Goal: Task Accomplishment & Management: Manage account settings

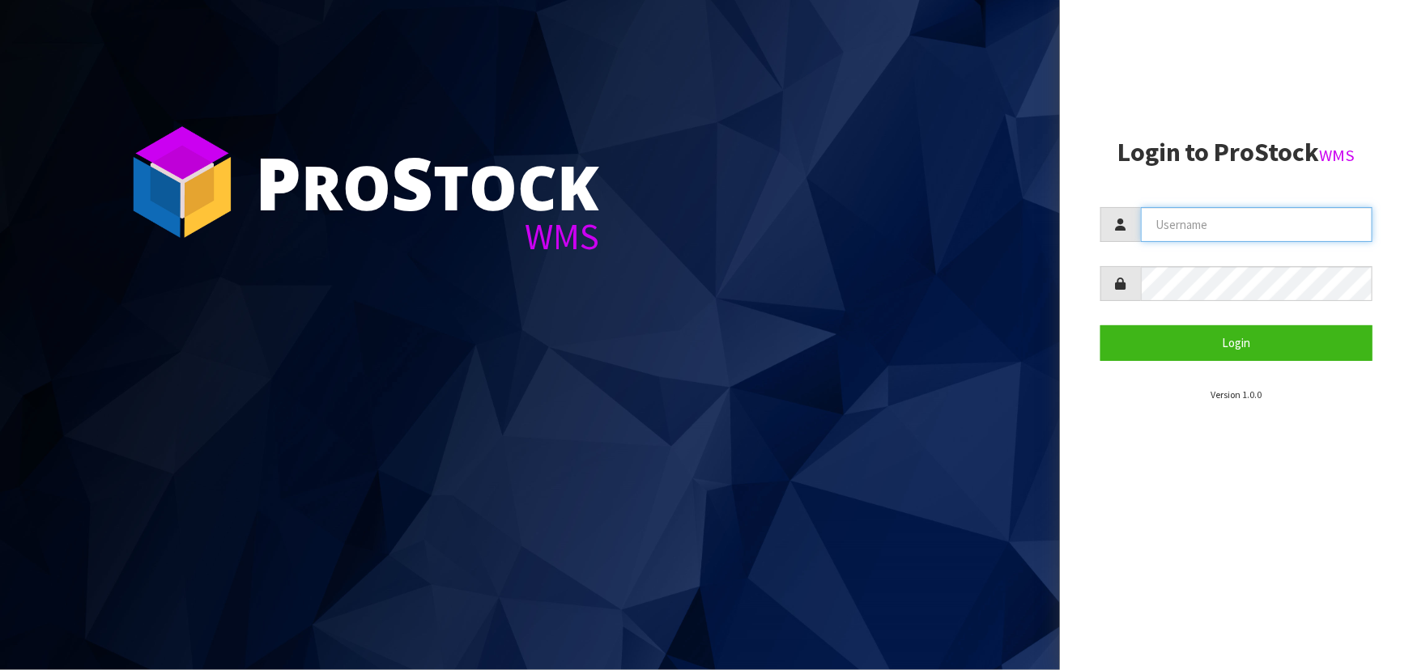
click at [1151, 227] on input "text" at bounding box center [1257, 224] width 232 height 35
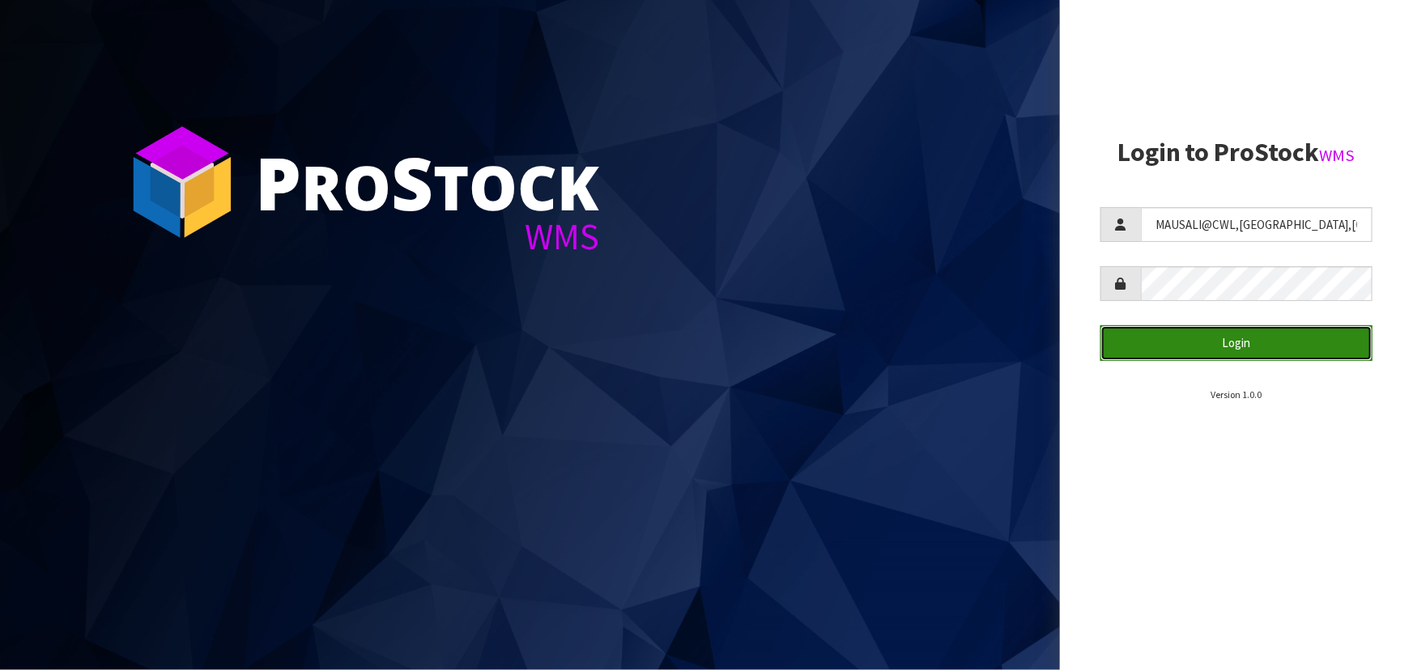
click at [1174, 335] on button "Login" at bounding box center [1236, 342] width 272 height 35
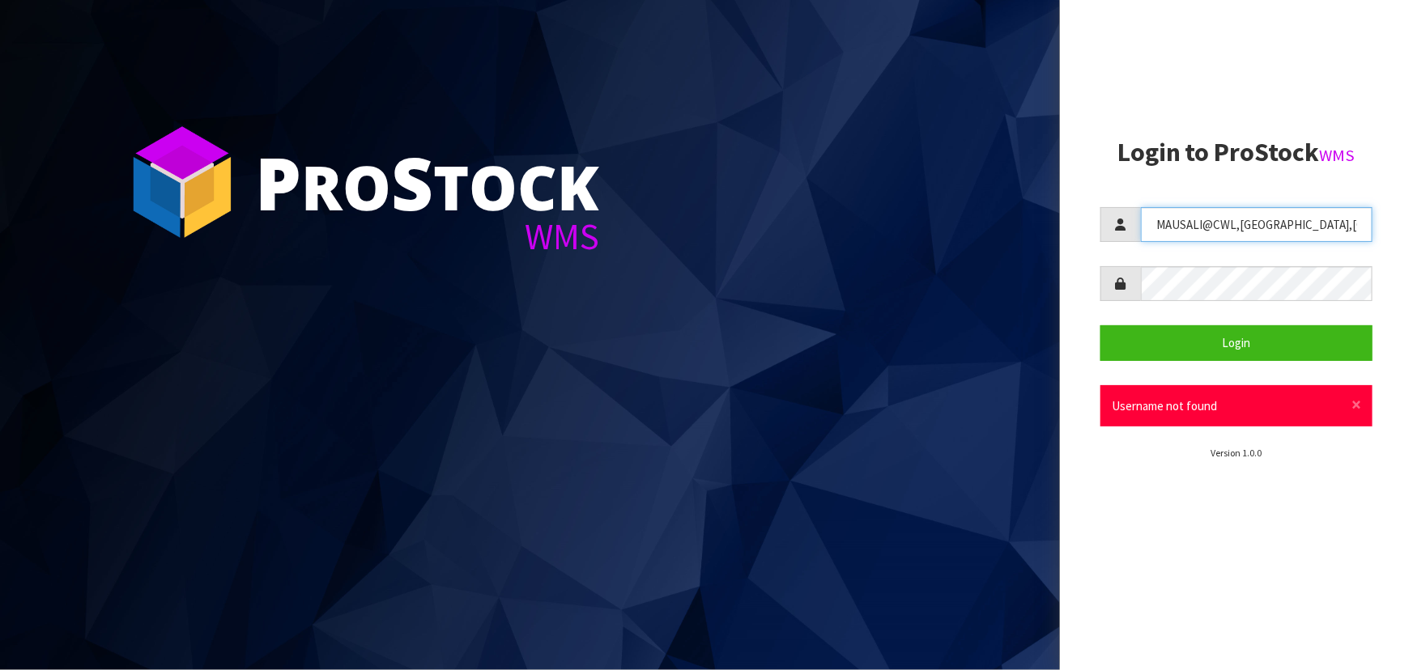
click at [1236, 230] on input "MAUSALI@CWL,[GEOGRAPHIC_DATA],[GEOGRAPHIC_DATA]" at bounding box center [1257, 224] width 232 height 35
click at [1256, 229] on input "[EMAIL_ADDRESS][DOMAIN_NAME],[GEOGRAPHIC_DATA]" at bounding box center [1257, 224] width 232 height 35
type input "[EMAIL_ADDRESS][DOMAIN_NAME]"
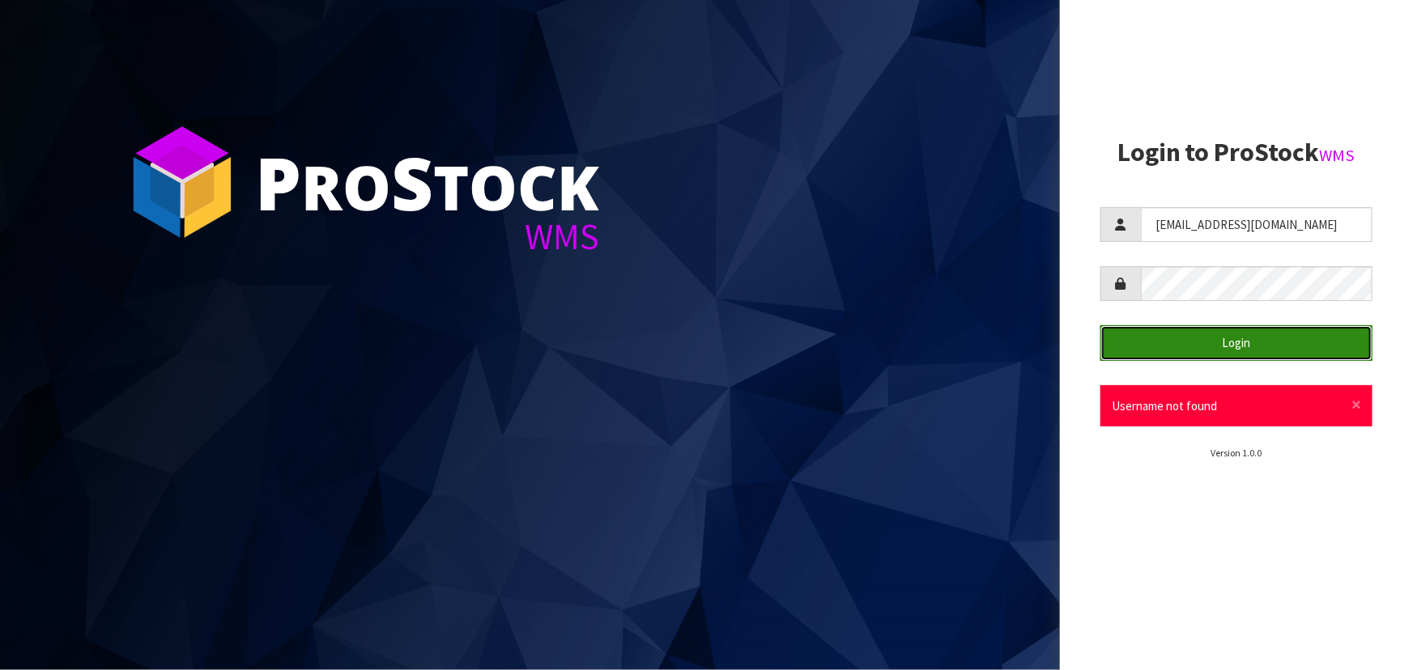
click at [1192, 333] on button "Login" at bounding box center [1236, 342] width 272 height 35
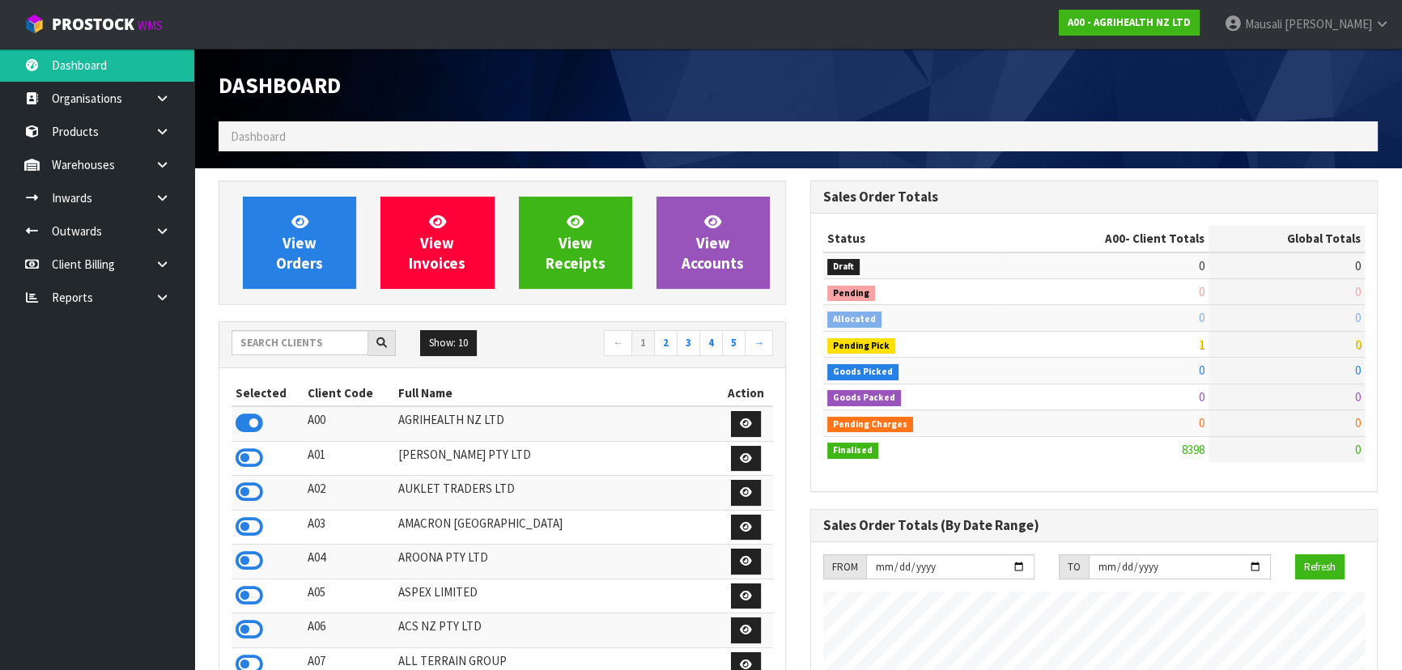
scroll to position [1224, 591]
click at [274, 343] on input "text" at bounding box center [300, 342] width 137 height 25
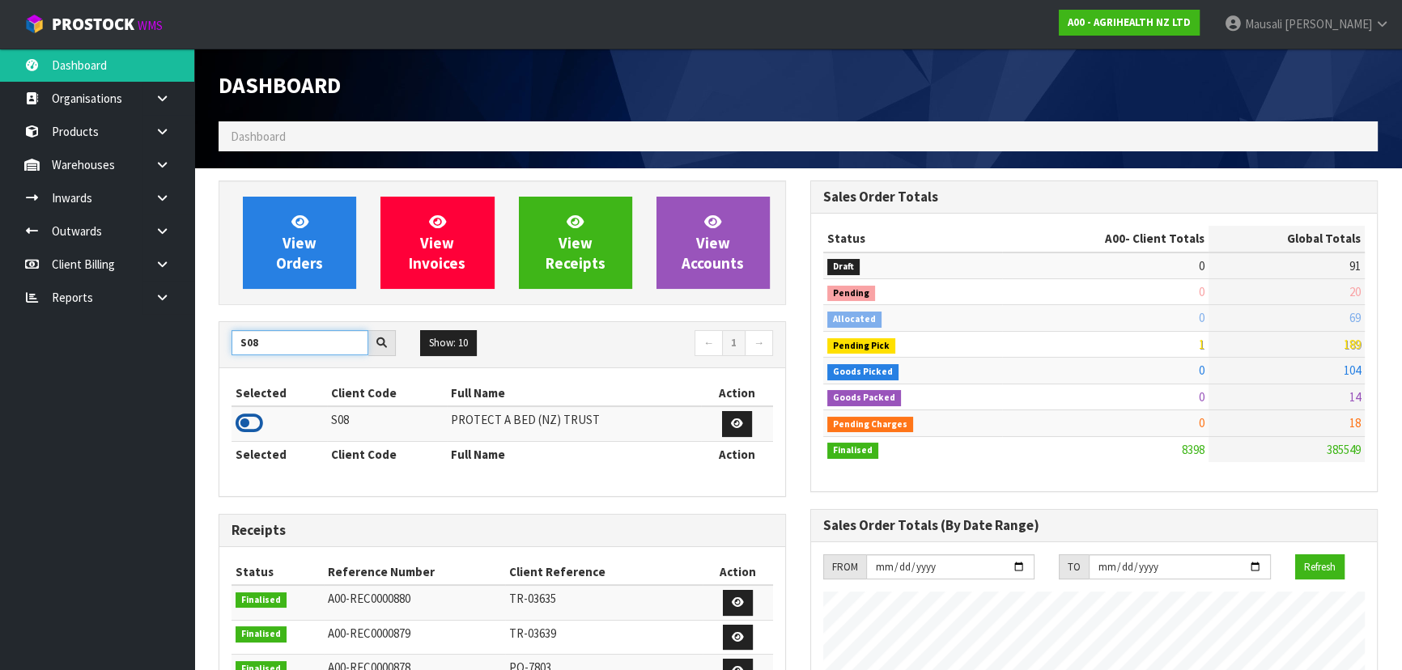
type input "S08"
click at [257, 423] on icon at bounding box center [250, 423] width 28 height 24
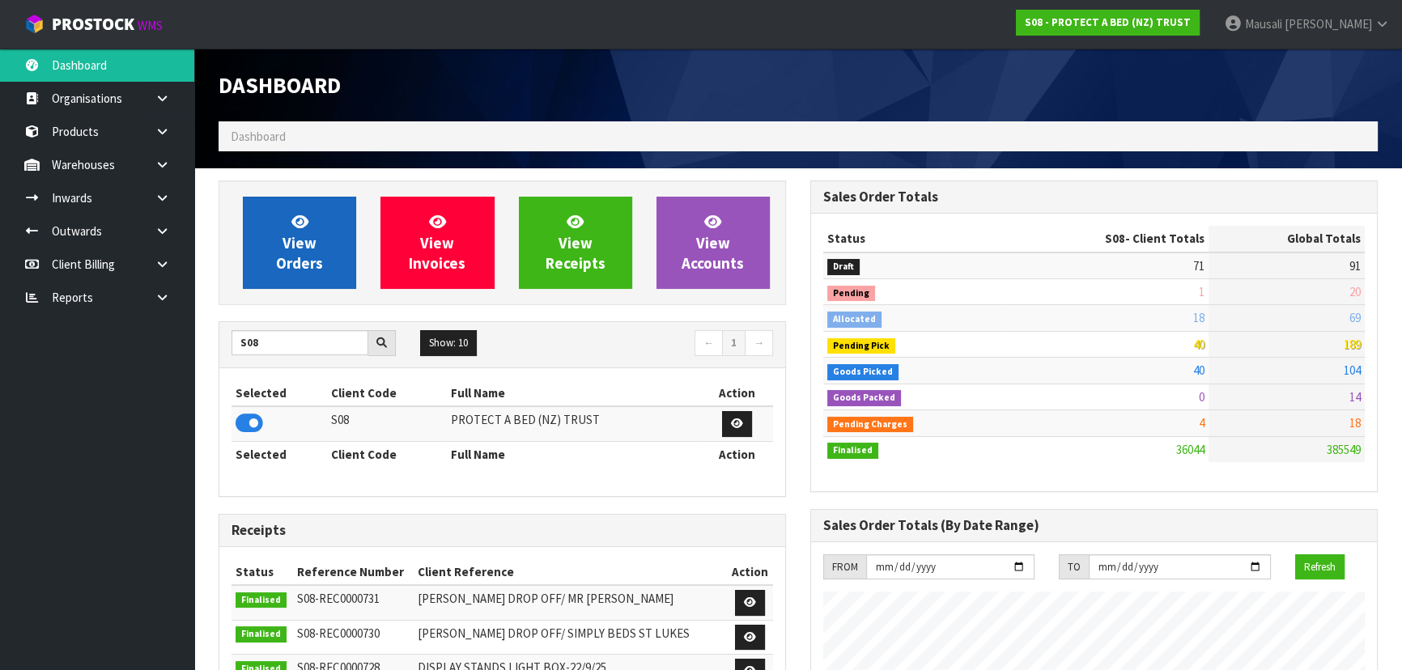
scroll to position [1259, 591]
click at [302, 245] on span "View Orders" at bounding box center [299, 242] width 47 height 61
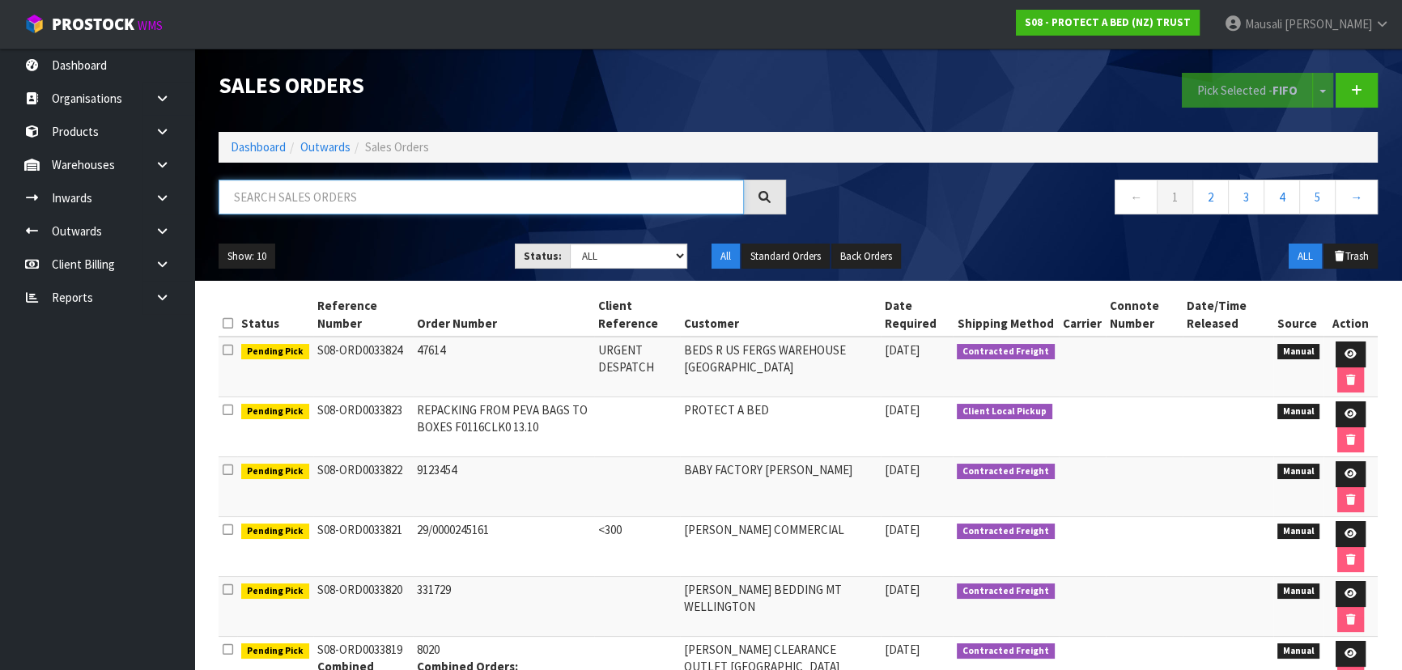
click at [259, 205] on input "text" at bounding box center [481, 197] width 525 height 35
click at [269, 202] on input "text" at bounding box center [481, 197] width 525 height 35
type input "JOB-0415548"
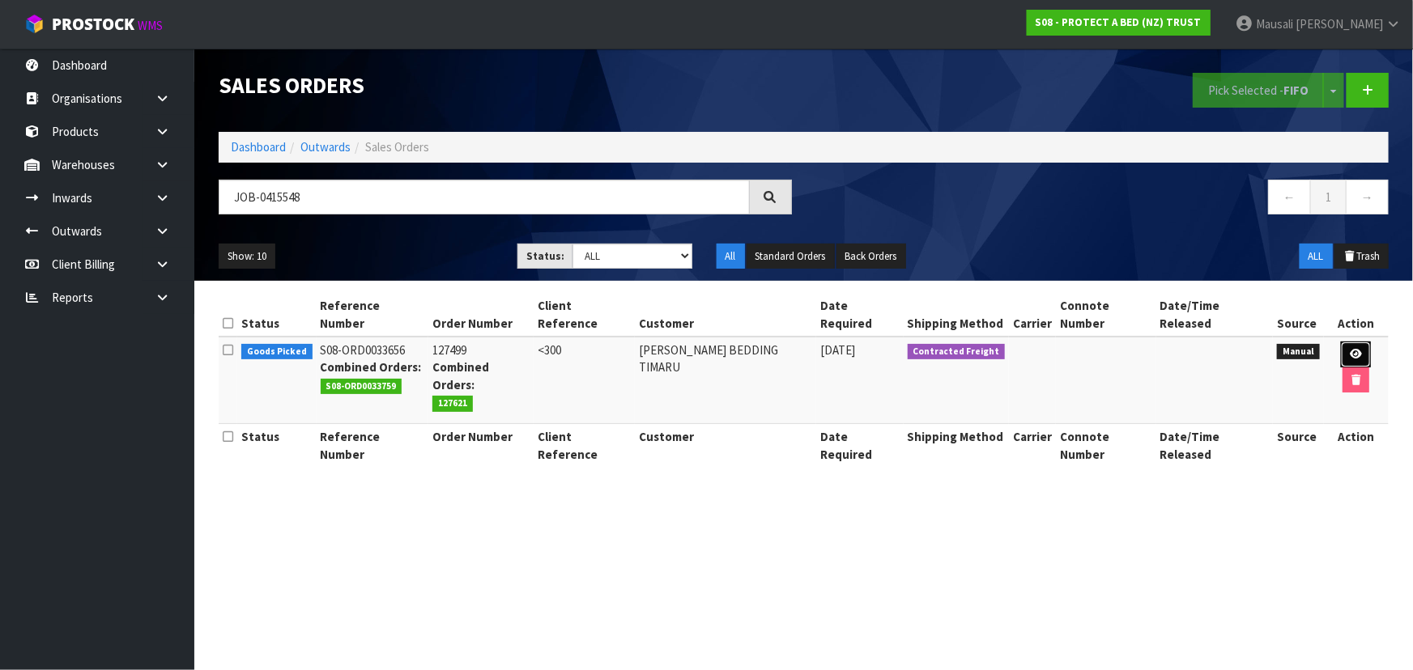
click at [1349, 349] on icon at bounding box center [1355, 354] width 12 height 11
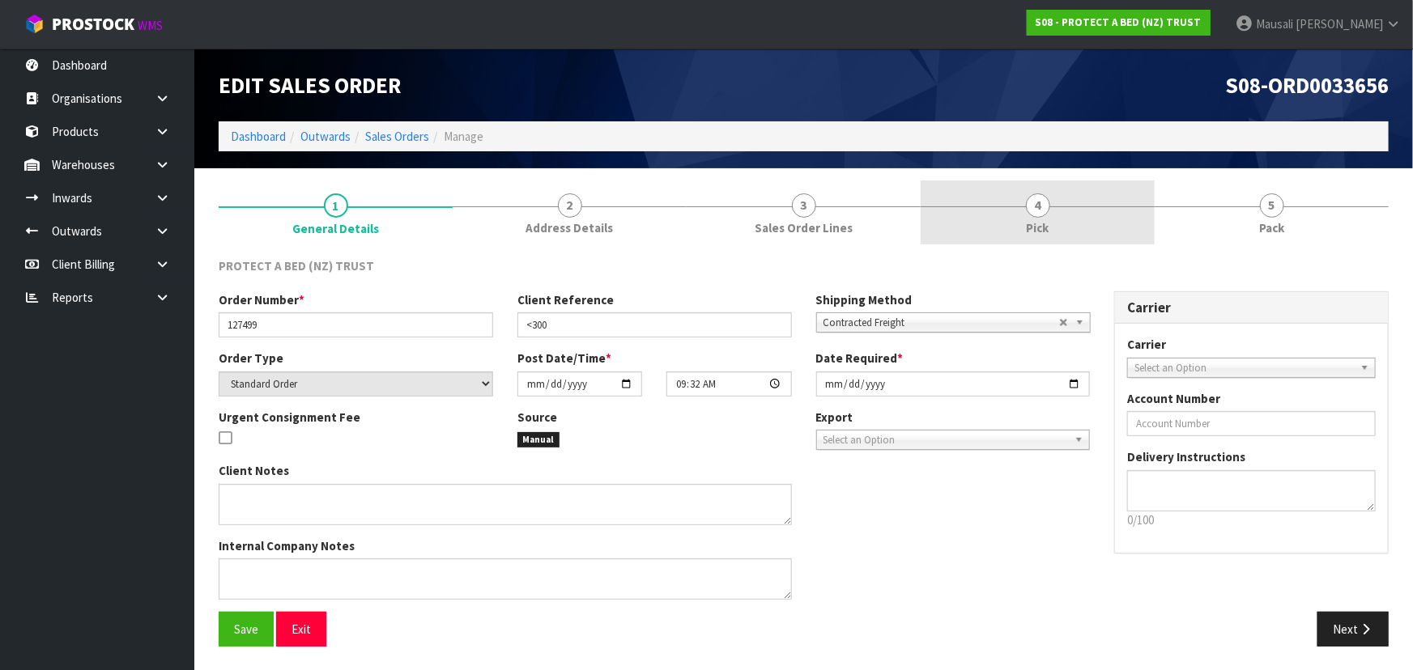
click at [1090, 215] on link "4 Pick" at bounding box center [1037, 213] width 234 height 64
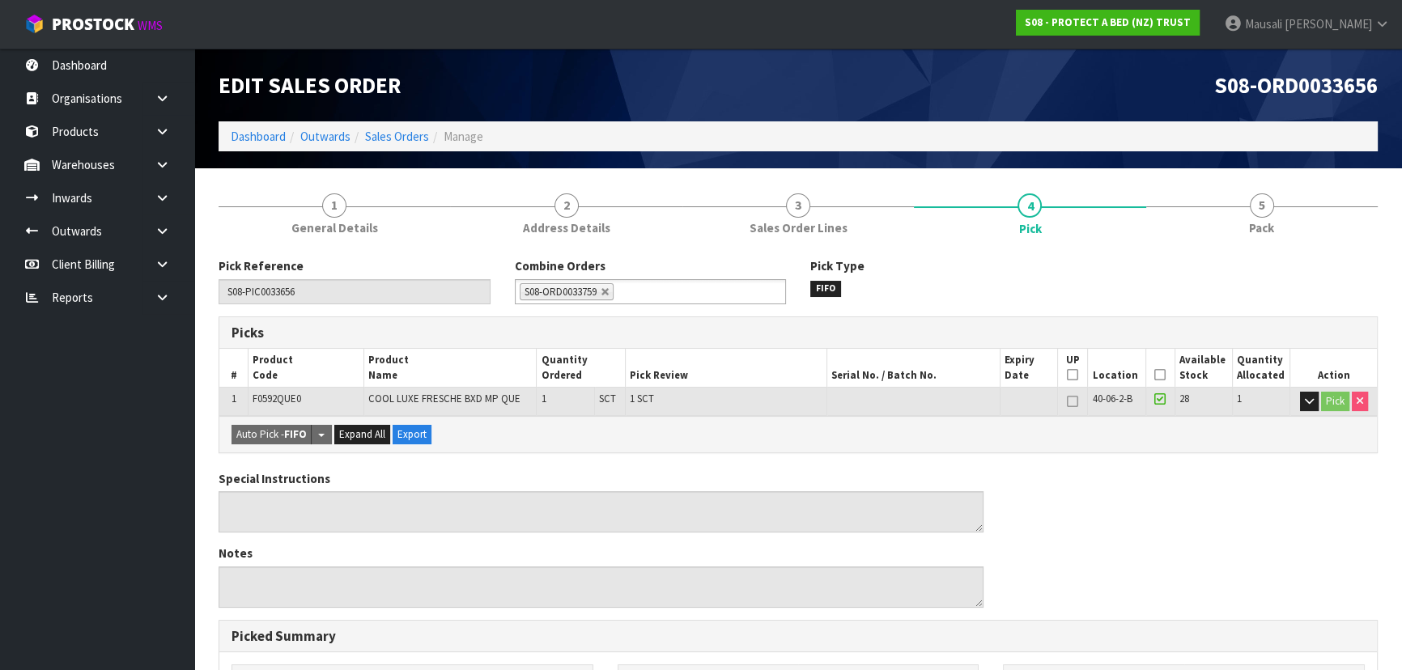
click at [1156, 376] on icon at bounding box center [1159, 375] width 11 height 1
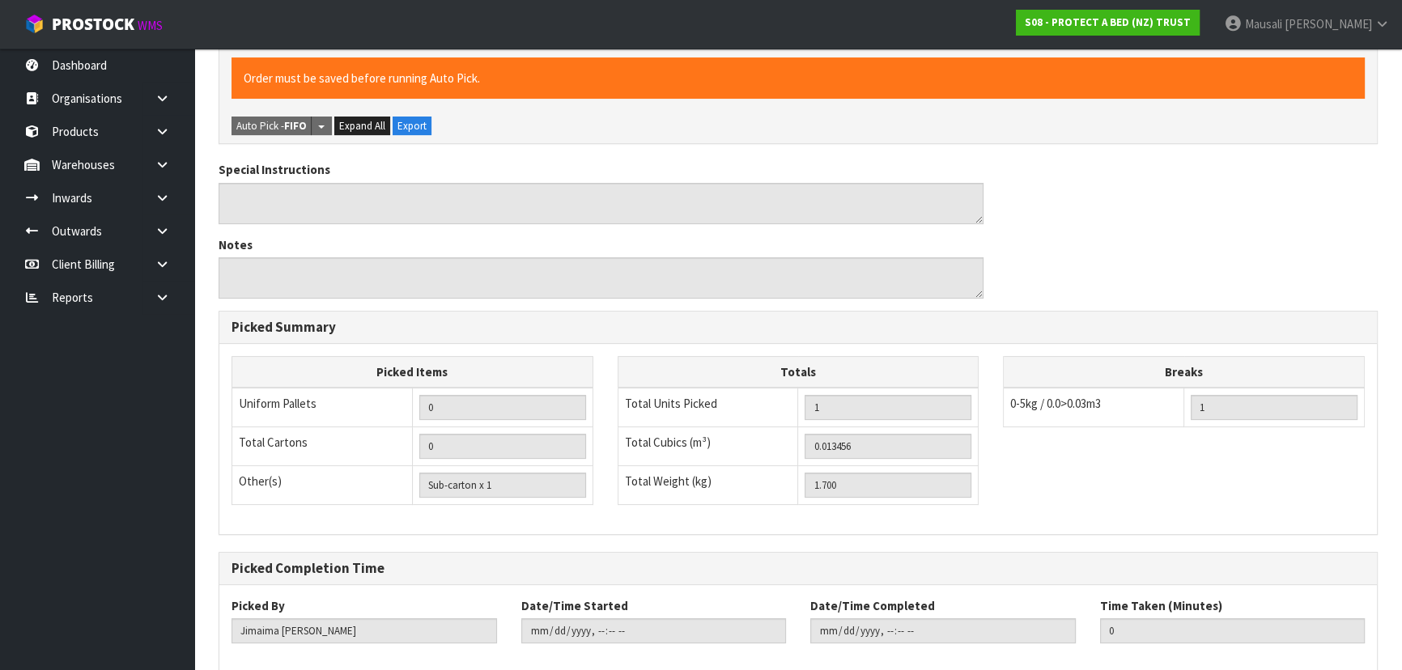
scroll to position [452, 0]
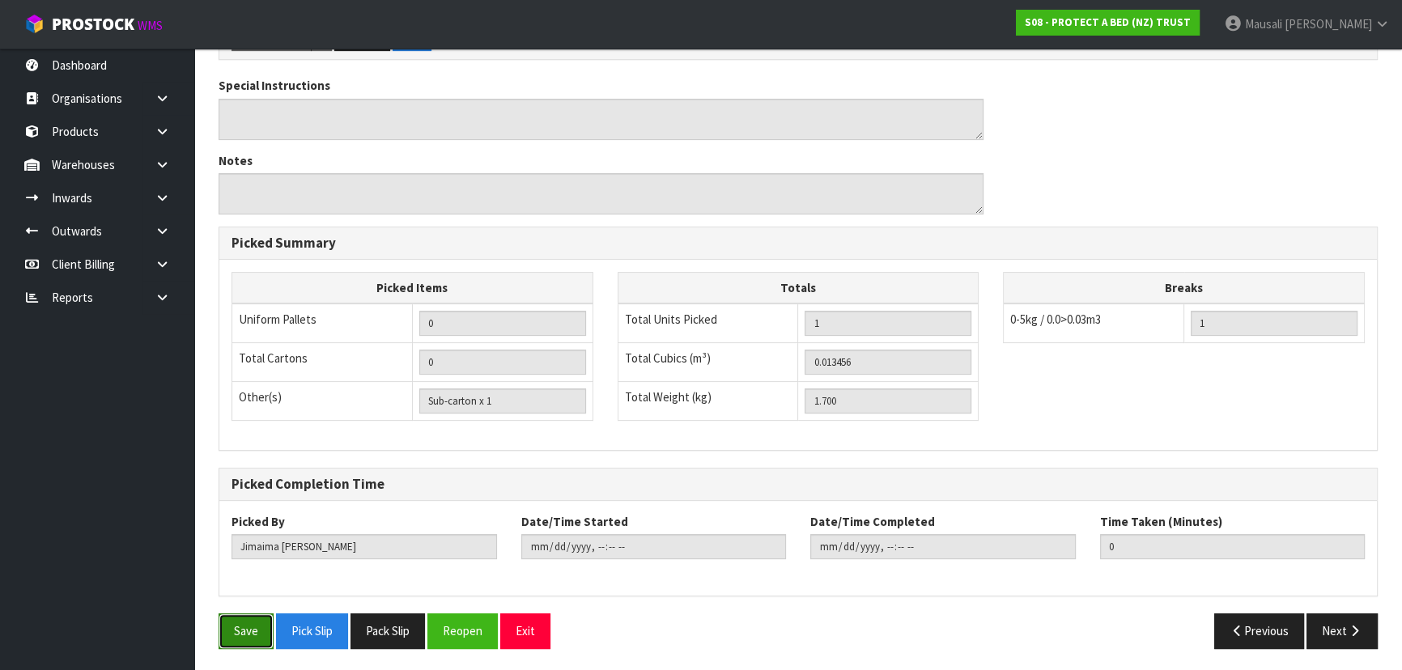
click at [235, 623] on button "Save" at bounding box center [246, 631] width 55 height 35
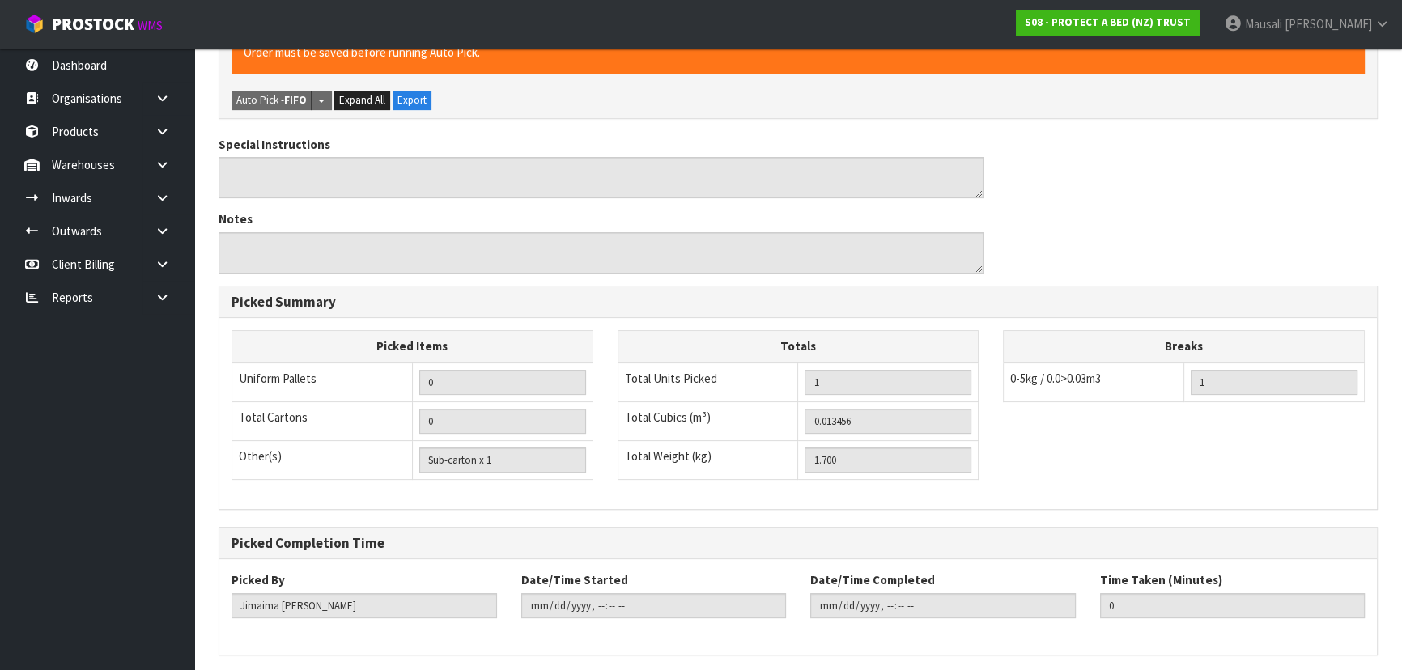
scroll to position [0, 0]
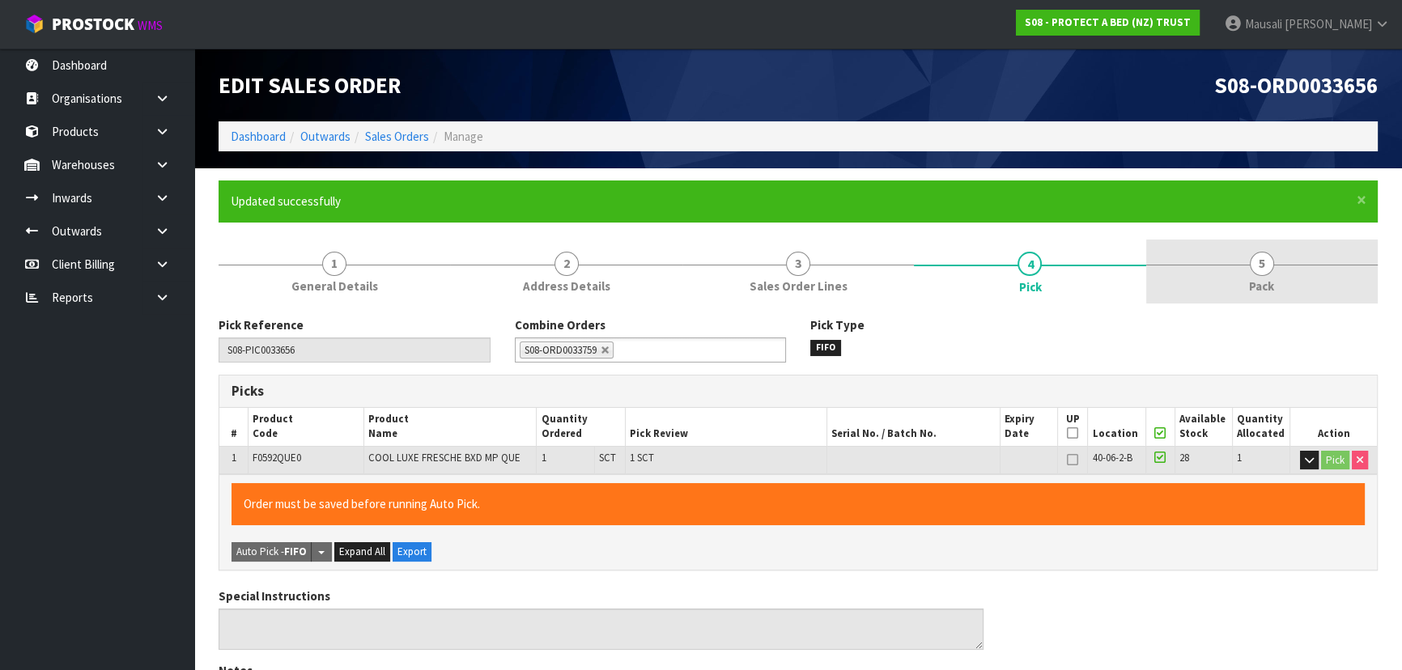
click at [1282, 281] on link "5 Pack" at bounding box center [1262, 272] width 232 height 64
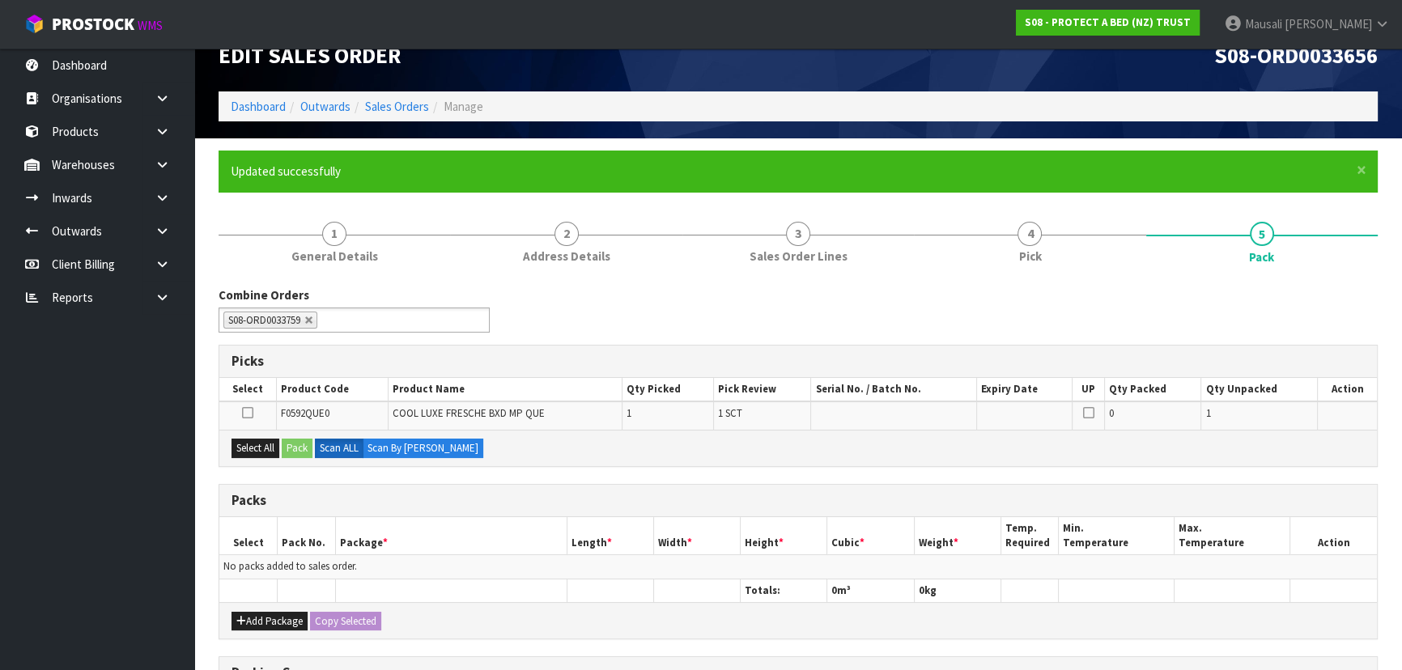
scroll to position [73, 0]
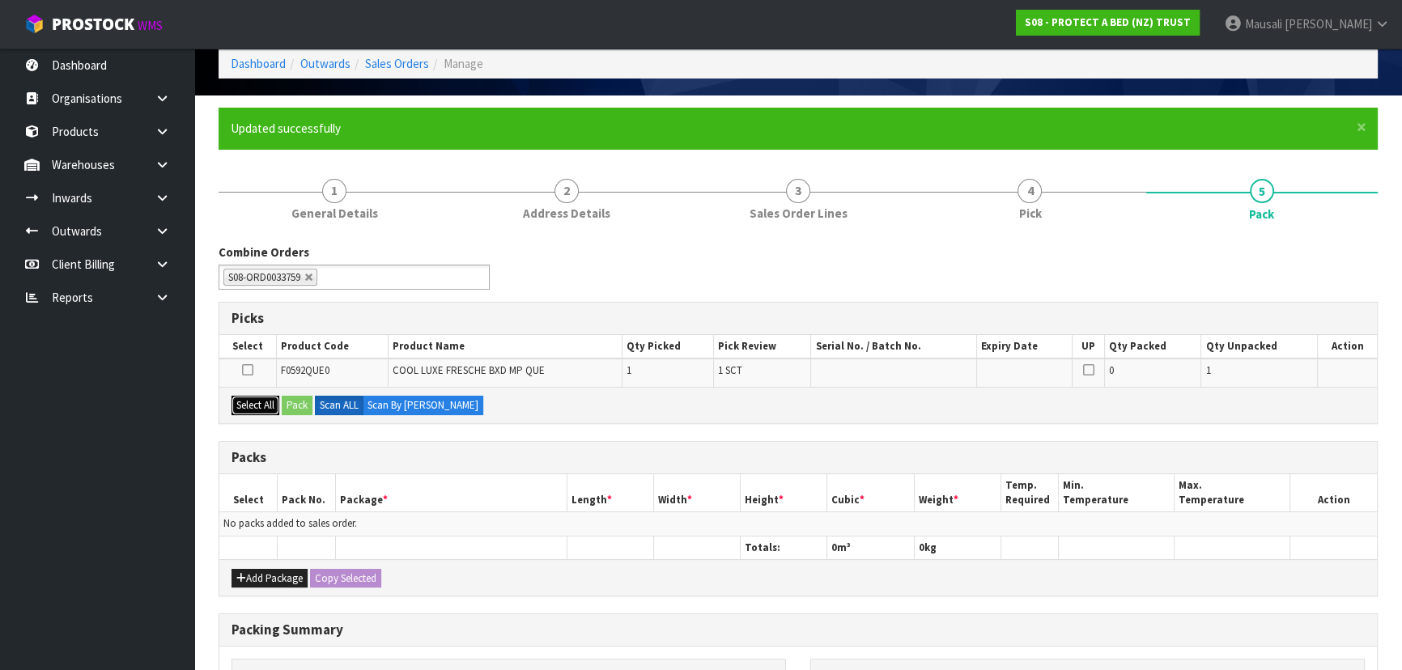
drag, startPoint x: 257, startPoint y: 403, endPoint x: 283, endPoint y: 399, distance: 26.2
click at [257, 403] on button "Select All" at bounding box center [256, 405] width 48 height 19
click at [291, 400] on button "Pack" at bounding box center [297, 405] width 31 height 19
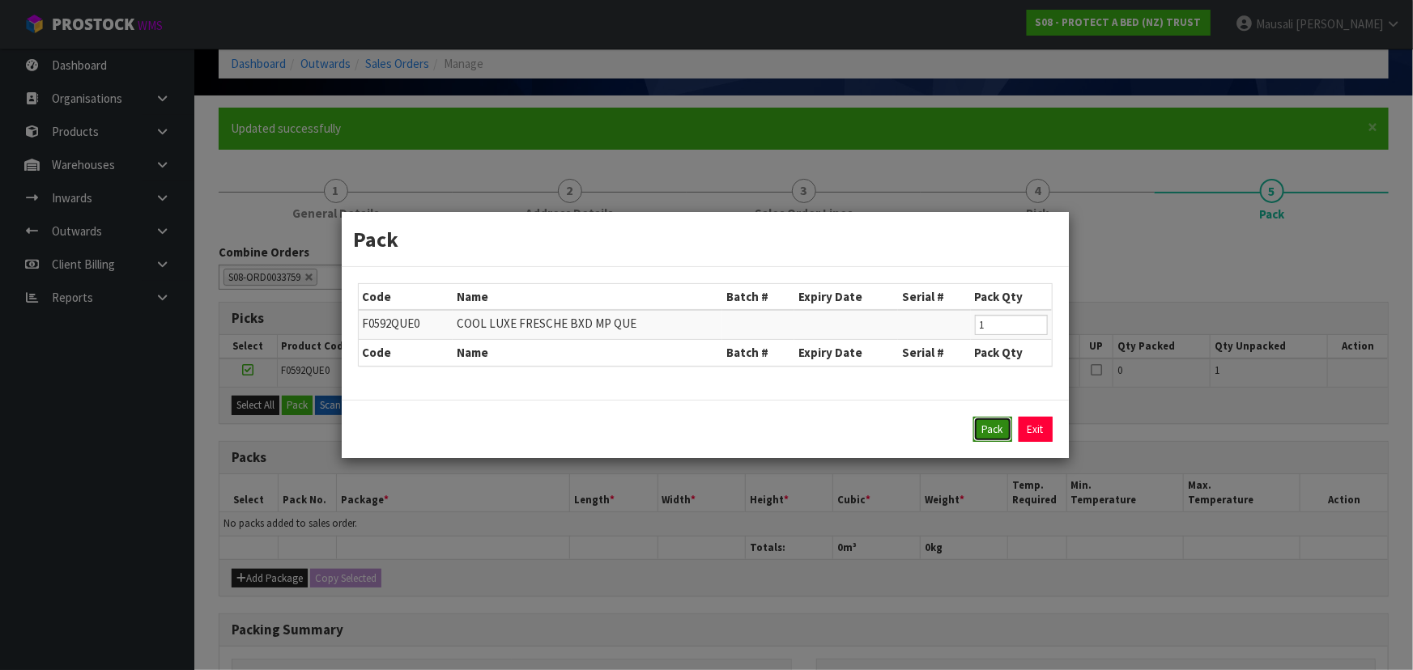
click at [987, 423] on button "Pack" at bounding box center [992, 430] width 39 height 26
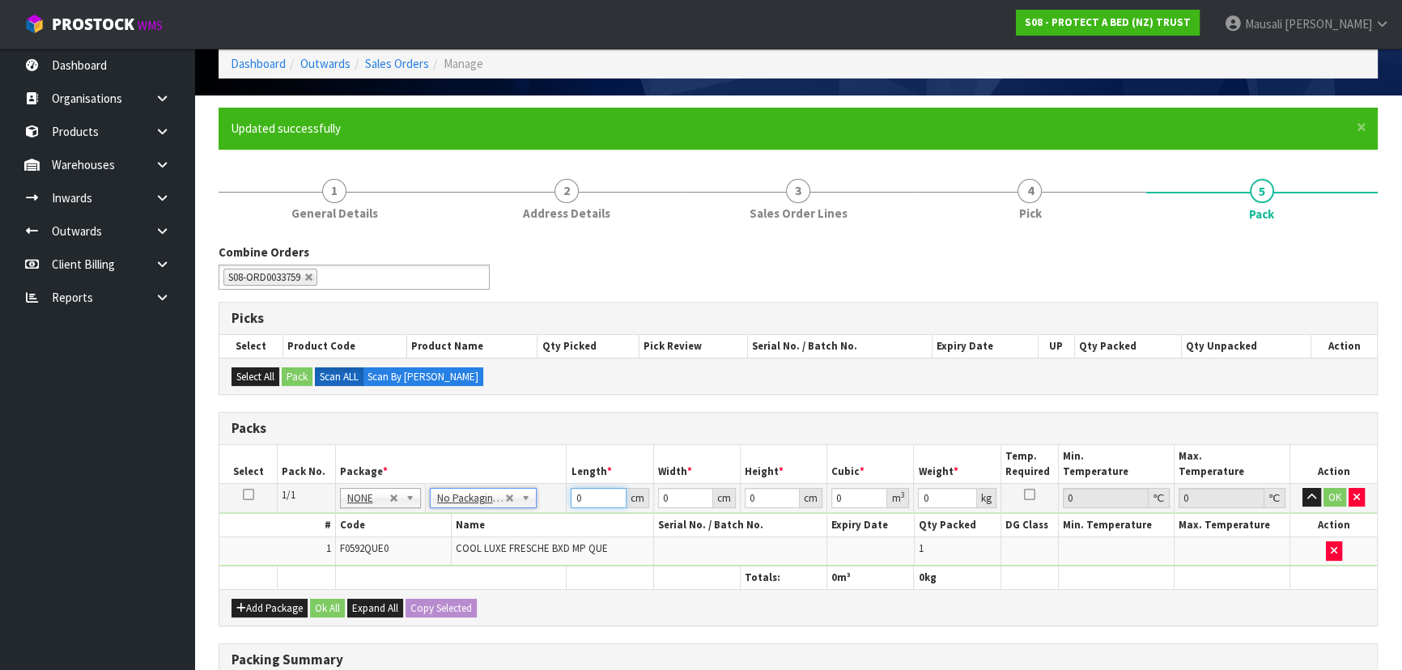
drag, startPoint x: 591, startPoint y: 493, endPoint x: 555, endPoint y: 506, distance: 38.7
click at [556, 506] on tr "1/1 NONE 007-001 007-002 007-004 007-009 007-013 007-014 007-015 007-017 007-01…" at bounding box center [798, 497] width 1158 height 29
type input "59"
type input "35"
type input "3"
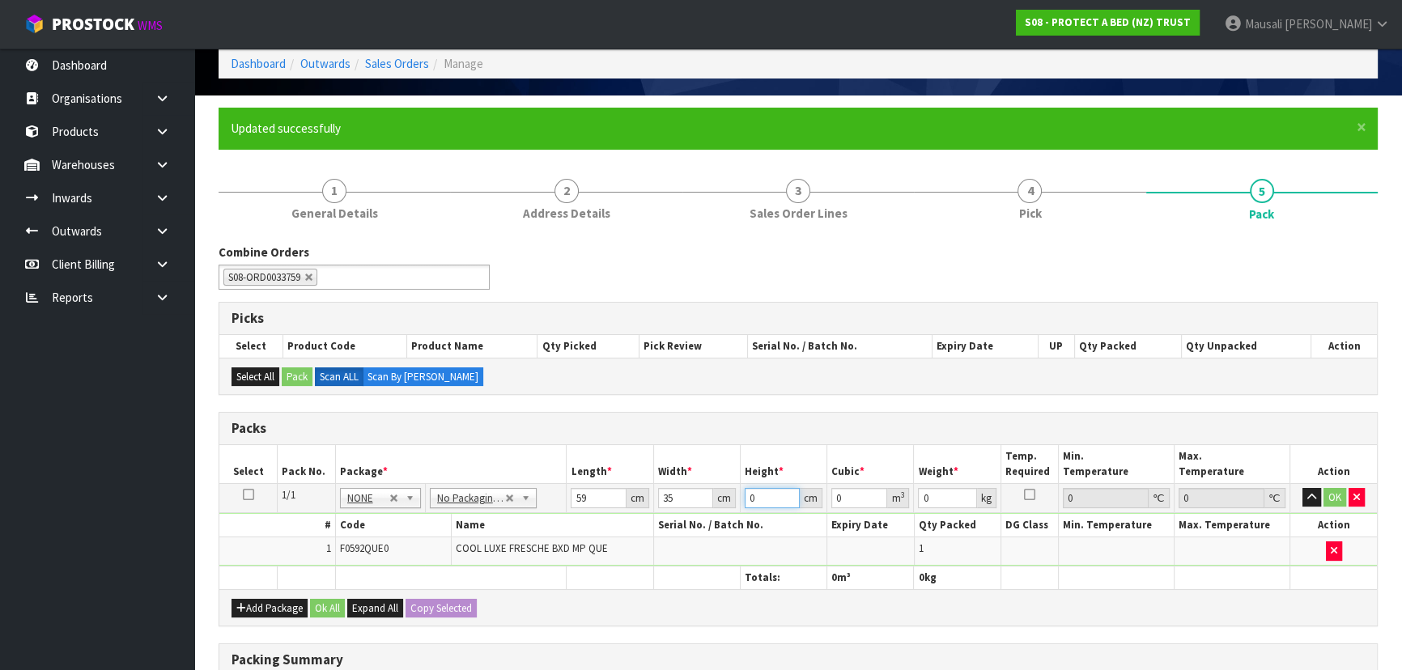
type input "0.006195"
type input "32"
type input "0.06608"
type input "32"
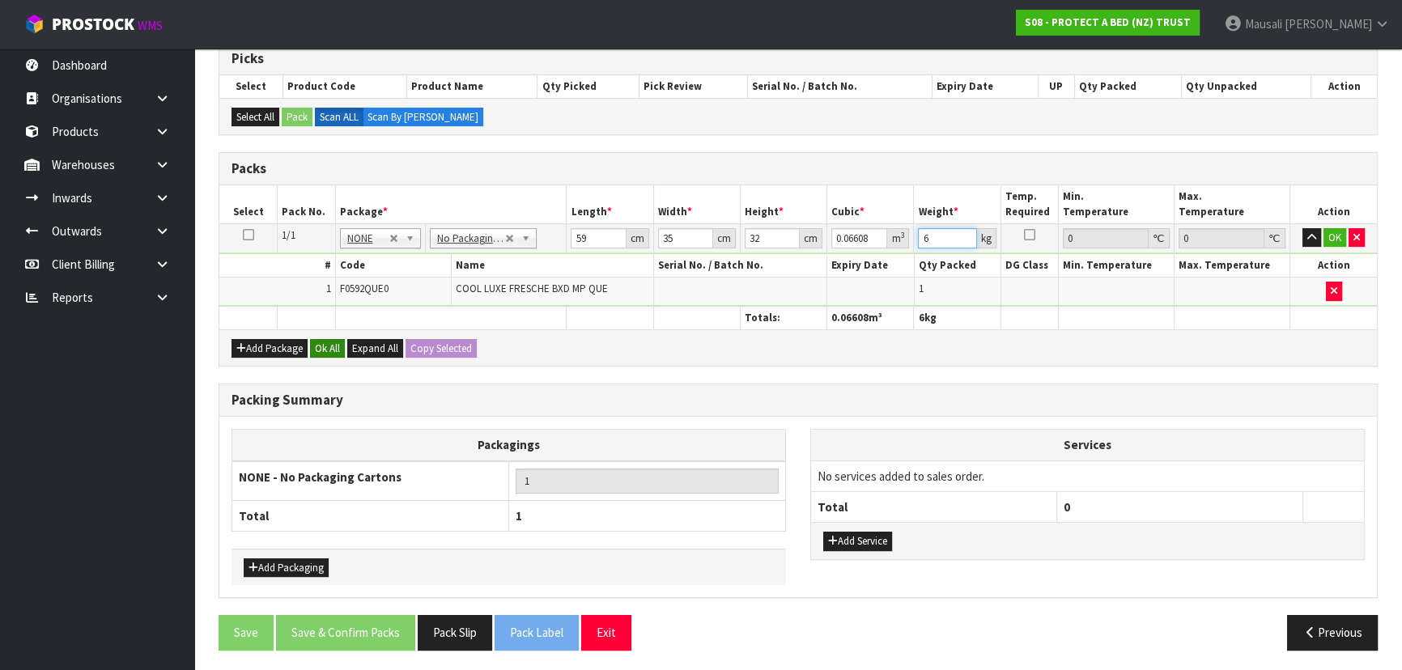
type input "6"
click at [326, 340] on button "Ok All" at bounding box center [327, 348] width 35 height 19
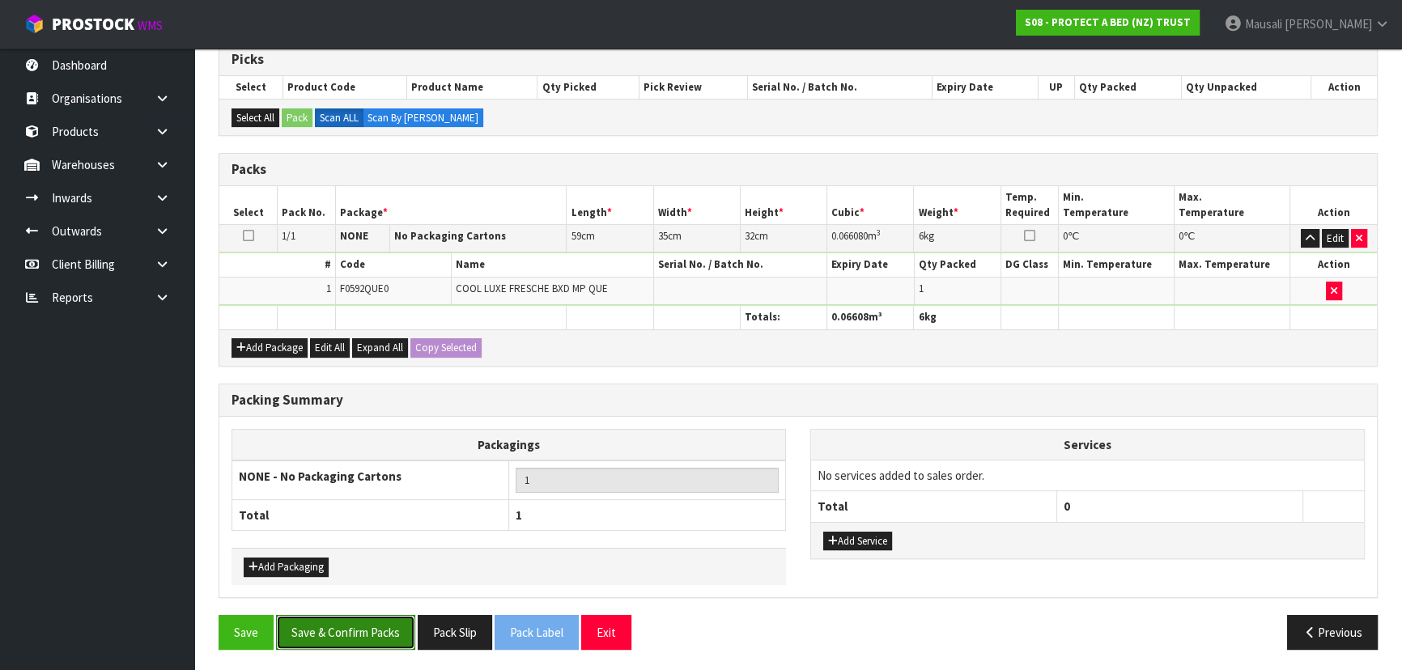
click at [341, 625] on button "Save & Confirm Packs" at bounding box center [345, 632] width 139 height 35
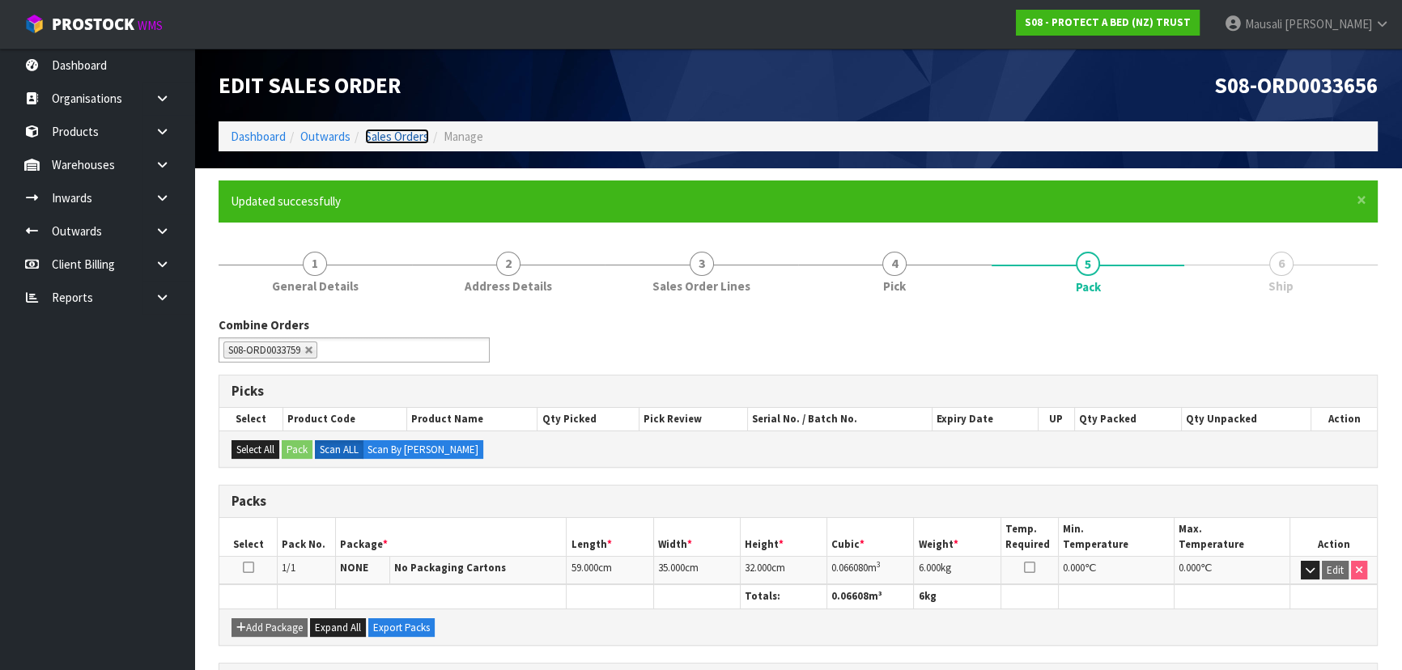
click at [388, 138] on link "Sales Orders" at bounding box center [397, 136] width 64 height 15
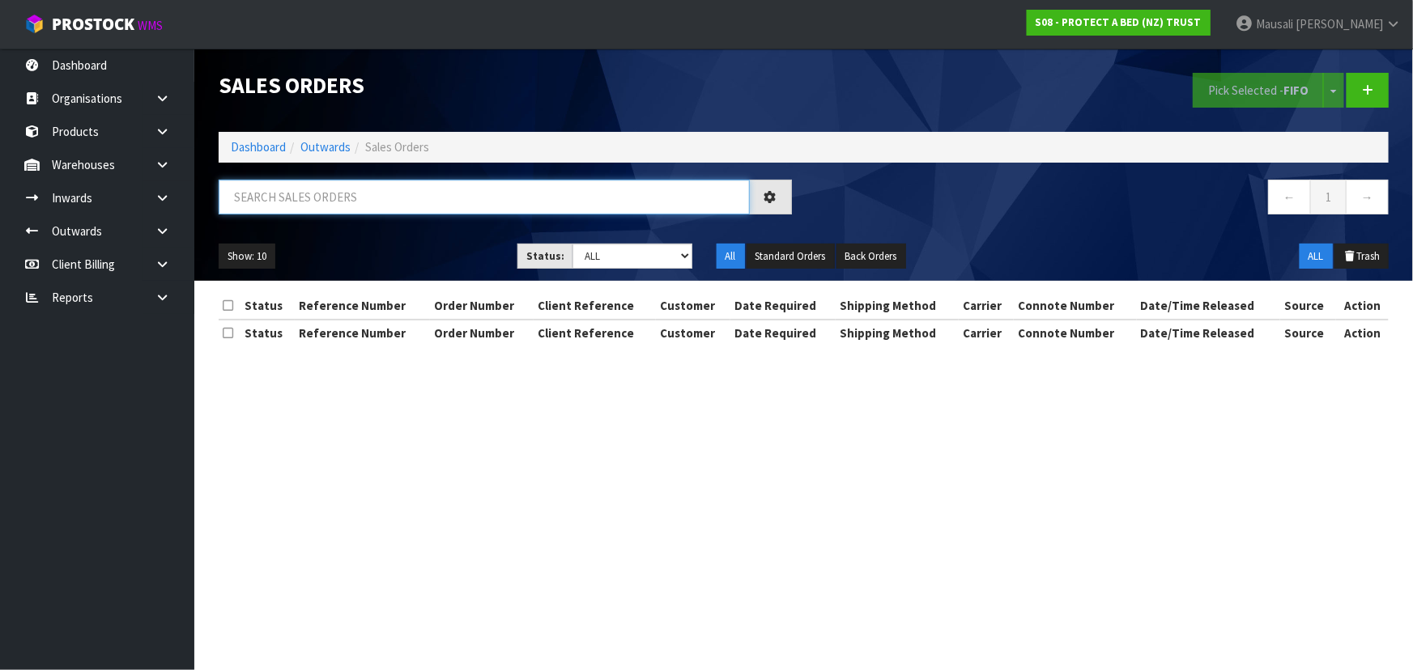
click at [270, 197] on input "text" at bounding box center [484, 197] width 531 height 35
type input "JOB-0416483"
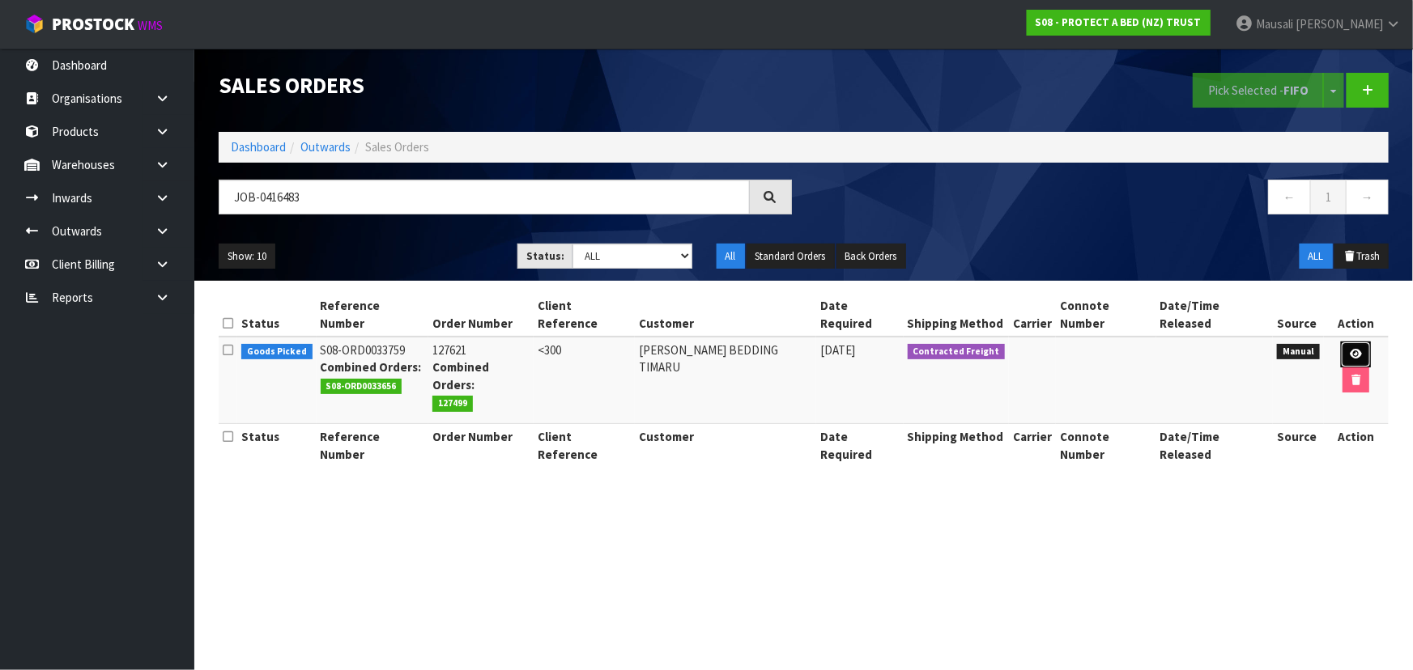
click at [1341, 342] on link at bounding box center [1356, 355] width 30 height 26
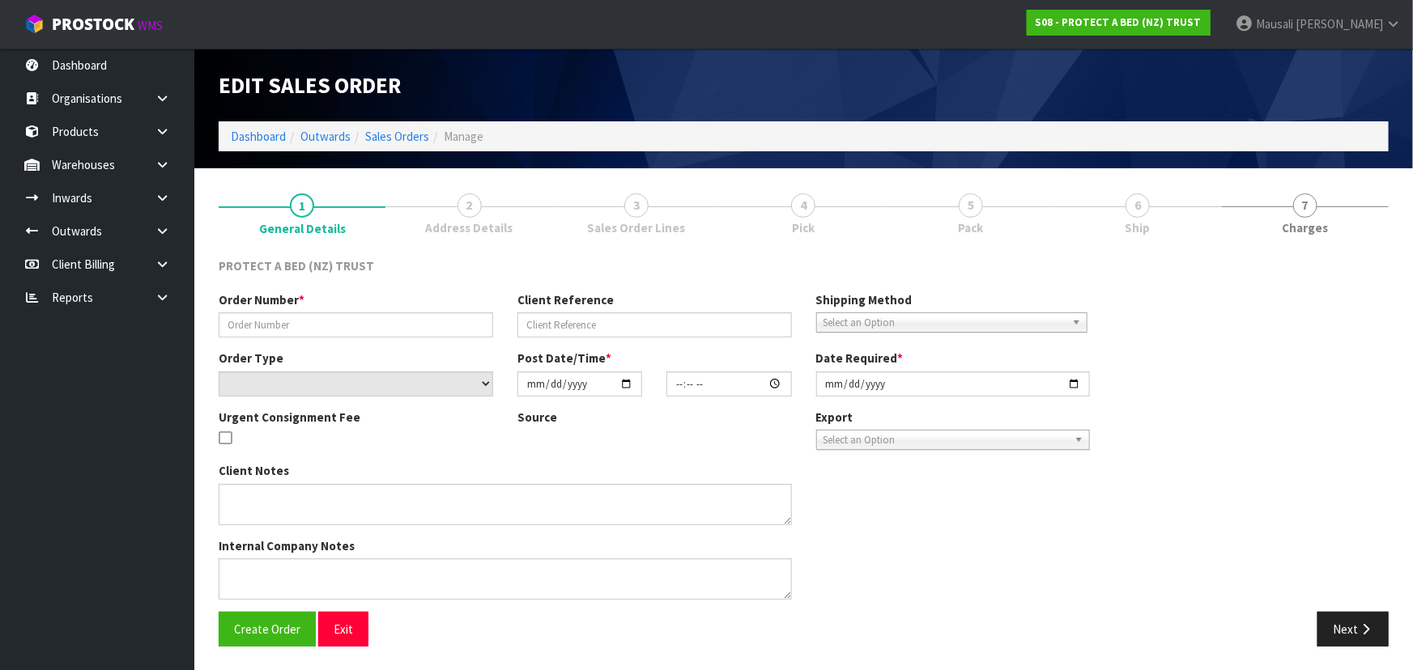
type input "127621"
type input "<300"
select select "number:0"
type input "[DATE]"
type input "12:17:00.000"
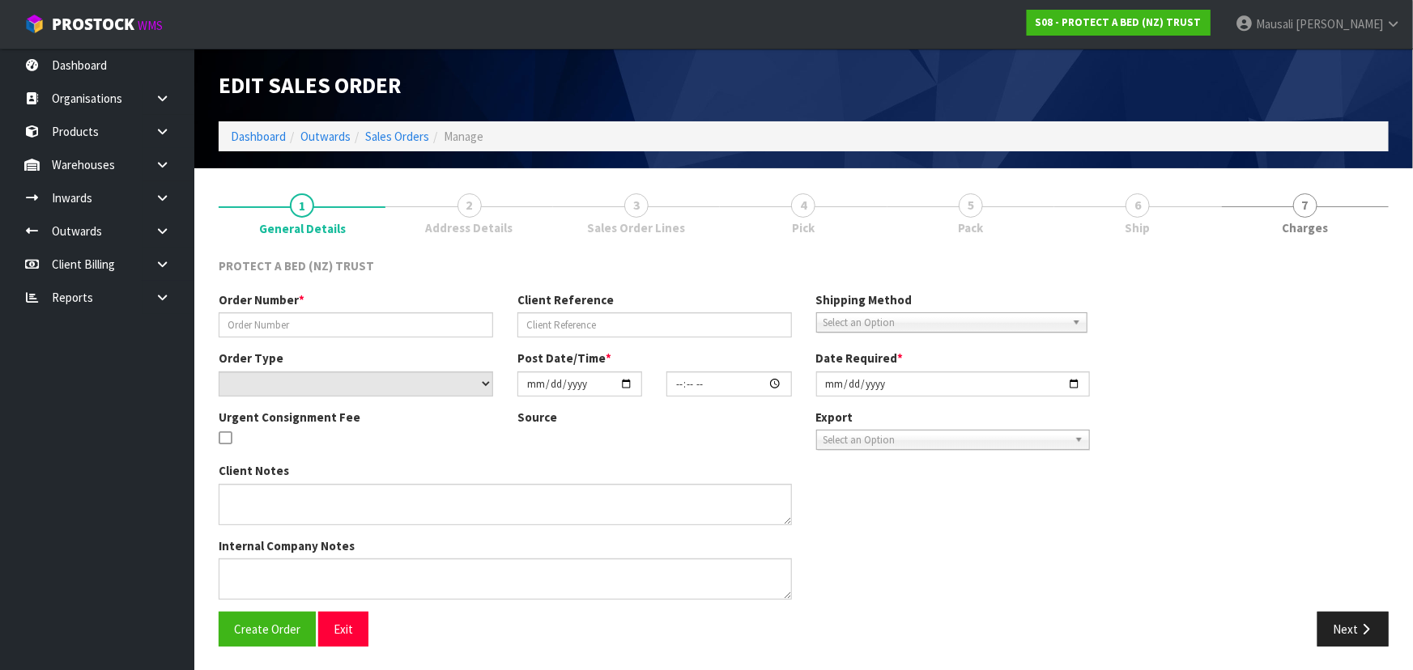
type input "[DATE]"
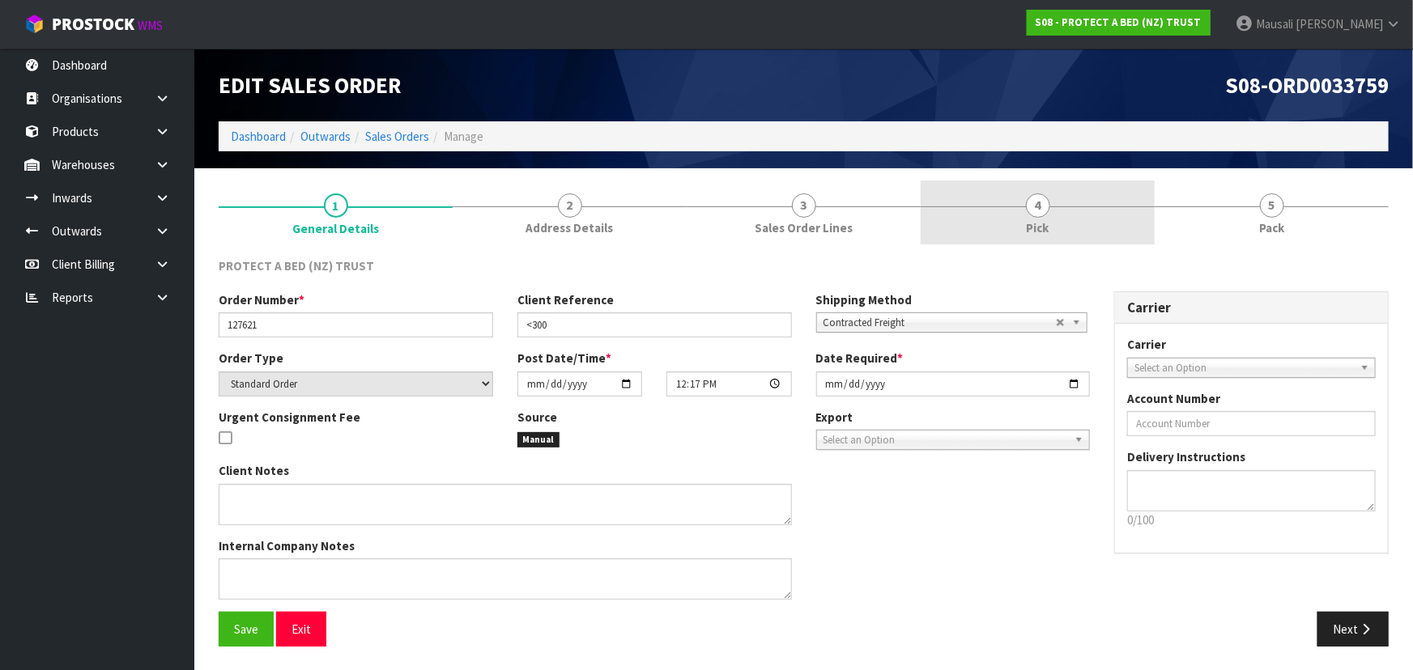
click at [1047, 227] on span "Pick" at bounding box center [1037, 227] width 23 height 17
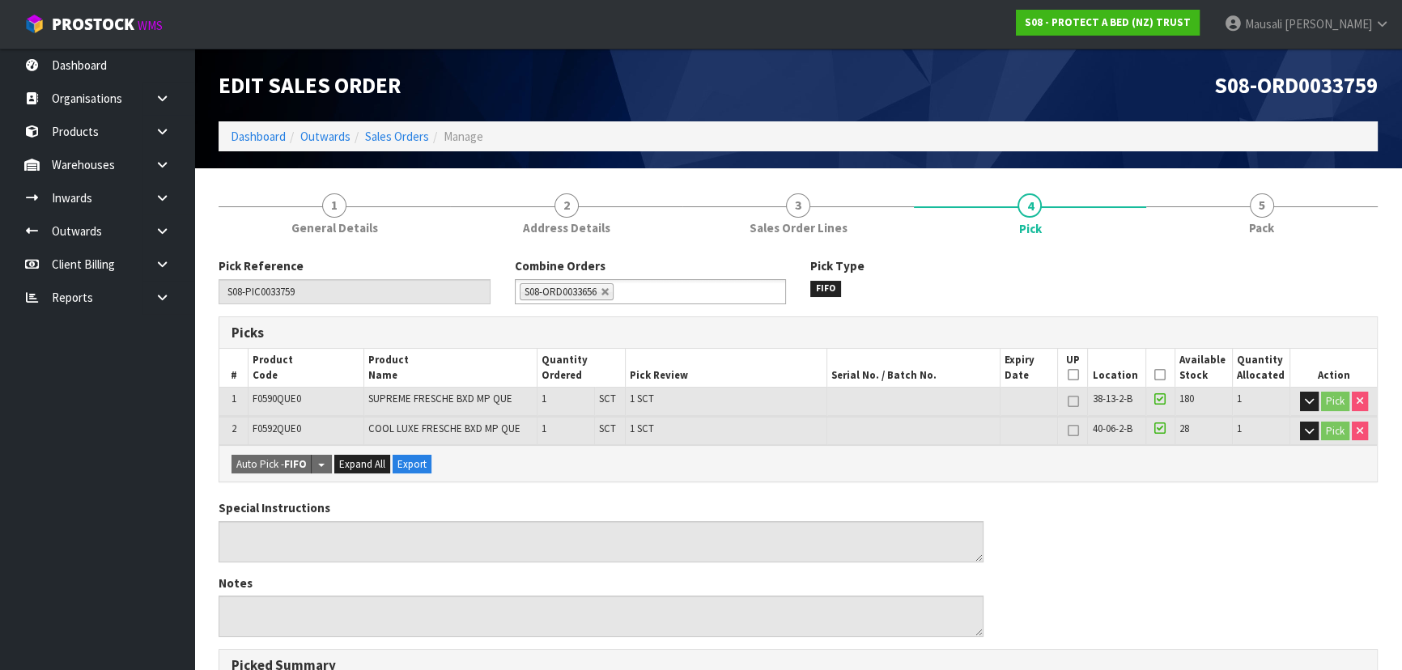
click at [1158, 375] on icon at bounding box center [1159, 375] width 11 height 1
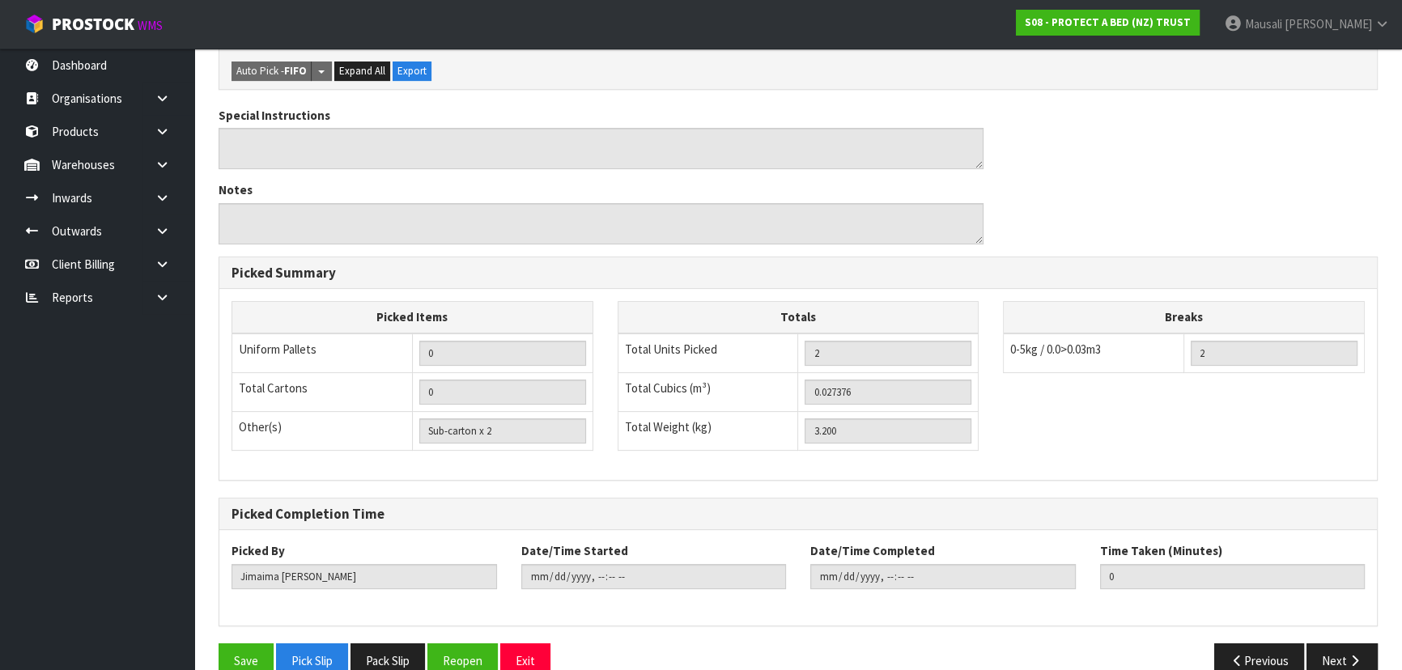
scroll to position [481, 0]
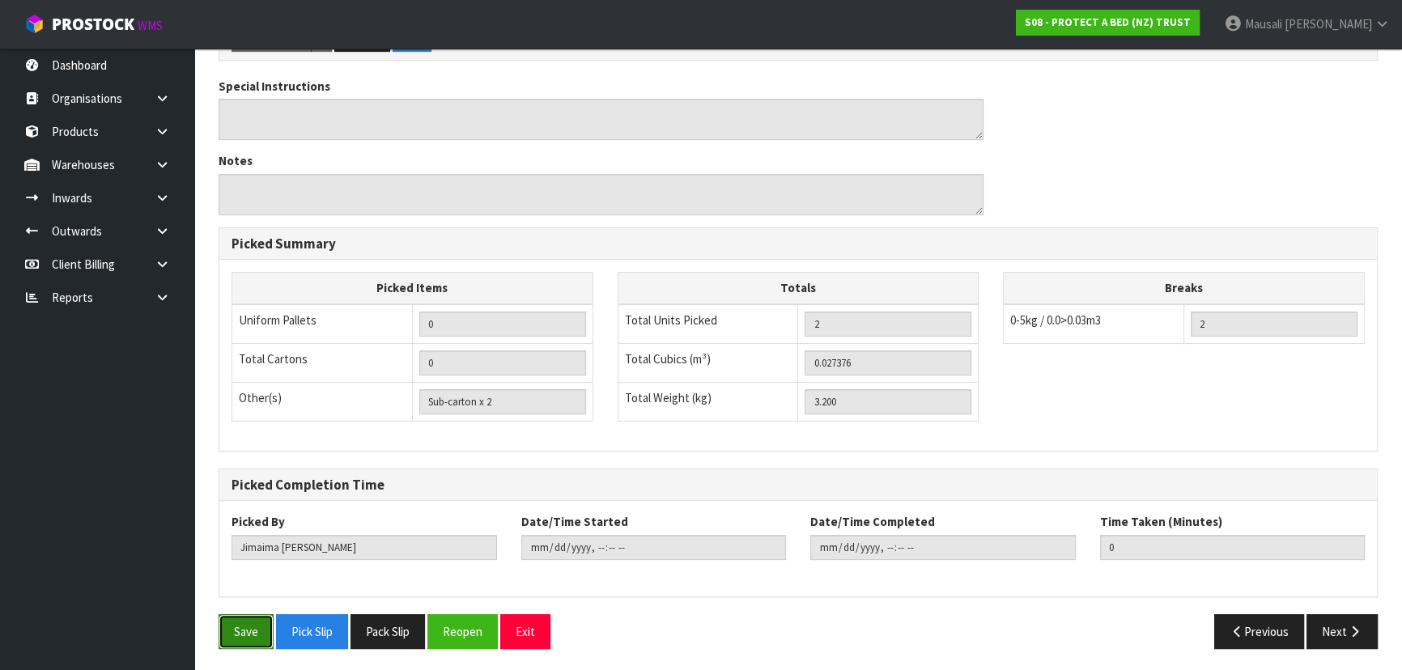
click at [242, 629] on button "Save" at bounding box center [246, 631] width 55 height 35
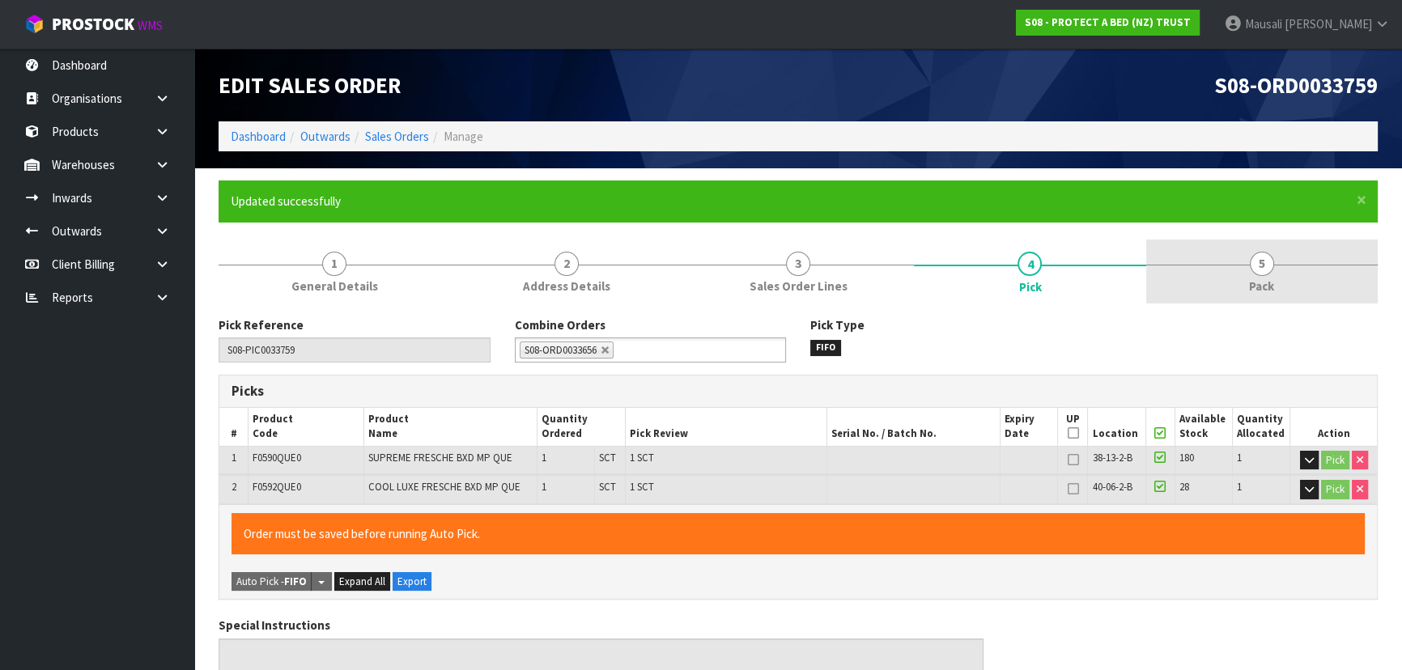
type input "[PERSON_NAME]"
type input "[DATE]T08:27:19"
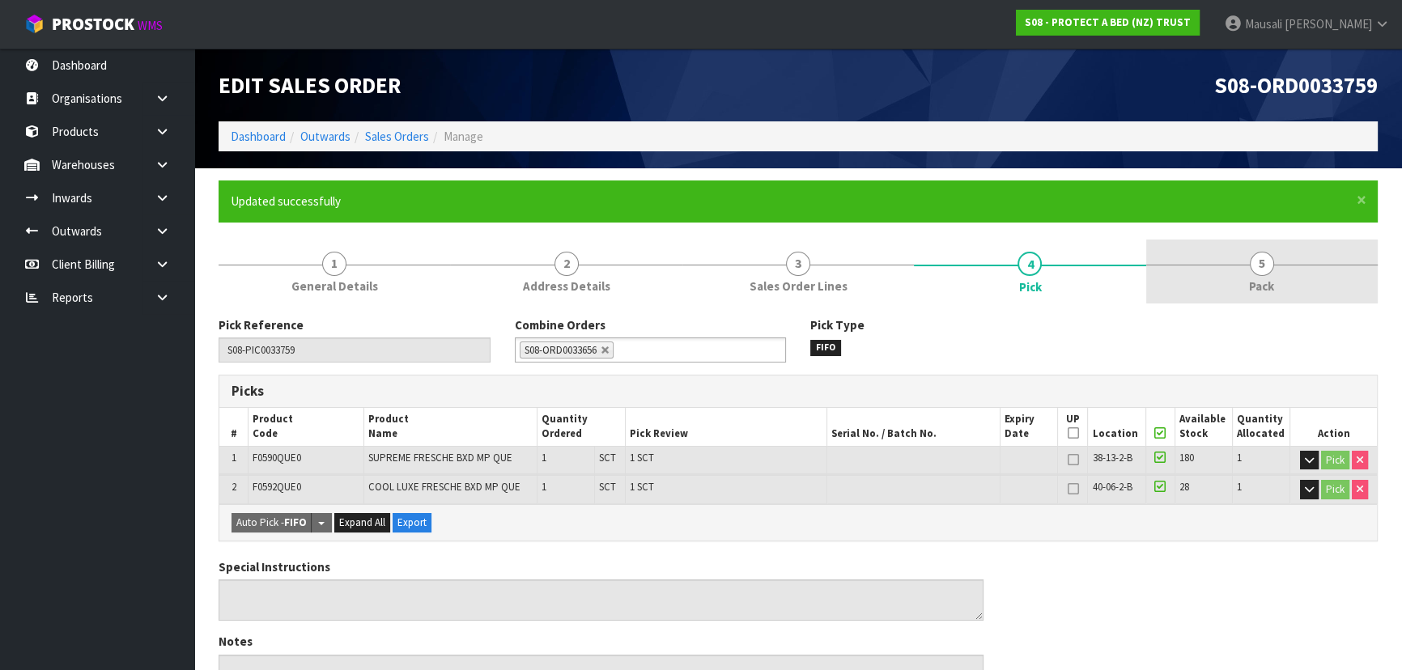
click at [1251, 267] on span "5" at bounding box center [1262, 264] width 24 height 24
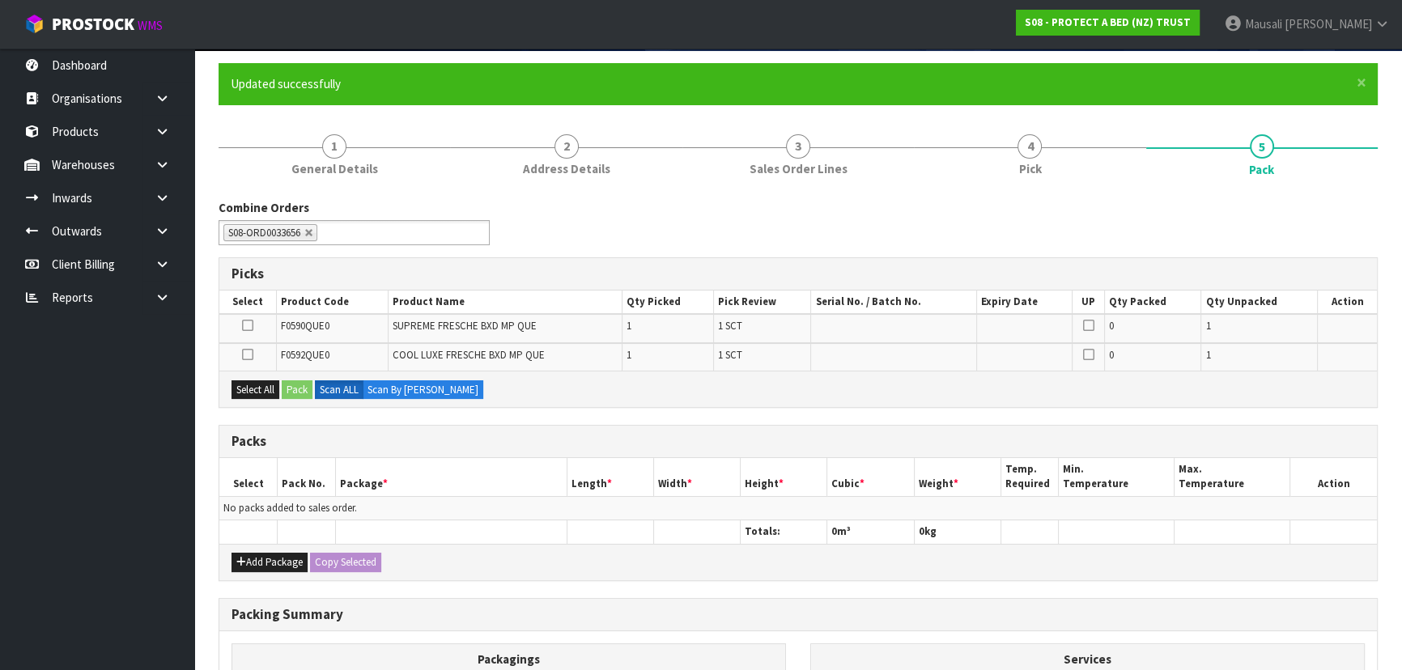
scroll to position [220, 0]
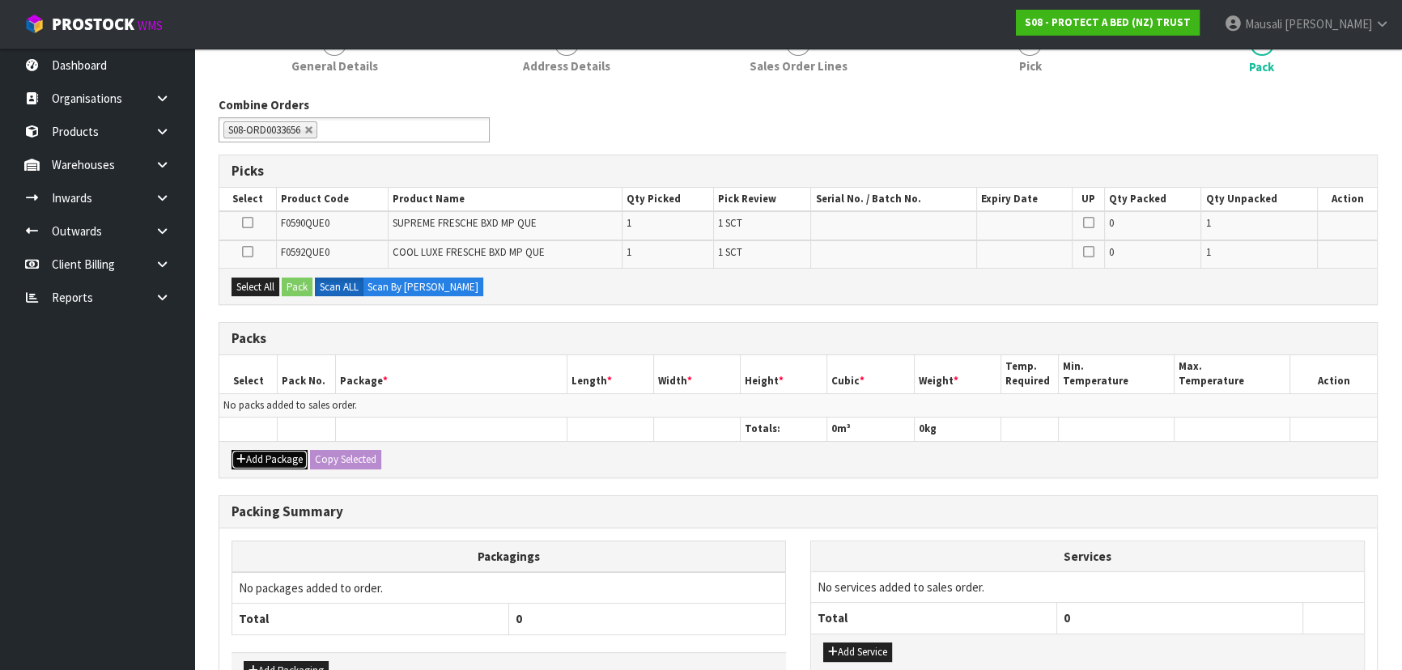
click at [273, 456] on button "Add Package" at bounding box center [270, 459] width 76 height 19
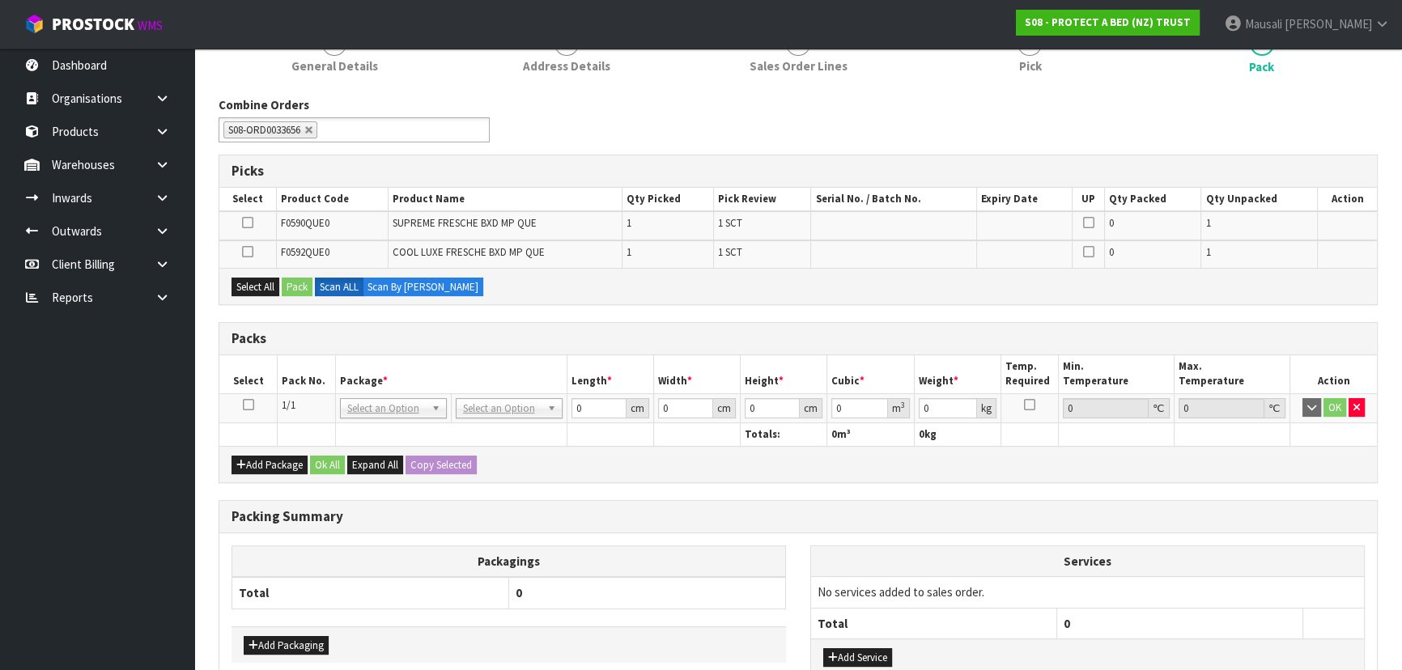
click at [250, 405] on icon at bounding box center [248, 405] width 11 height 1
click at [255, 279] on button "Select All" at bounding box center [256, 287] width 48 height 19
click at [288, 280] on button "Pack" at bounding box center [297, 287] width 31 height 19
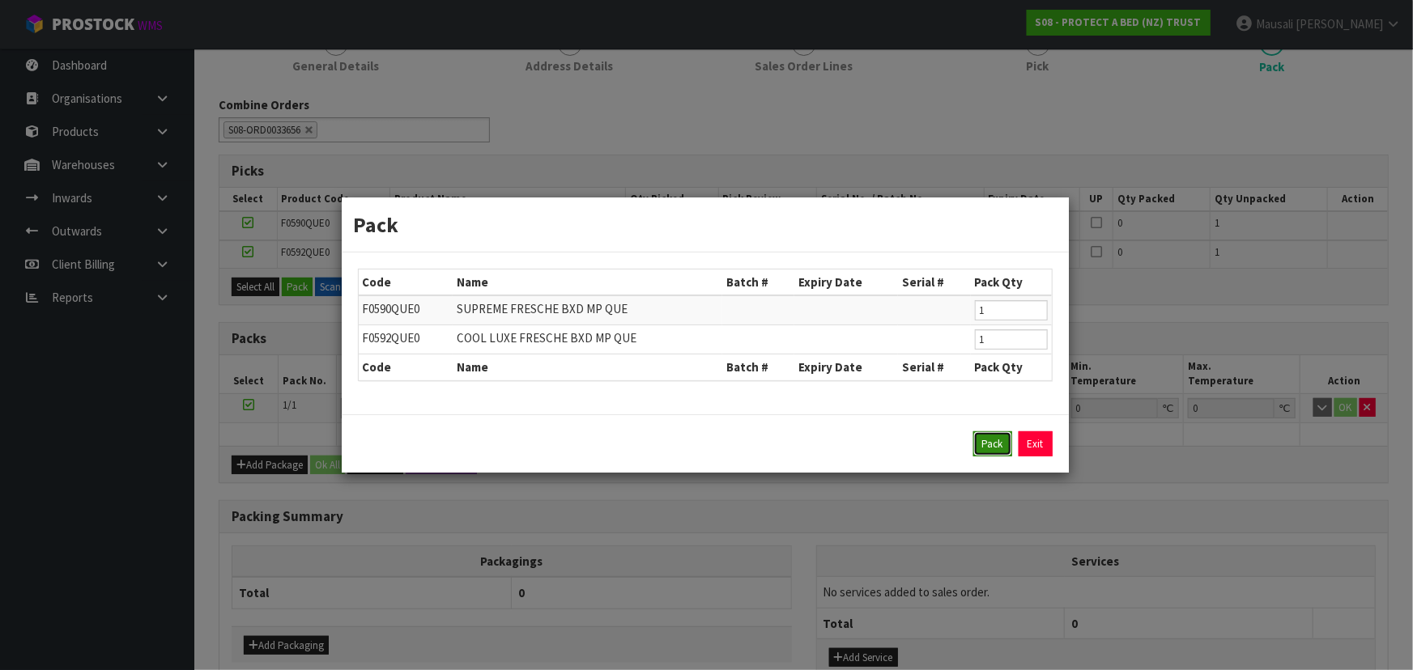
click at [979, 441] on button "Pack" at bounding box center [992, 444] width 39 height 26
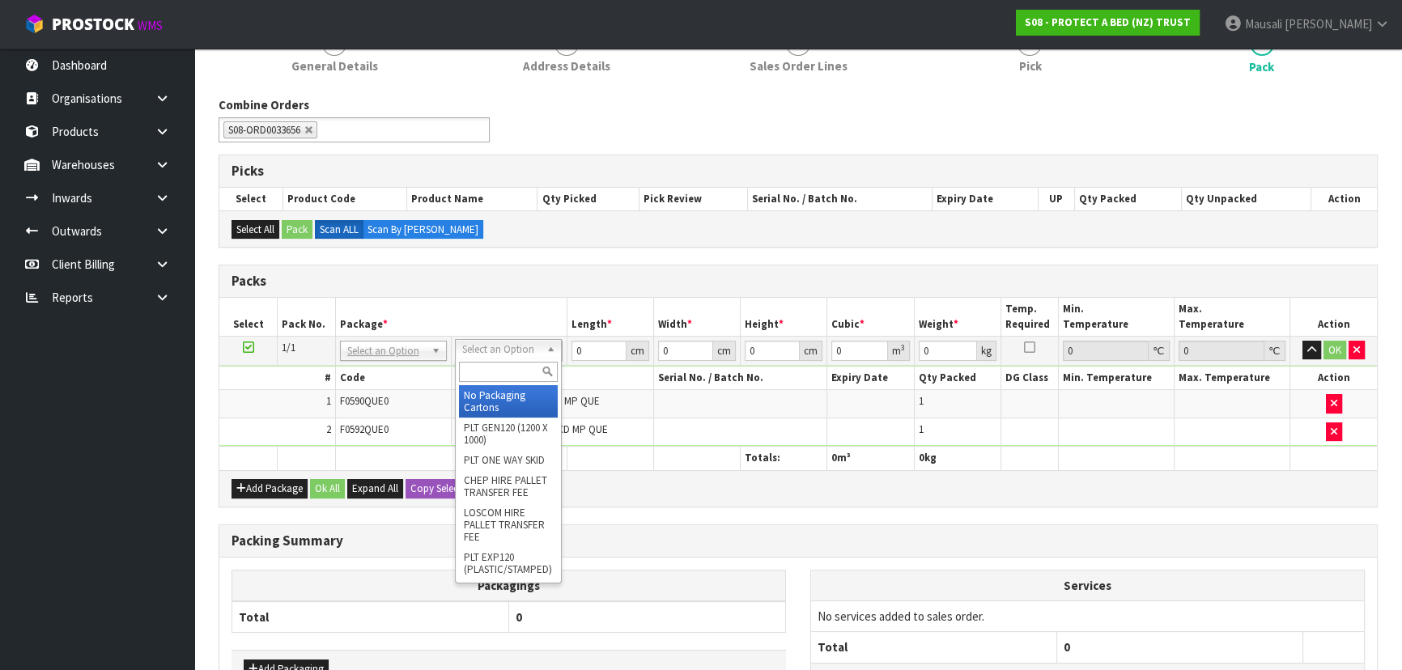
click at [495, 365] on input "text" at bounding box center [508, 372] width 99 height 20
type input "OC"
type input "3.2"
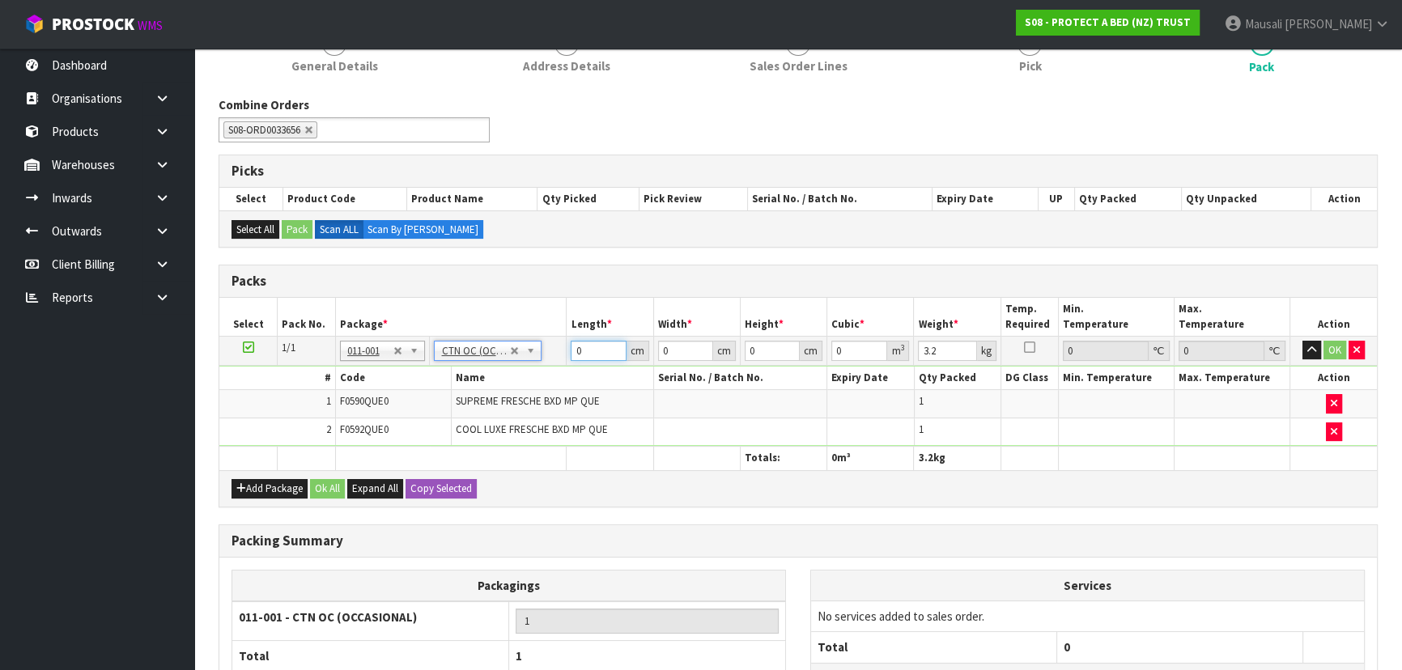
drag, startPoint x: 589, startPoint y: 350, endPoint x: 533, endPoint y: 366, distance: 57.4
click at [535, 366] on tbody "1/1 NONE 007-001 007-002 007-004 007-009 007-013 007-014 007-015 007-017 007-01…" at bounding box center [798, 391] width 1158 height 110
type input "59"
type input "35"
type input "3"
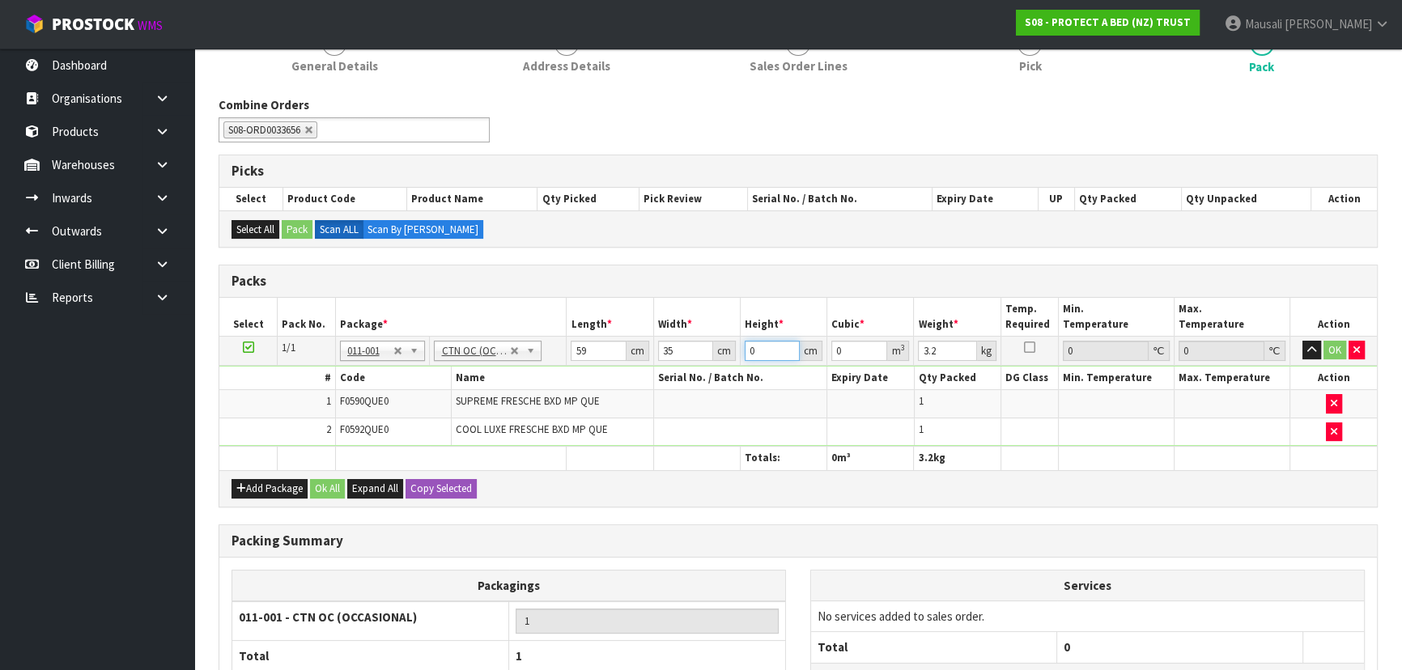
type input "0.006195"
type input "32"
type input "0.06608"
type input "32"
type input "6"
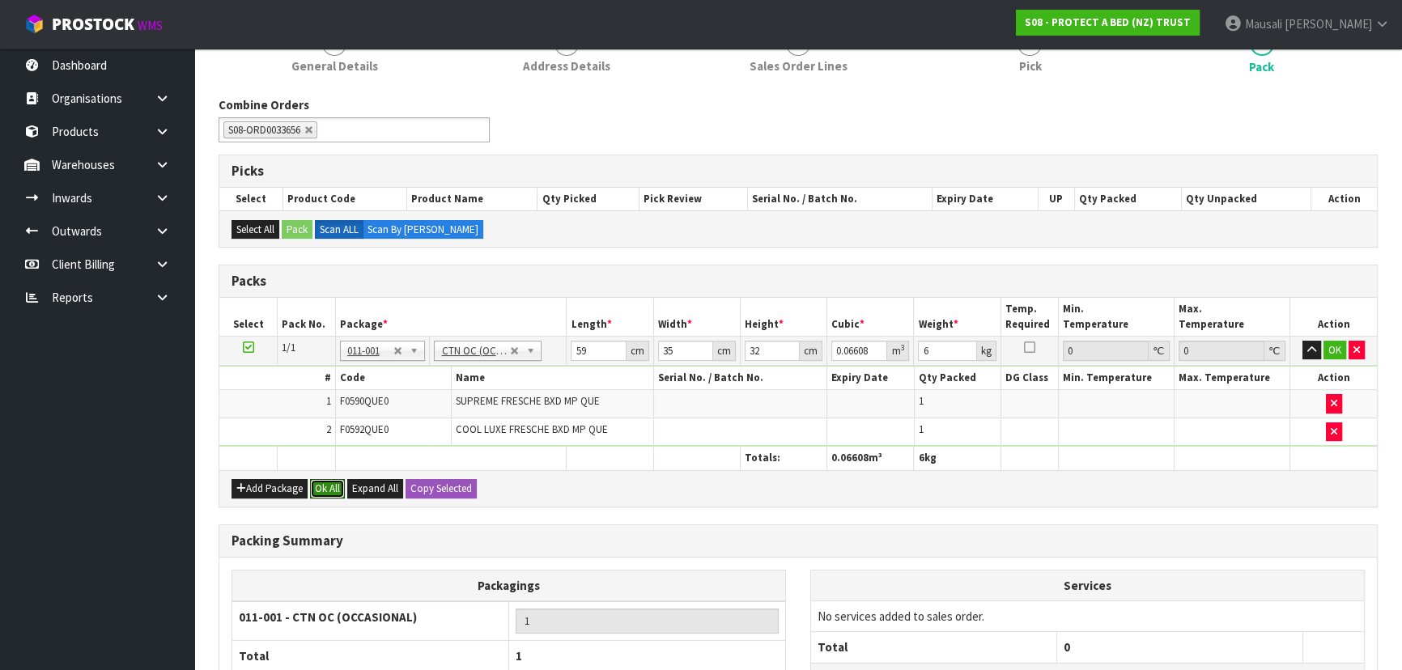
drag, startPoint x: 327, startPoint y: 487, endPoint x: 332, endPoint y: 499, distance: 13.1
click at [326, 487] on button "Ok All" at bounding box center [327, 488] width 35 height 19
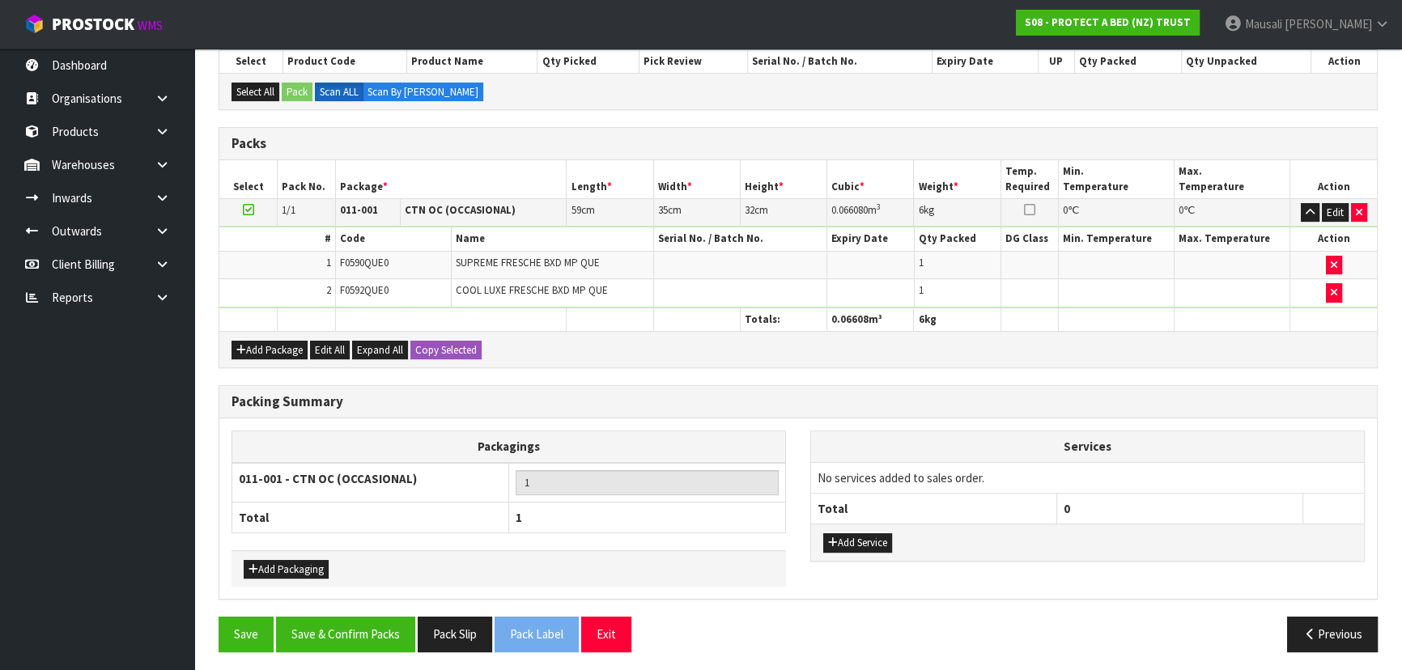
scroll to position [359, 0]
click at [368, 618] on button "Save & Confirm Packs" at bounding box center [345, 633] width 139 height 35
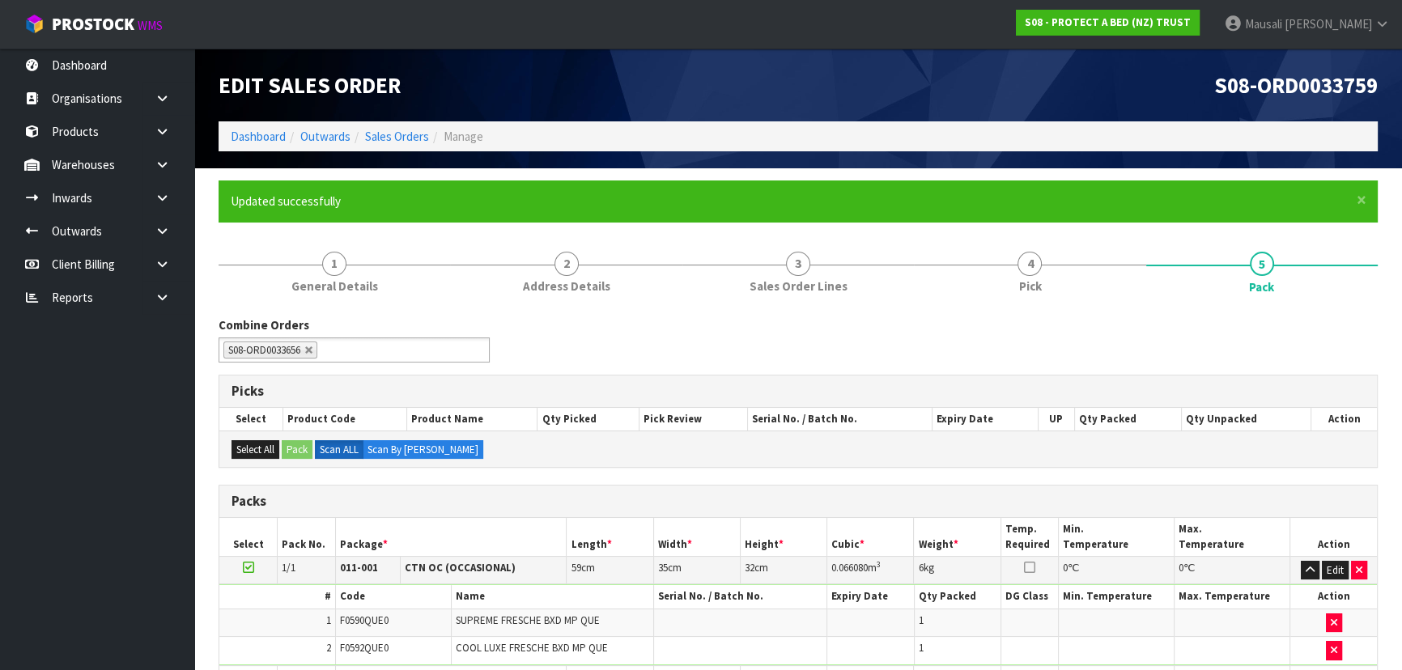
scroll to position [243, 0]
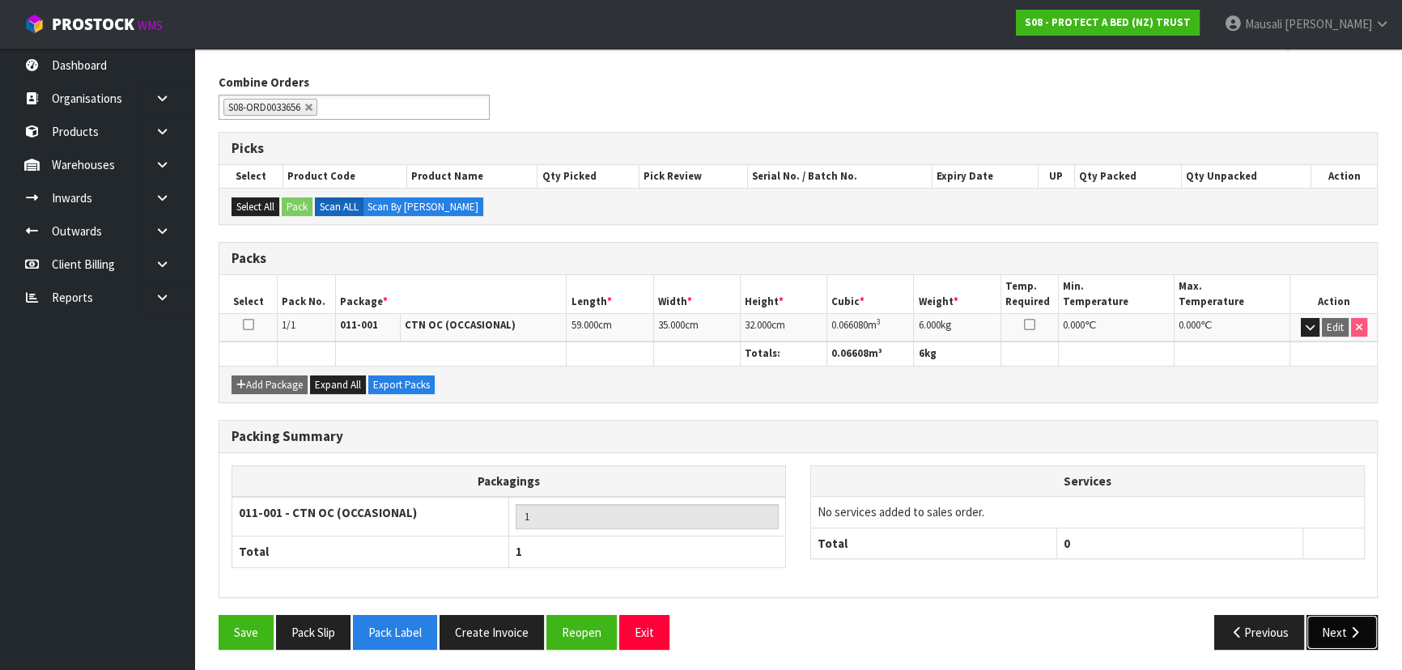
drag, startPoint x: 1348, startPoint y: 628, endPoint x: 1336, endPoint y: 626, distance: 12.4
click at [1344, 628] on button "Next" at bounding box center [1342, 632] width 71 height 35
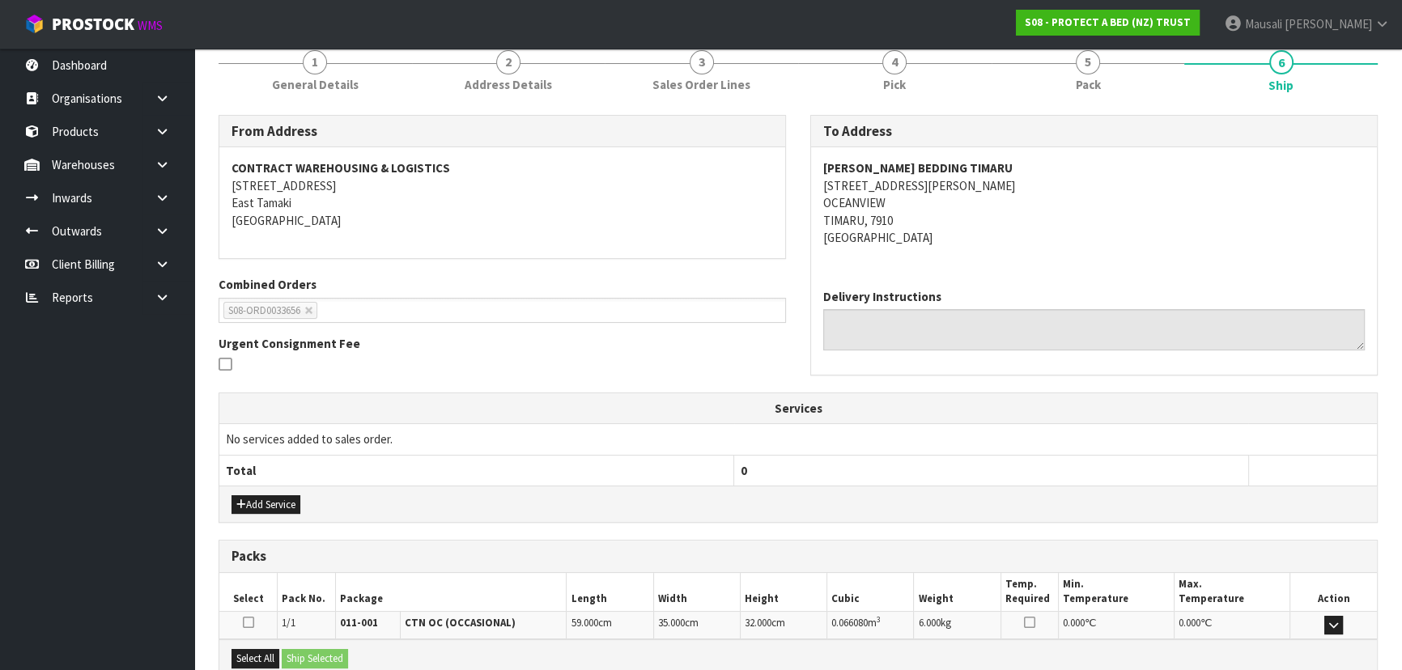
scroll to position [294, 0]
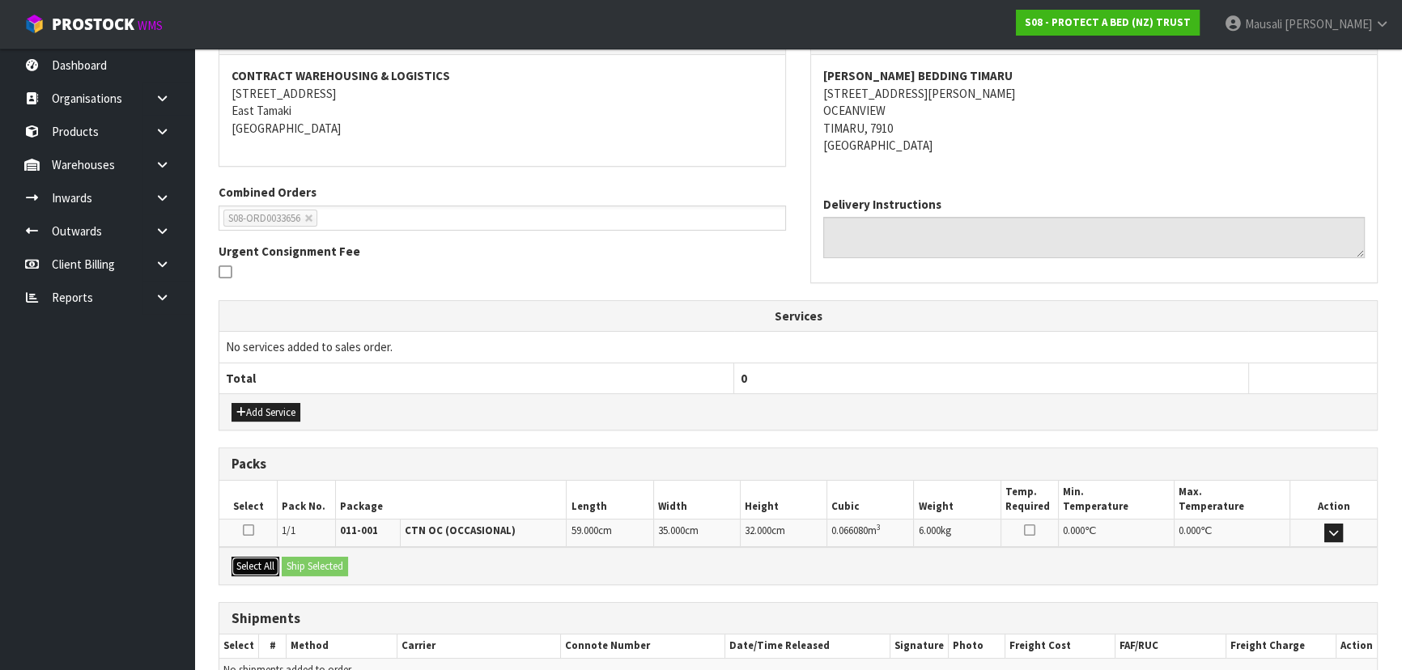
drag, startPoint x: 251, startPoint y: 559, endPoint x: 266, endPoint y: 558, distance: 14.6
click at [252, 558] on button "Select All" at bounding box center [256, 566] width 48 height 19
click at [318, 561] on button "Ship Selected" at bounding box center [315, 566] width 66 height 19
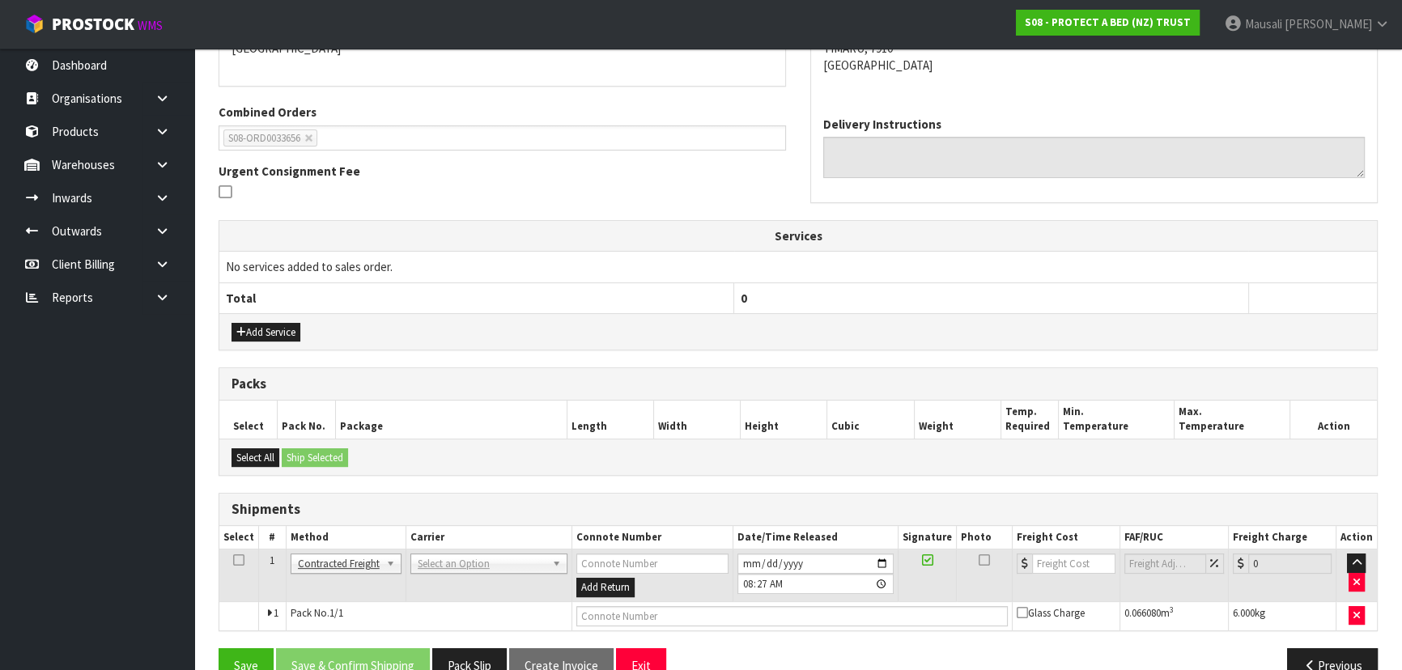
scroll to position [408, 0]
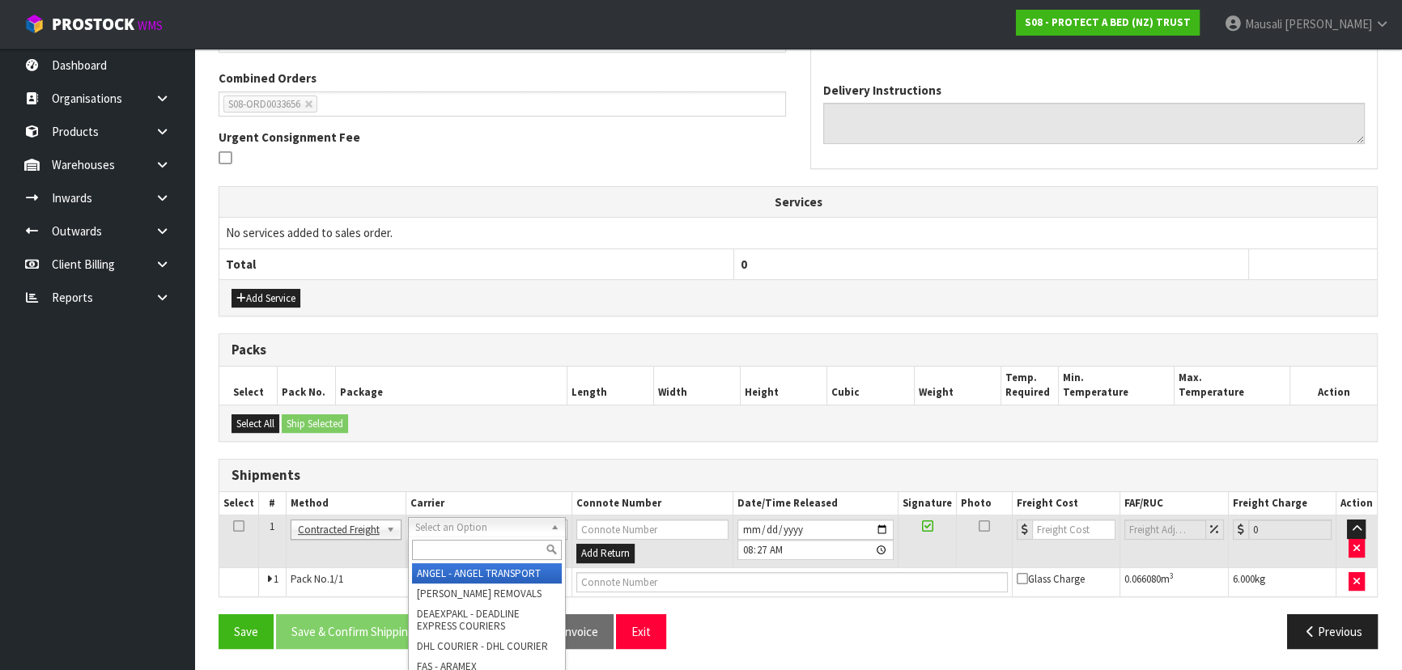
click at [459, 543] on input "text" at bounding box center [487, 550] width 150 height 20
type input "NZP"
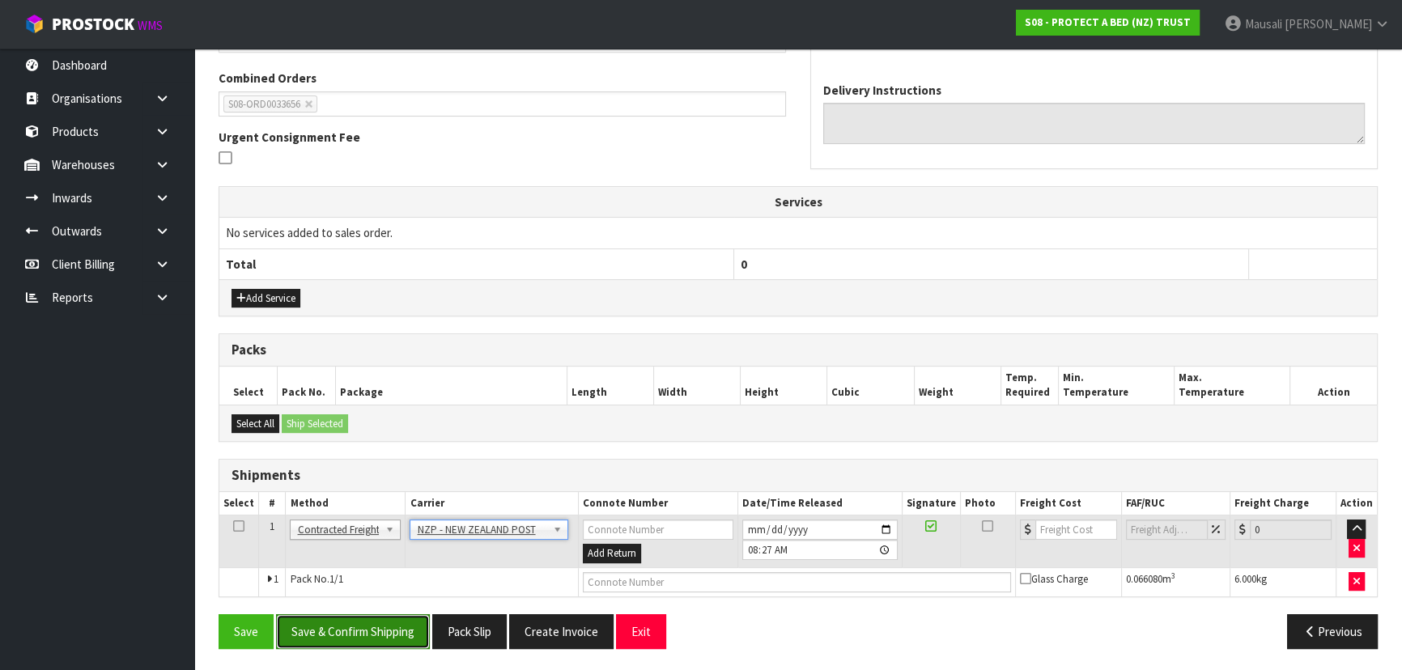
click at [352, 631] on button "Save & Confirm Shipping" at bounding box center [353, 631] width 154 height 35
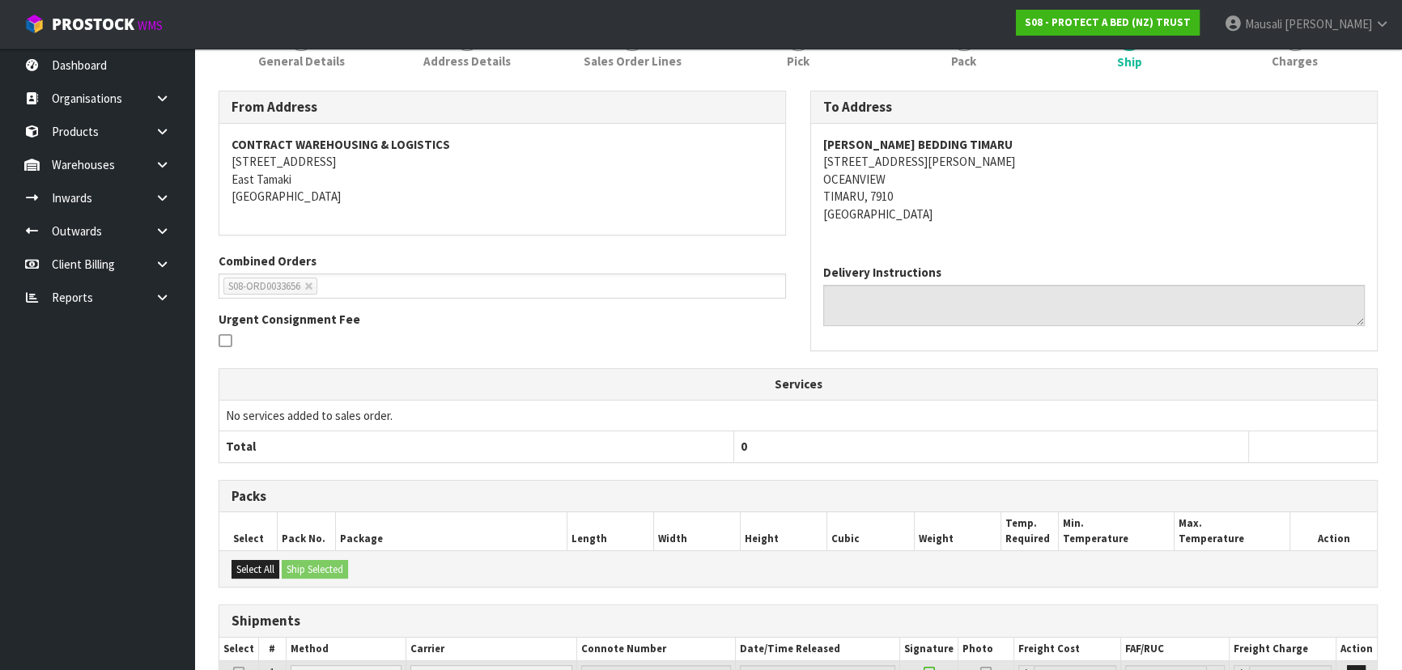
scroll to position [385, 0]
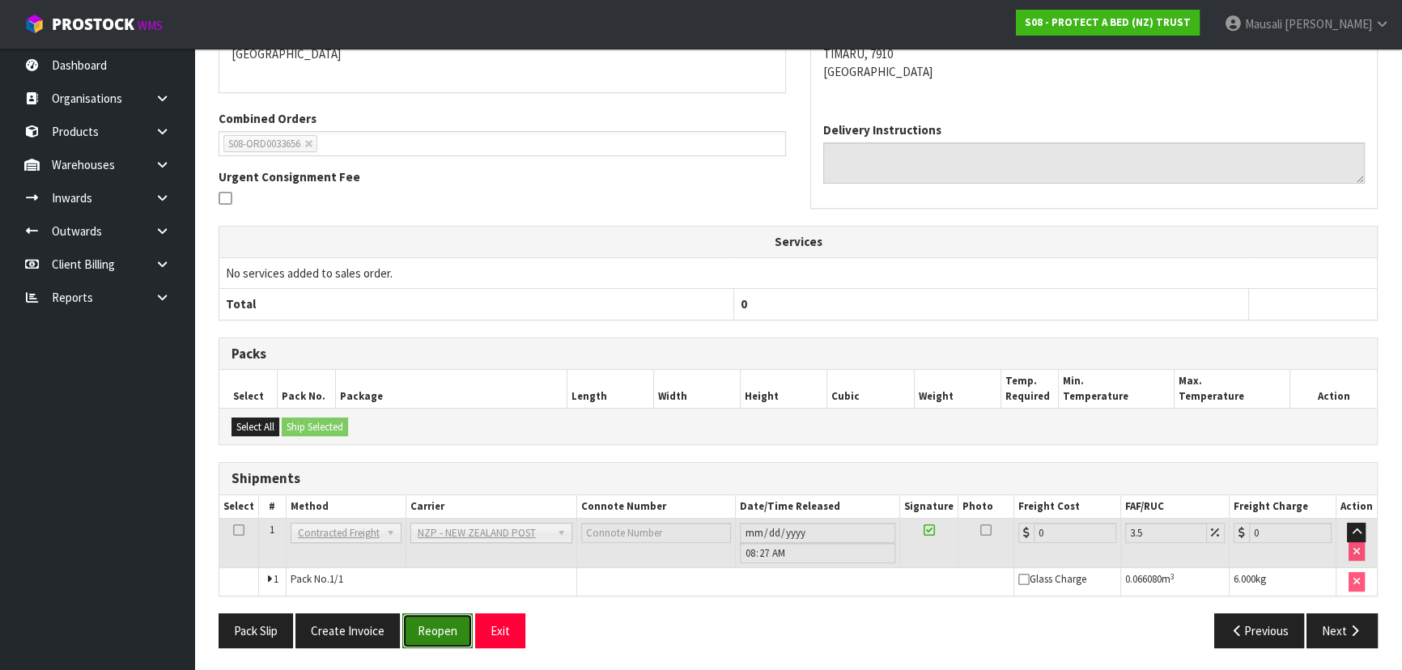
click at [415, 622] on button "Reopen" at bounding box center [437, 631] width 70 height 35
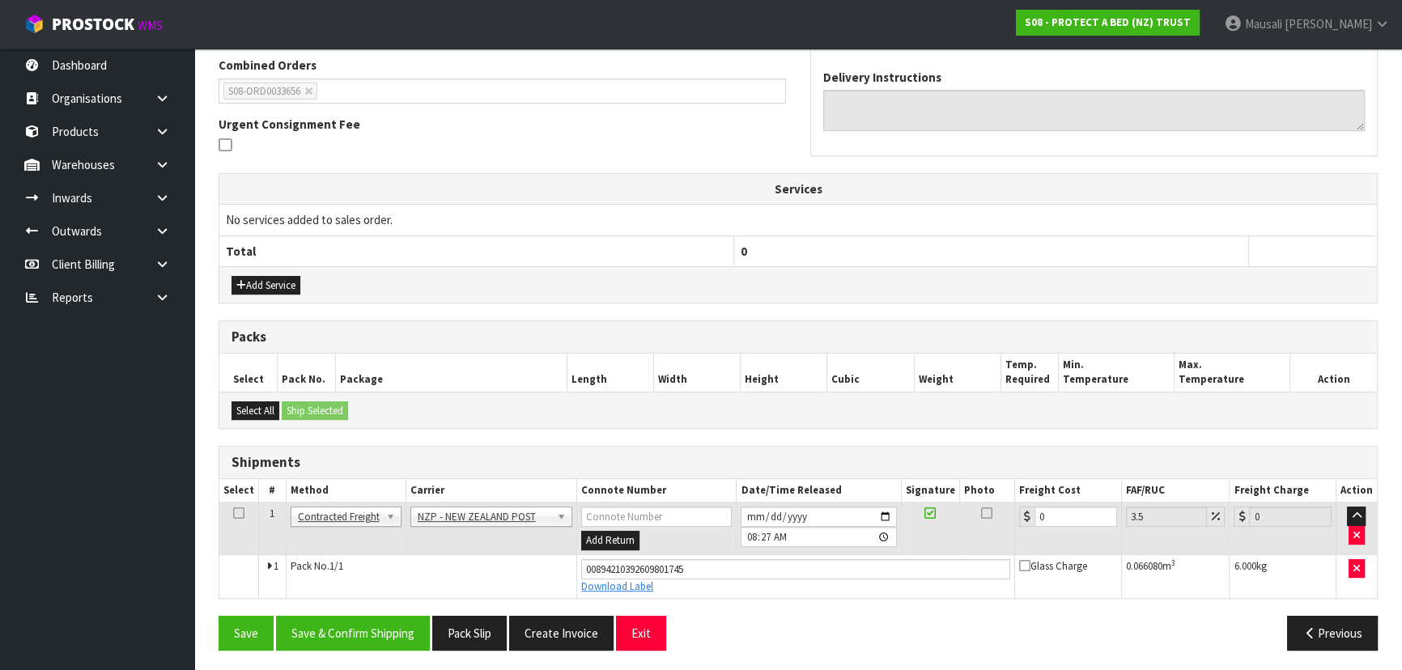
scroll to position [423, 0]
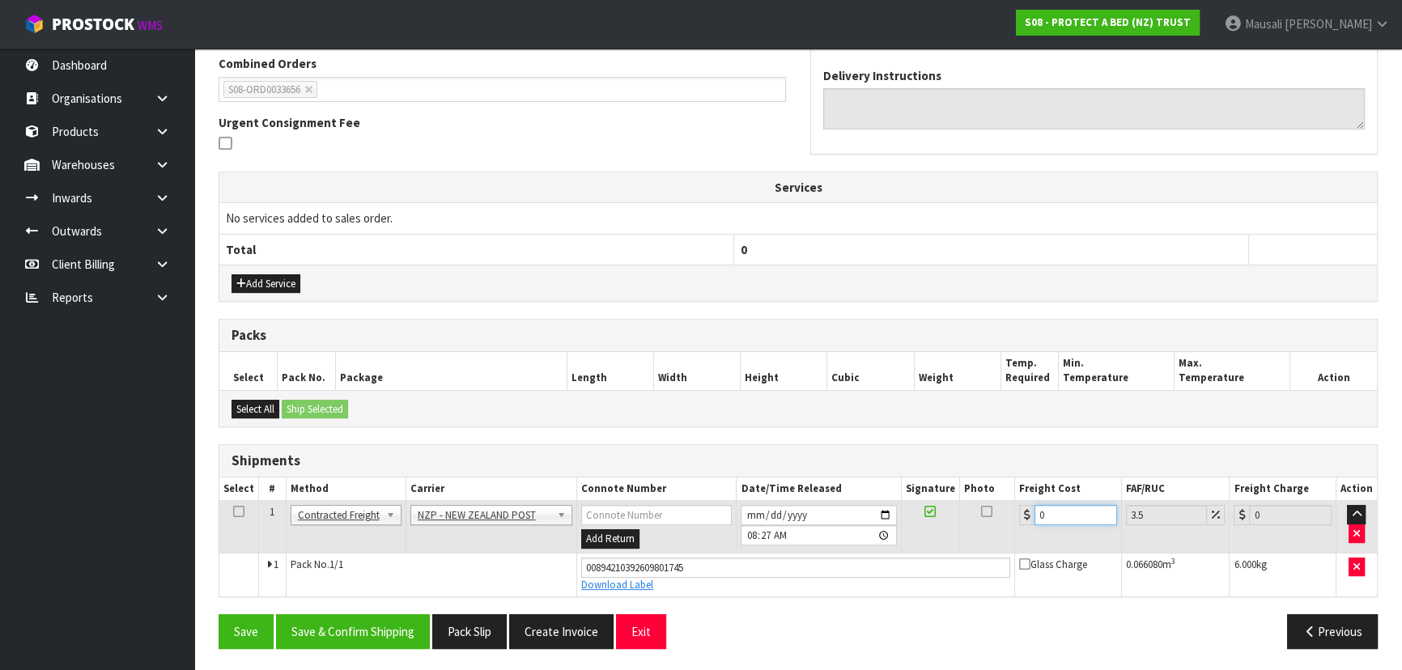
drag, startPoint x: 1061, startPoint y: 513, endPoint x: 1026, endPoint y: 518, distance: 35.1
click at [1026, 518] on div "0" at bounding box center [1068, 515] width 98 height 20
type input "1"
type input "1.03"
type input "18"
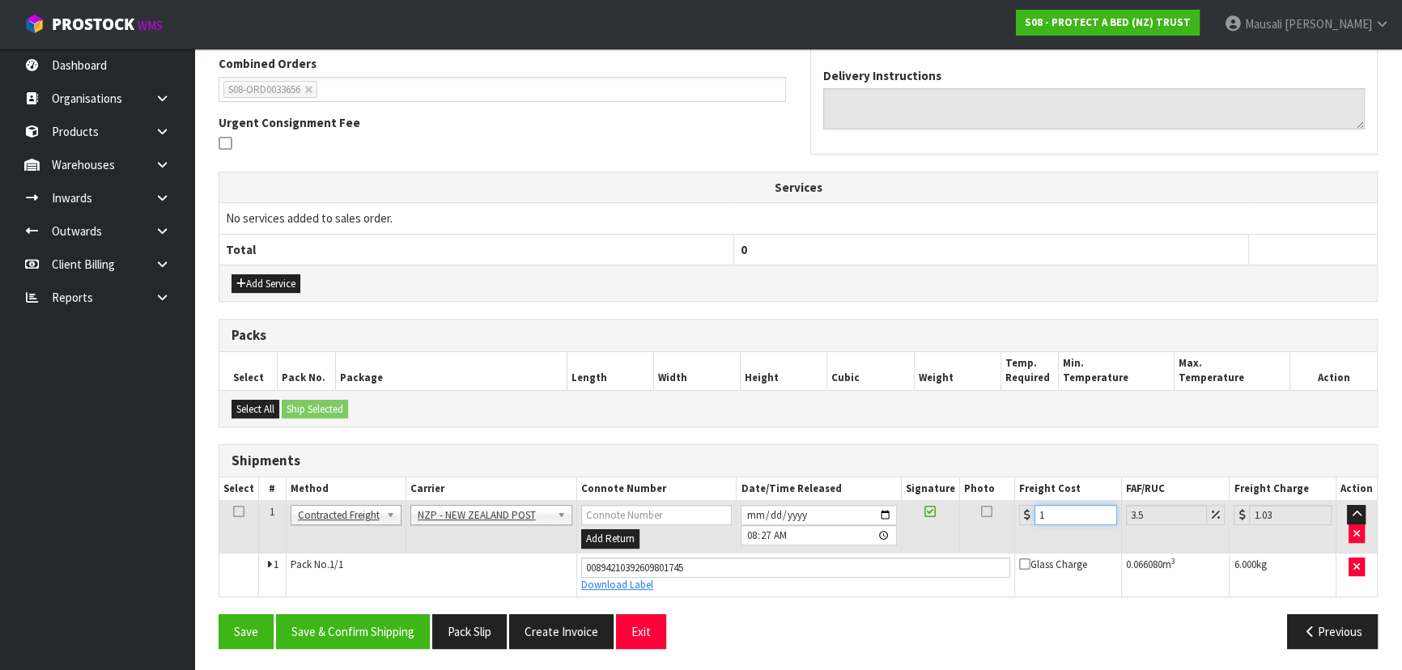
type input "18.63"
type input "18.2"
type input "18.84"
type input "18.28"
type input "18.92"
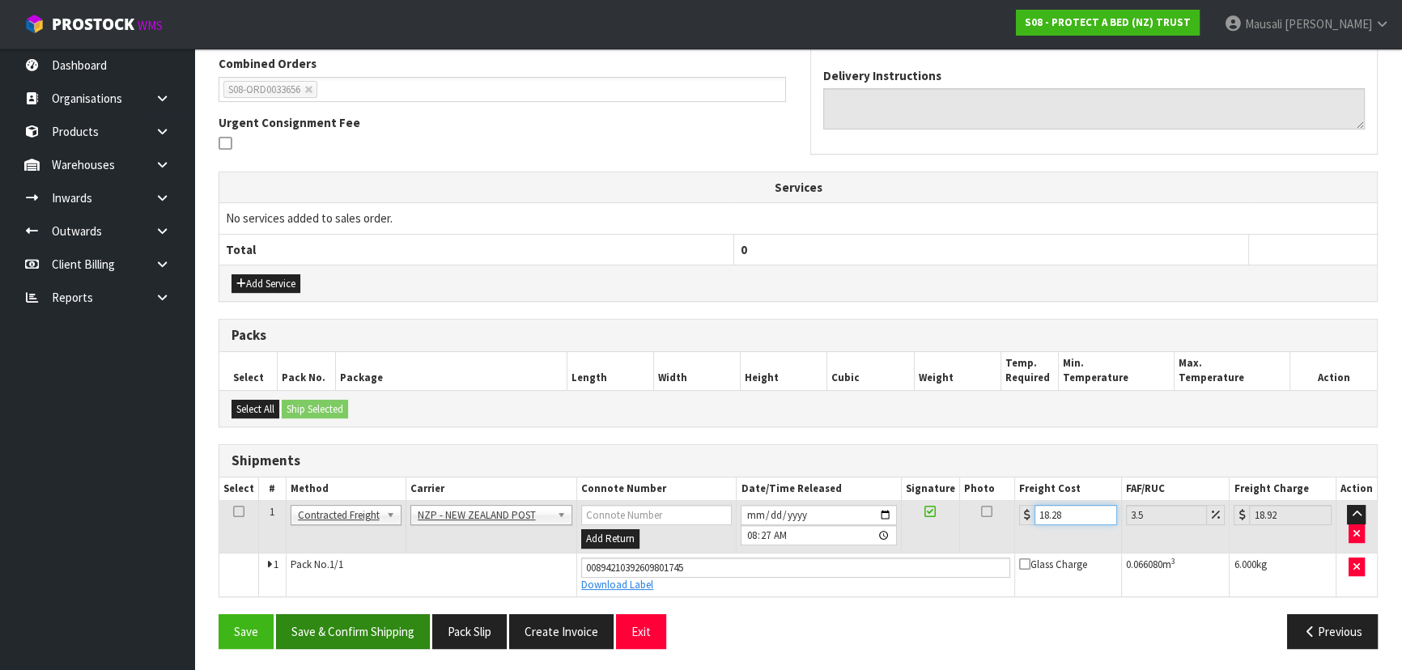
type input "18.28"
click at [360, 630] on button "Save & Confirm Shipping" at bounding box center [353, 631] width 154 height 35
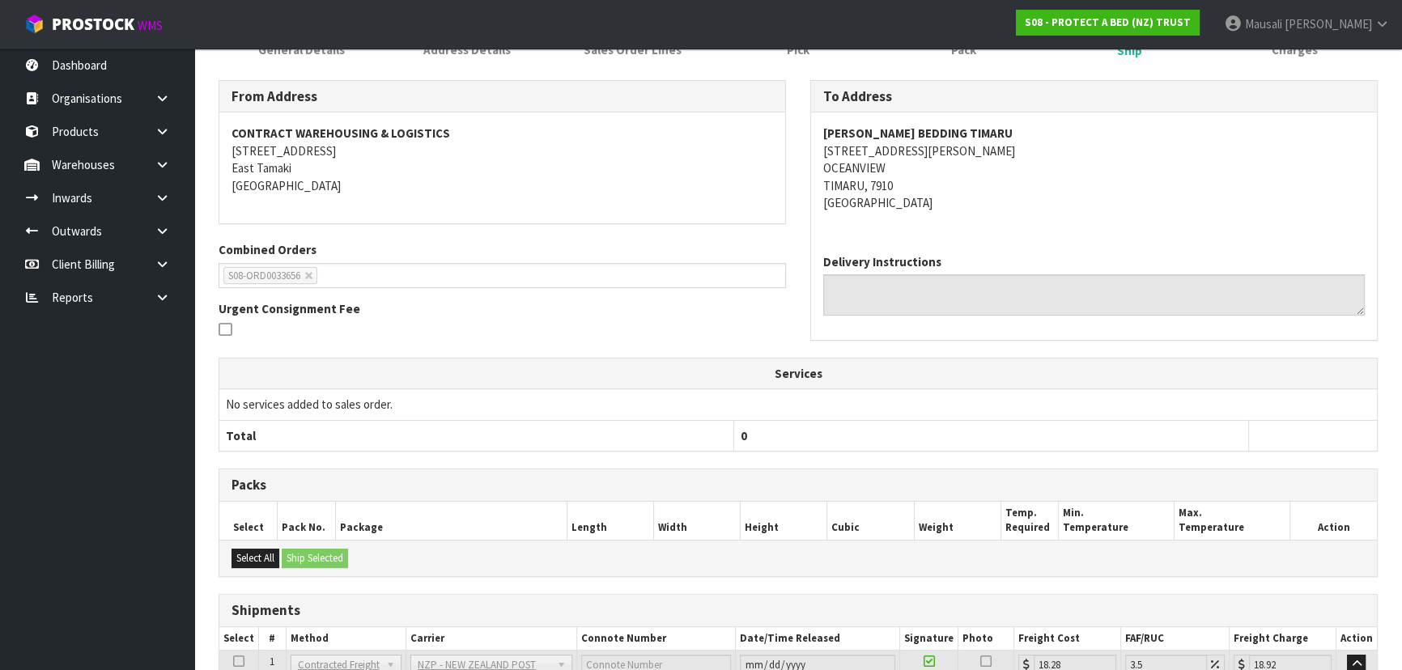
scroll to position [11, 0]
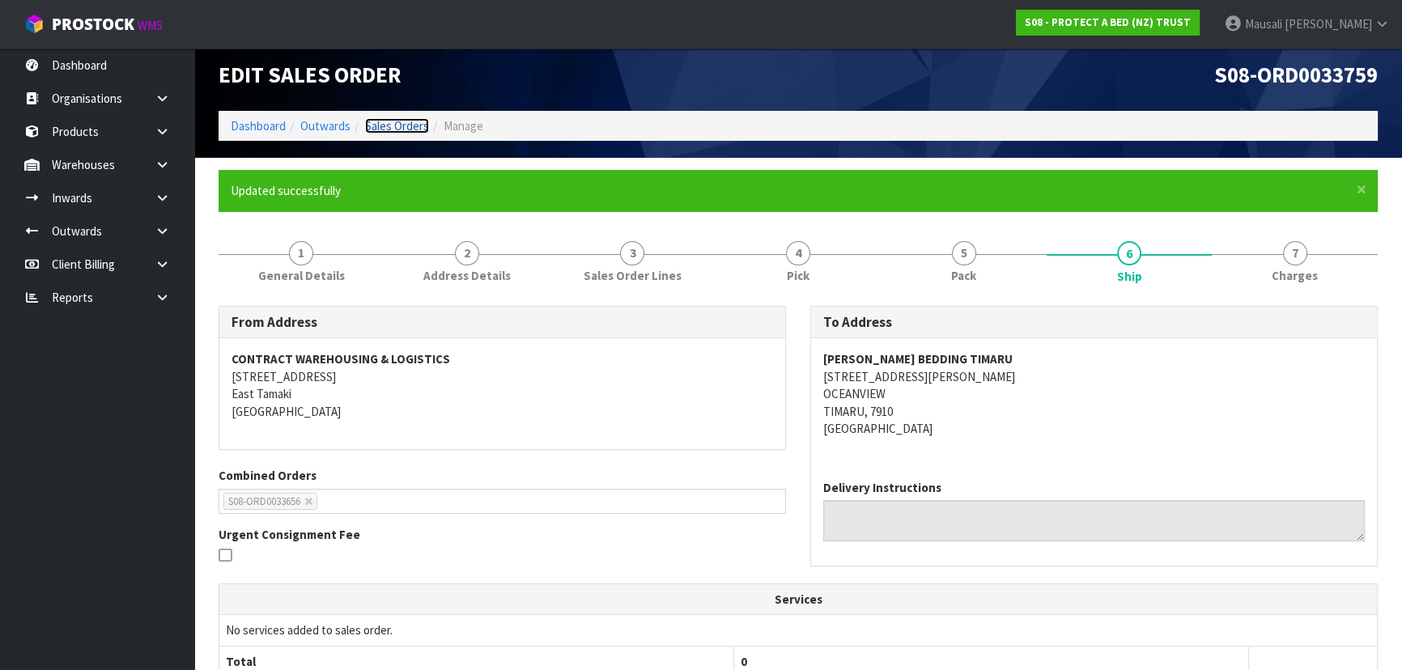
click at [396, 122] on link "Sales Orders" at bounding box center [397, 125] width 64 height 15
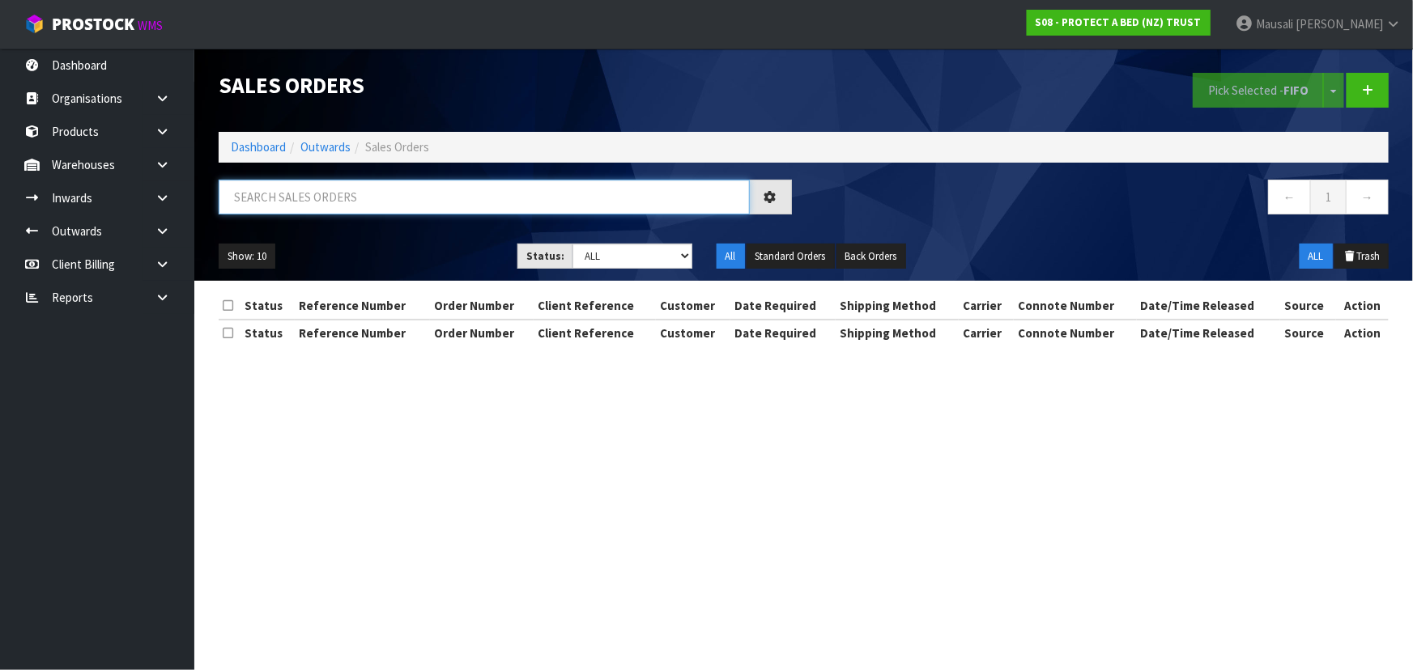
click at [282, 204] on input "text" at bounding box center [484, 197] width 531 height 35
type input "JOB-0415548"
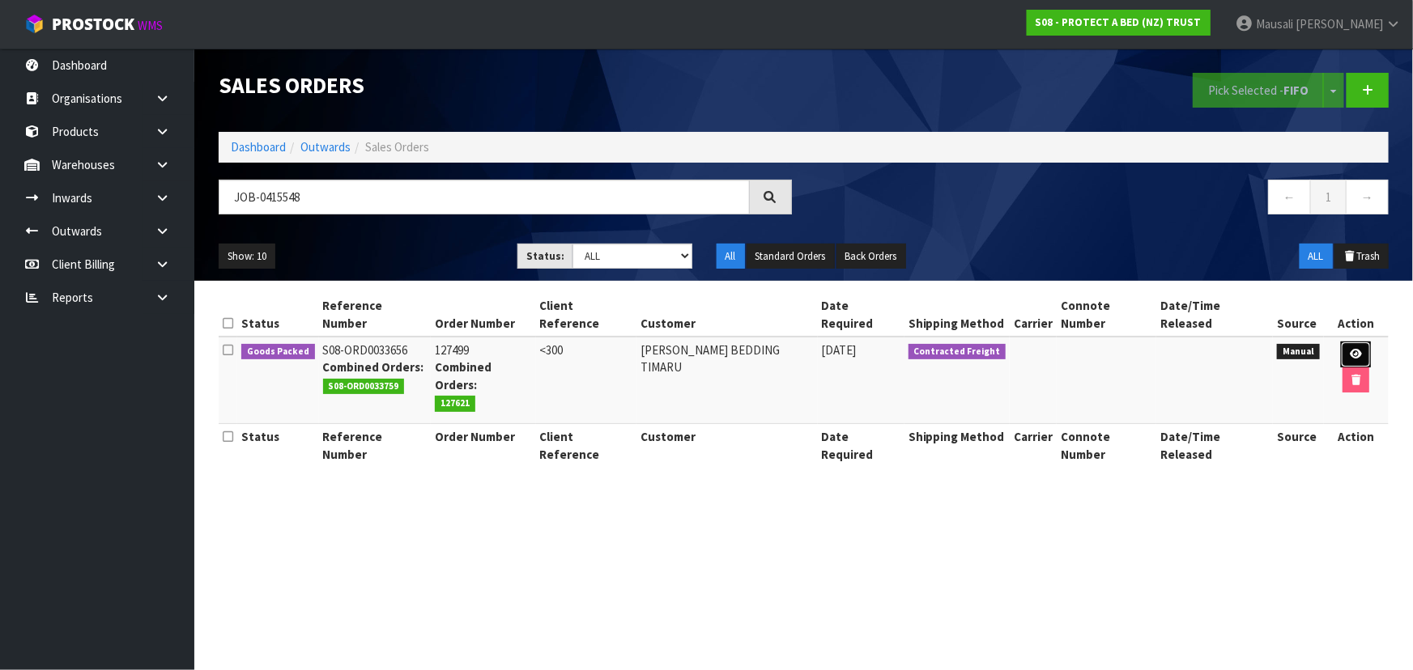
click at [1349, 349] on icon at bounding box center [1355, 354] width 12 height 11
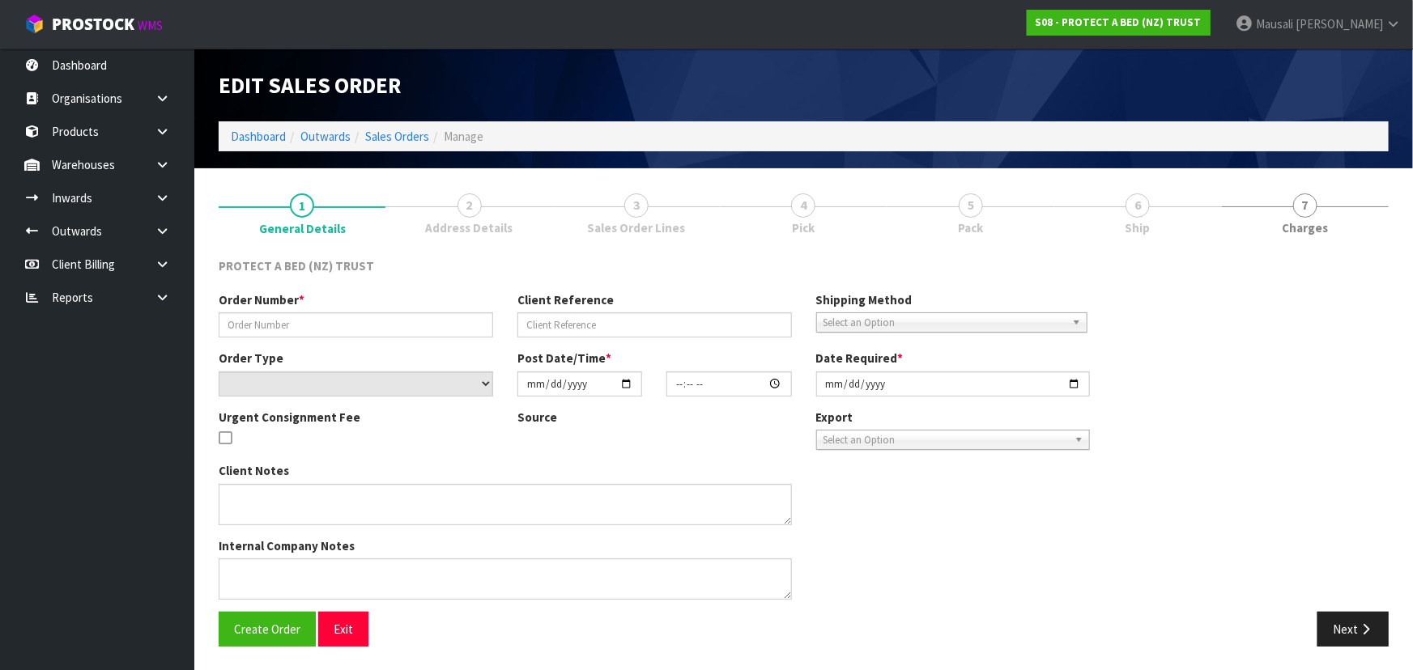
type input "127499"
type input "<300"
select select "number:0"
type input "[DATE]"
type input "09:32:00.000"
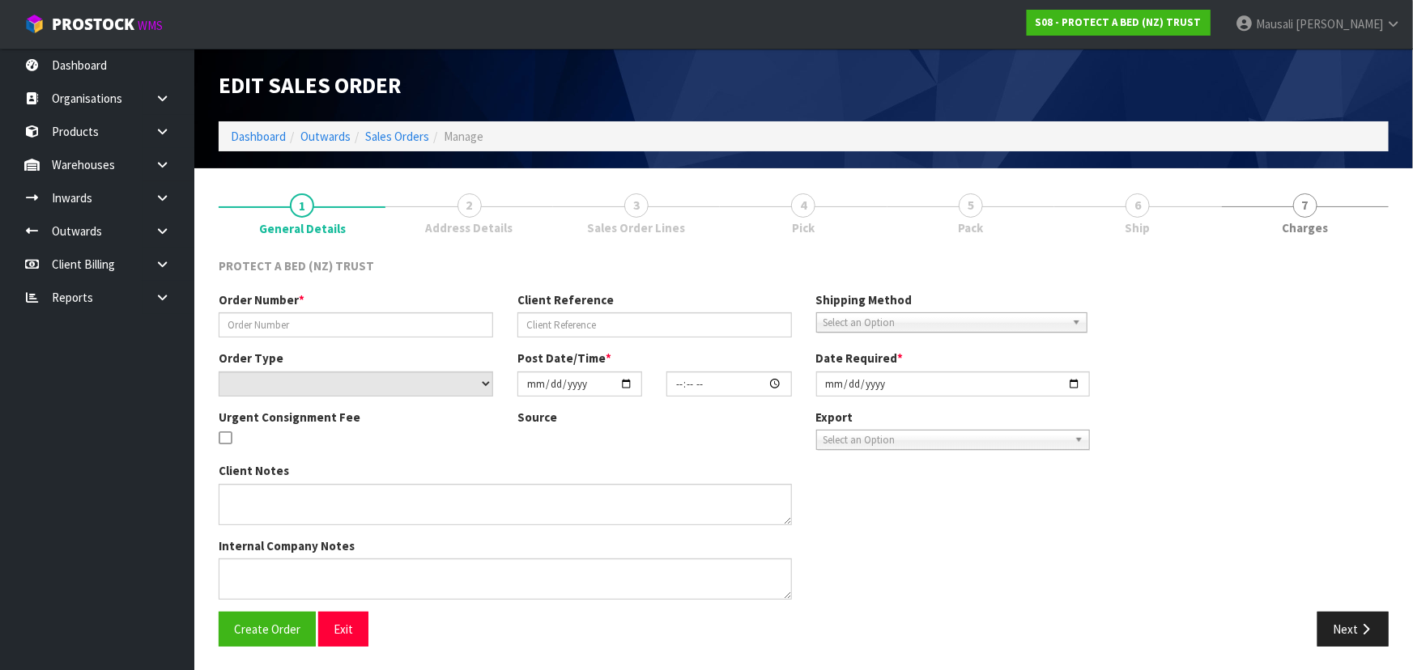
type input "[DATE]"
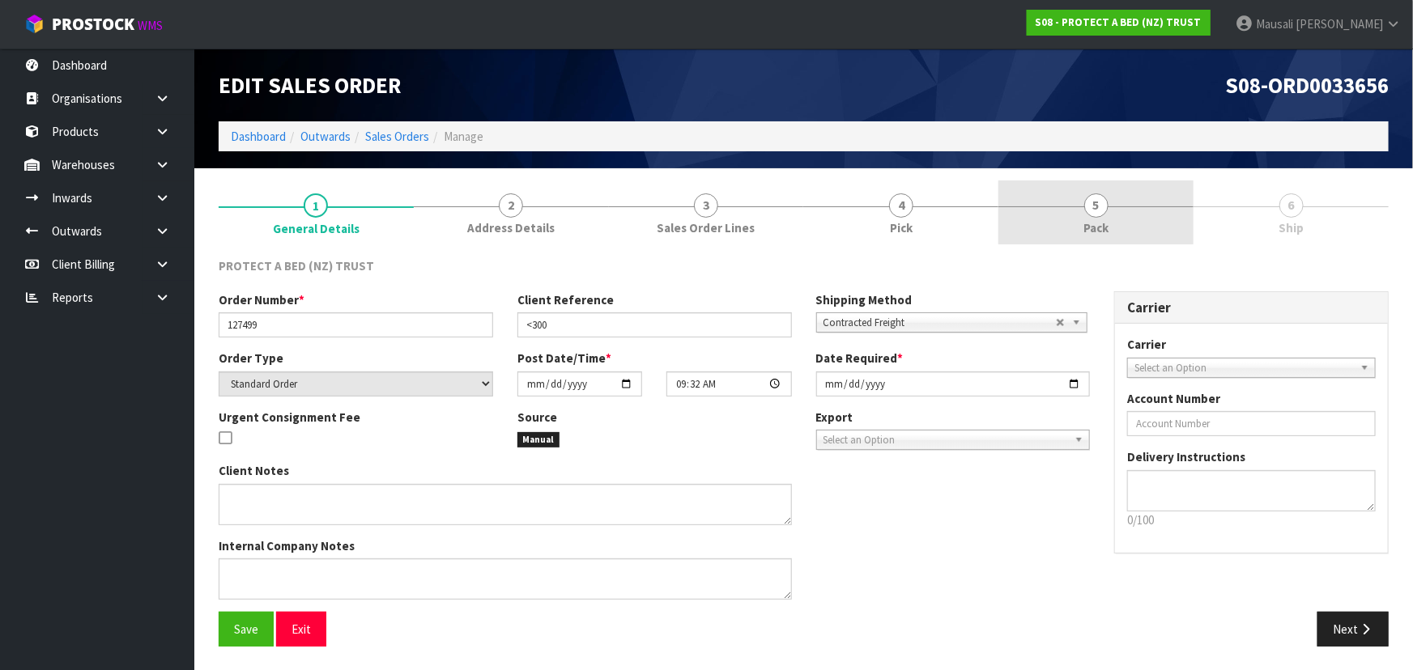
click at [1097, 218] on link "5 Pack" at bounding box center [1095, 213] width 195 height 64
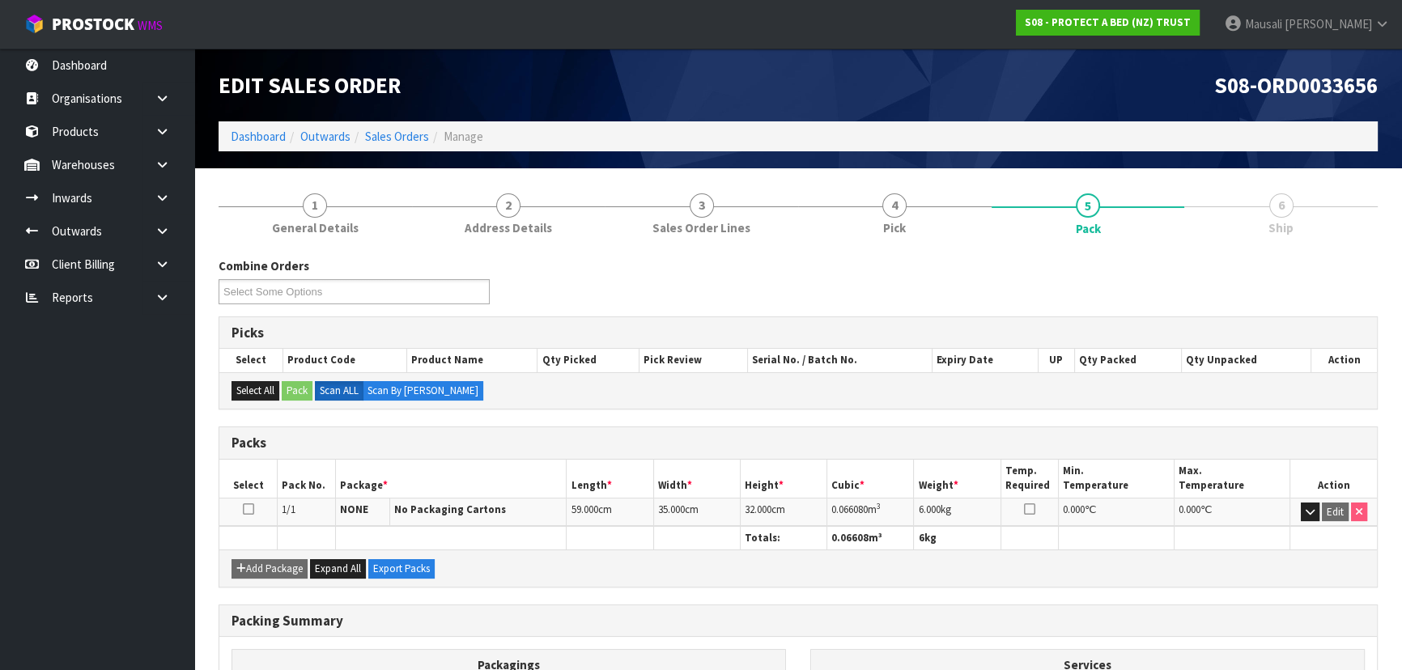
scroll to position [185, 0]
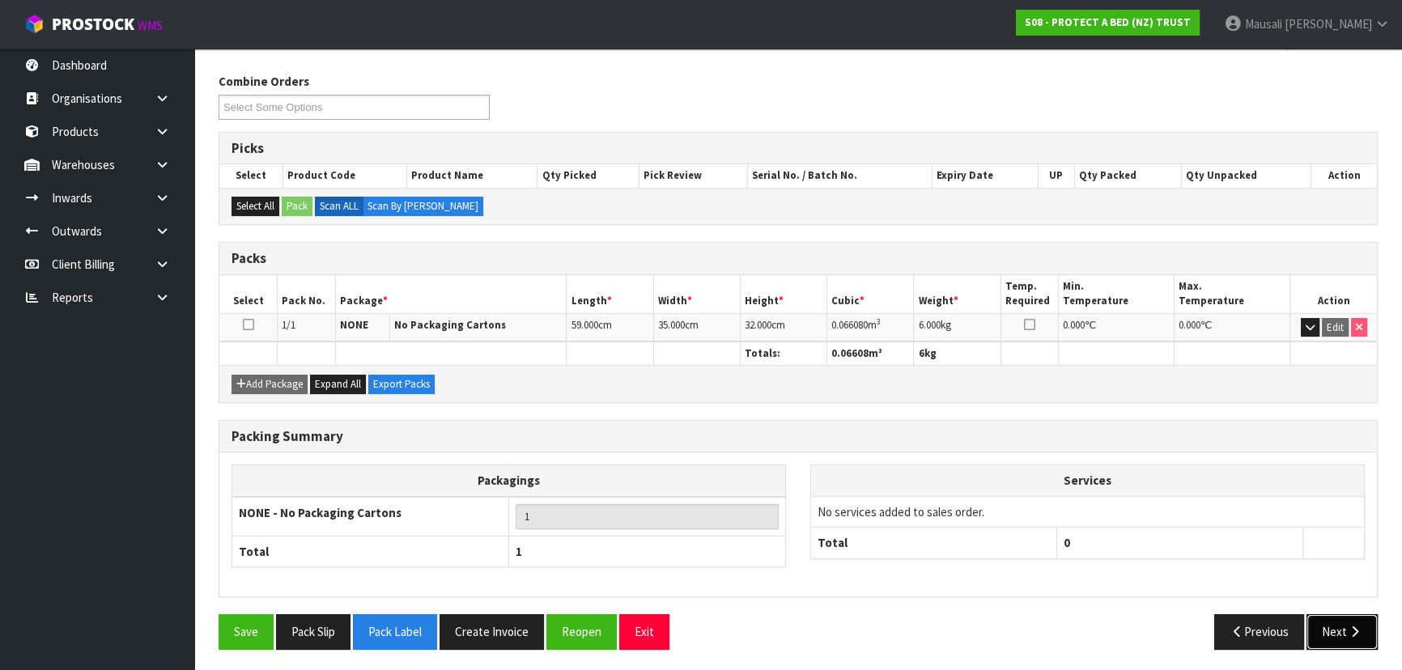
click at [1341, 622] on button "Next" at bounding box center [1342, 631] width 71 height 35
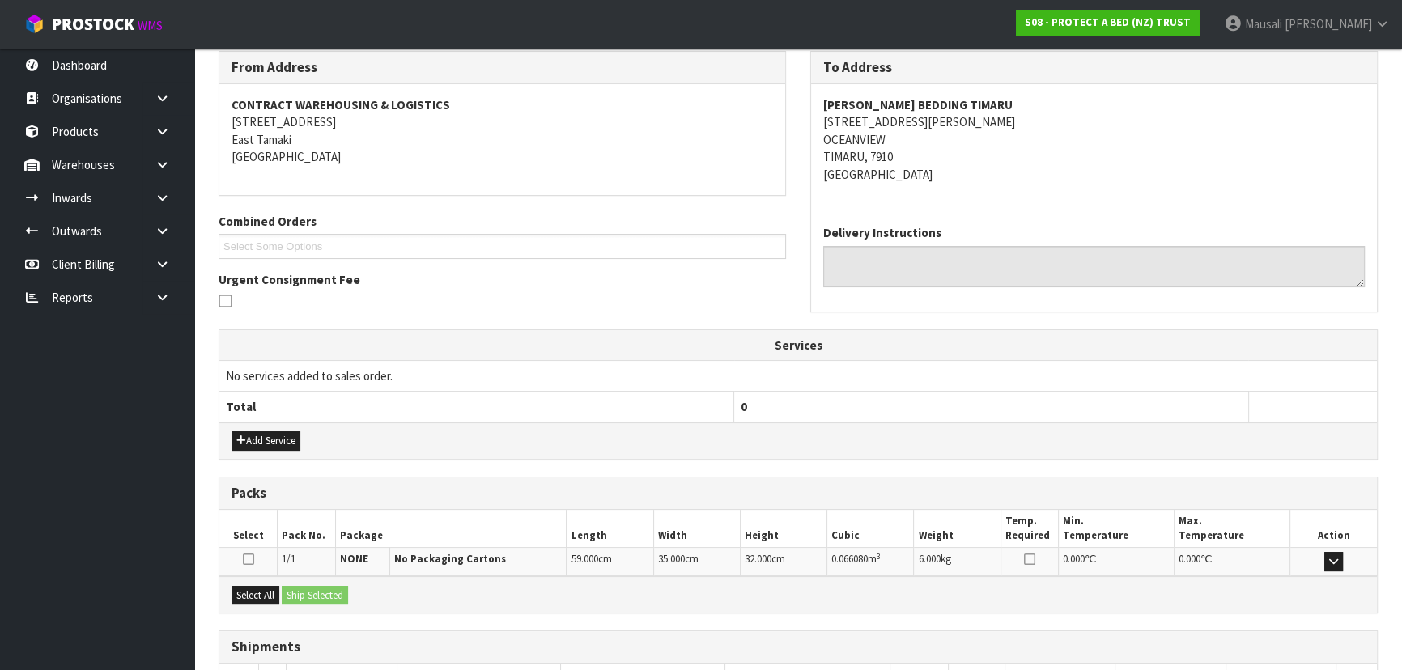
scroll to position [321, 0]
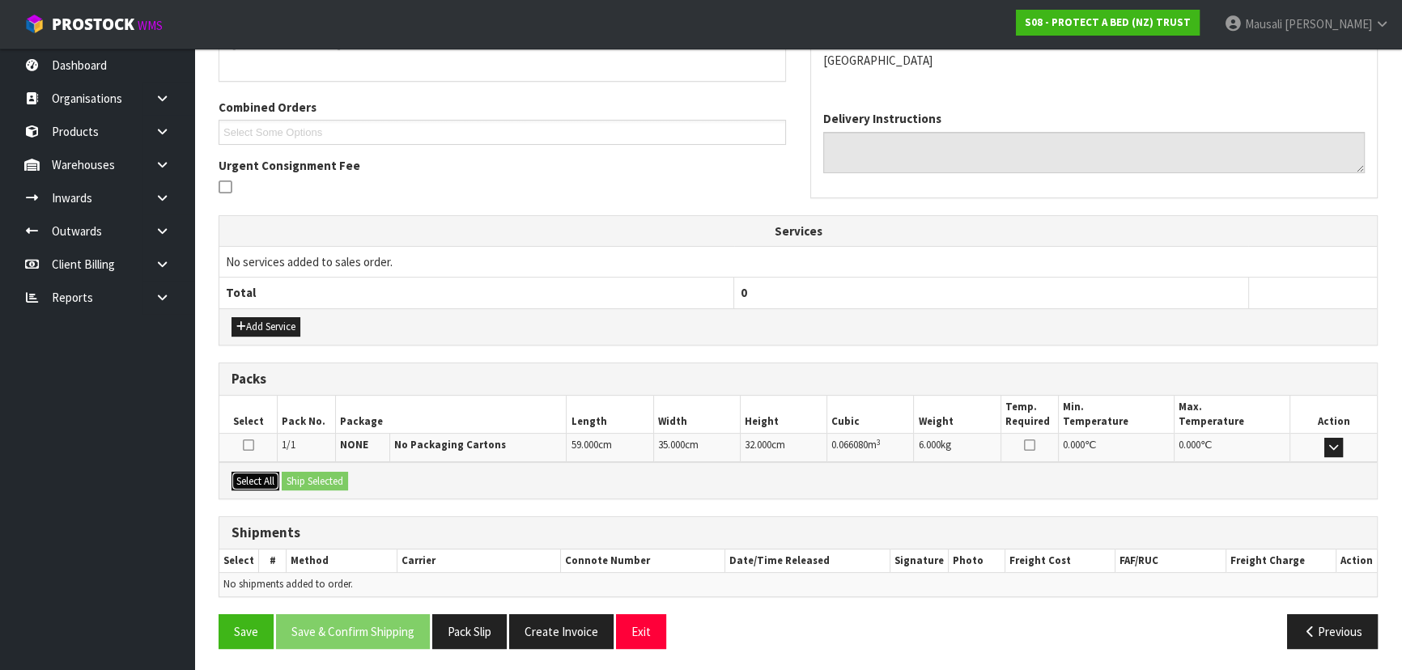
drag, startPoint x: 243, startPoint y: 474, endPoint x: 323, endPoint y: 469, distance: 80.3
click at [268, 474] on button "Select All" at bounding box center [256, 481] width 48 height 19
click at [324, 472] on button "Ship Selected" at bounding box center [315, 481] width 66 height 19
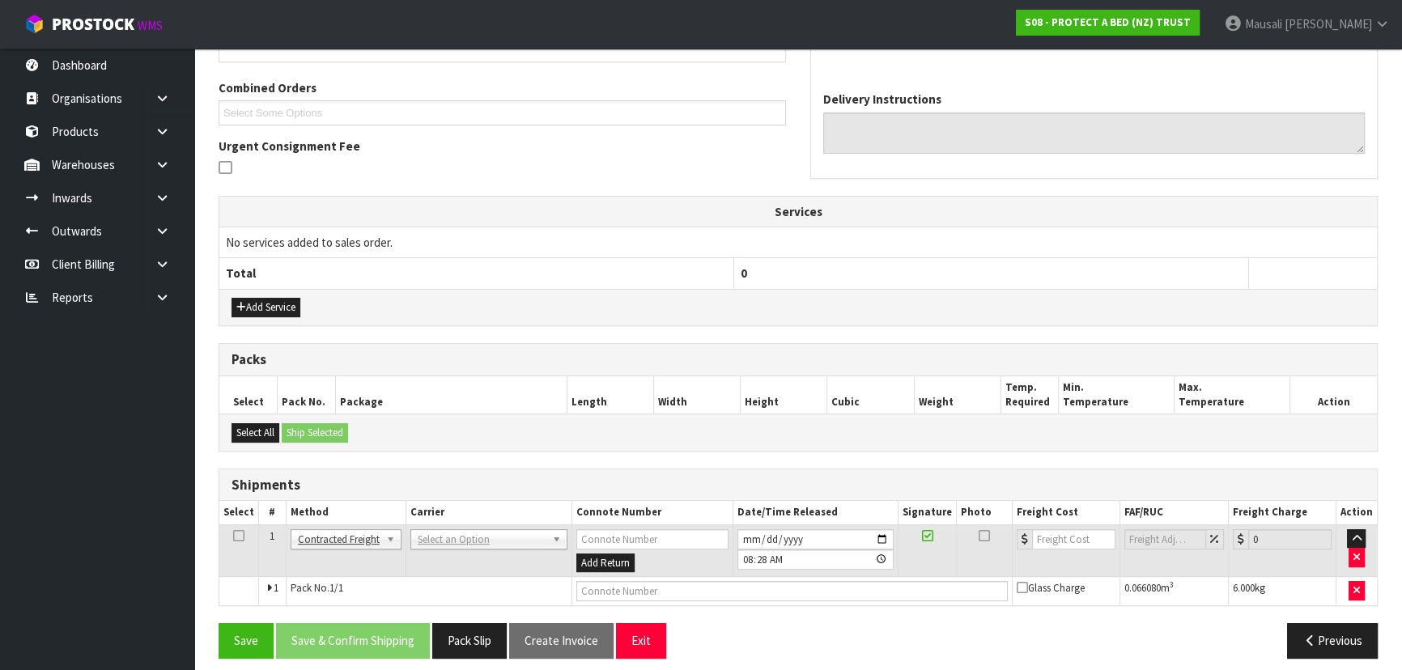
scroll to position [349, 0]
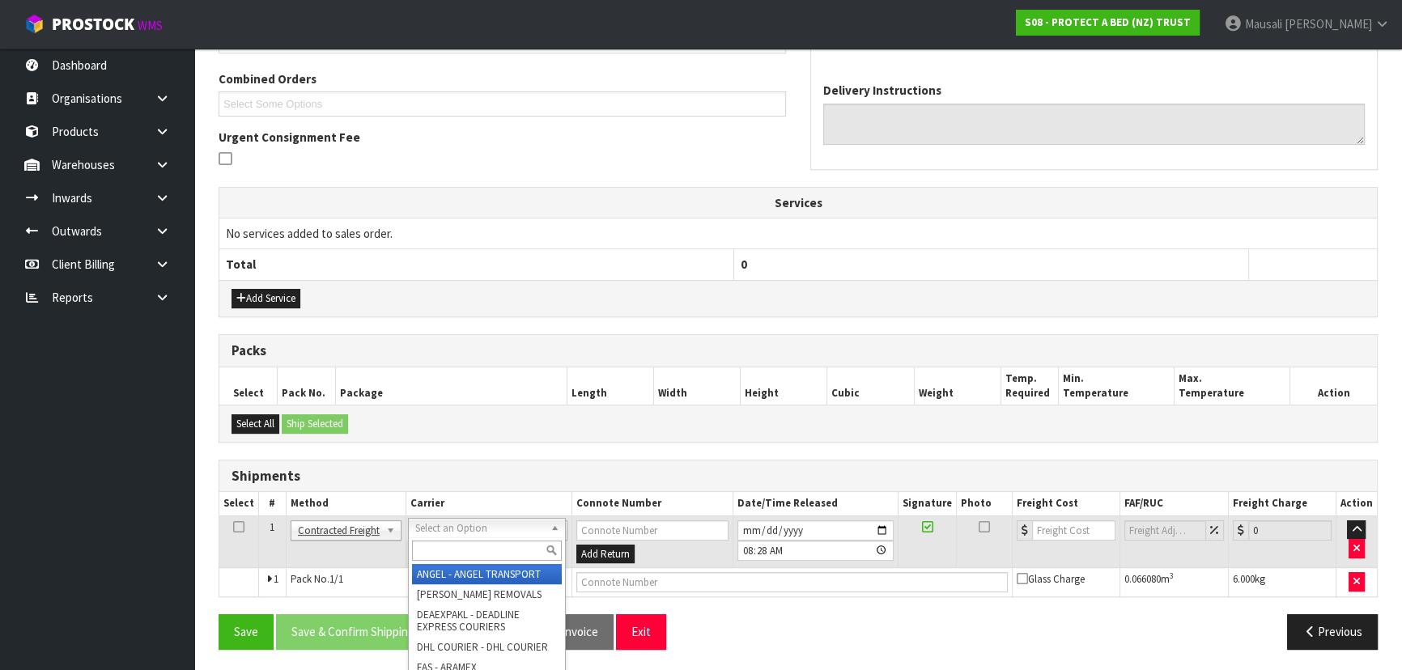
click at [436, 546] on input "text" at bounding box center [487, 551] width 150 height 20
type input "NZP"
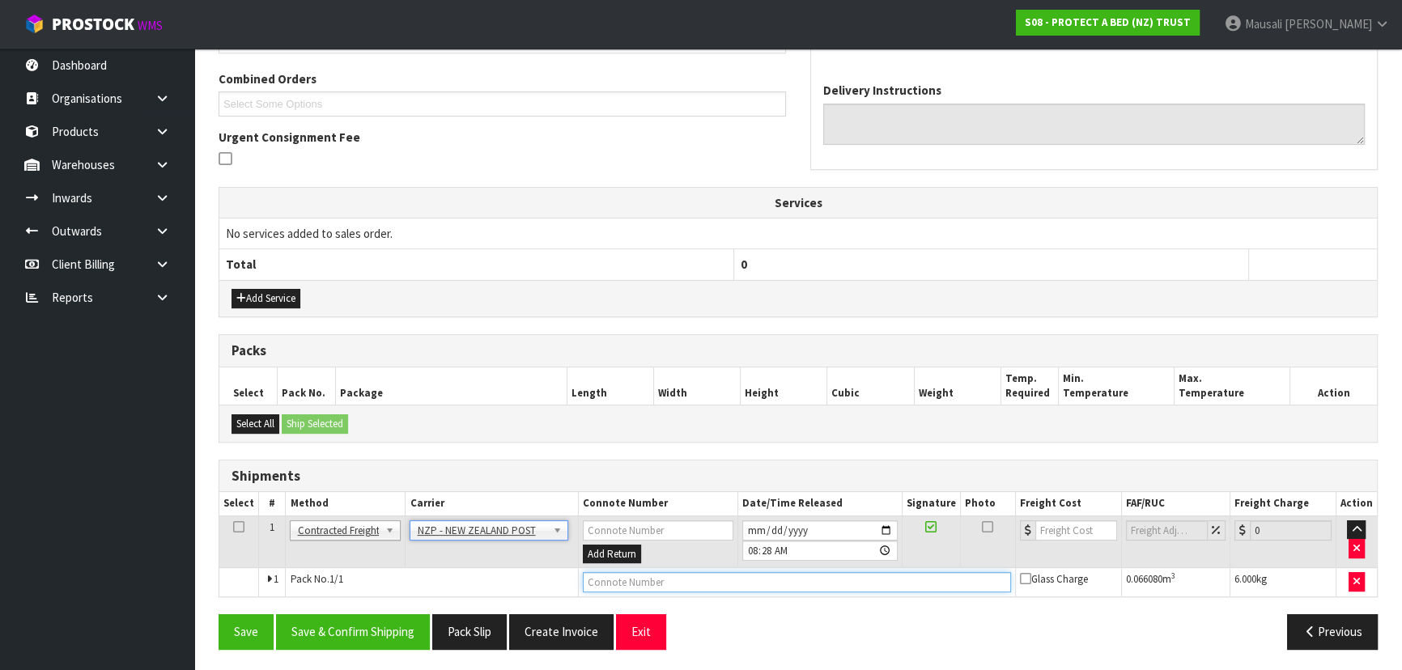
click at [635, 580] on input "text" at bounding box center [797, 582] width 428 height 20
type input "00894210392609801745"
click at [219, 614] on button "Save" at bounding box center [246, 631] width 55 height 35
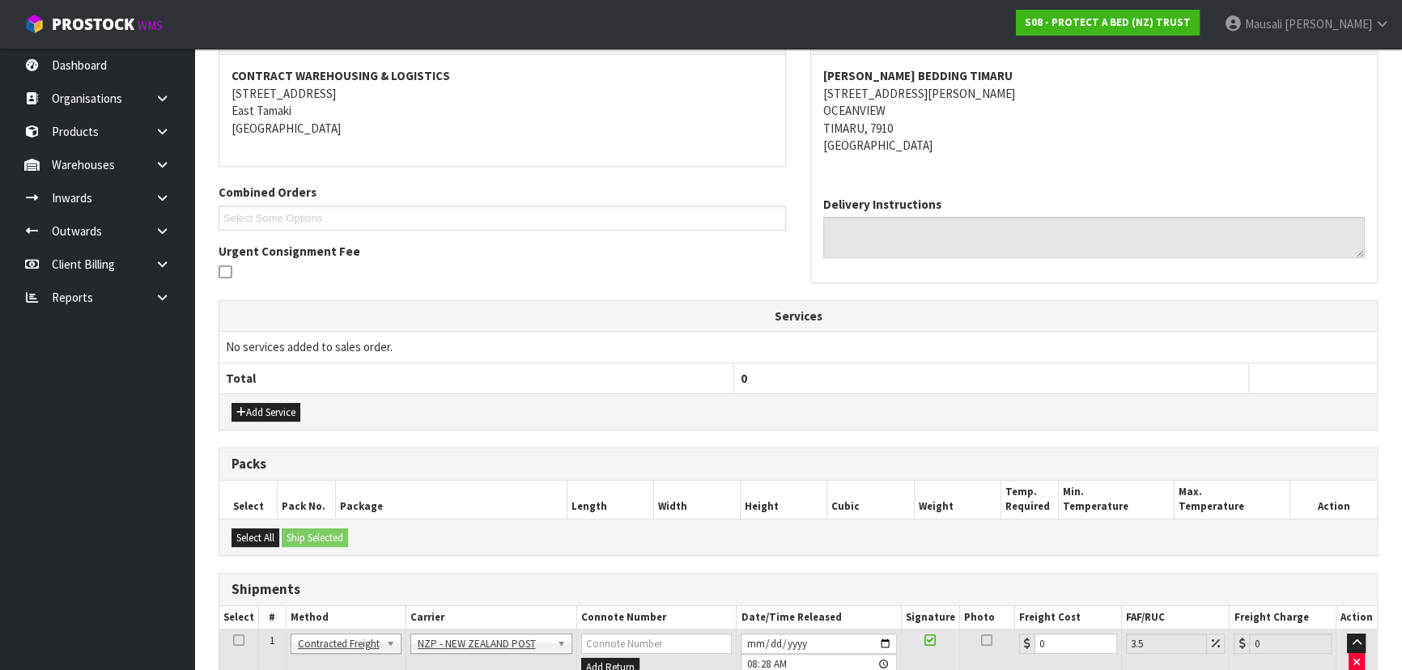
scroll to position [408, 0]
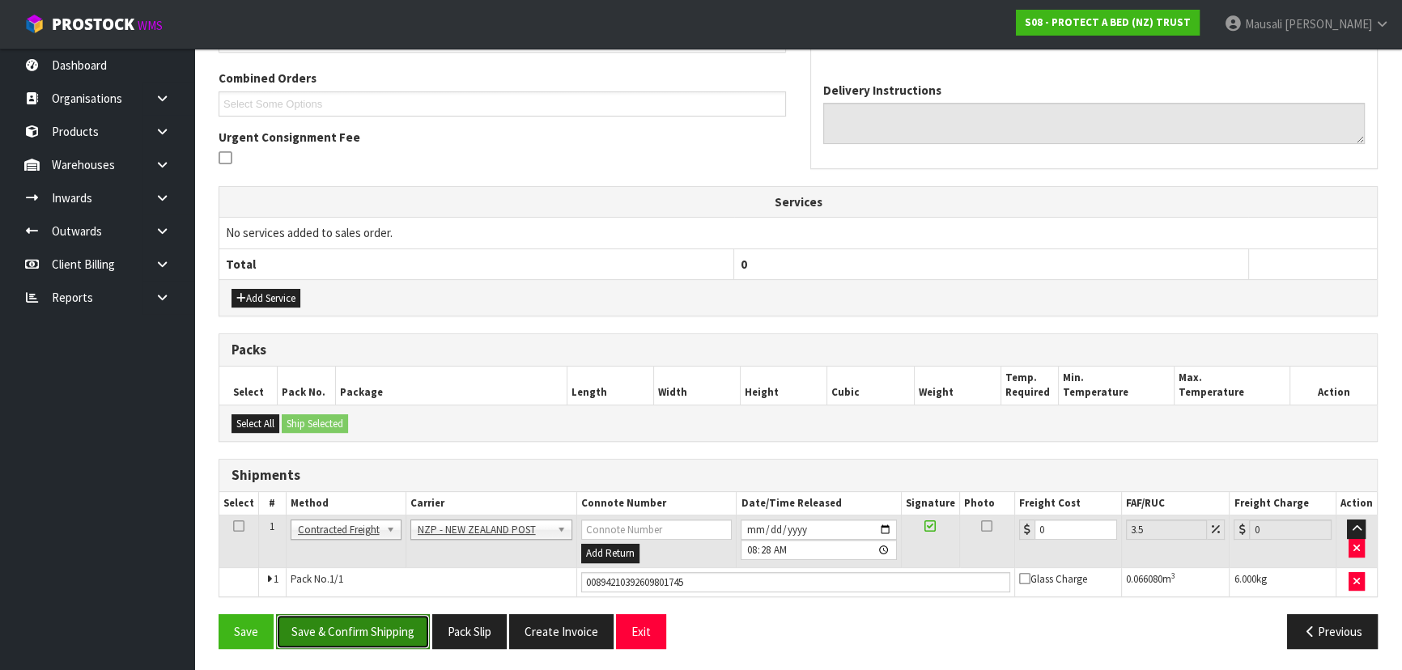
click at [385, 634] on button "Save & Confirm Shipping" at bounding box center [353, 631] width 154 height 35
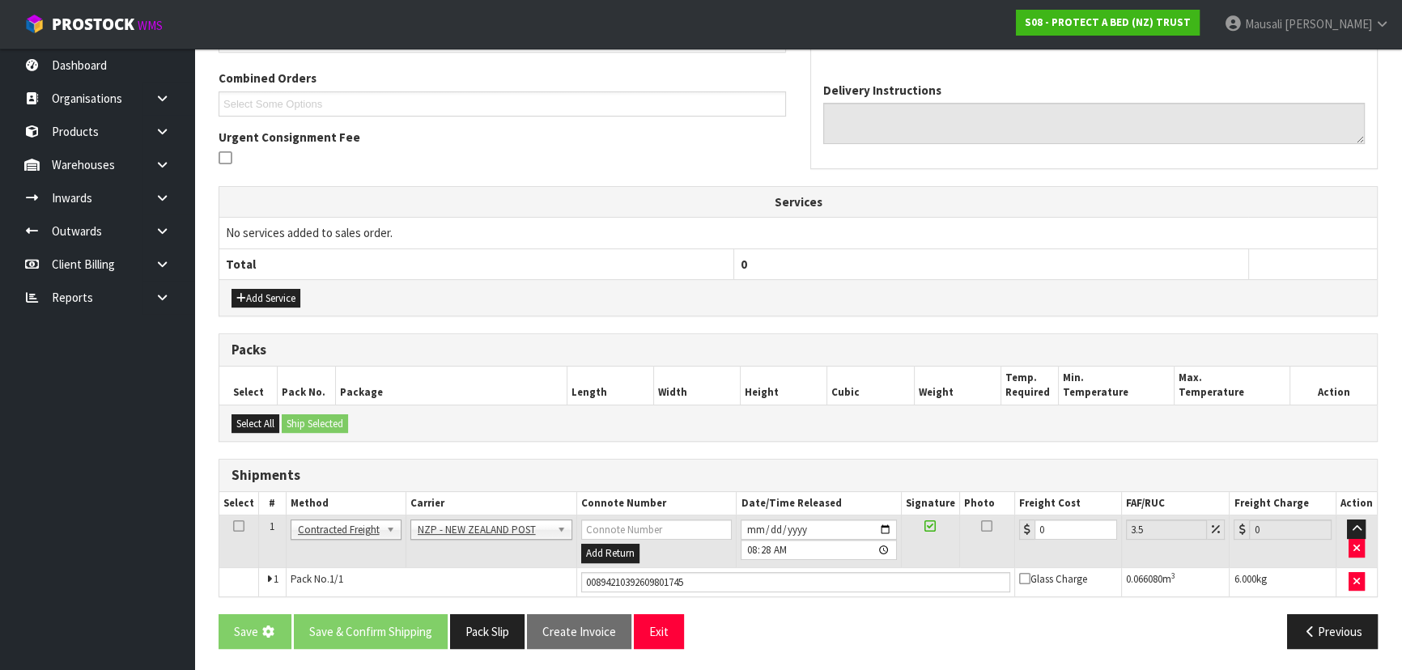
scroll to position [0, 0]
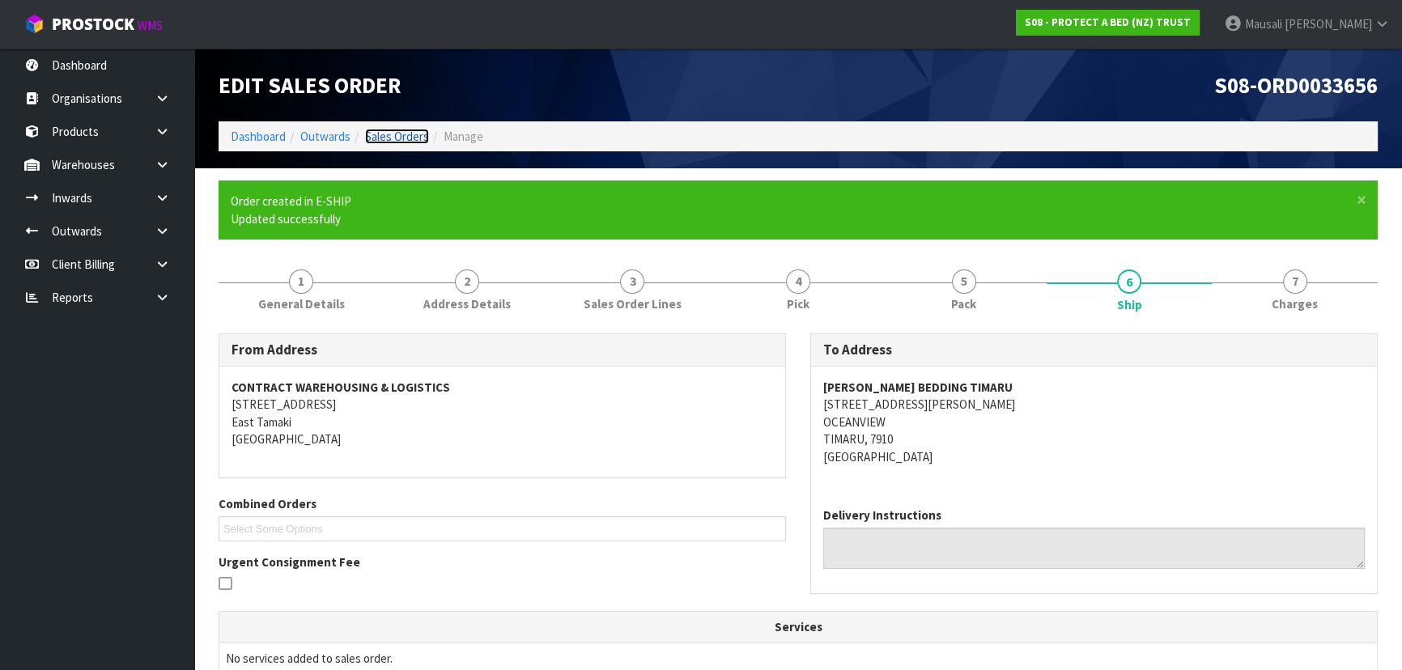
click at [384, 129] on link "Sales Orders" at bounding box center [397, 136] width 64 height 15
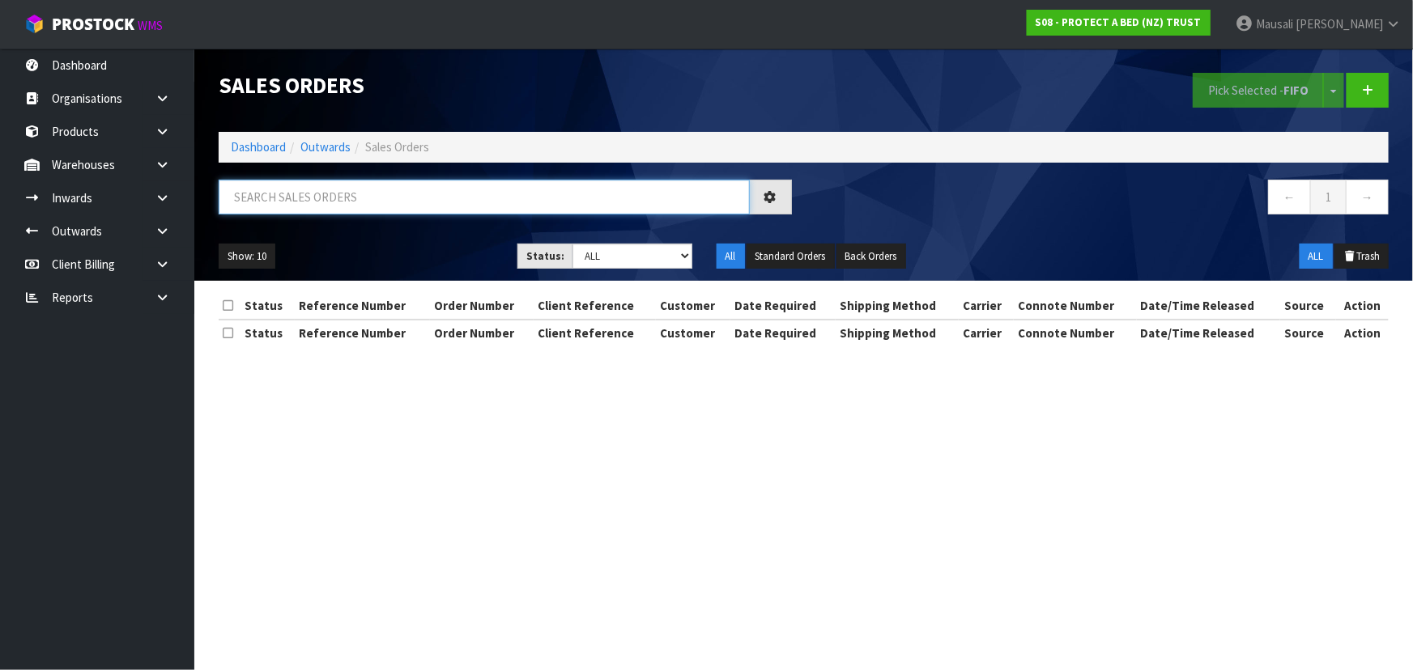
click at [281, 189] on input "text" at bounding box center [484, 197] width 531 height 35
type input "JOB-0416383"
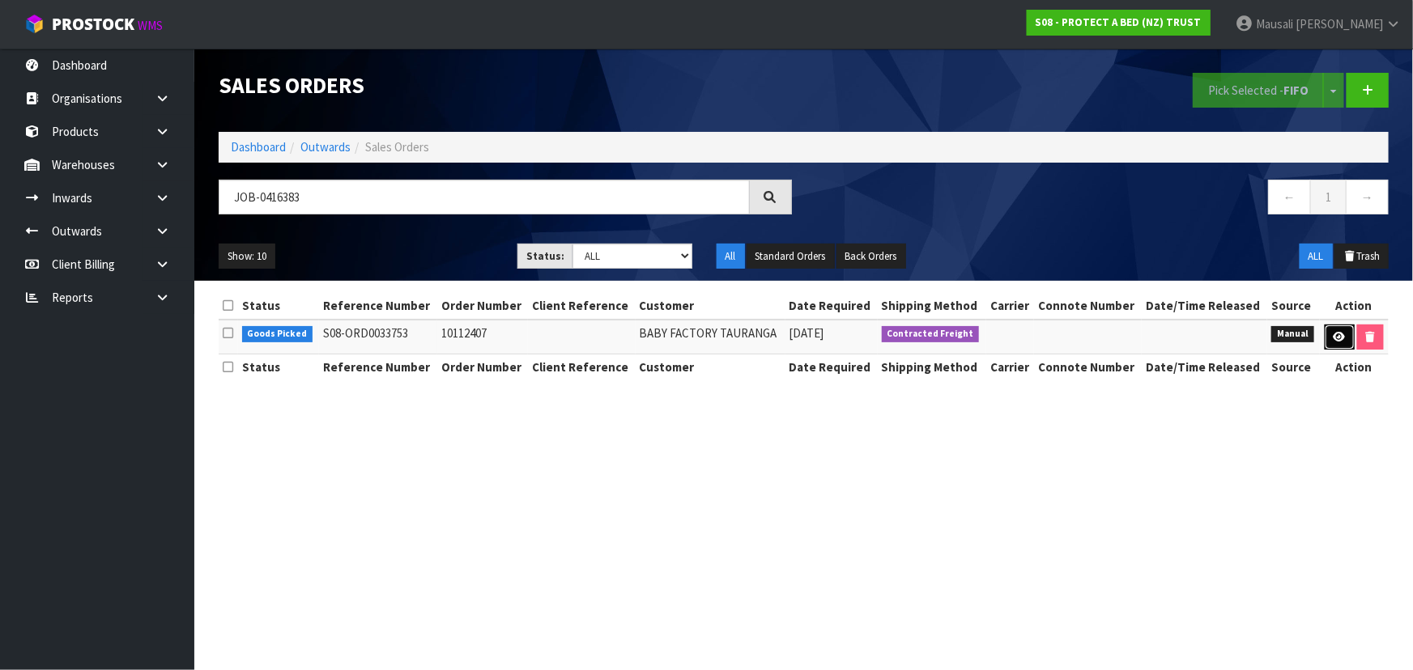
click at [1329, 334] on link at bounding box center [1339, 338] width 30 height 26
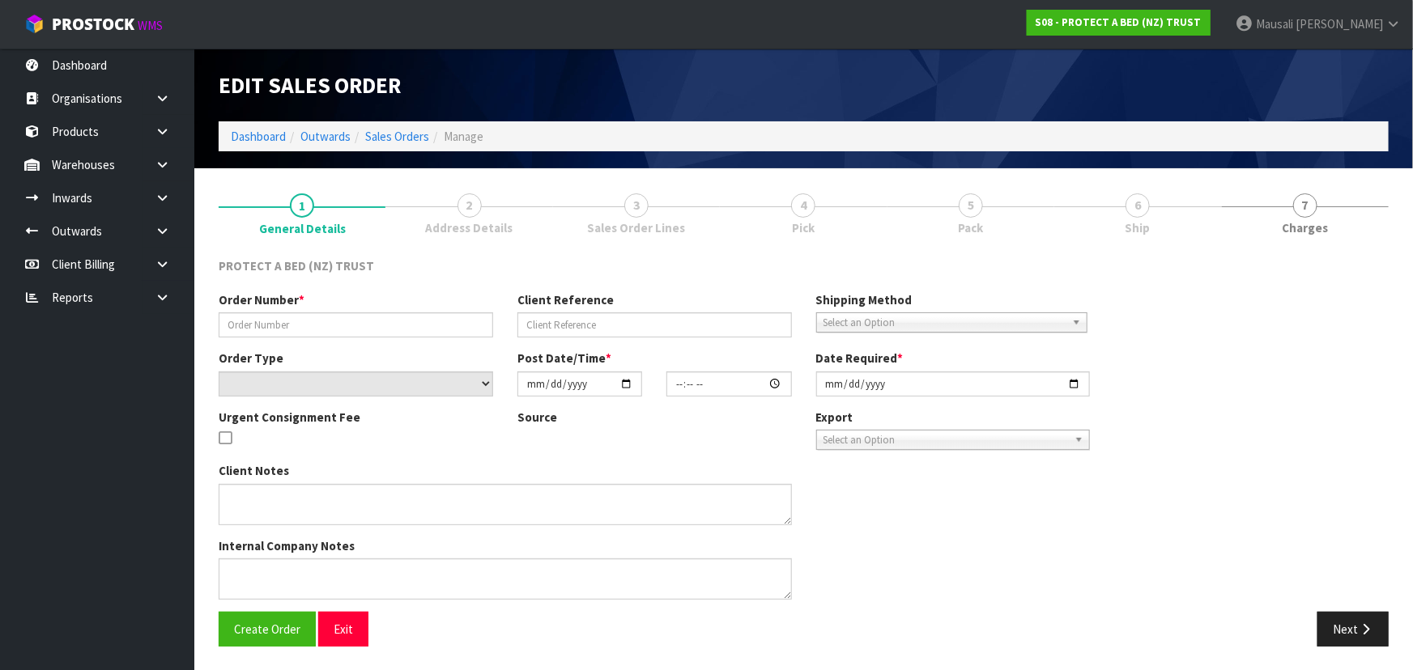
type input "10112407"
select select "number:0"
type input "[DATE]"
type input "16:21:00.000"
type input "[DATE]"
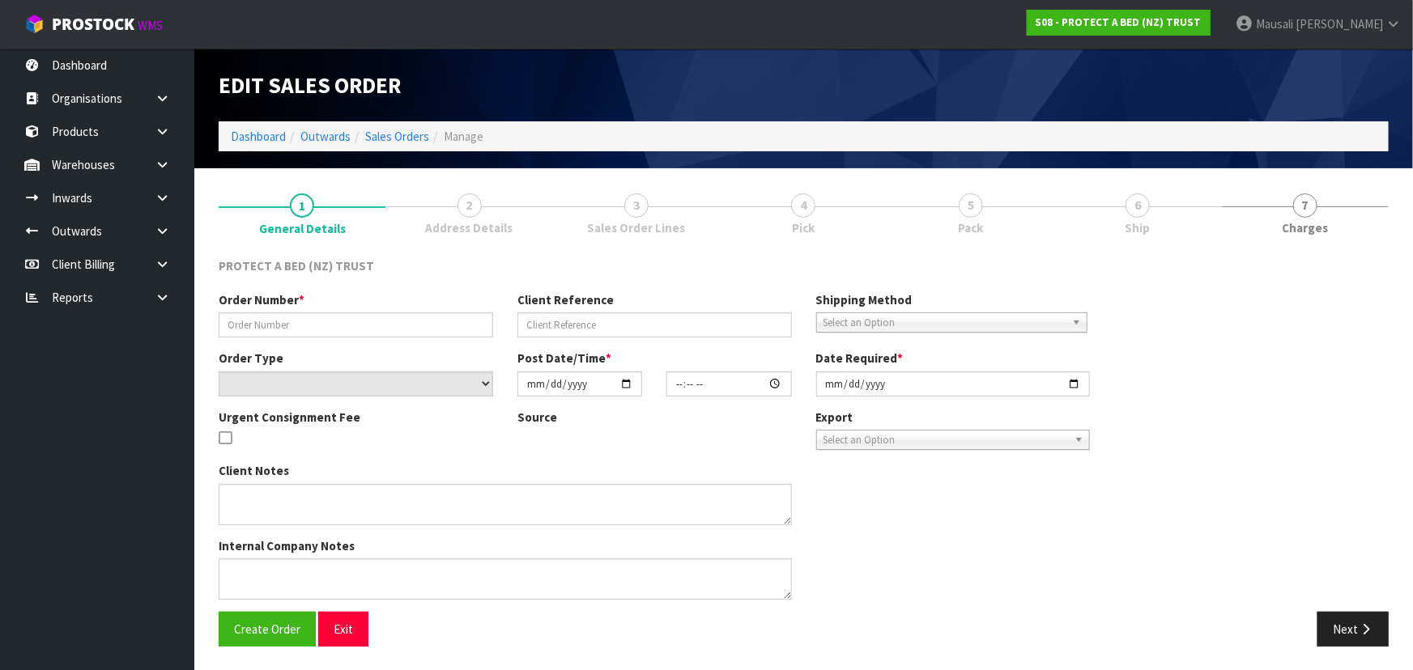
type textarea "MINIMUM ORDER VALUE OF $50.00. FREIGHT WILL BE CHARGED IF THE ORDER VALUE BETWE…"
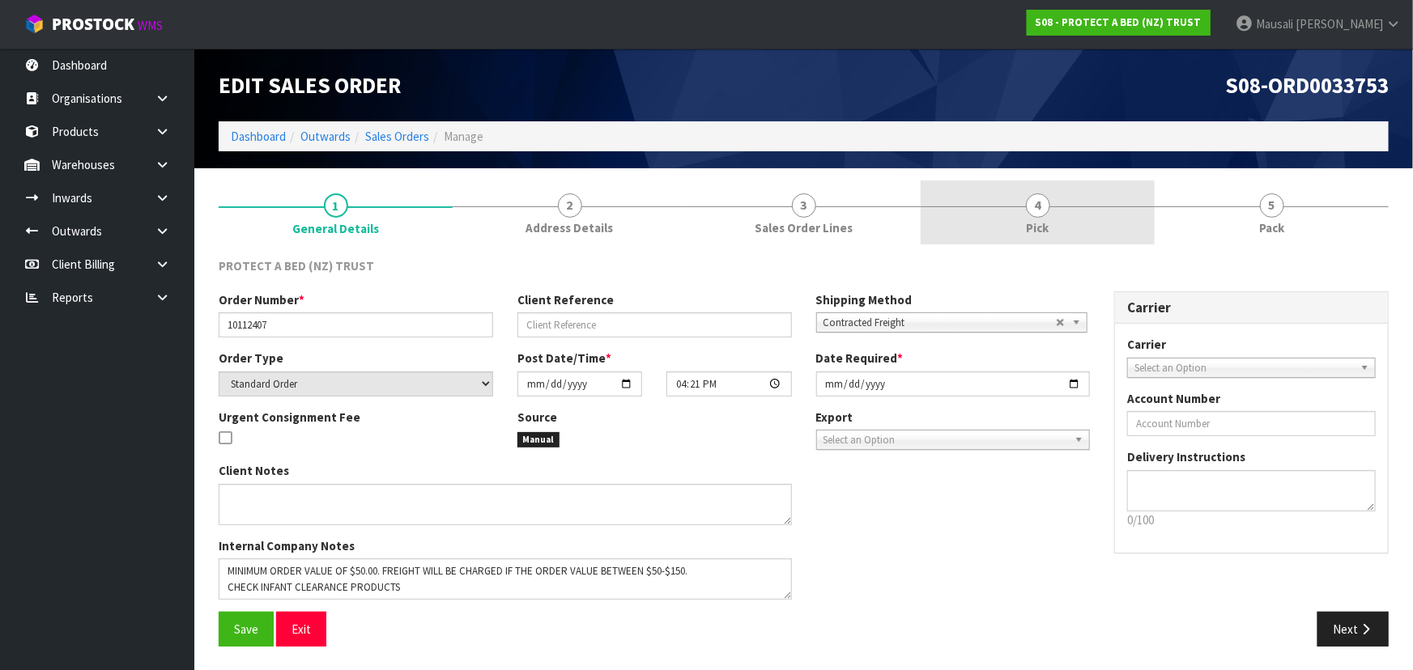
click at [1069, 211] on link "4 Pick" at bounding box center [1037, 213] width 234 height 64
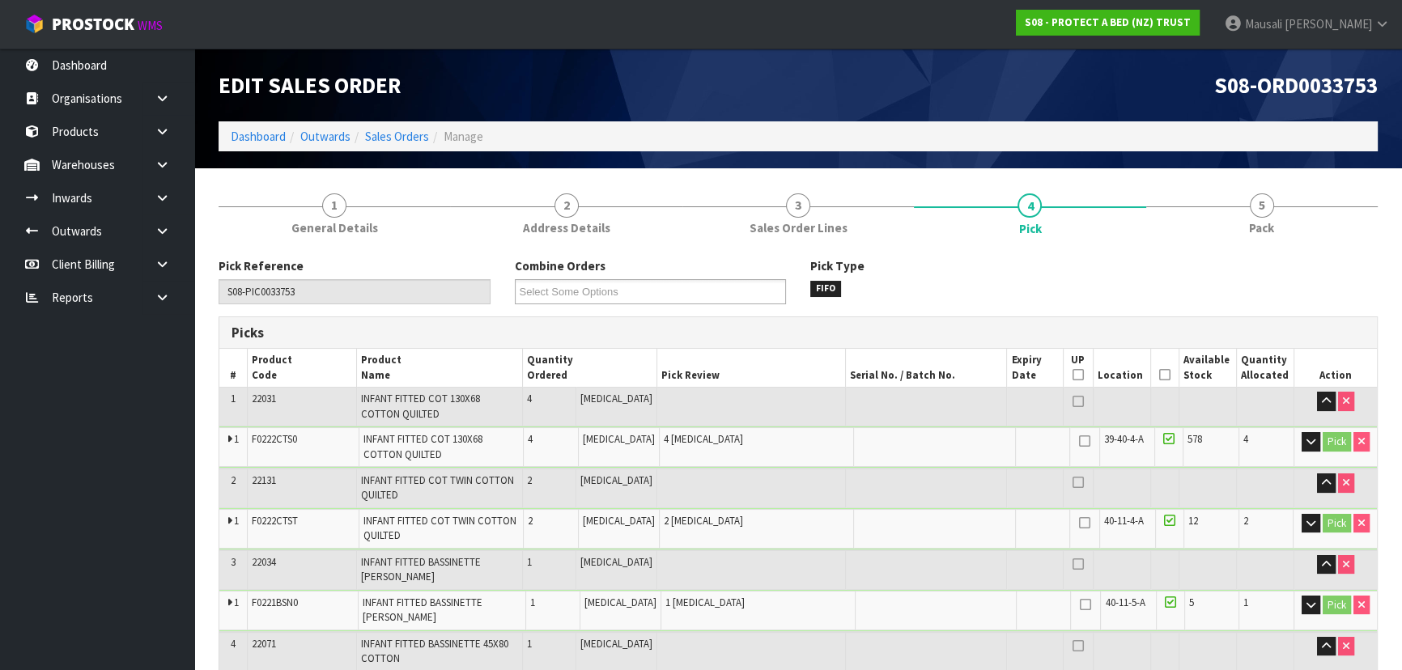
click at [1159, 375] on icon at bounding box center [1164, 375] width 11 height 1
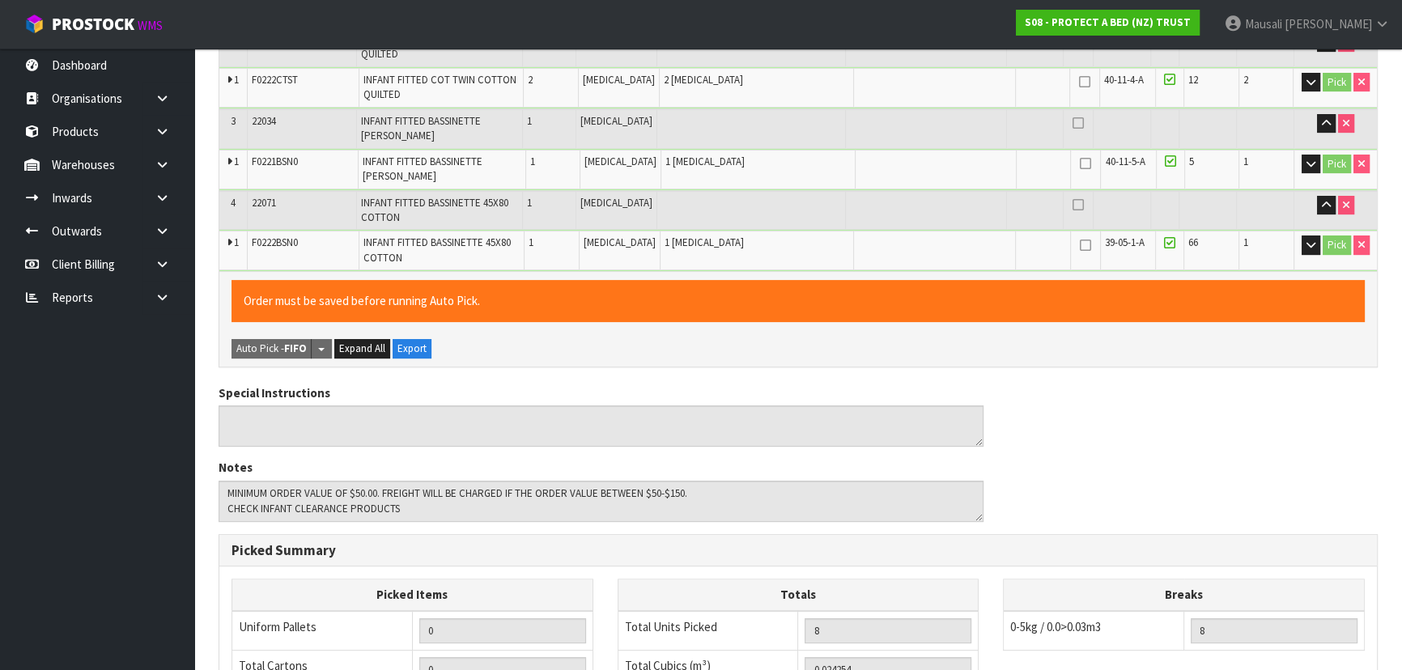
scroll to position [746, 0]
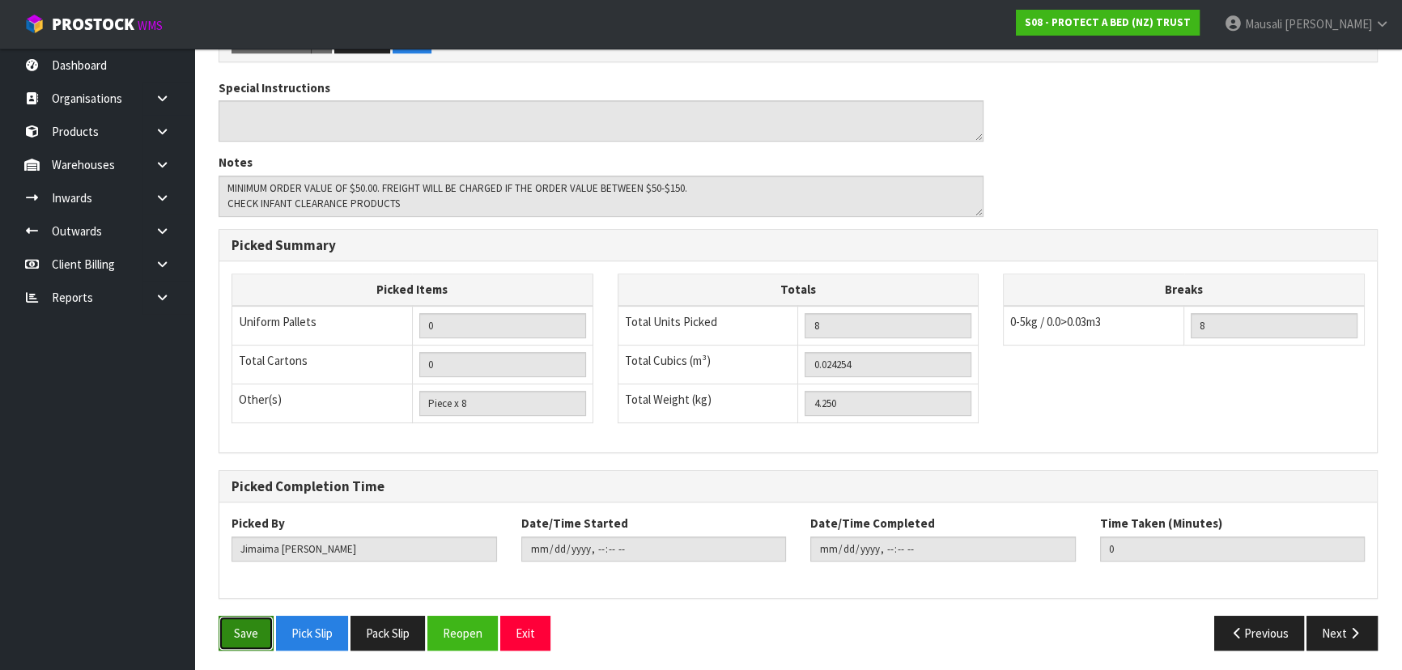
click at [240, 630] on button "Save" at bounding box center [246, 633] width 55 height 35
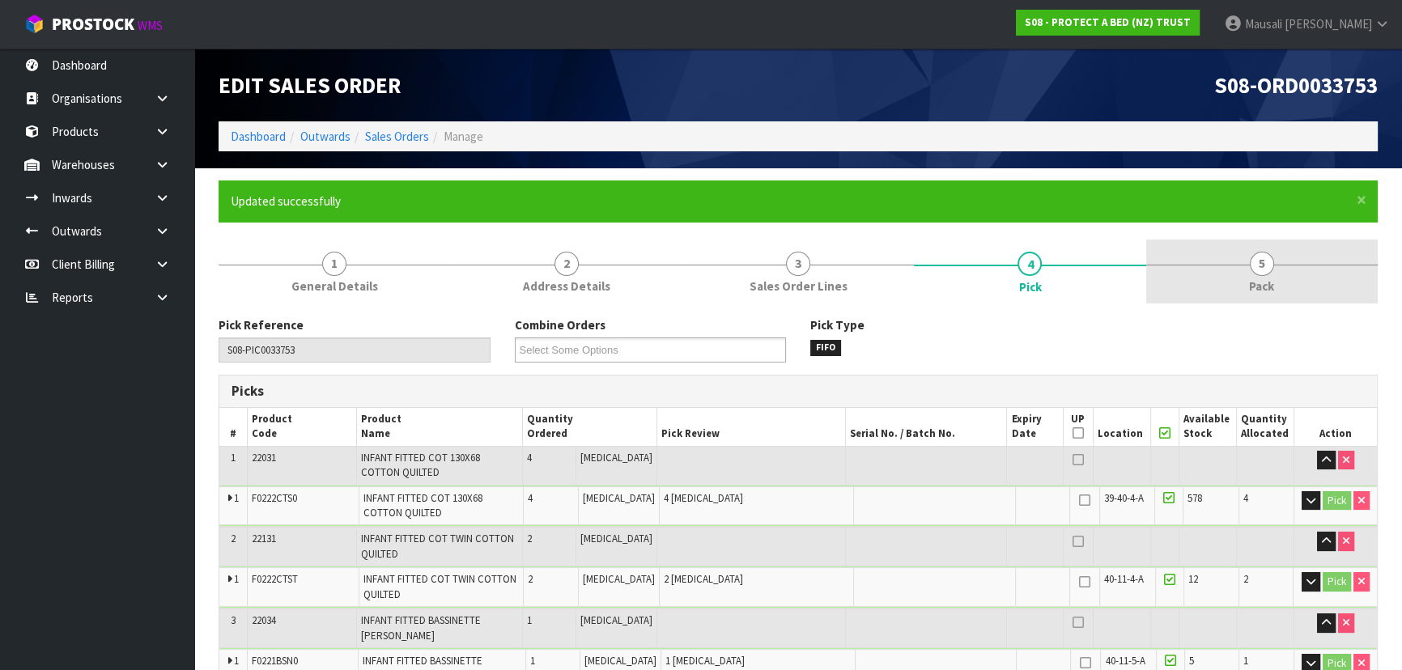
click at [1263, 274] on span "5" at bounding box center [1262, 264] width 24 height 24
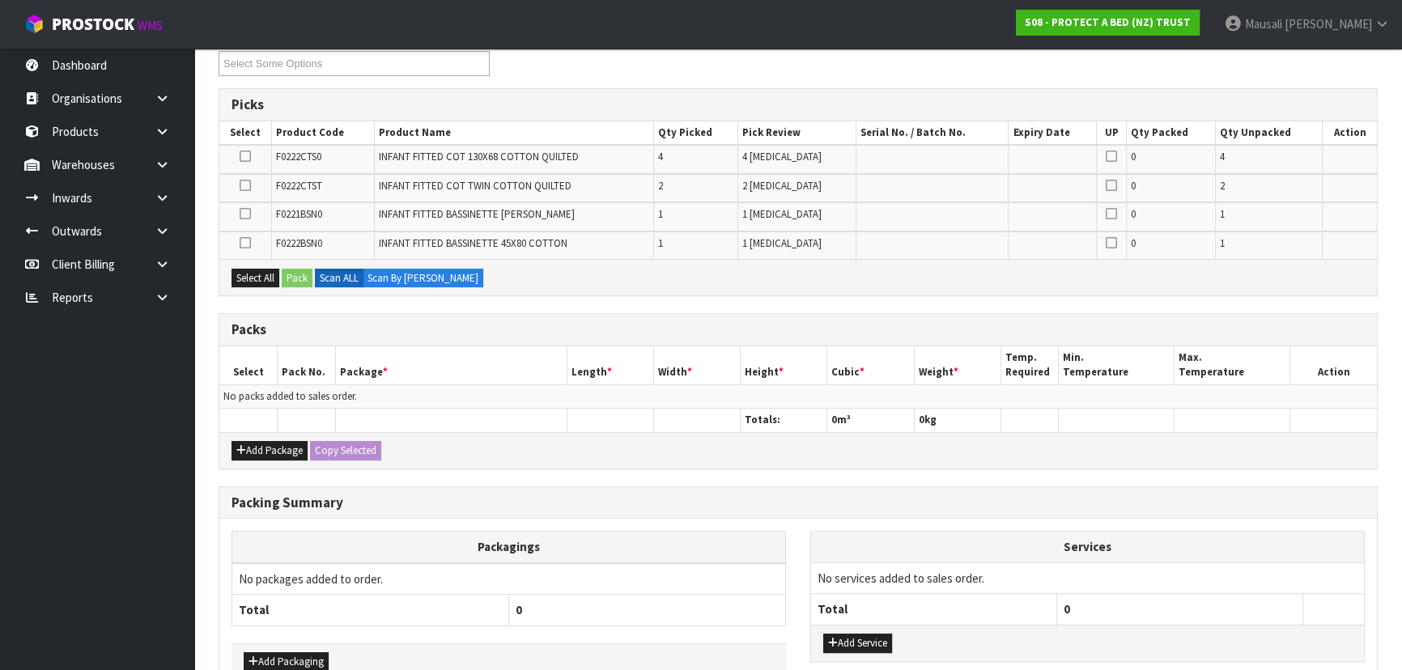
scroll to position [368, 0]
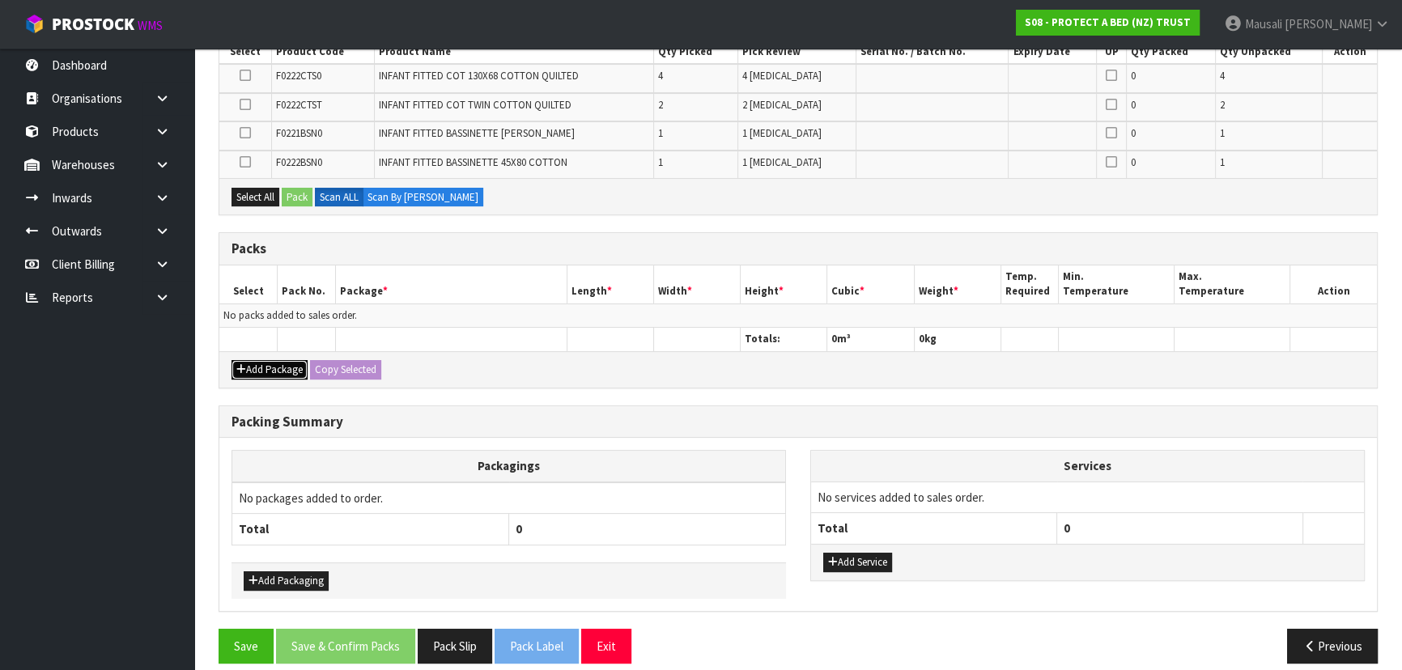
click at [246, 374] on button "Add Package" at bounding box center [270, 369] width 76 height 19
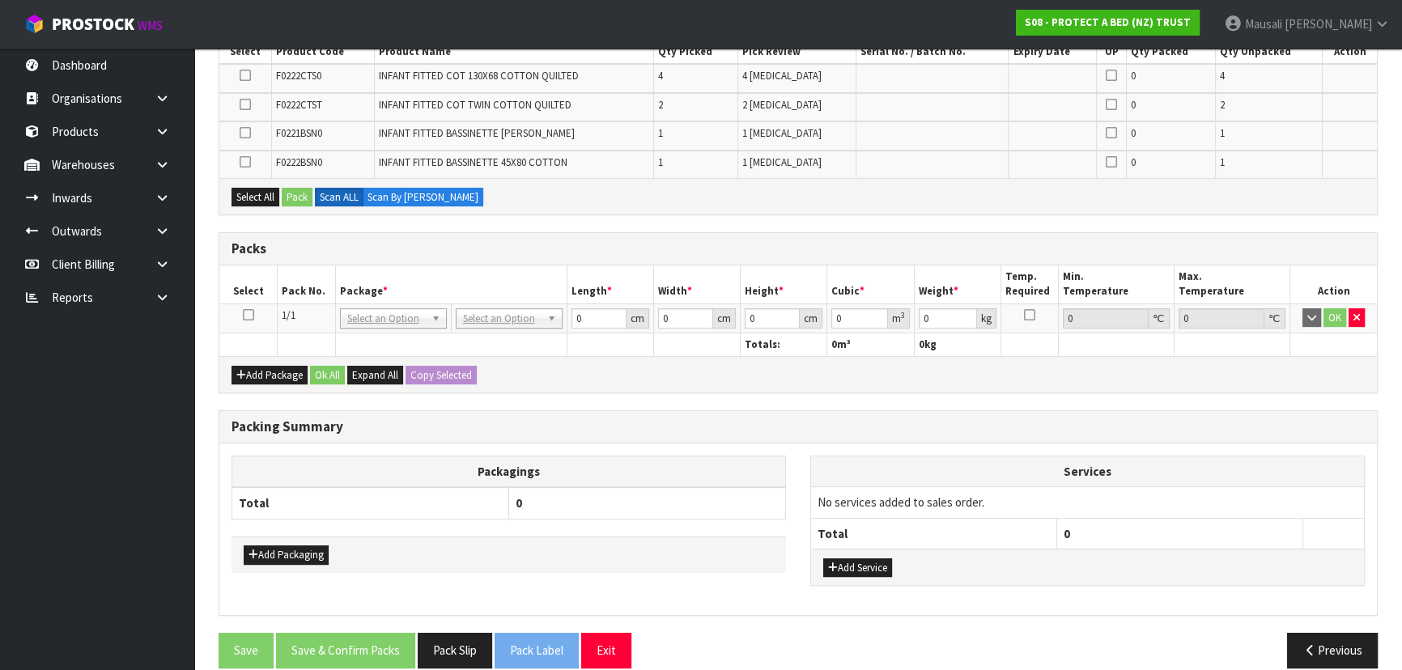
click at [250, 315] on icon at bounding box center [248, 315] width 11 height 1
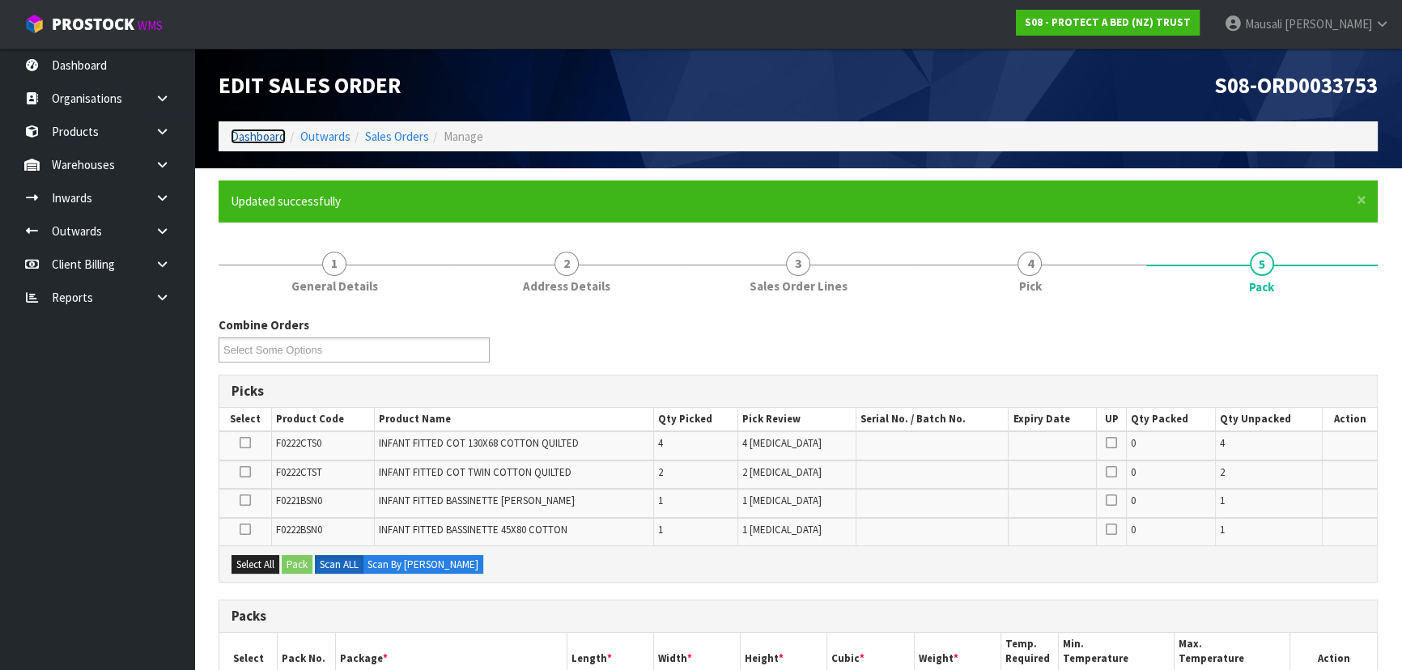
click at [250, 136] on link "Dashboard" at bounding box center [258, 136] width 55 height 15
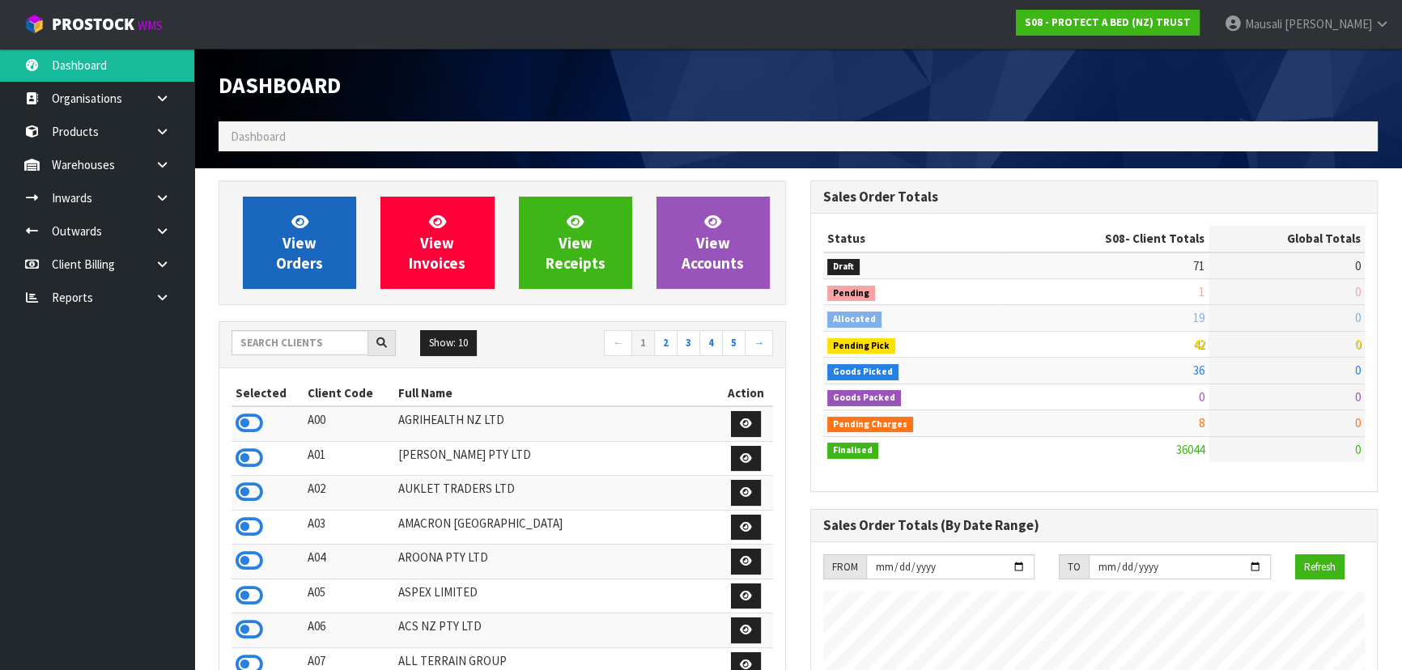
scroll to position [1224, 591]
click at [302, 229] on icon at bounding box center [299, 221] width 17 height 15
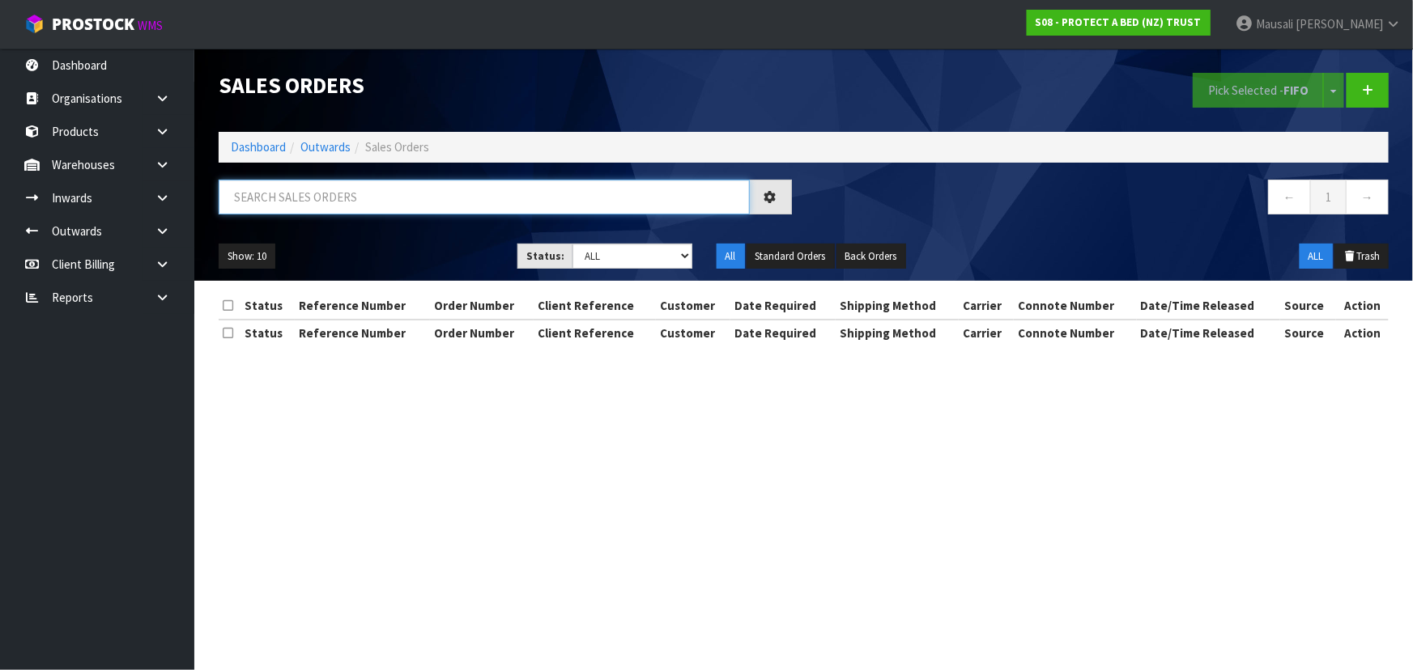
click at [242, 206] on input "text" at bounding box center [484, 197] width 531 height 35
type input "JOB-0416383"
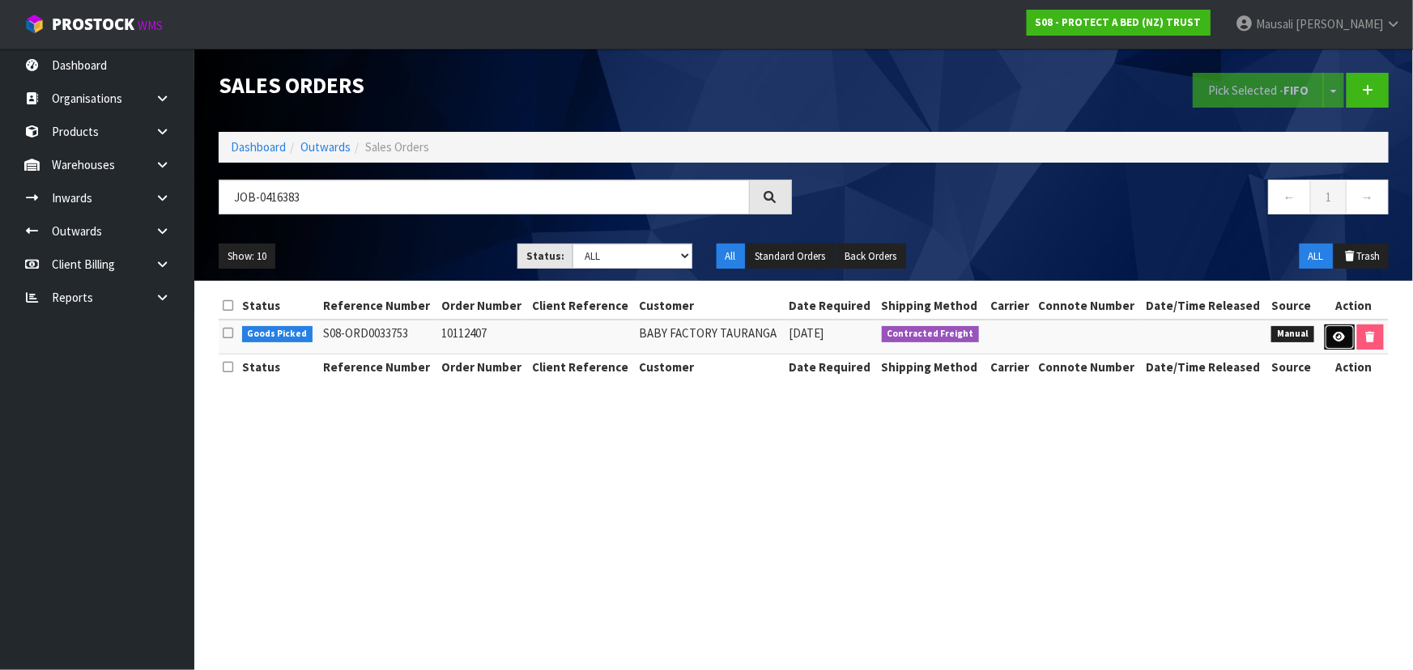
click at [1333, 332] on icon at bounding box center [1339, 337] width 12 height 11
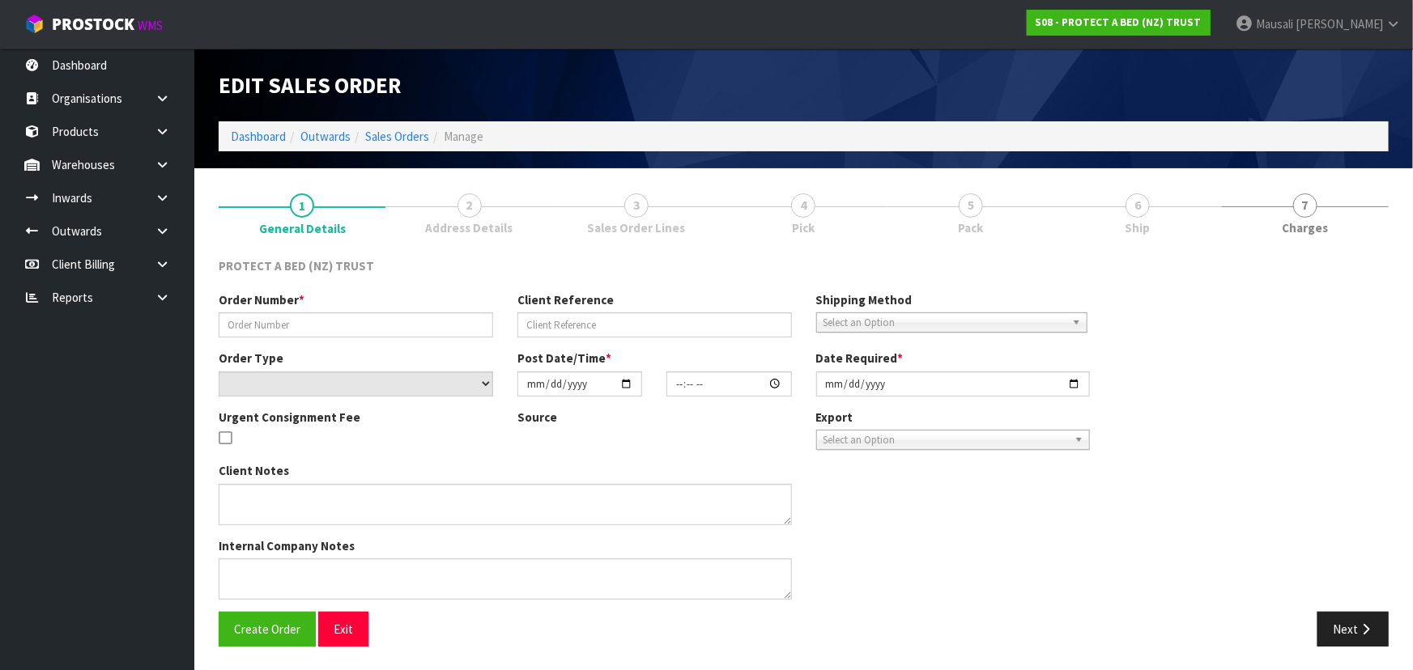
type input "10112407"
select select "number:0"
type input "[DATE]"
type input "16:21:00.000"
type input "[DATE]"
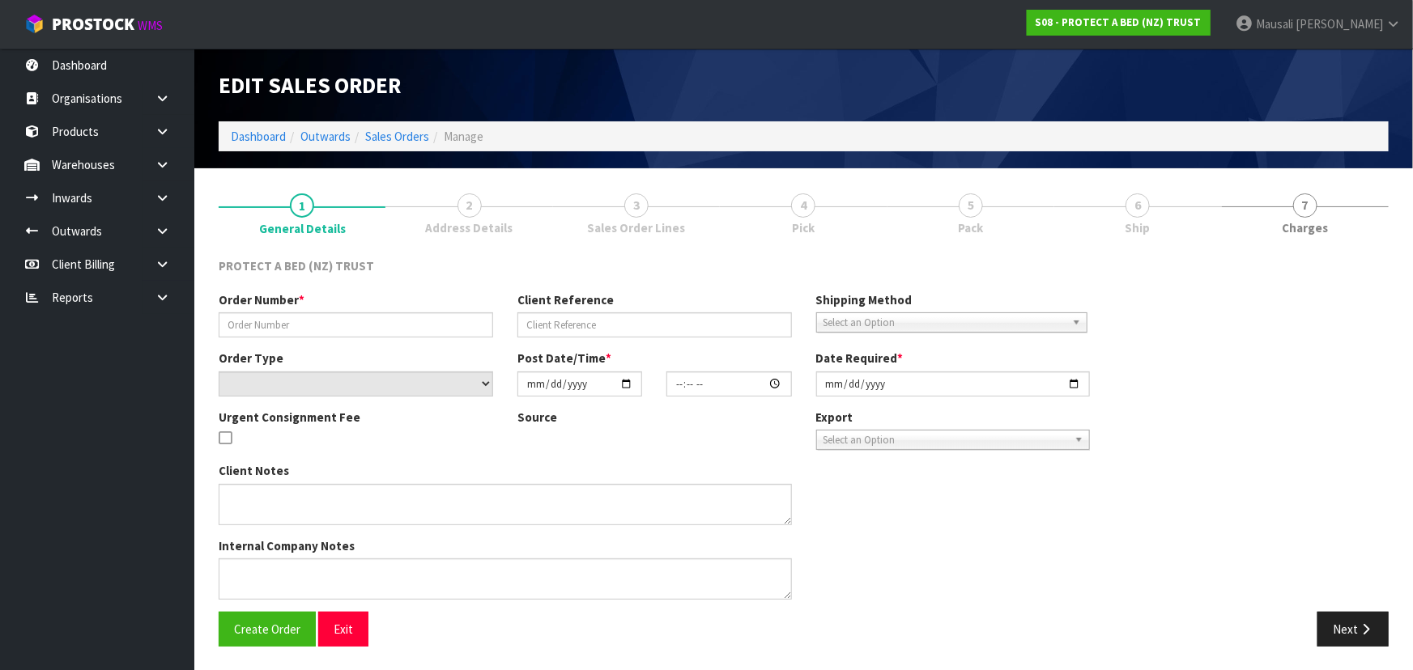
type textarea "MINIMUM ORDER VALUE OF $50.00. FREIGHT WILL BE CHARGED IF THE ORDER VALUE BETWE…"
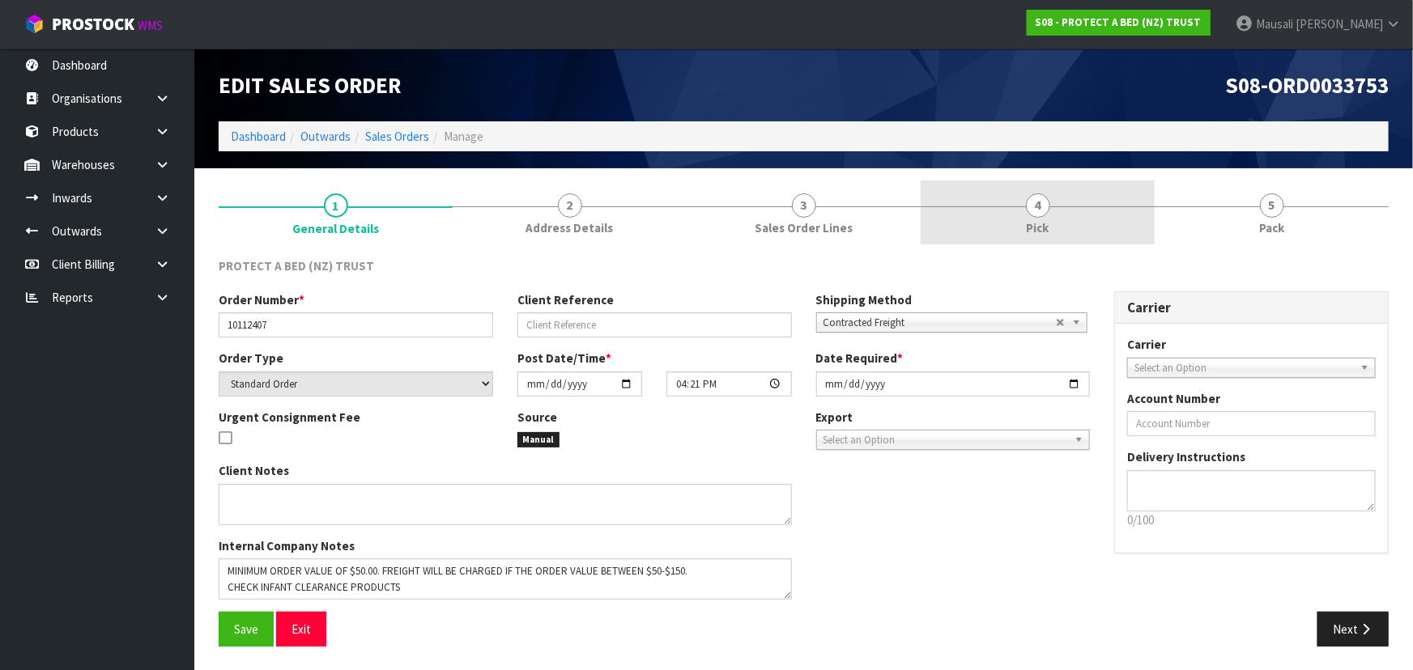
click at [1103, 219] on link "4 Pick" at bounding box center [1037, 213] width 234 height 64
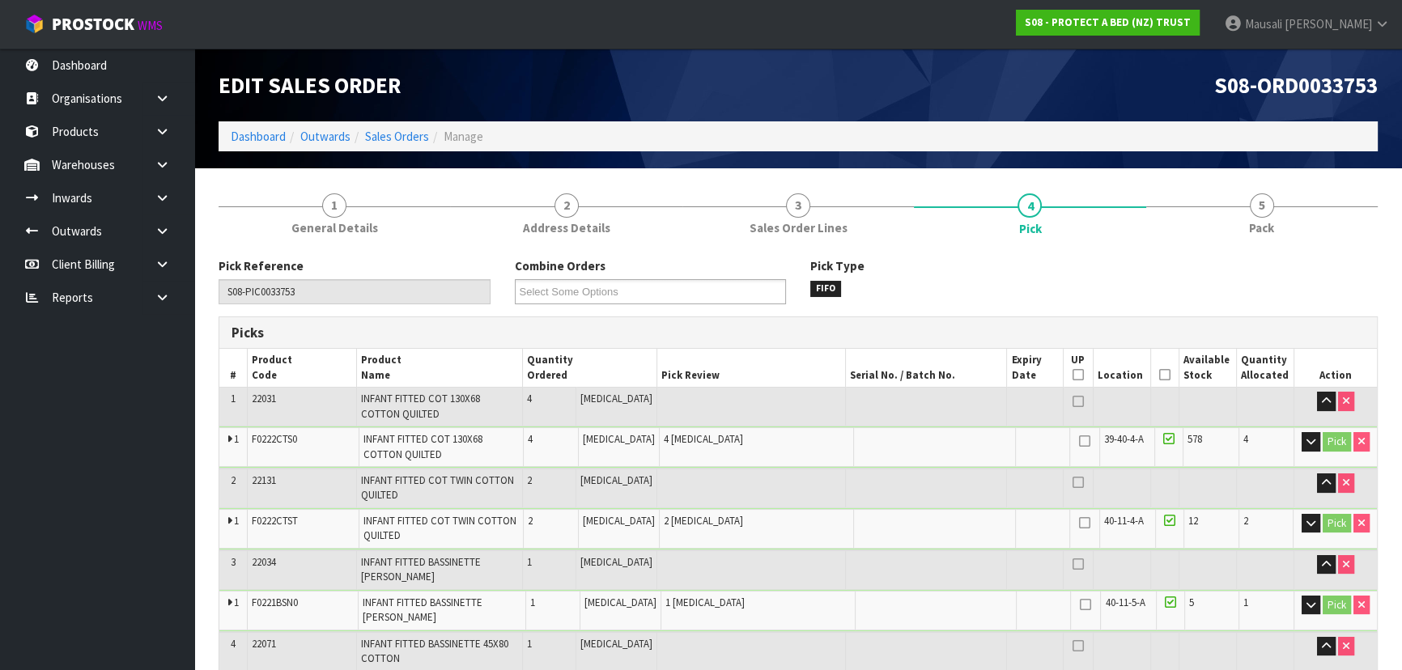
click at [1159, 375] on icon at bounding box center [1164, 375] width 11 height 1
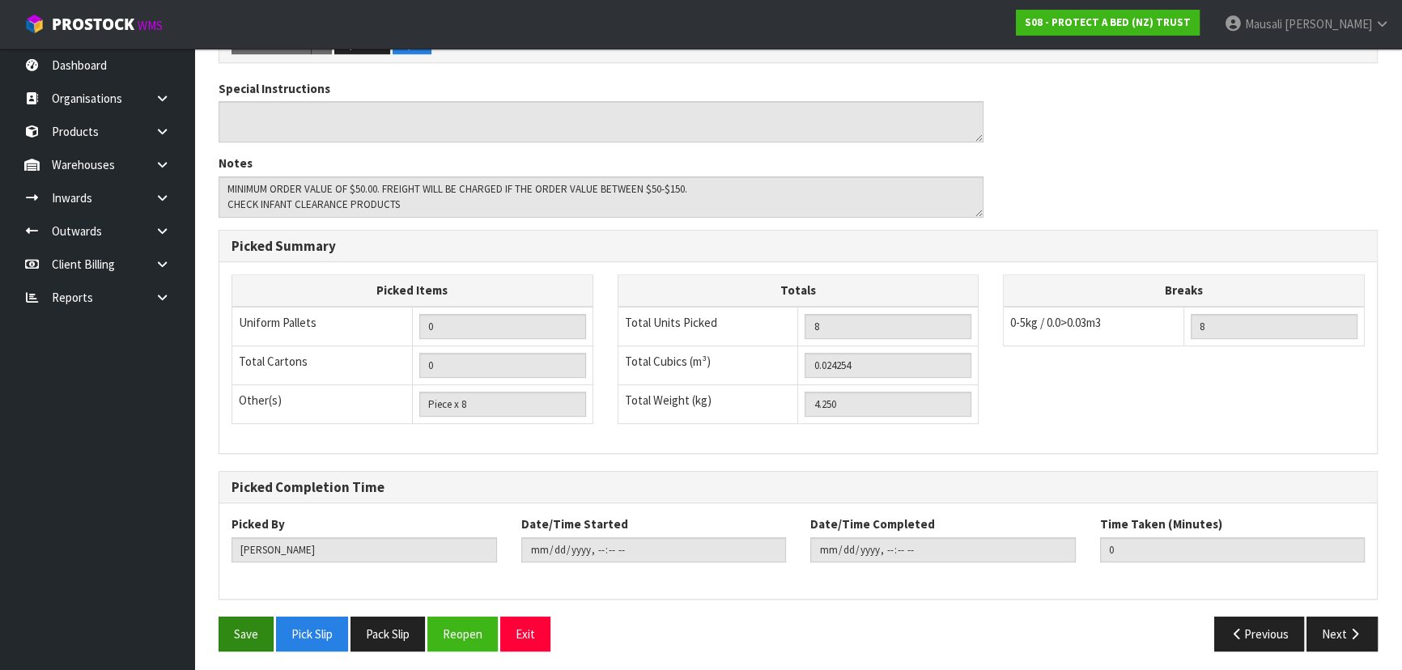
scroll to position [746, 0]
click at [253, 627] on button "Save" at bounding box center [246, 633] width 55 height 35
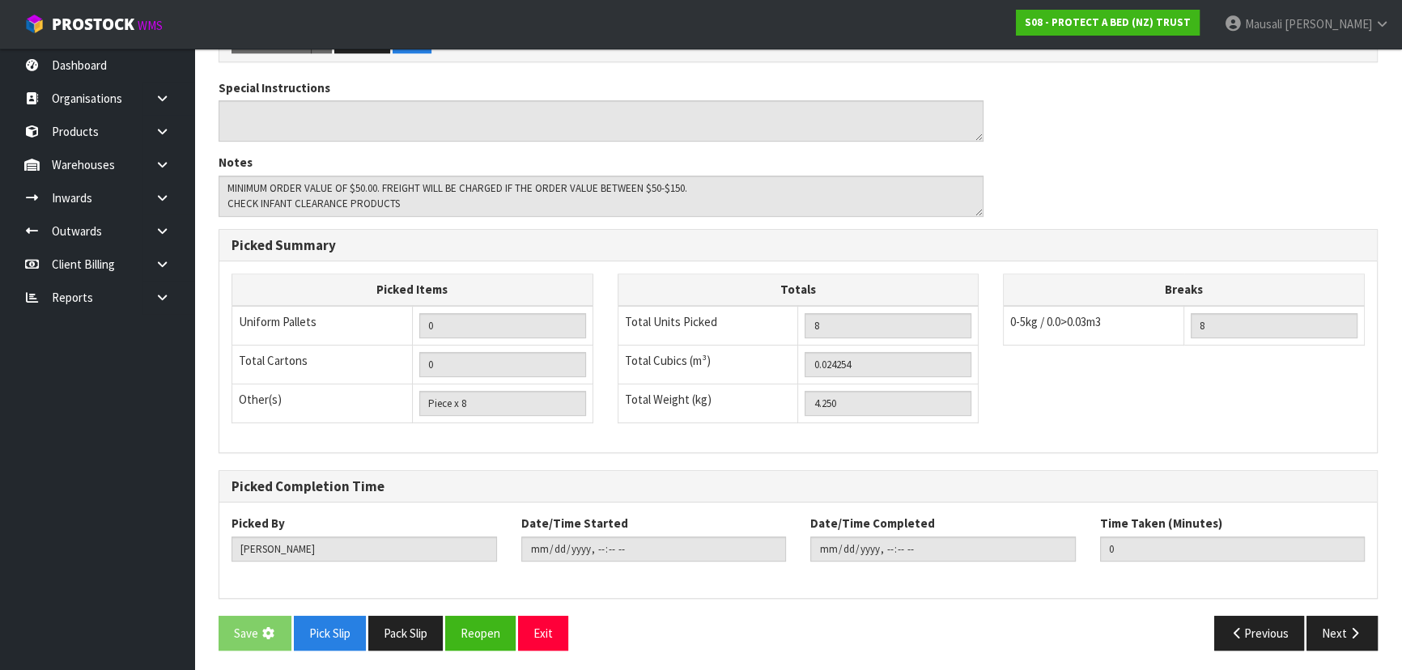
scroll to position [0, 0]
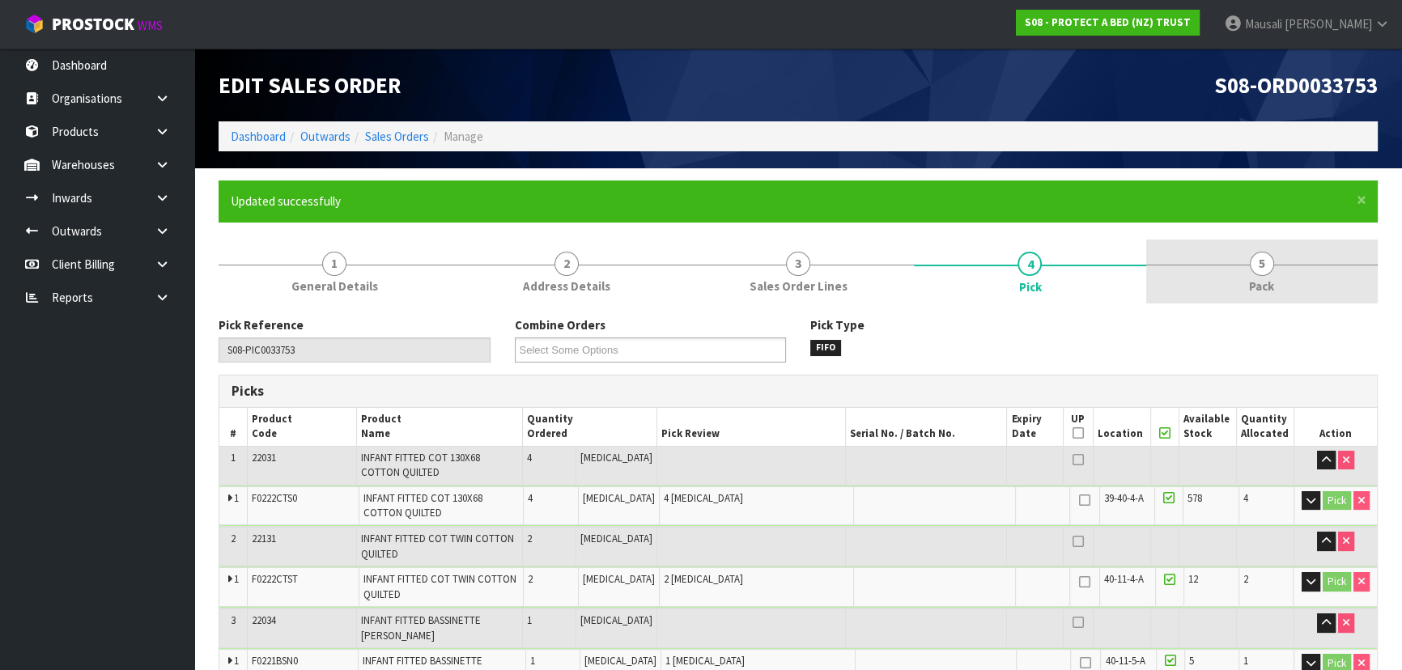
type input "[DATE]T08:37:16"
click at [1269, 283] on span "Pack" at bounding box center [1261, 286] width 25 height 17
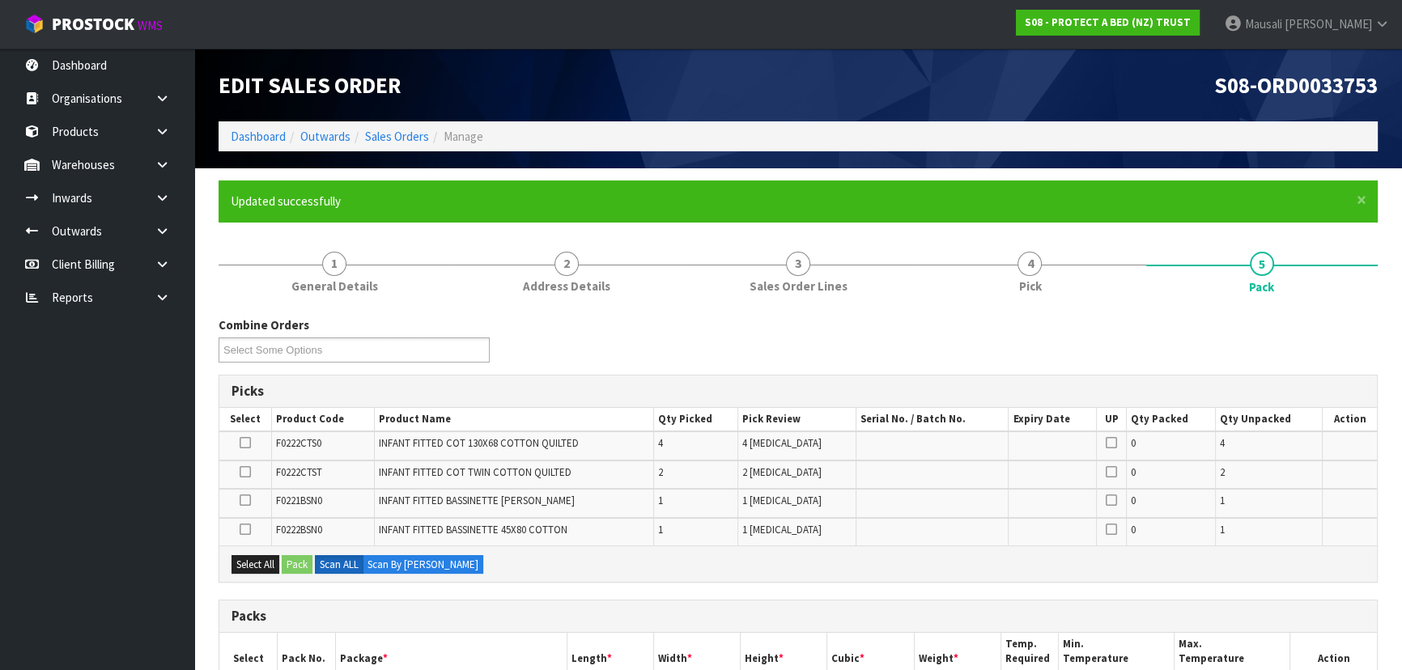
scroll to position [220, 0]
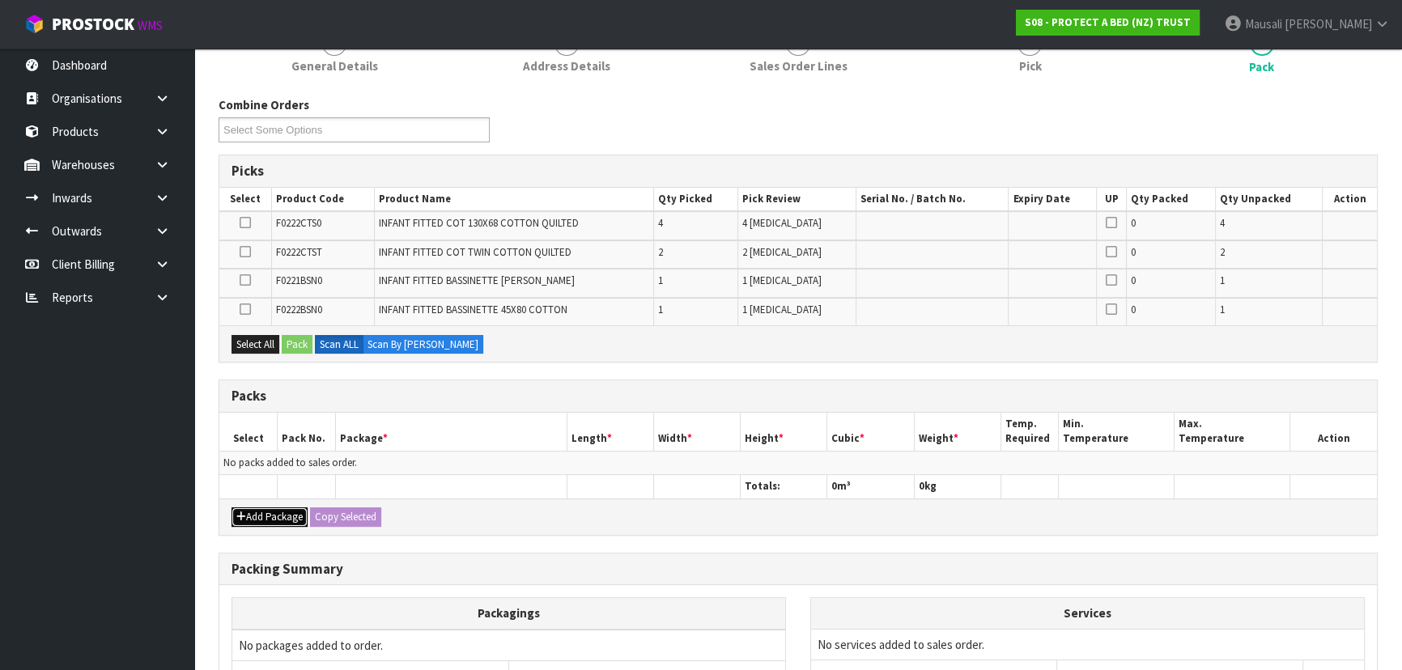
click at [278, 509] on button "Add Package" at bounding box center [270, 517] width 76 height 19
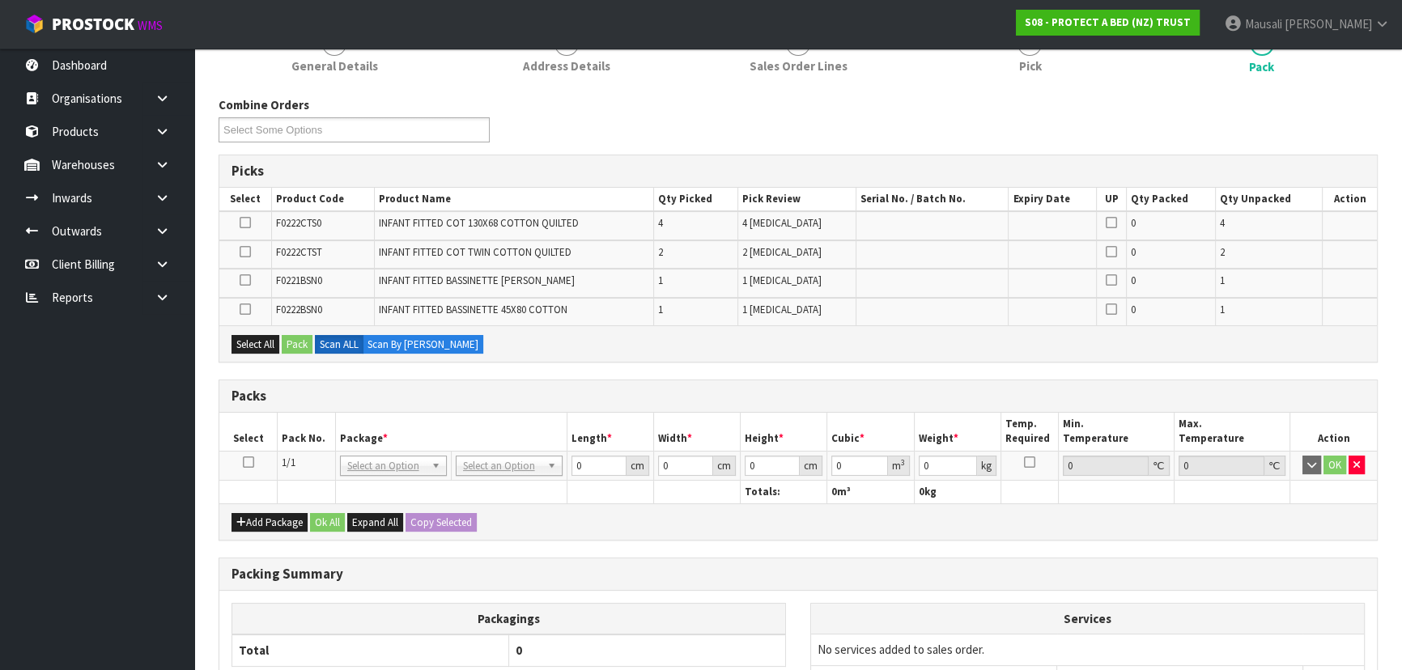
click at [245, 462] on icon at bounding box center [248, 462] width 11 height 1
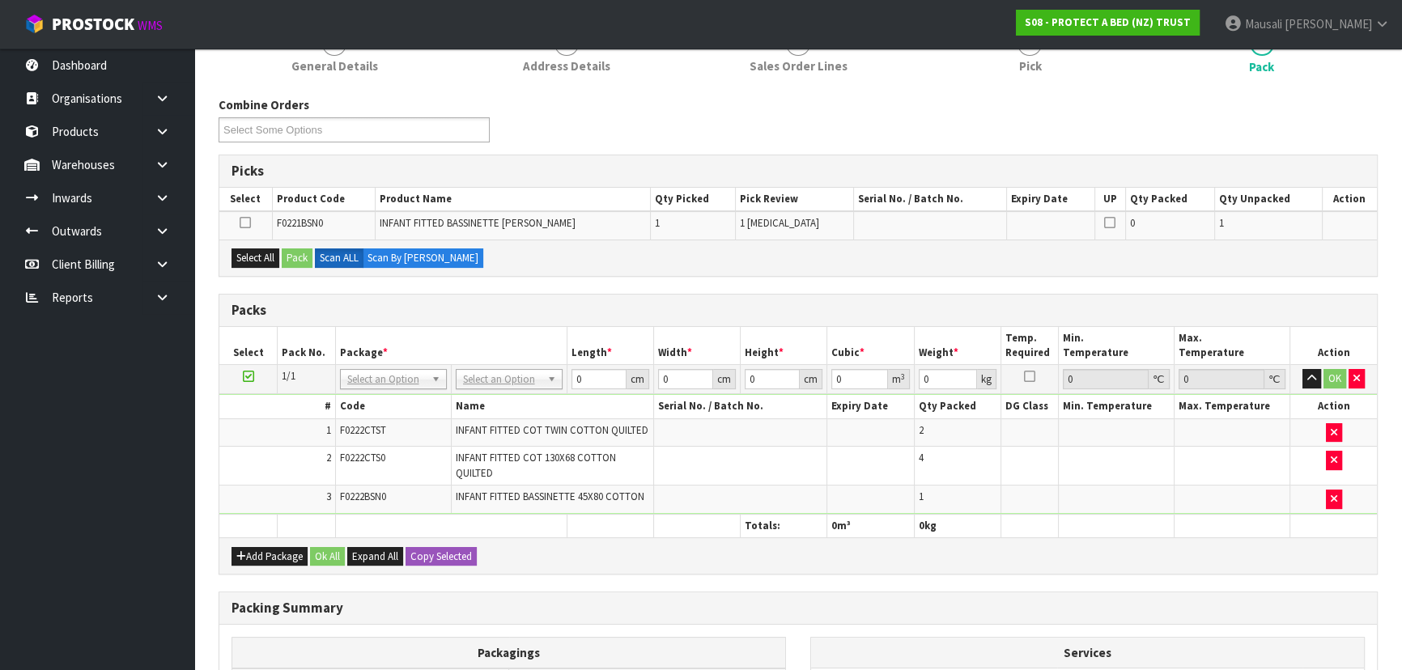
scroll to position [0, 0]
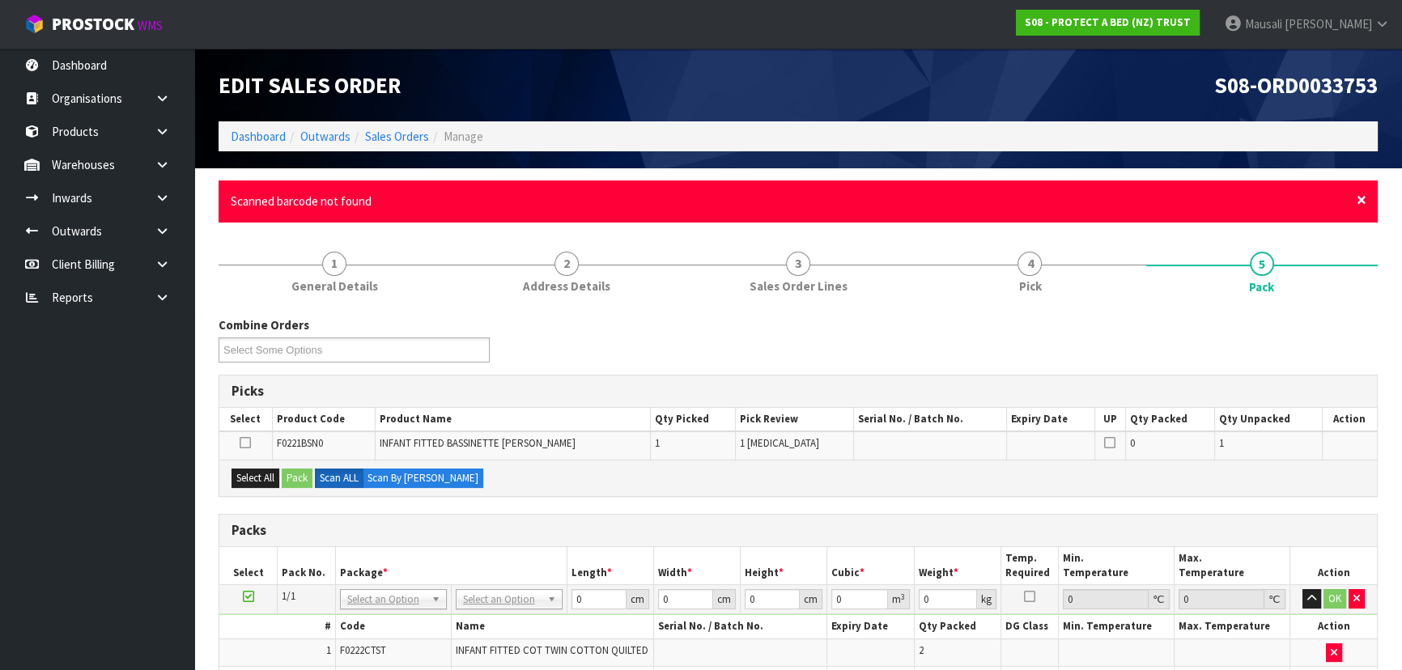
click at [1360, 203] on span "×" at bounding box center [1362, 200] width 10 height 23
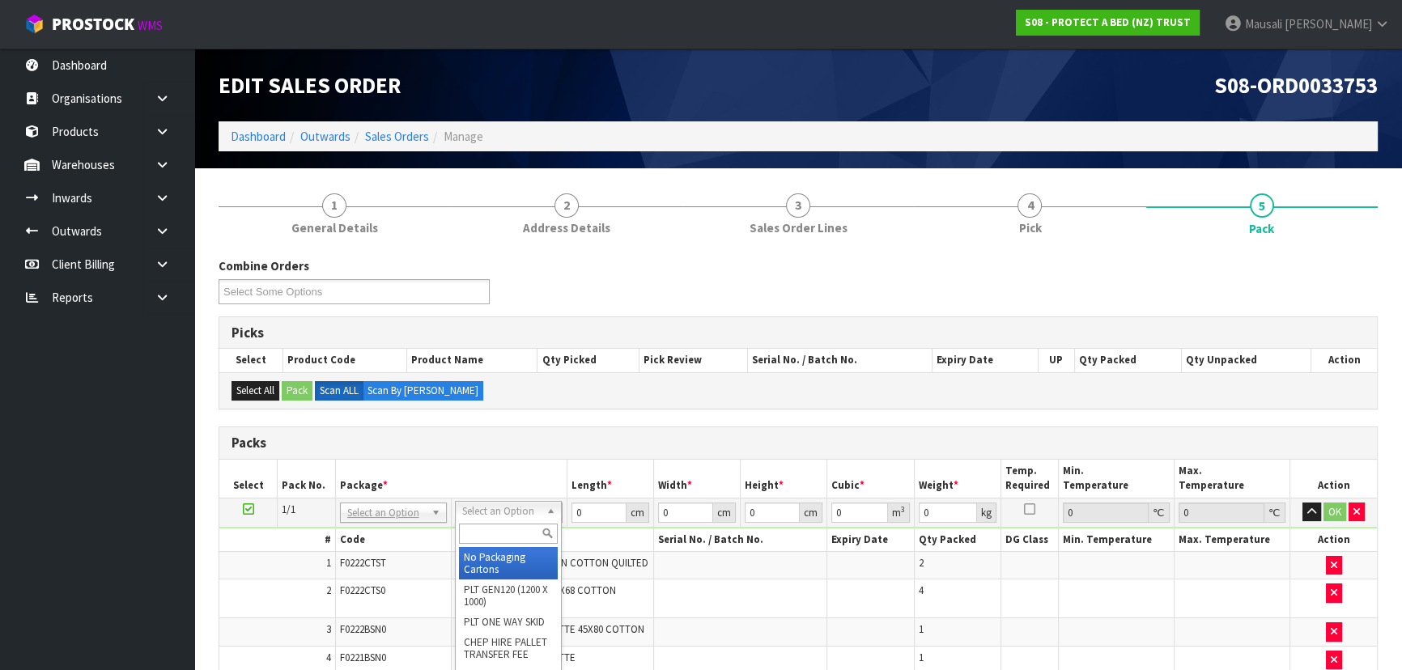
click at [488, 533] on input "text" at bounding box center [508, 534] width 99 height 20
type input "CTN5"
type input "43"
type input "33"
type input "25.5"
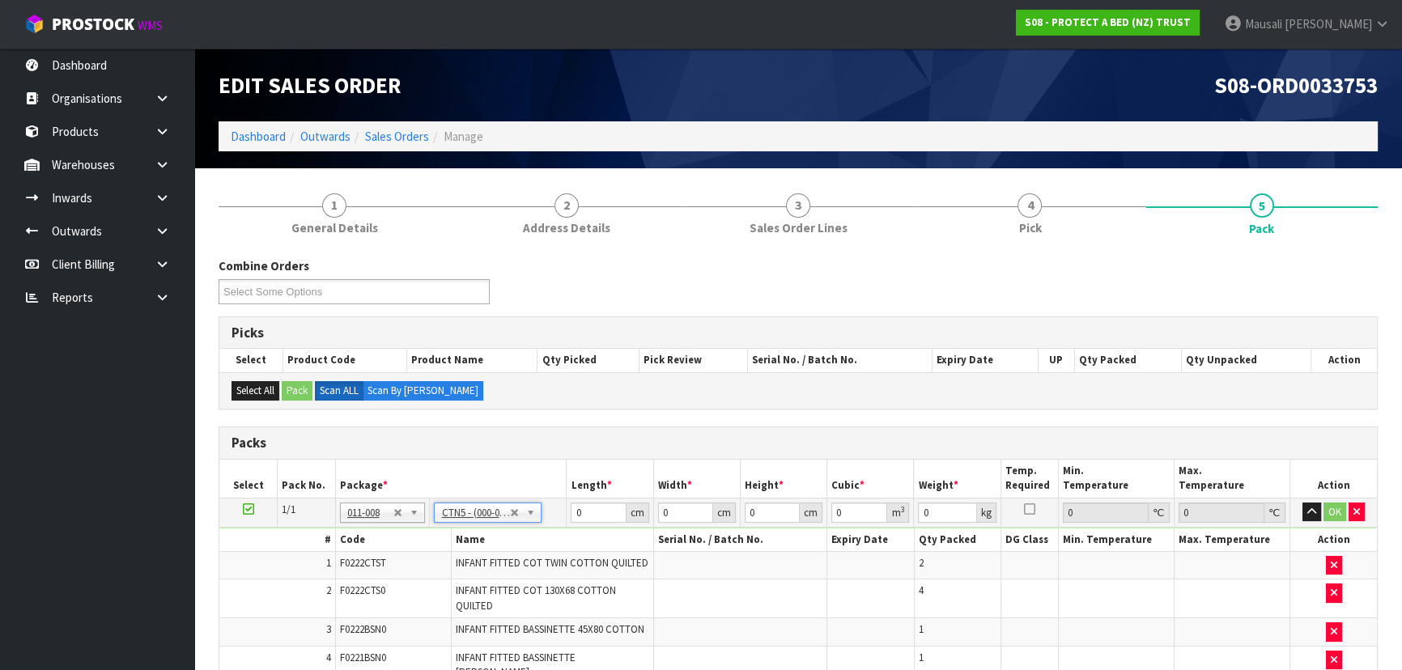
type input "0.036185"
type input "4.45"
drag, startPoint x: 567, startPoint y: 525, endPoint x: 524, endPoint y: 527, distance: 42.9
click at [532, 529] on tbody "1/1 NONE 007-001 007-002 007-004 007-009 007-013 007-014 007-015 007-017 007-01…" at bounding box center [798, 592] width 1158 height 188
type input "4"
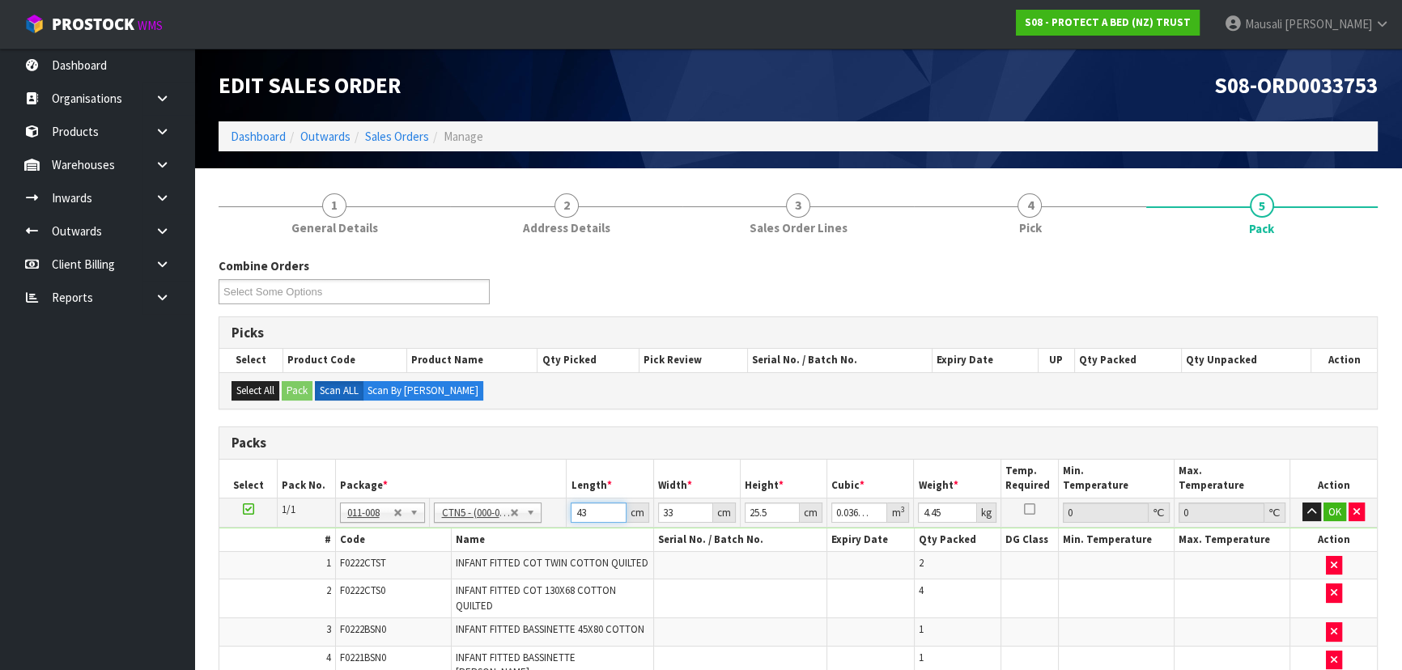
type input "0.003366"
type input "44"
type input "0.037026"
type input "44"
type input "3"
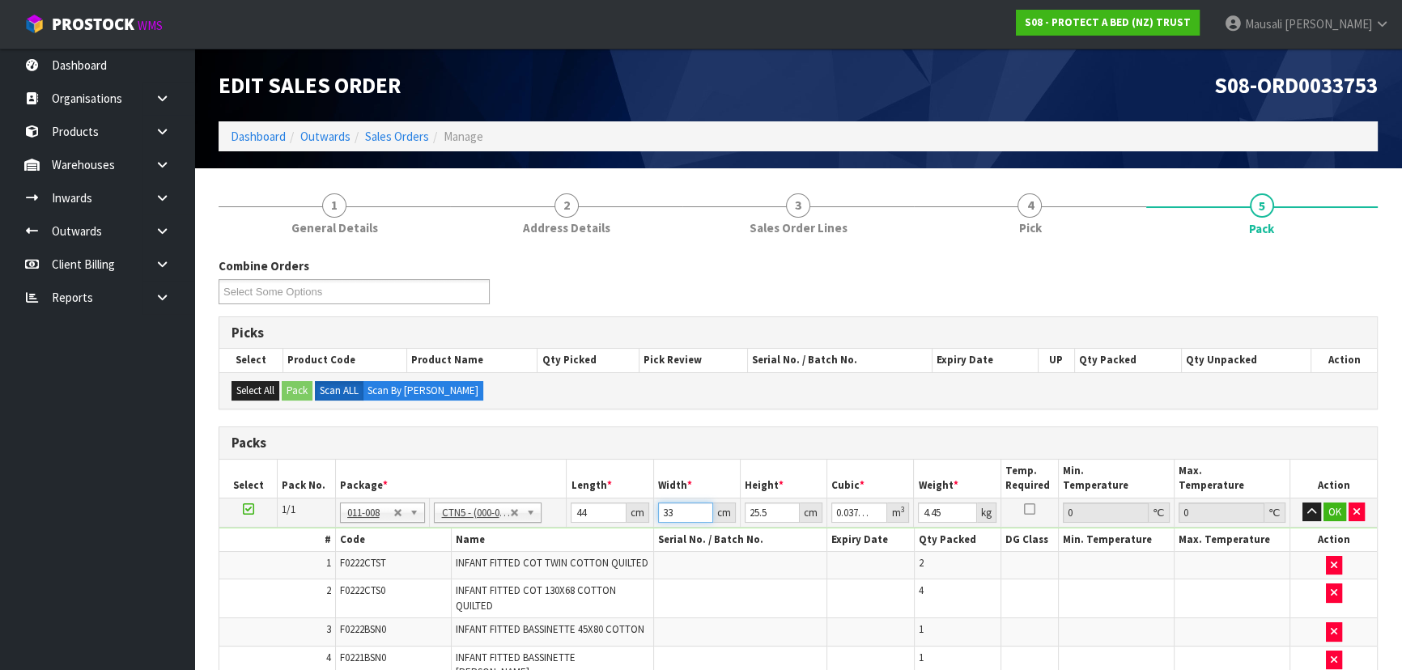
type input "0.003366"
type input "34"
type input "0.038148"
type input "34"
type input "2"
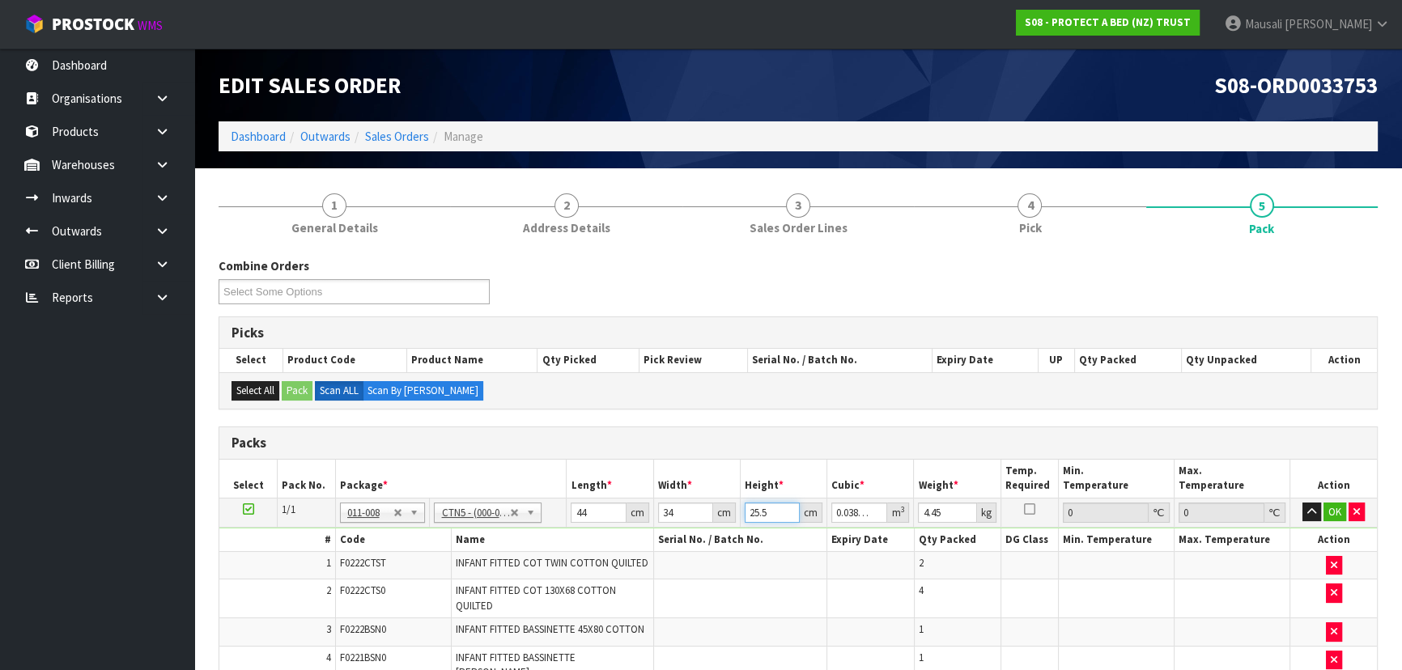
type input "0.002992"
type input "28"
type input "0.041888"
type input "28"
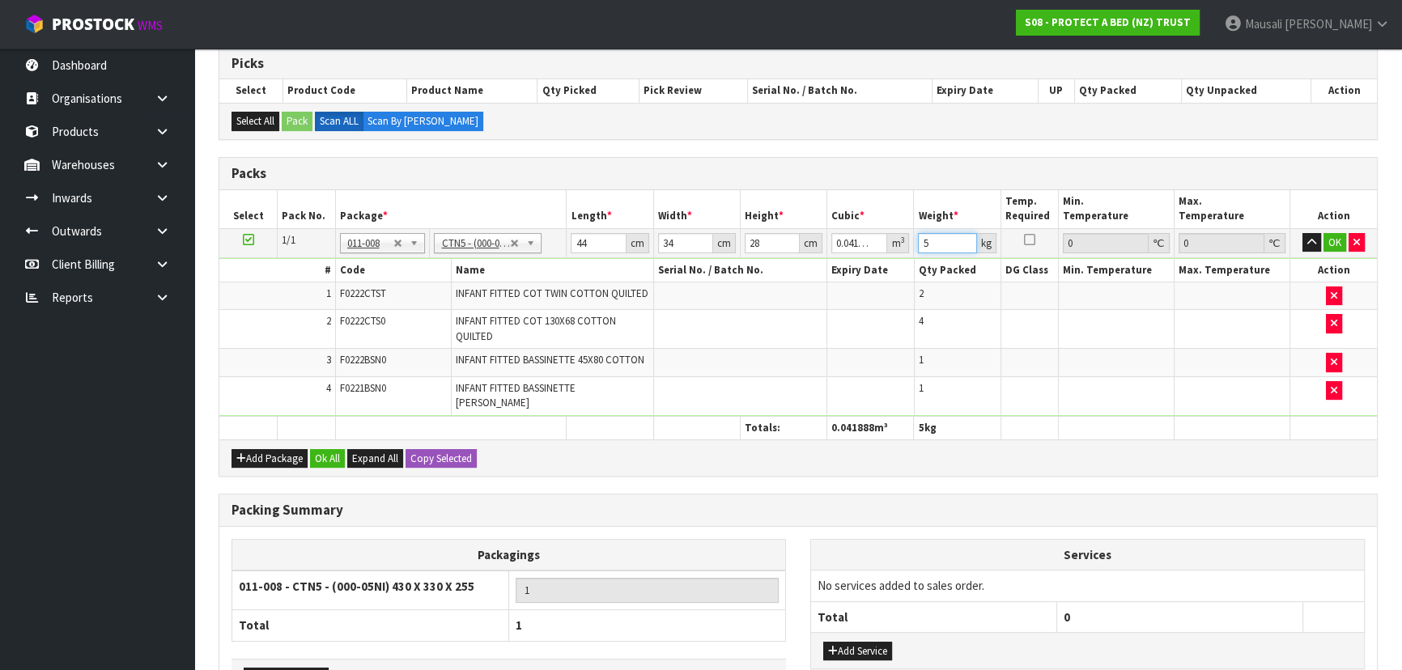
scroll to position [368, 0]
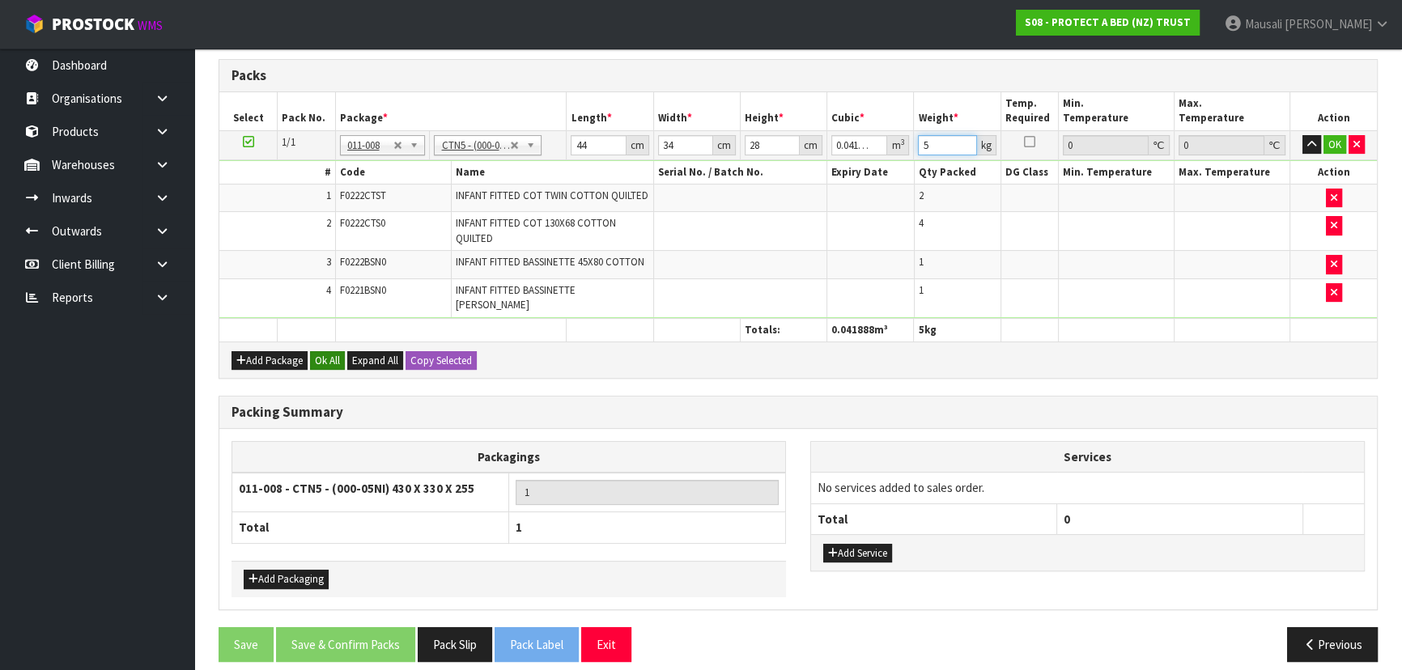
type input "5"
click at [319, 351] on button "Ok All" at bounding box center [327, 360] width 35 height 19
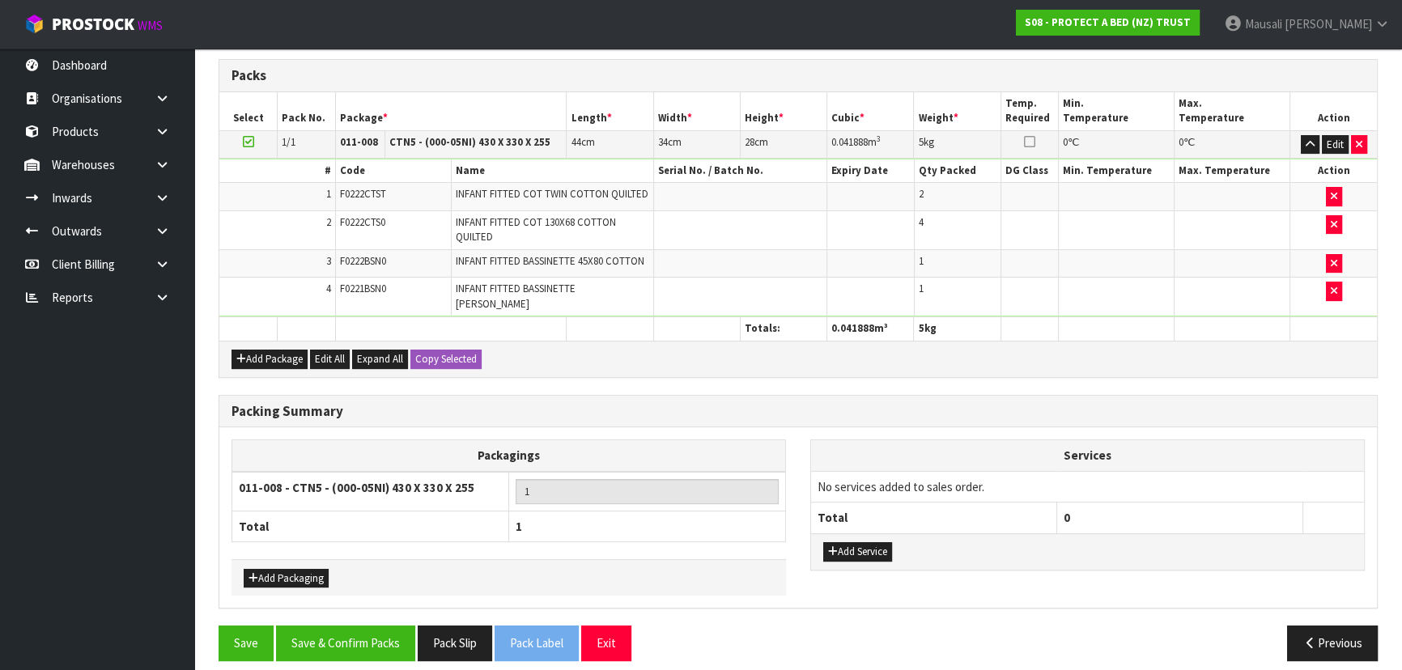
scroll to position [367, 0]
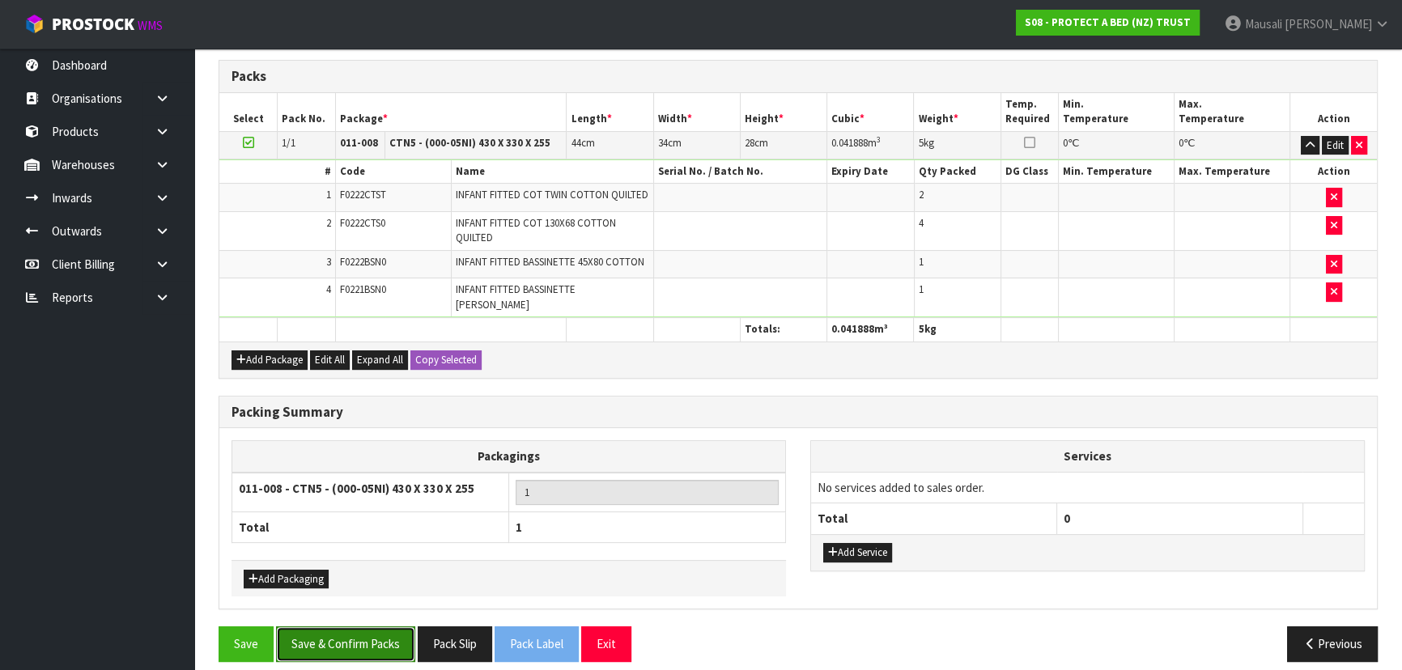
click at [346, 627] on button "Save & Confirm Packs" at bounding box center [345, 644] width 139 height 35
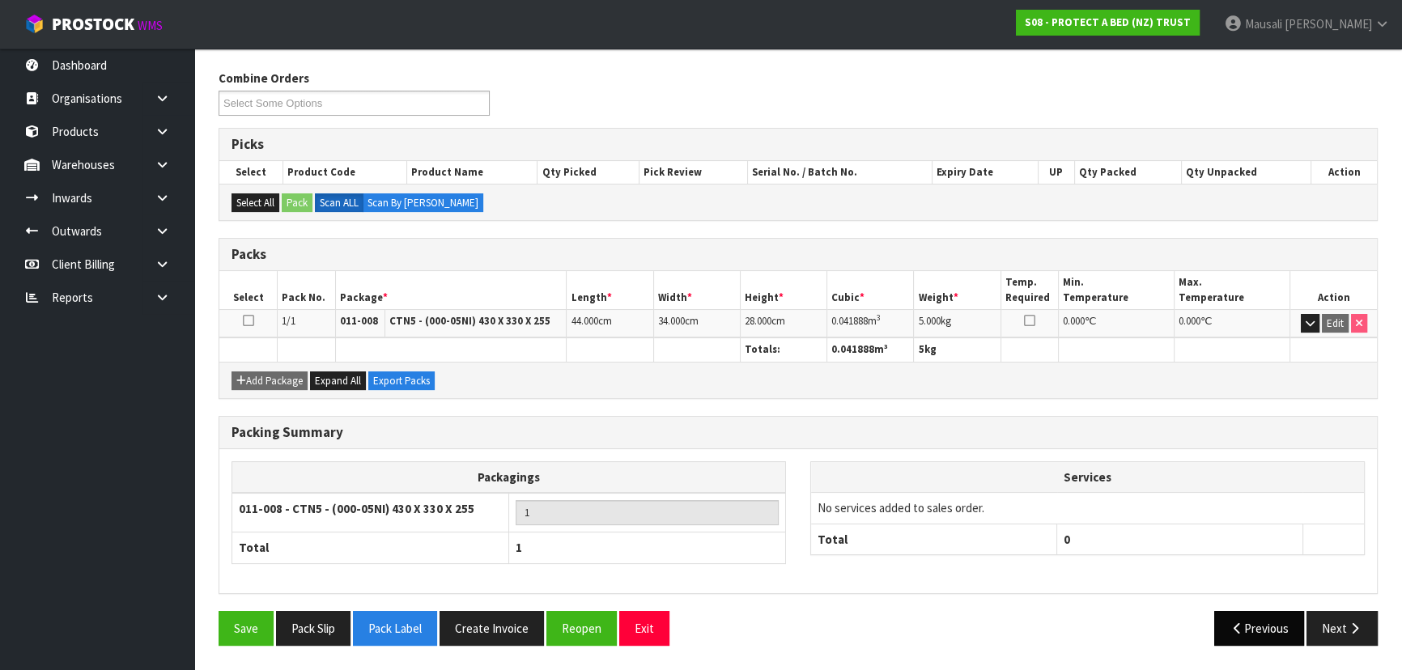
scroll to position [243, 0]
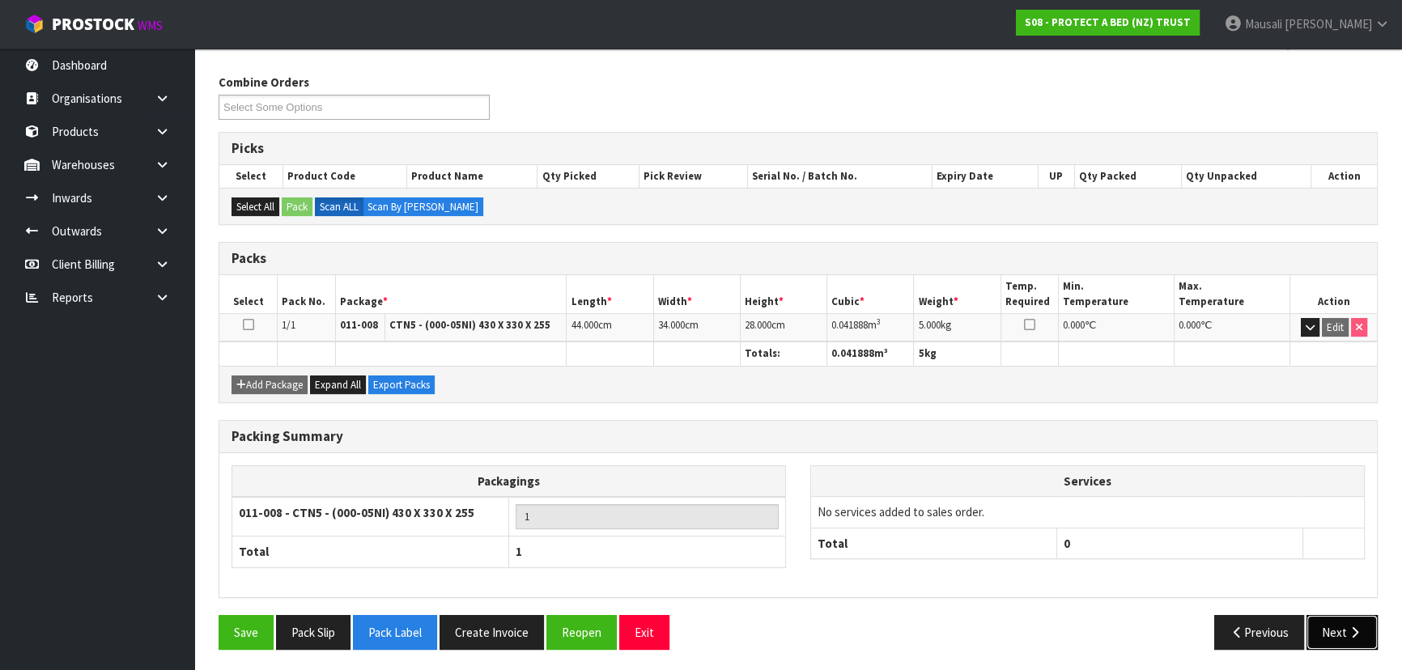
click at [1338, 632] on button "Next" at bounding box center [1342, 632] width 71 height 35
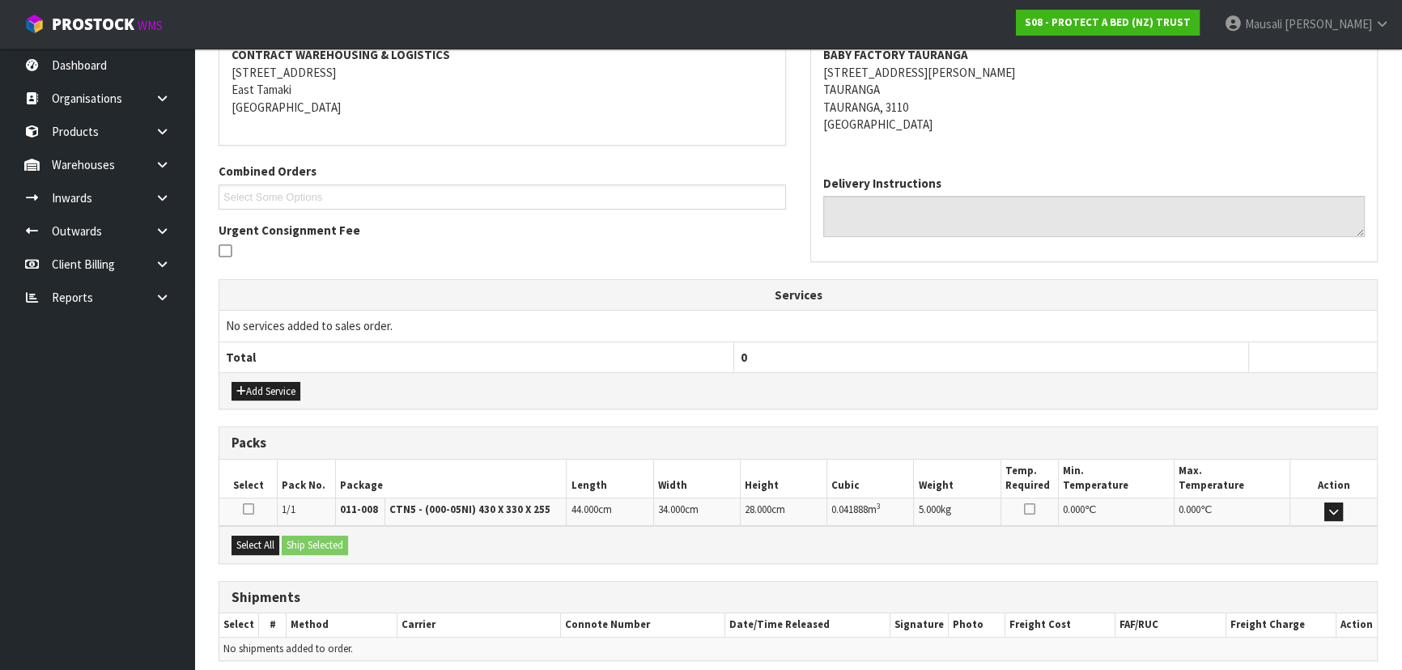
scroll to position [379, 0]
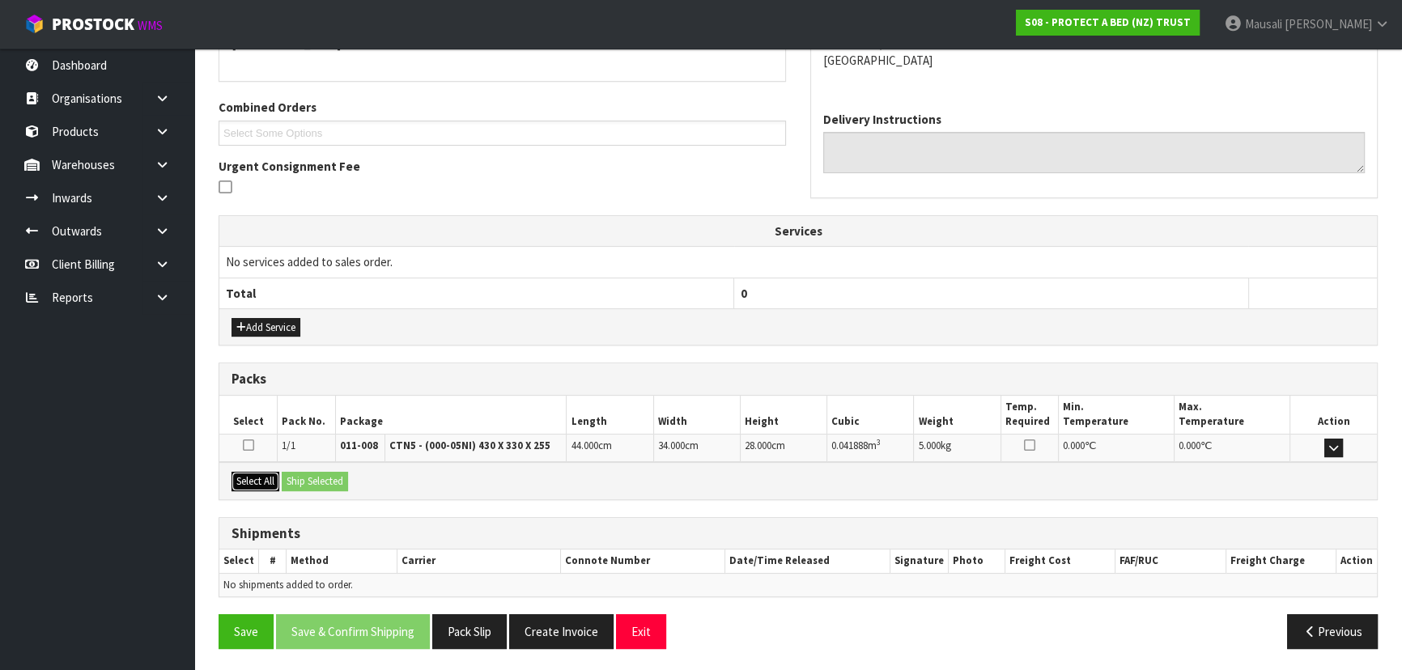
drag, startPoint x: 250, startPoint y: 479, endPoint x: 312, endPoint y: 478, distance: 61.5
click at [252, 478] on button "Select All" at bounding box center [256, 481] width 48 height 19
click at [325, 478] on button "Ship Selected" at bounding box center [315, 481] width 66 height 19
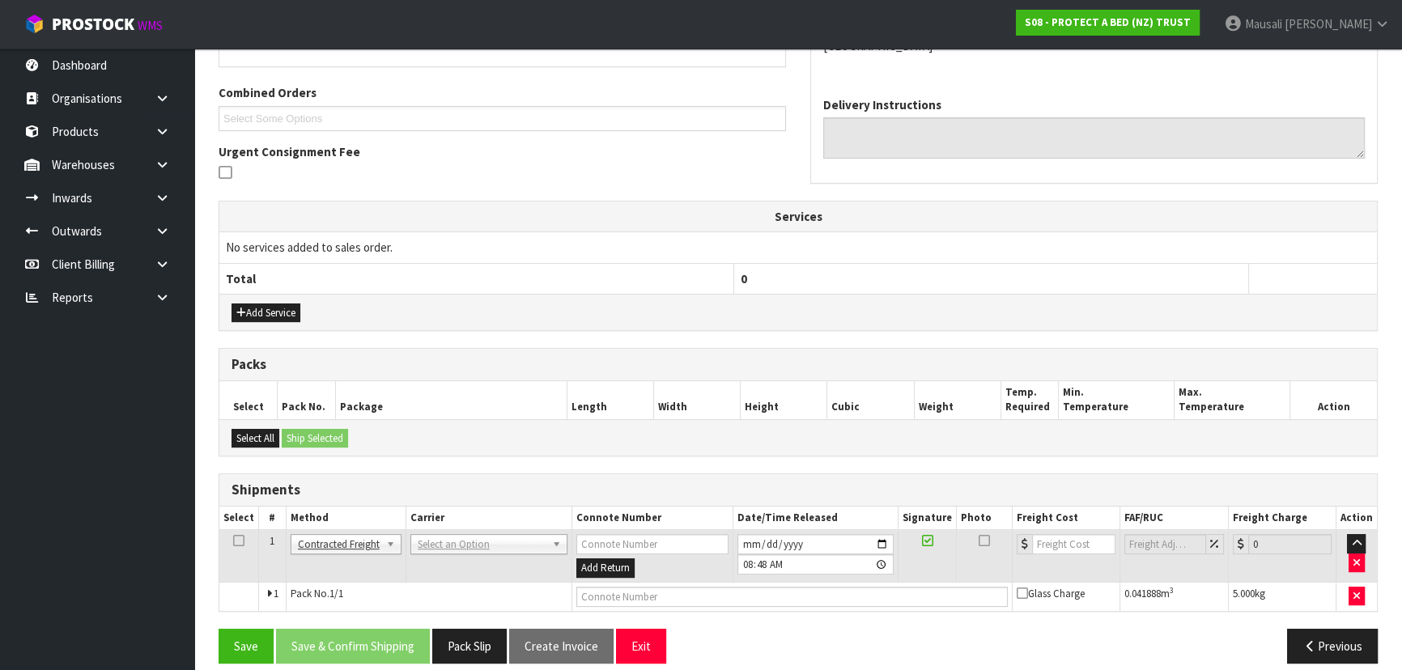
scroll to position [408, 0]
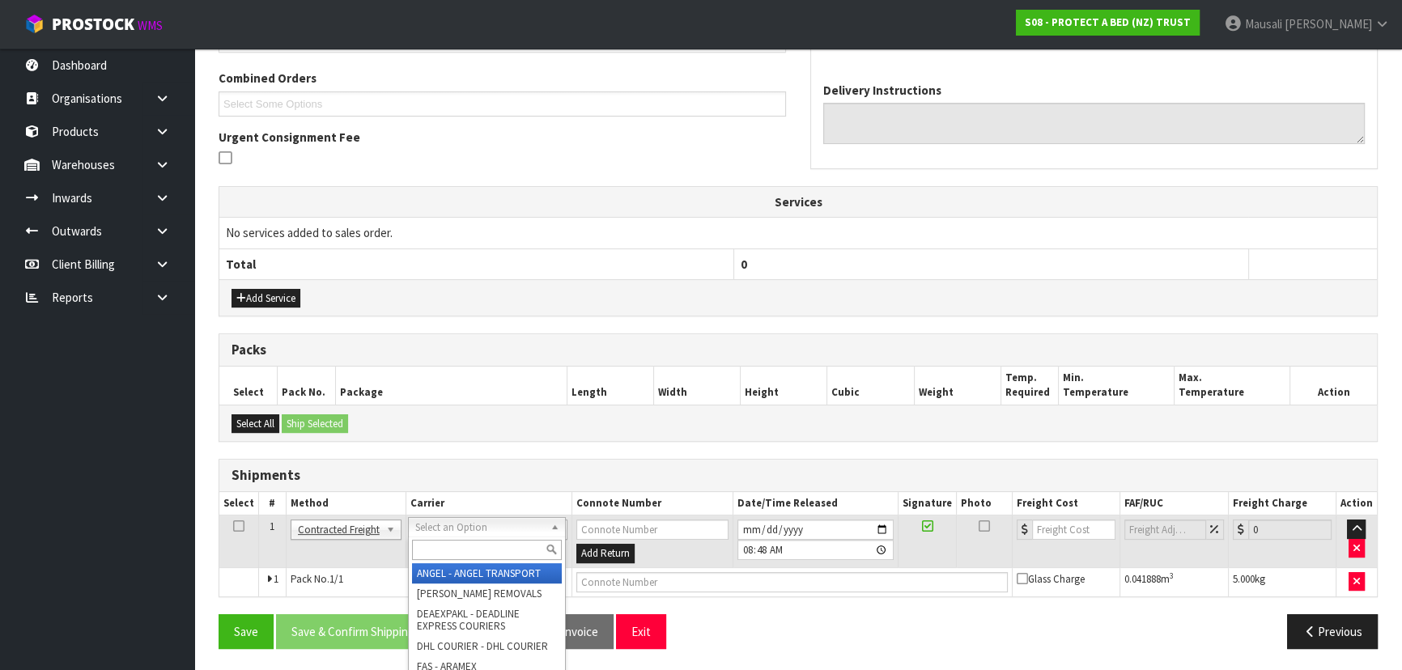
click at [433, 550] on input "text" at bounding box center [487, 550] width 150 height 20
type input "NZP"
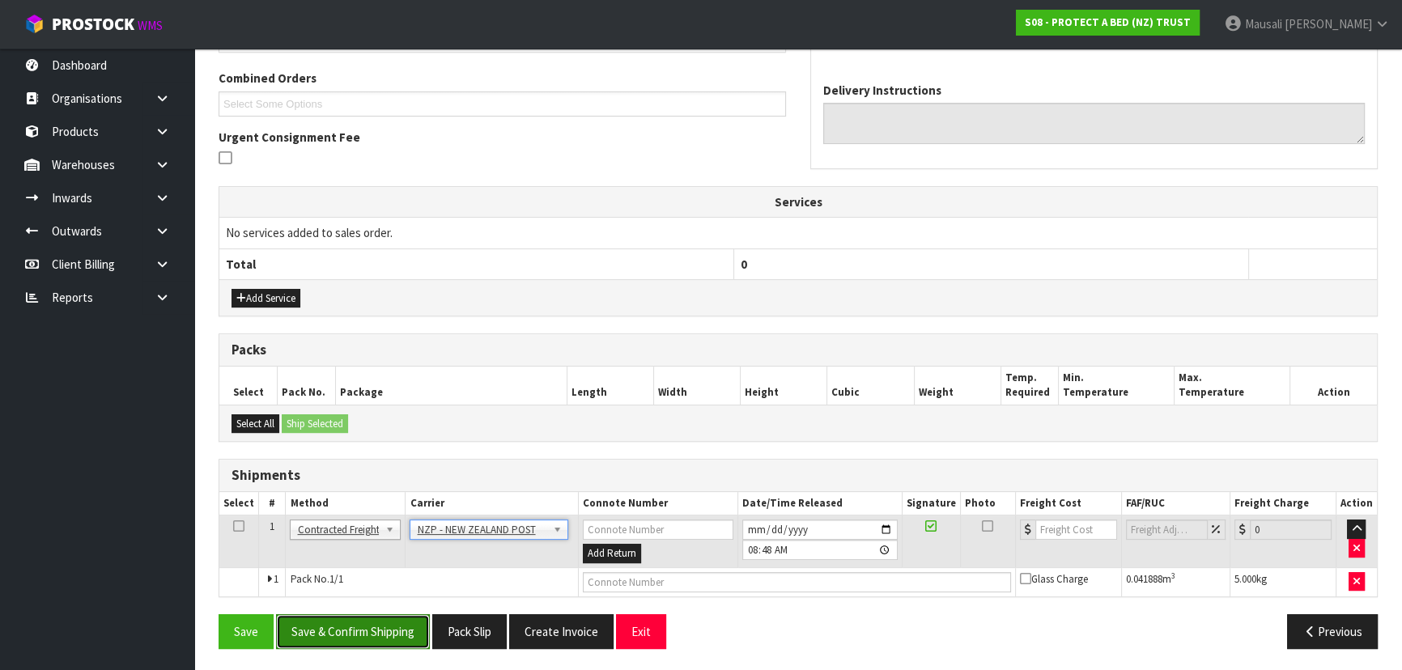
click at [347, 631] on button "Save & Confirm Shipping" at bounding box center [353, 631] width 154 height 35
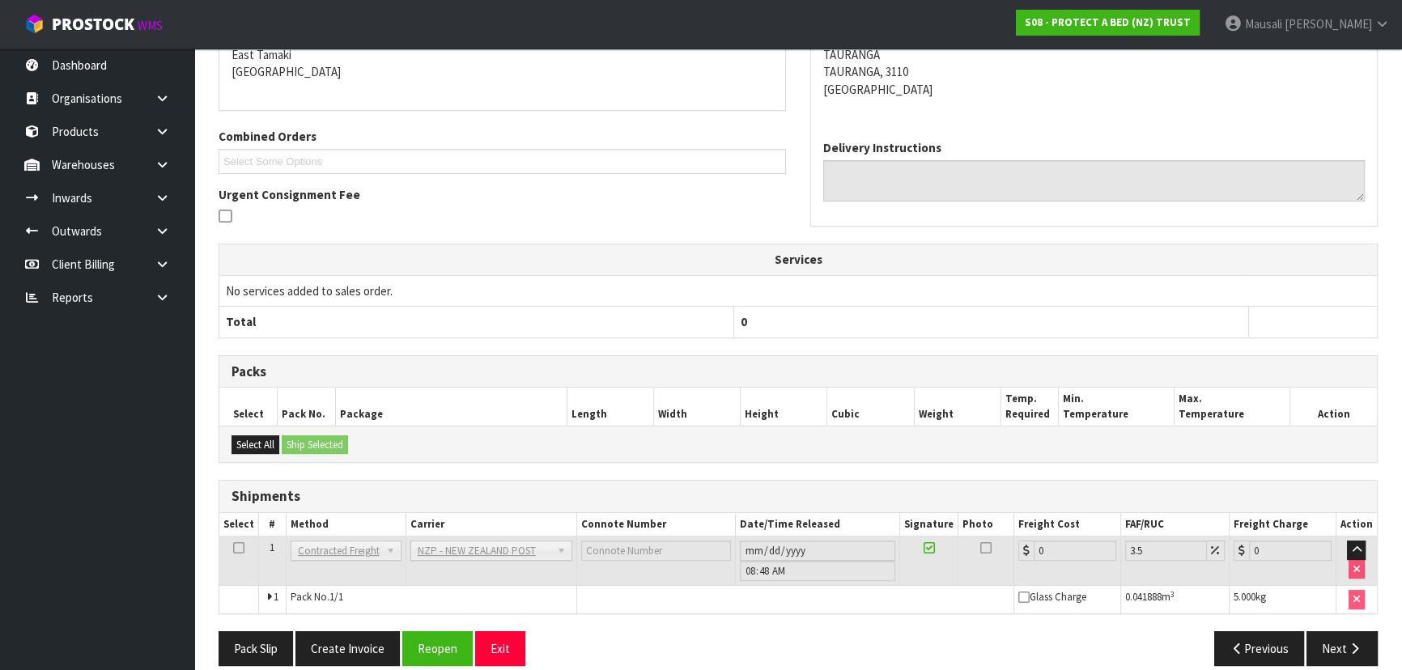
scroll to position [385, 0]
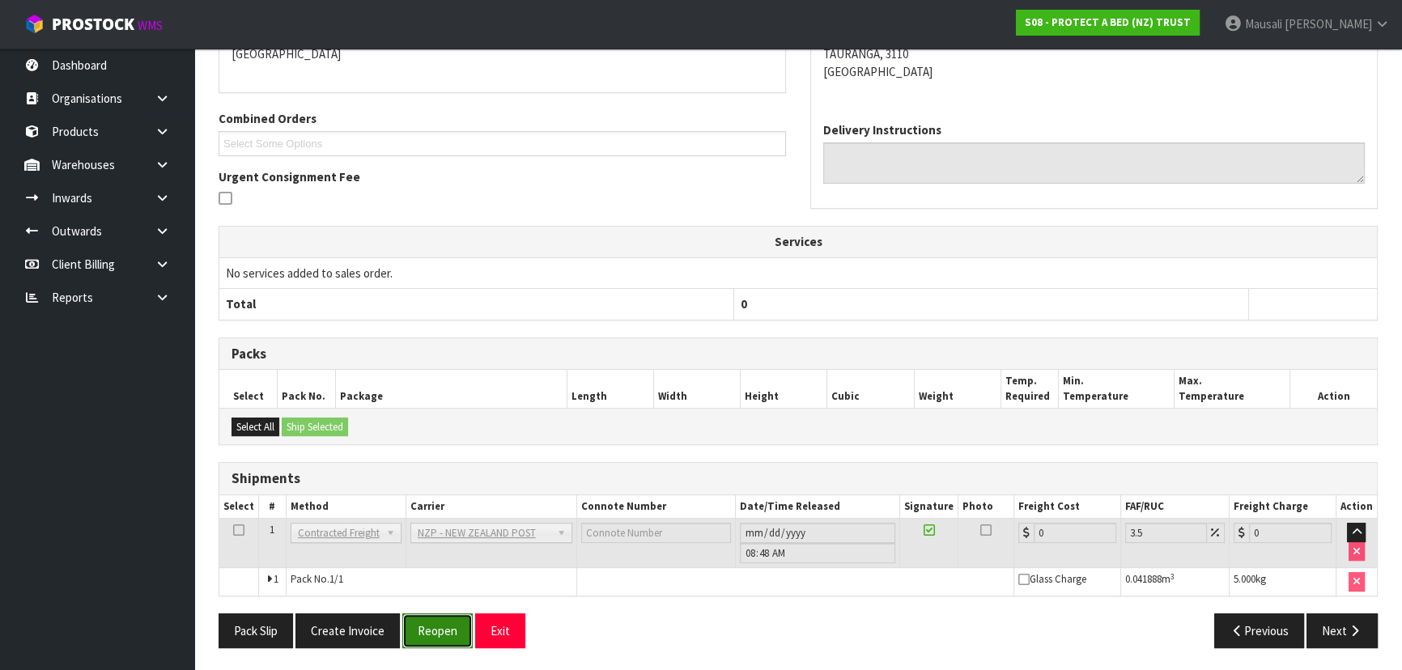
click at [423, 640] on button "Reopen" at bounding box center [437, 631] width 70 height 35
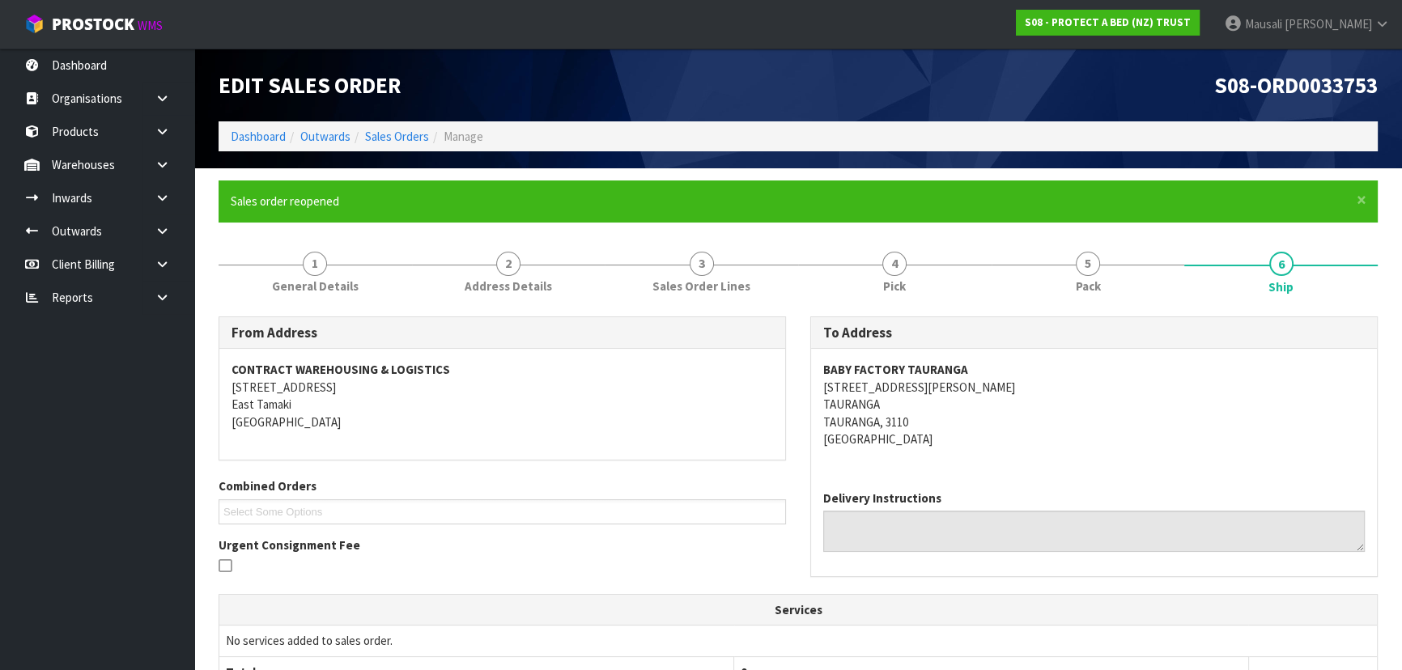
scroll to position [423, 0]
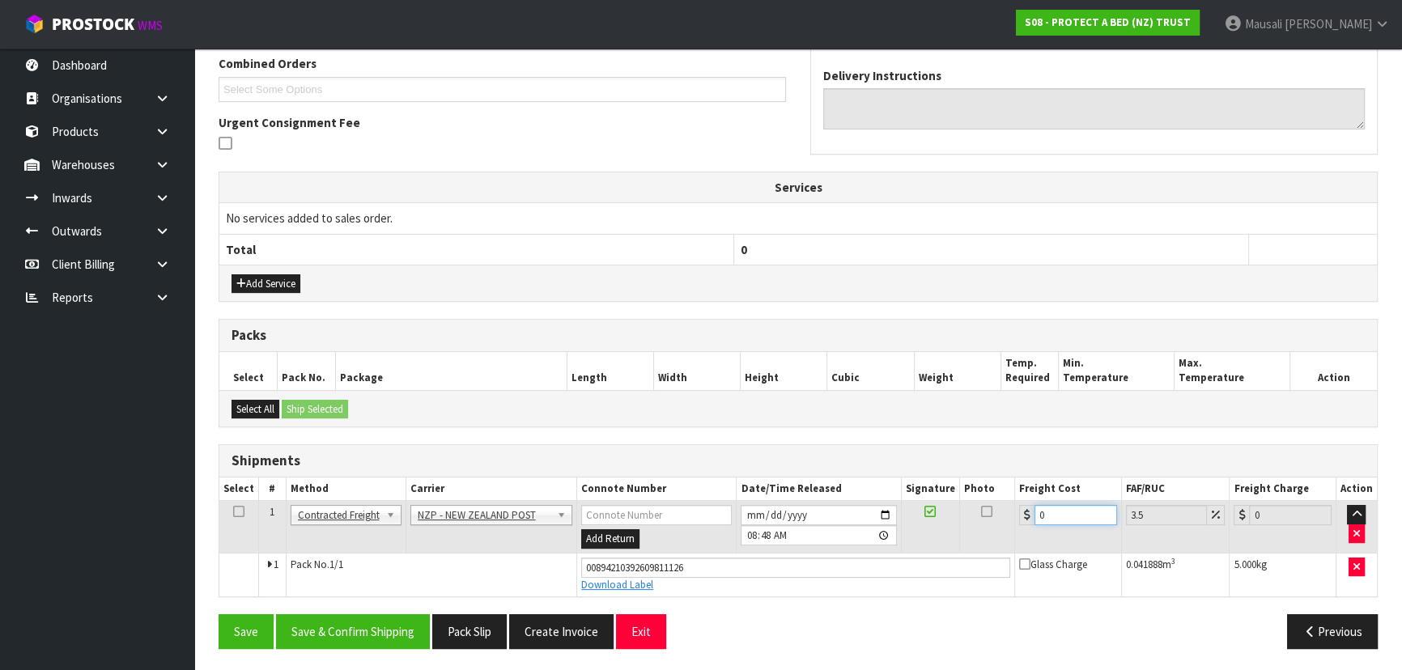
drag, startPoint x: 1062, startPoint y: 510, endPoint x: 1009, endPoint y: 534, distance: 58.7
click at [1009, 534] on tr "1 Client Local Pickup Customer Local Pickup Company Freight Contracted Freight …" at bounding box center [798, 527] width 1158 height 53
type input "8"
type input "8.28"
type input "8.4"
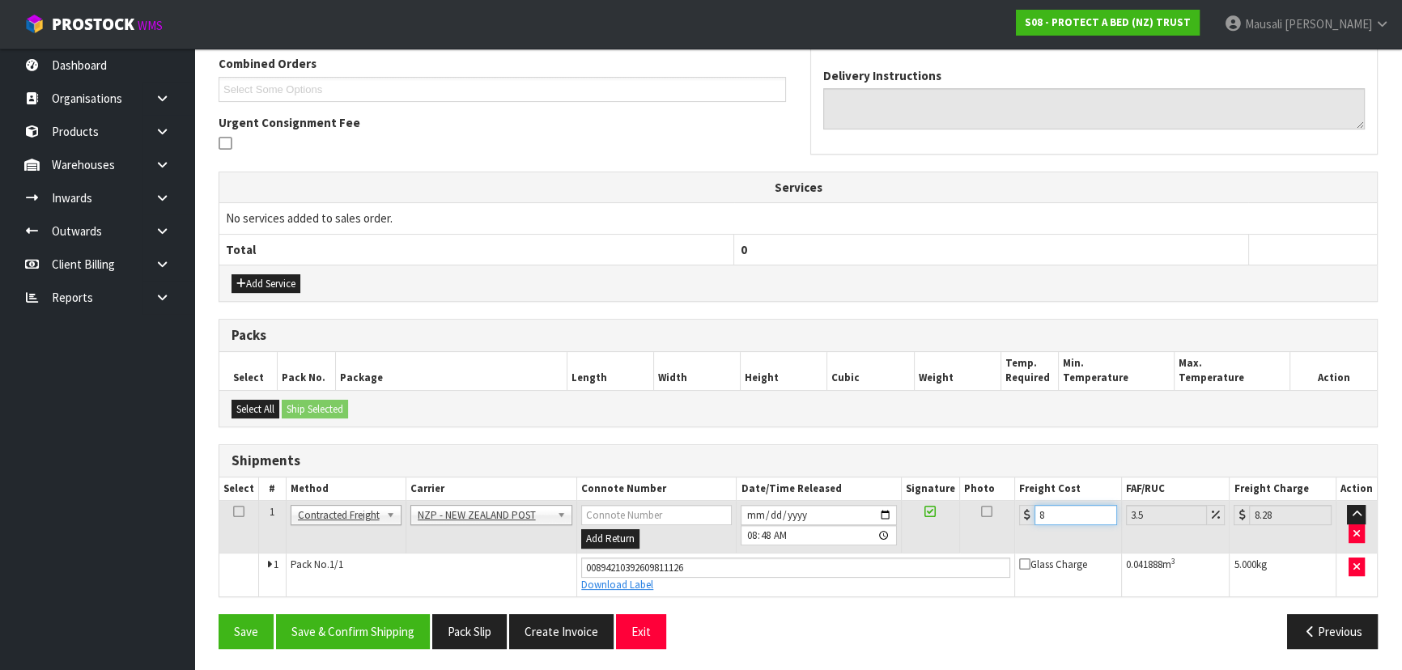
type input "8.69"
type input "8.45"
type input "8.75"
type input "8.45"
click at [360, 618] on button "Save & Confirm Shipping" at bounding box center [353, 631] width 154 height 35
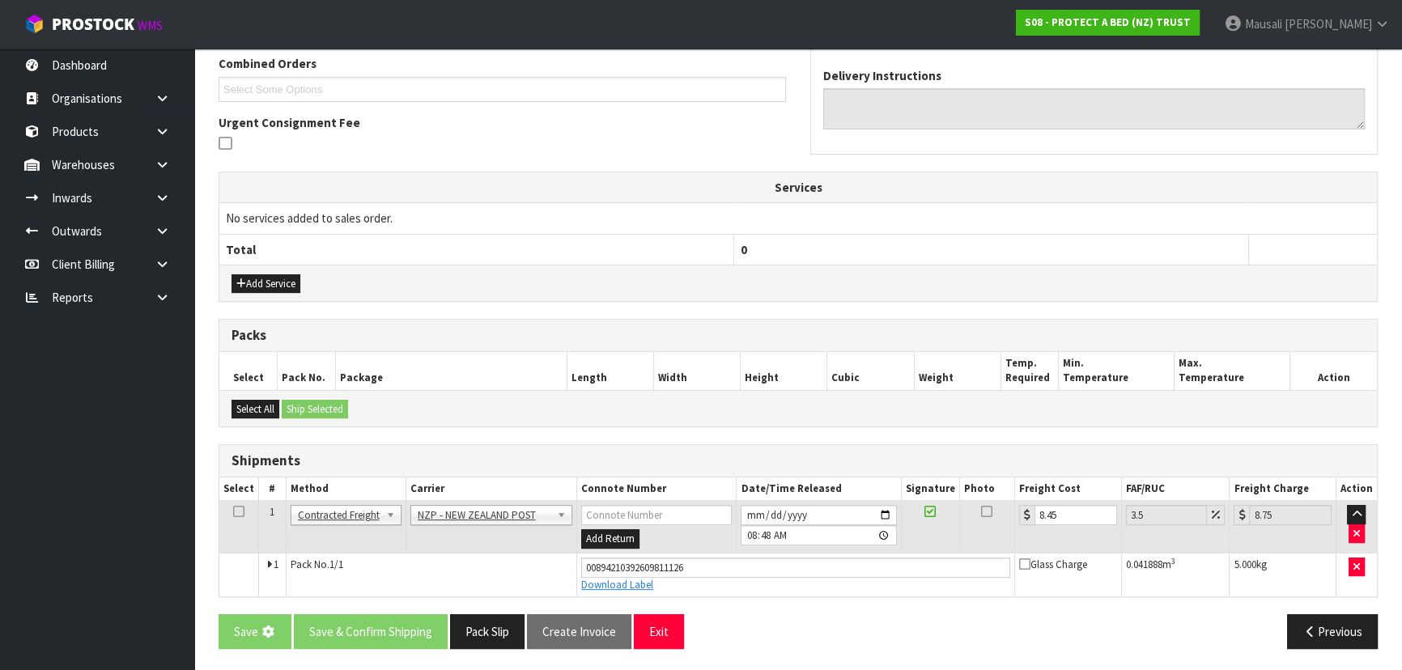
scroll to position [0, 0]
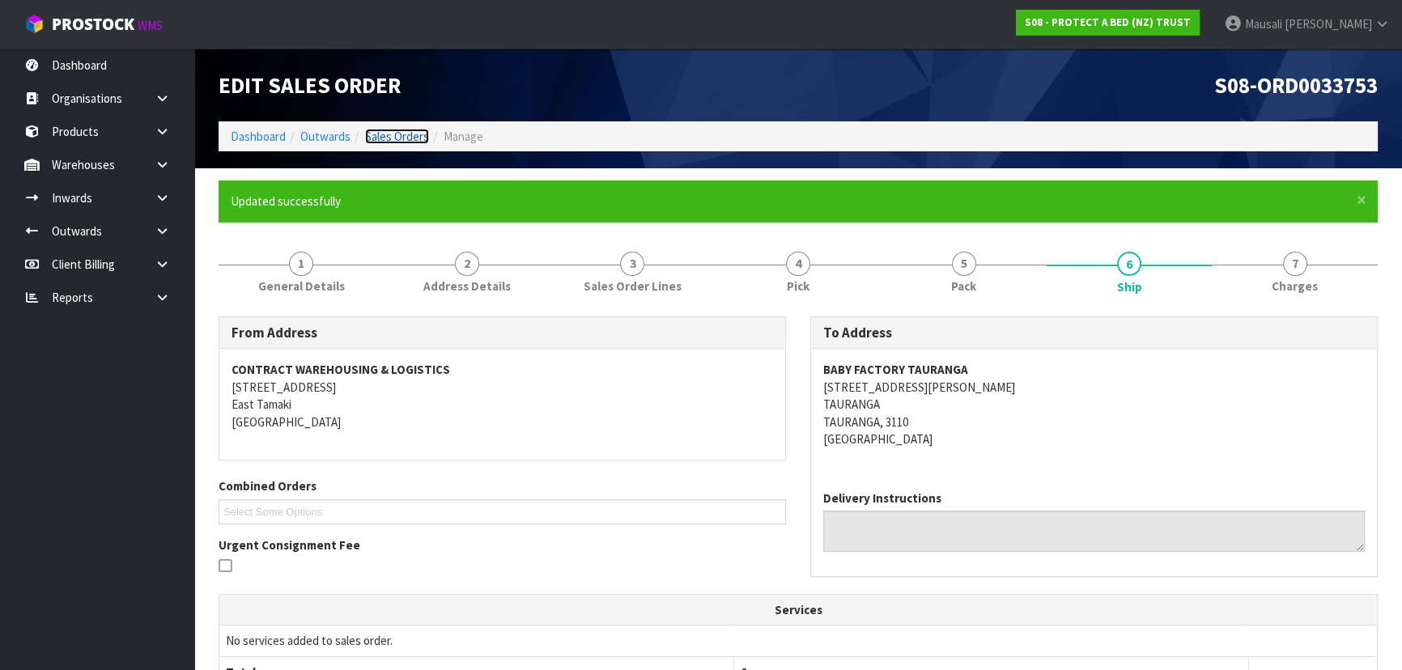
click at [392, 133] on link "Sales Orders" at bounding box center [397, 136] width 64 height 15
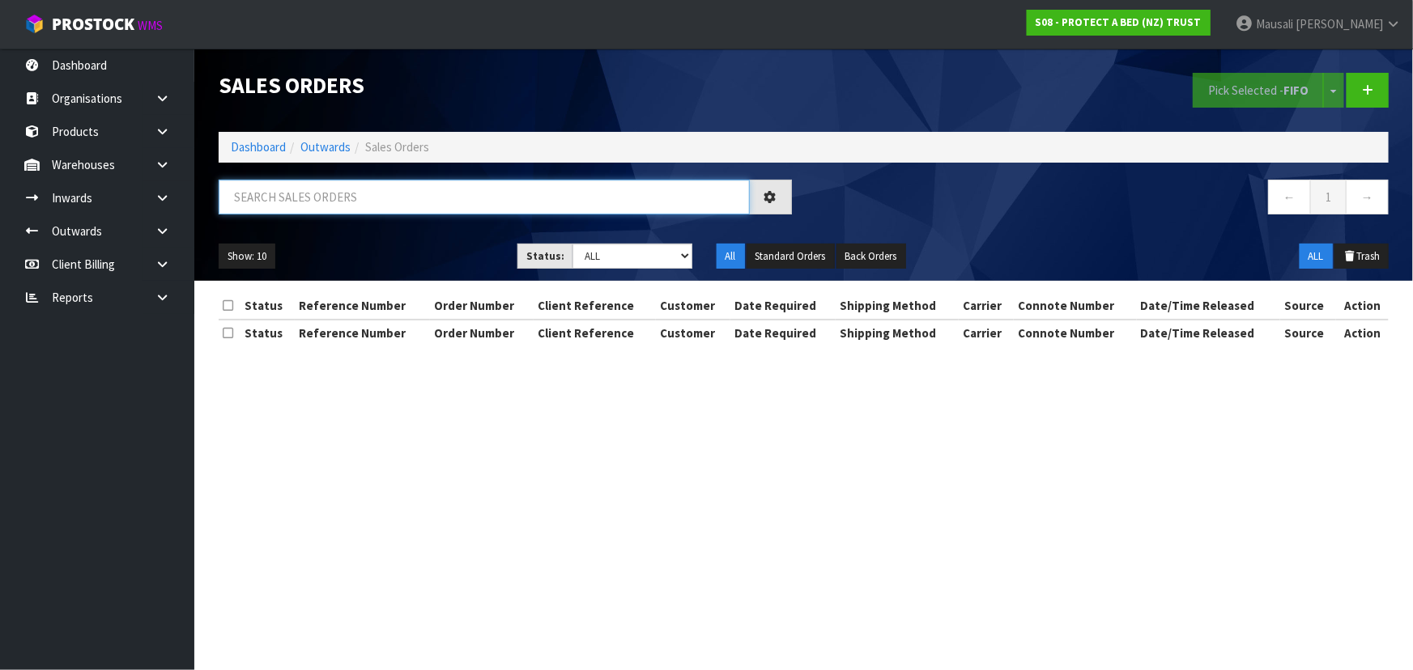
click at [291, 195] on input "text" at bounding box center [484, 197] width 531 height 35
type input "JOB-0416600"
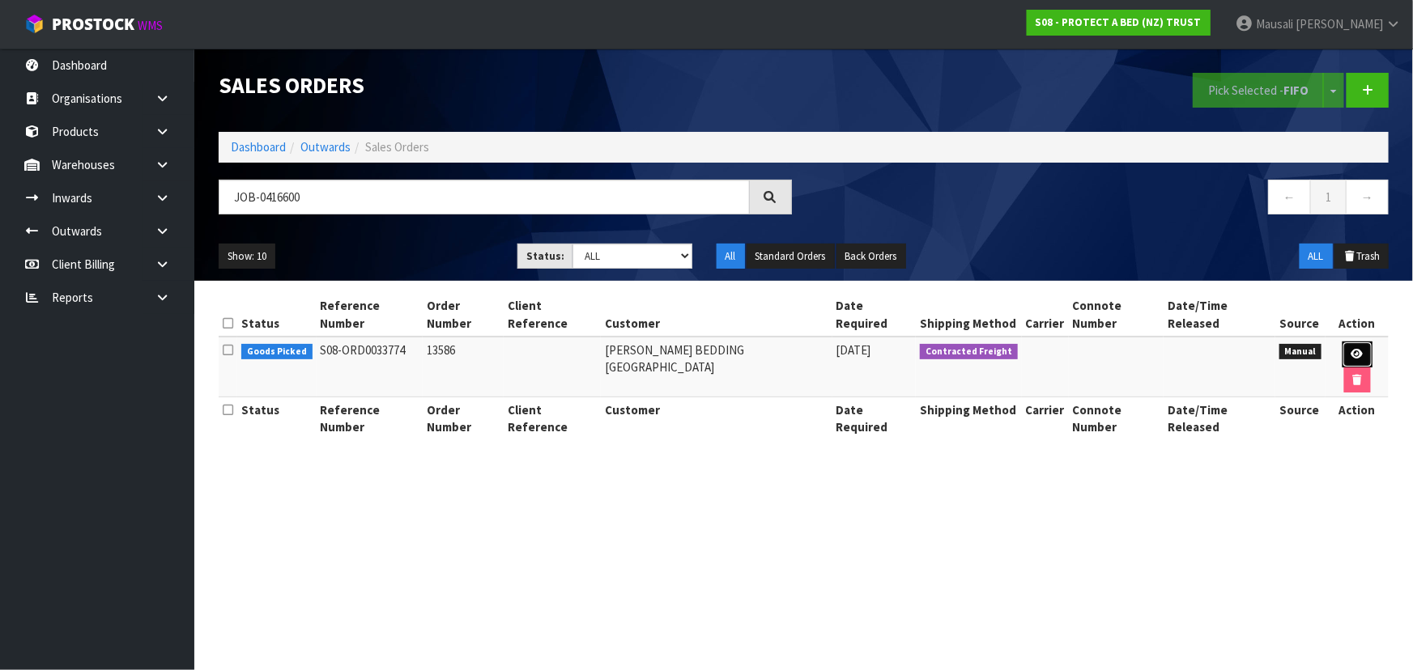
click at [1351, 349] on icon at bounding box center [1357, 354] width 12 height 11
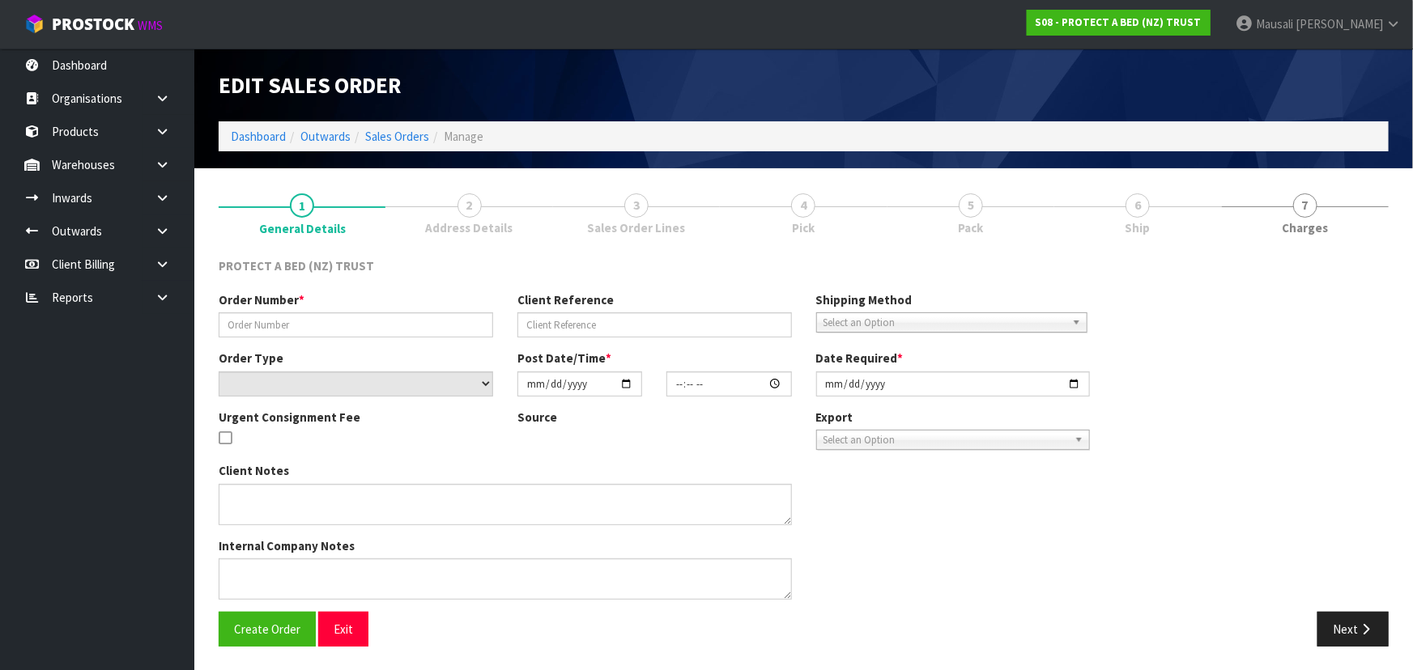
type input "13586"
select select "number:0"
type input "[DATE]"
type input "10:00:00.000"
type input "[DATE]"
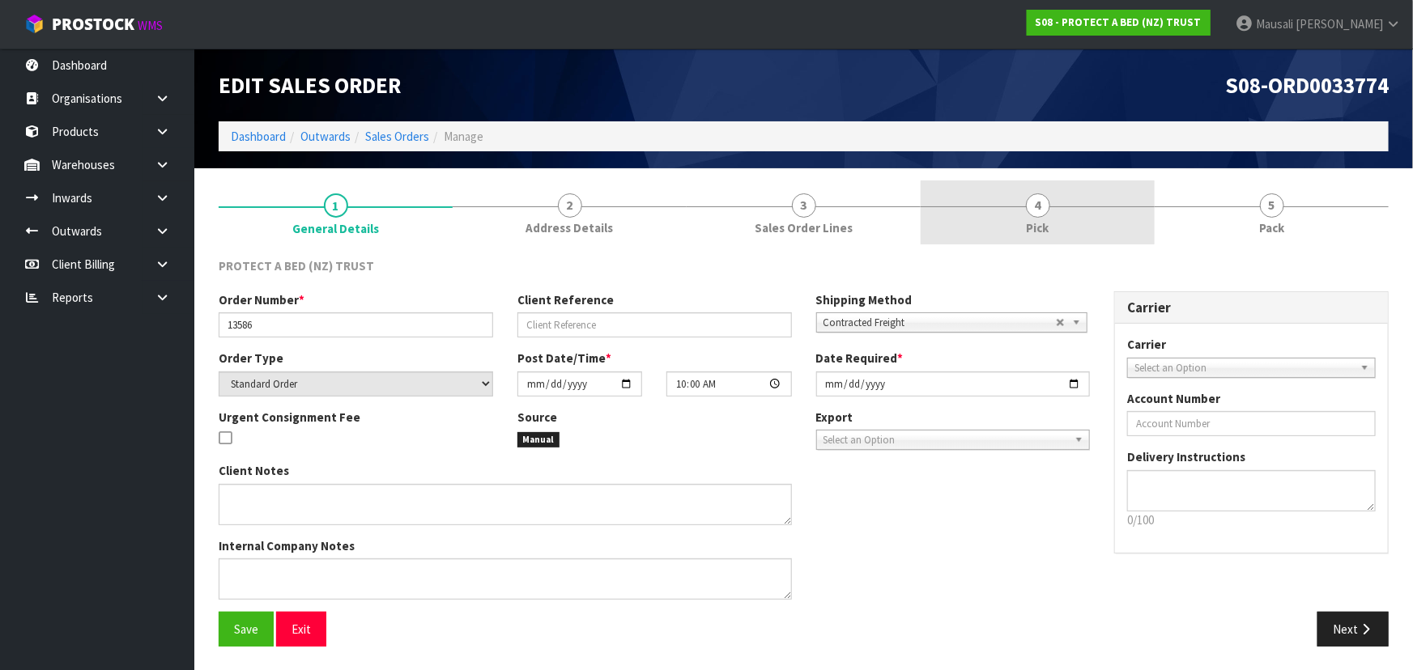
click at [1041, 227] on span "Pick" at bounding box center [1037, 227] width 23 height 17
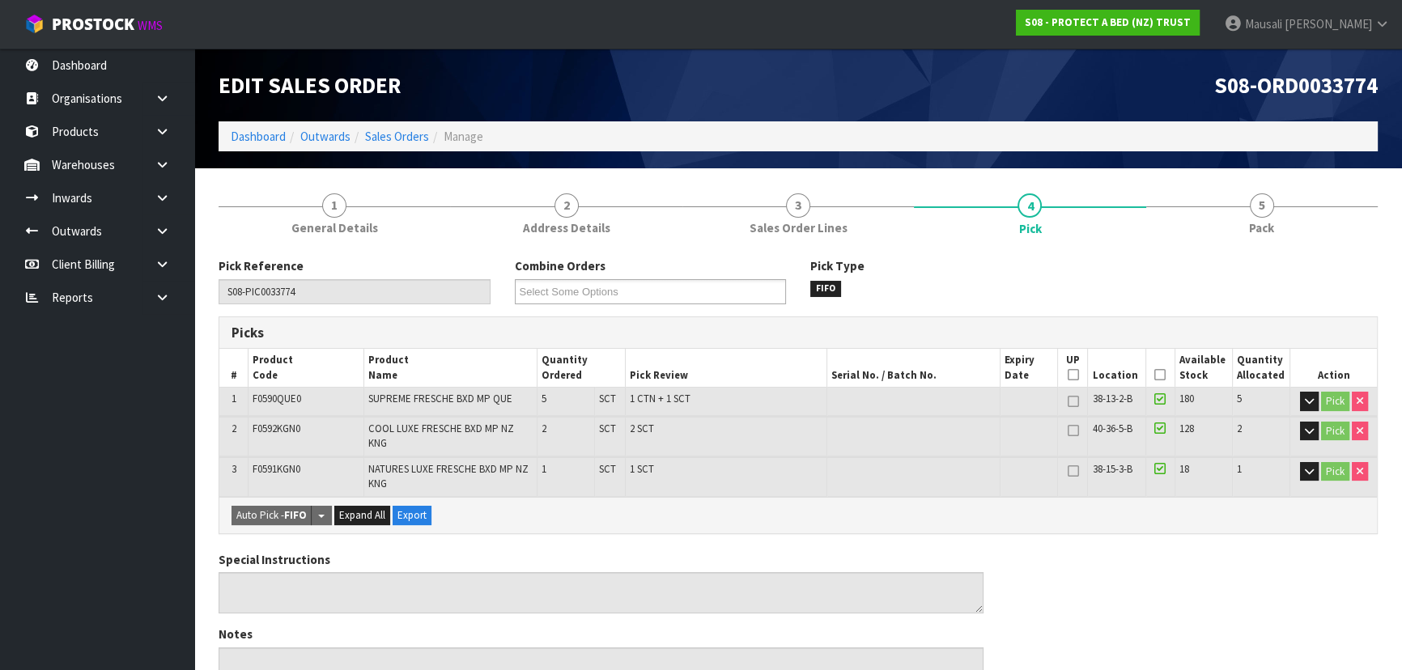
click at [1155, 375] on icon at bounding box center [1159, 375] width 11 height 1
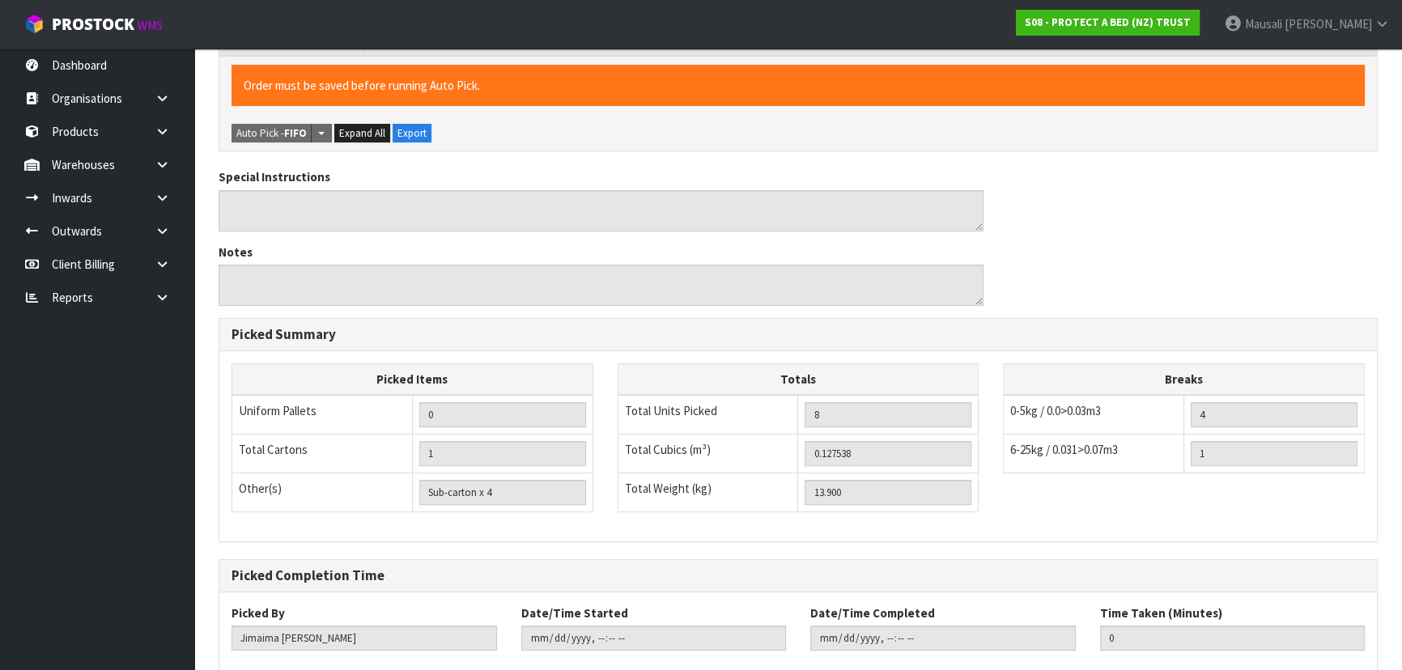
scroll to position [521, 0]
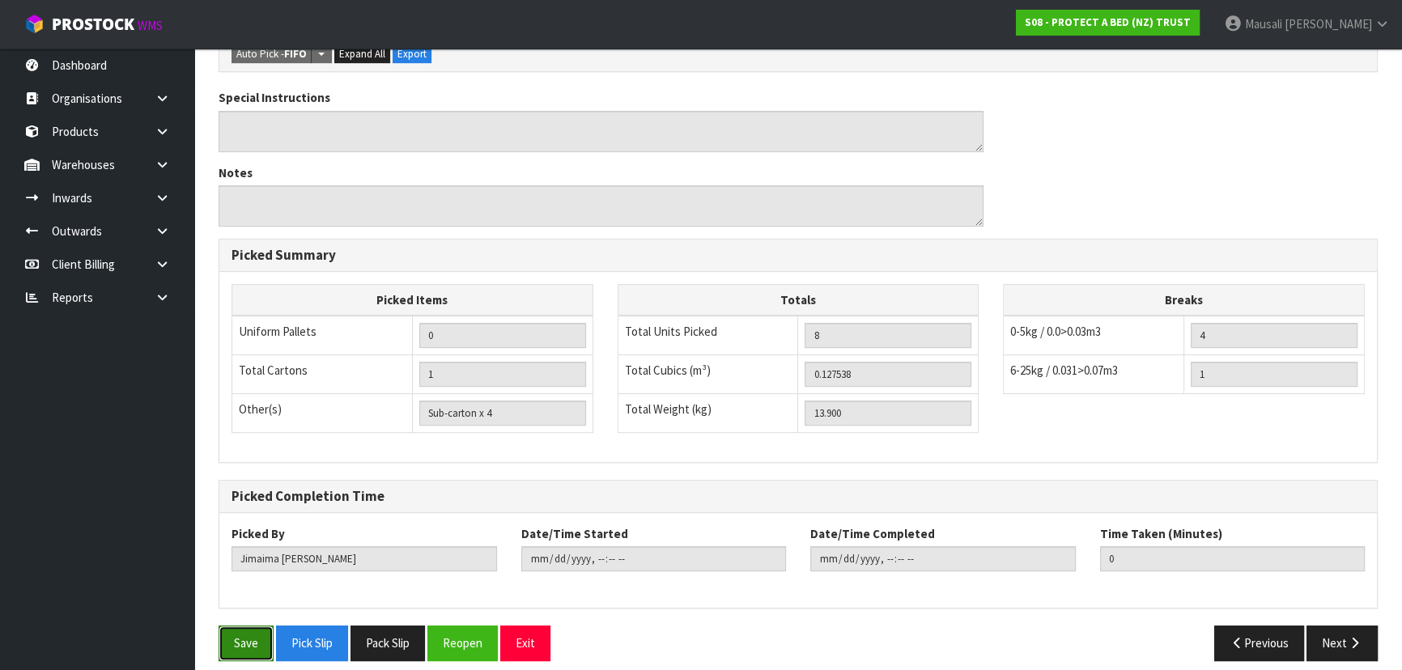
click at [239, 635] on button "Save" at bounding box center [246, 643] width 55 height 35
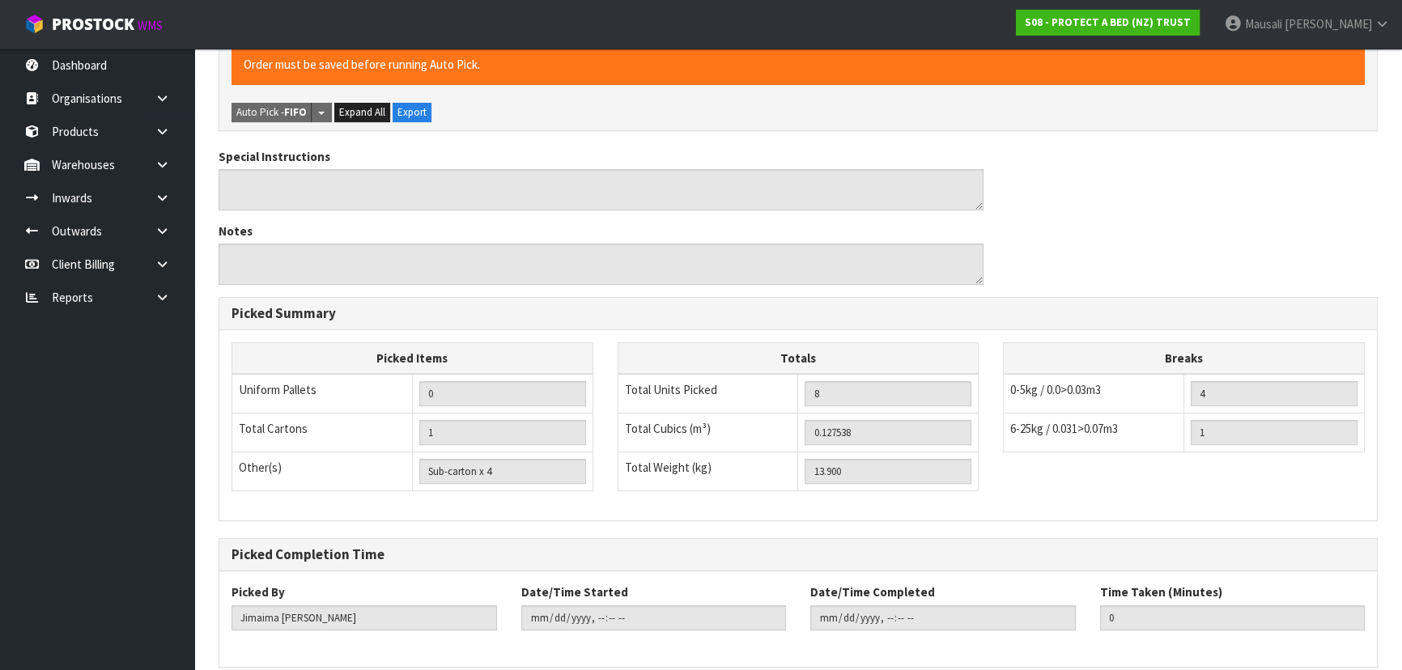
scroll to position [0, 0]
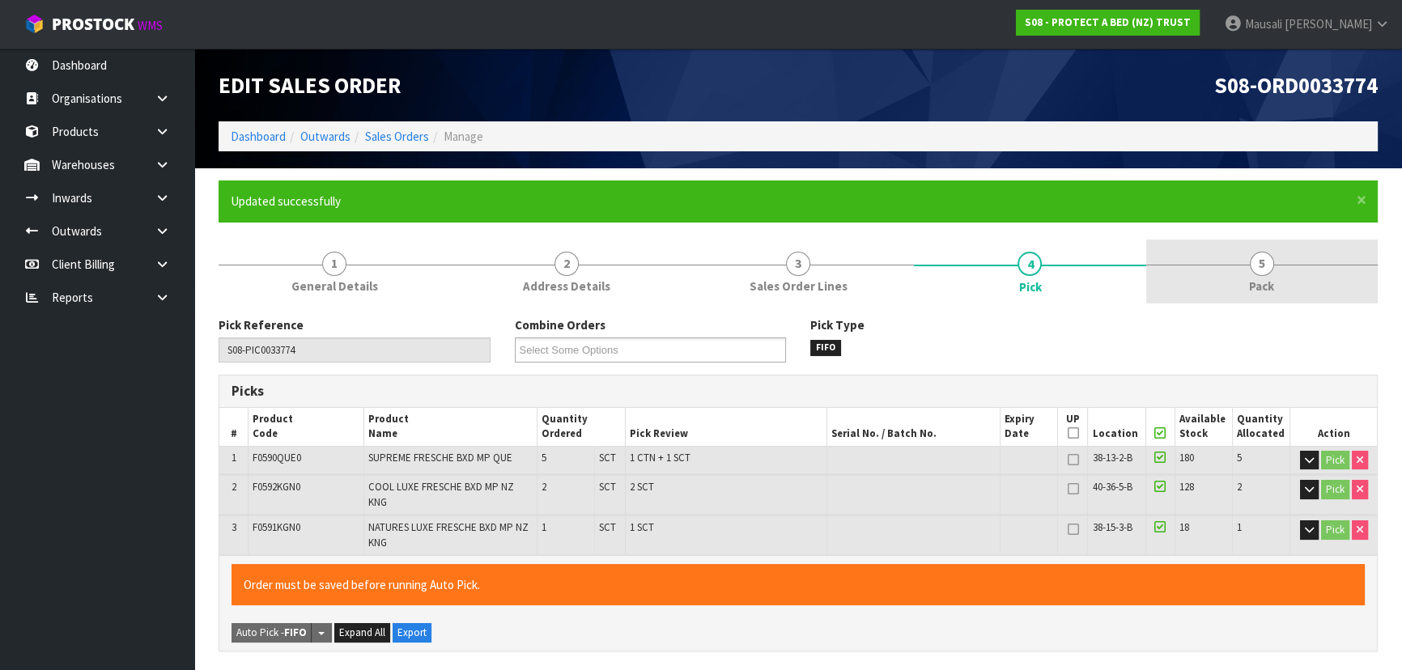
type input "[PERSON_NAME]"
type input "[DATE]T08:50:26"
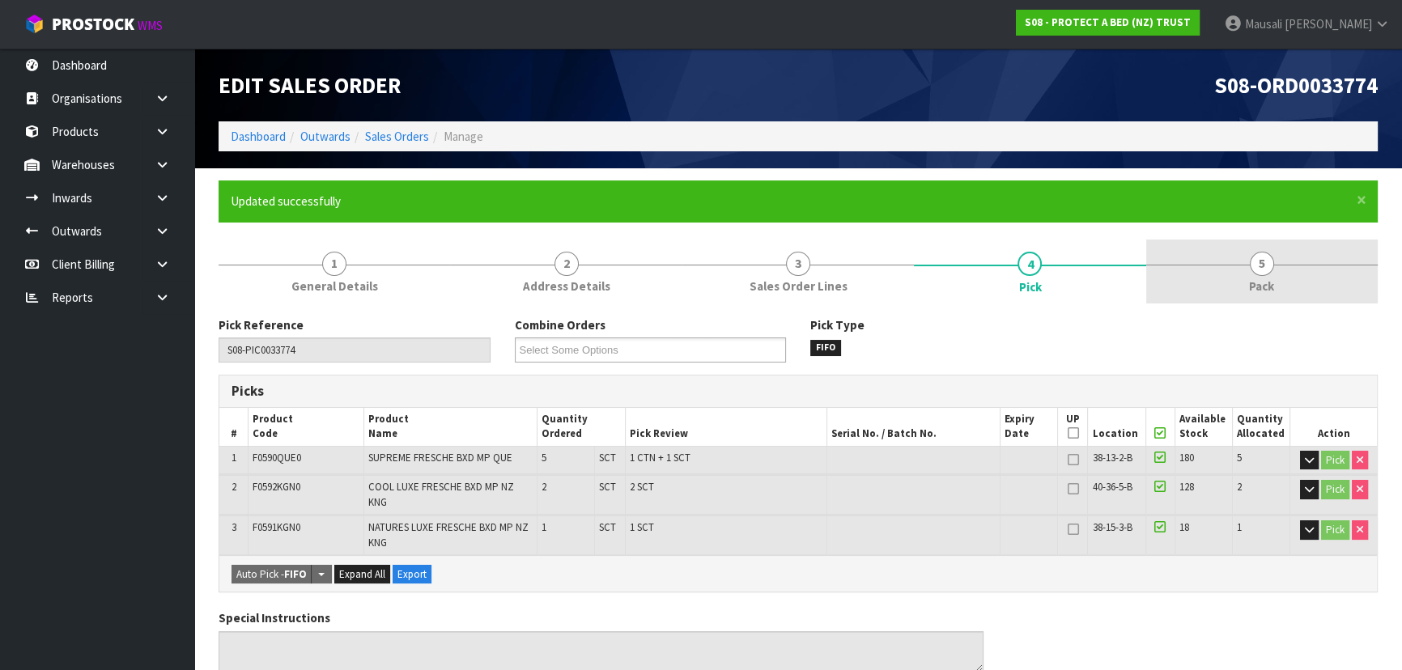
click at [1259, 293] on span "Pack" at bounding box center [1261, 286] width 25 height 17
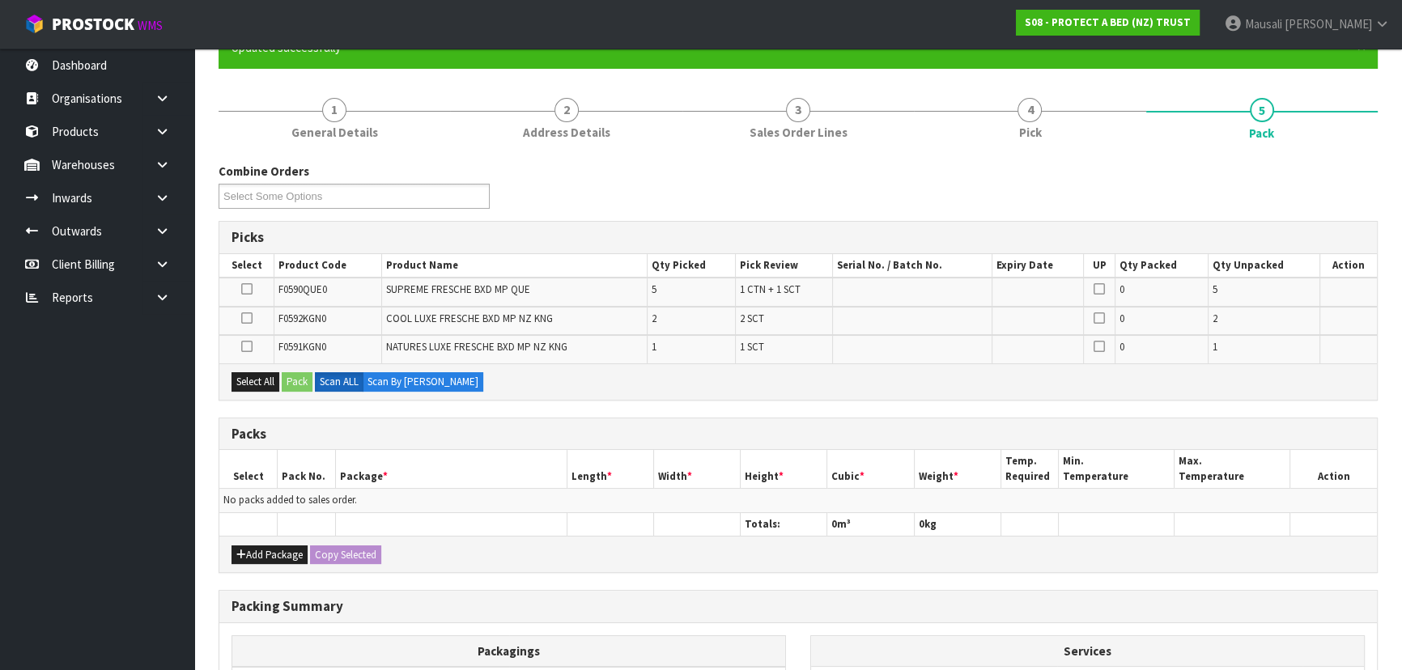
scroll to position [294, 0]
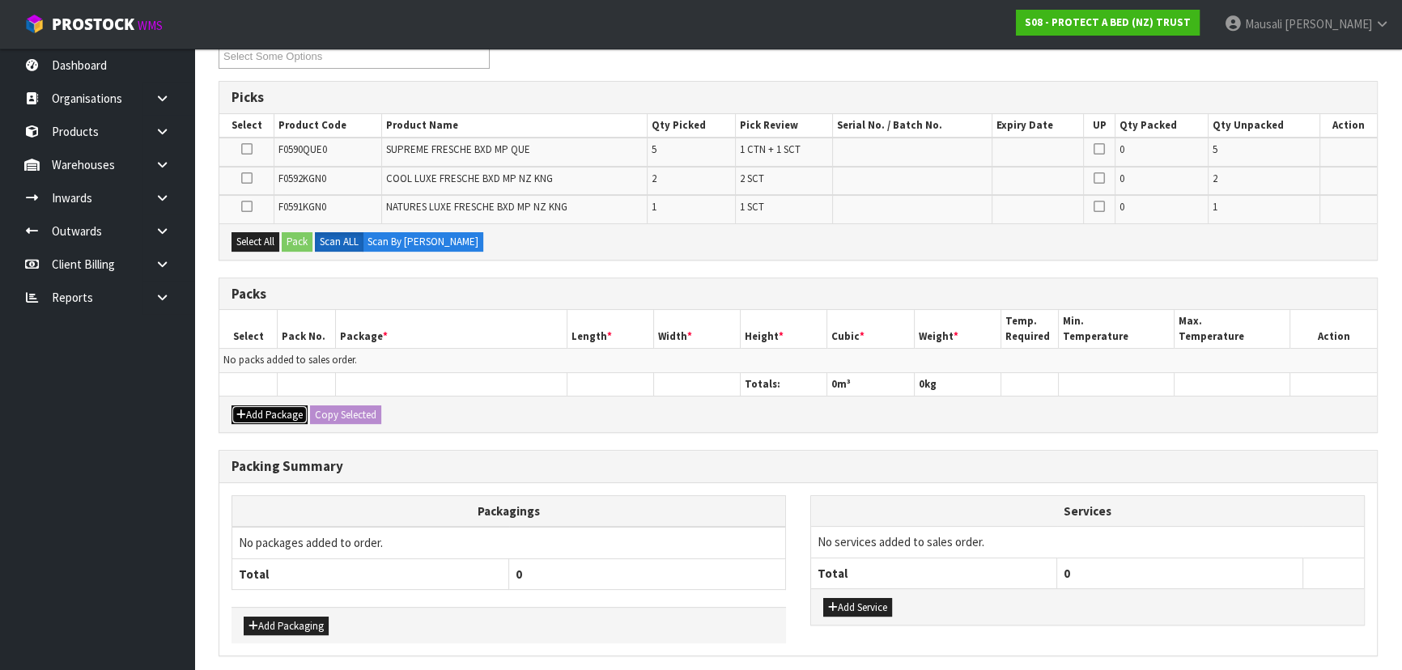
click at [270, 412] on button "Add Package" at bounding box center [270, 415] width 76 height 19
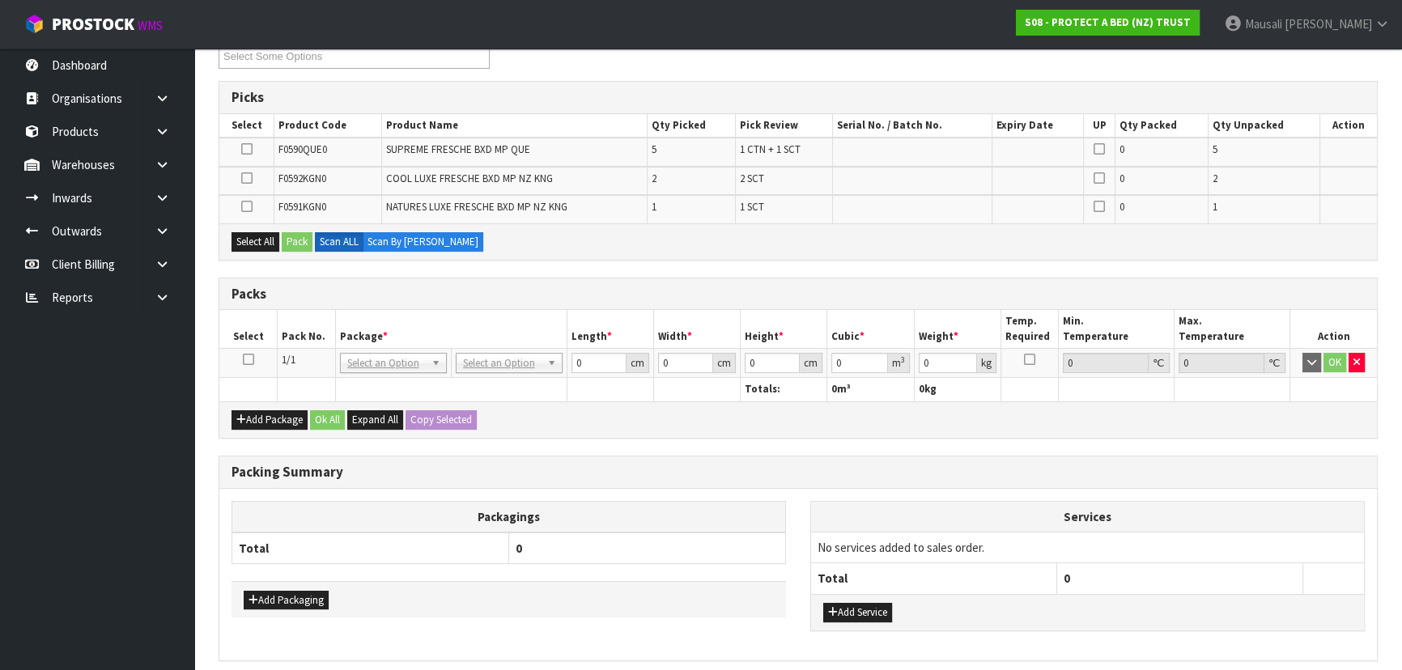
click at [253, 359] on icon at bounding box center [248, 359] width 11 height 1
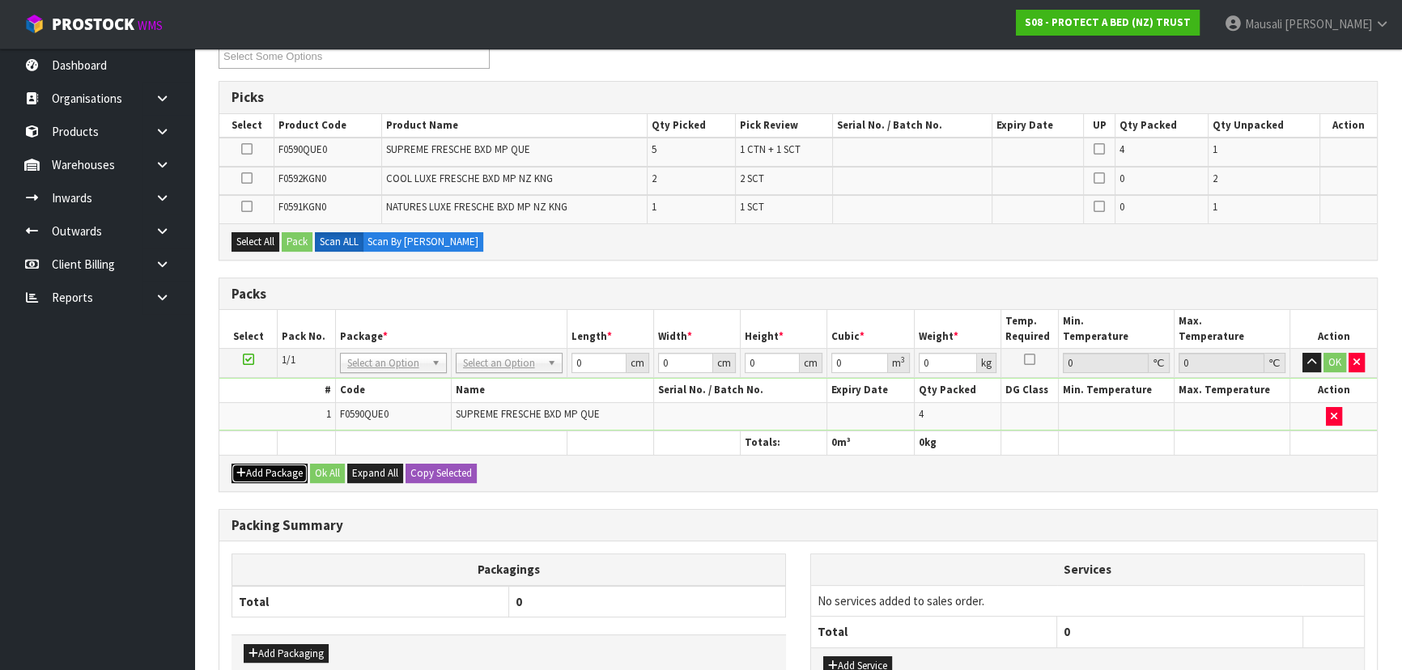
click at [263, 475] on button "Add Package" at bounding box center [270, 473] width 76 height 19
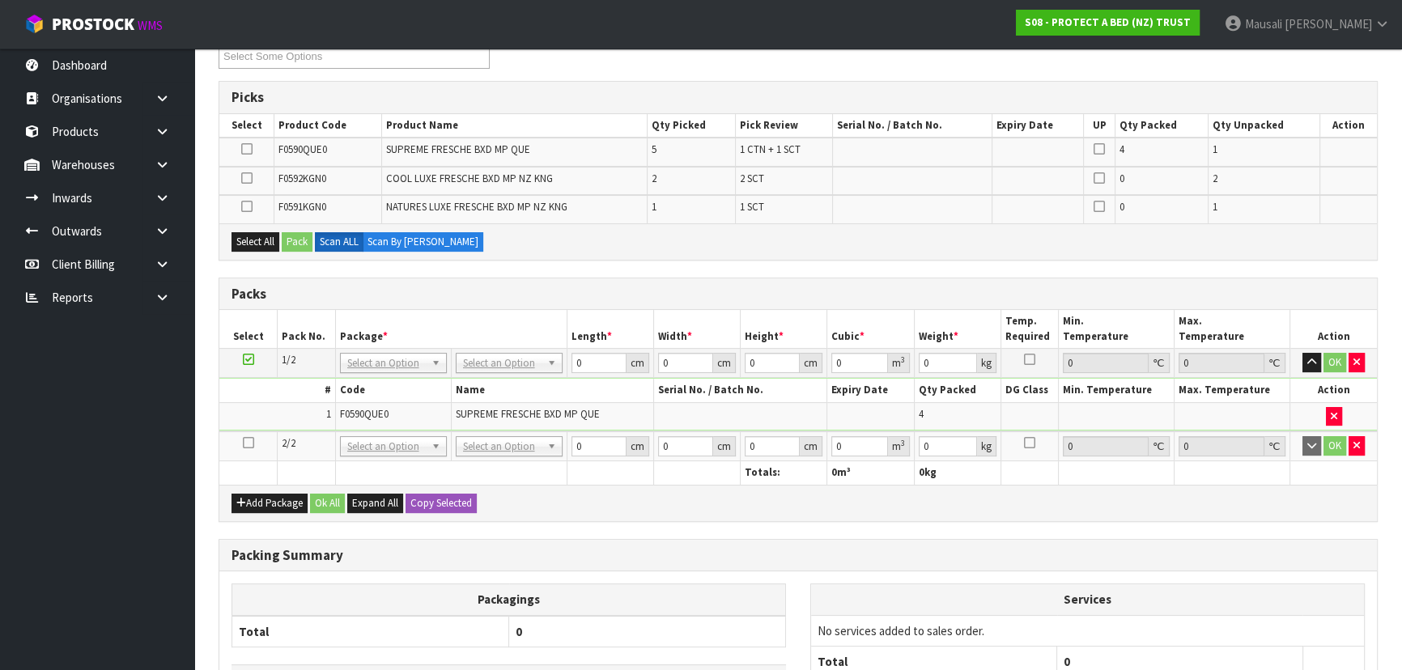
click at [250, 443] on icon at bounding box center [248, 443] width 11 height 1
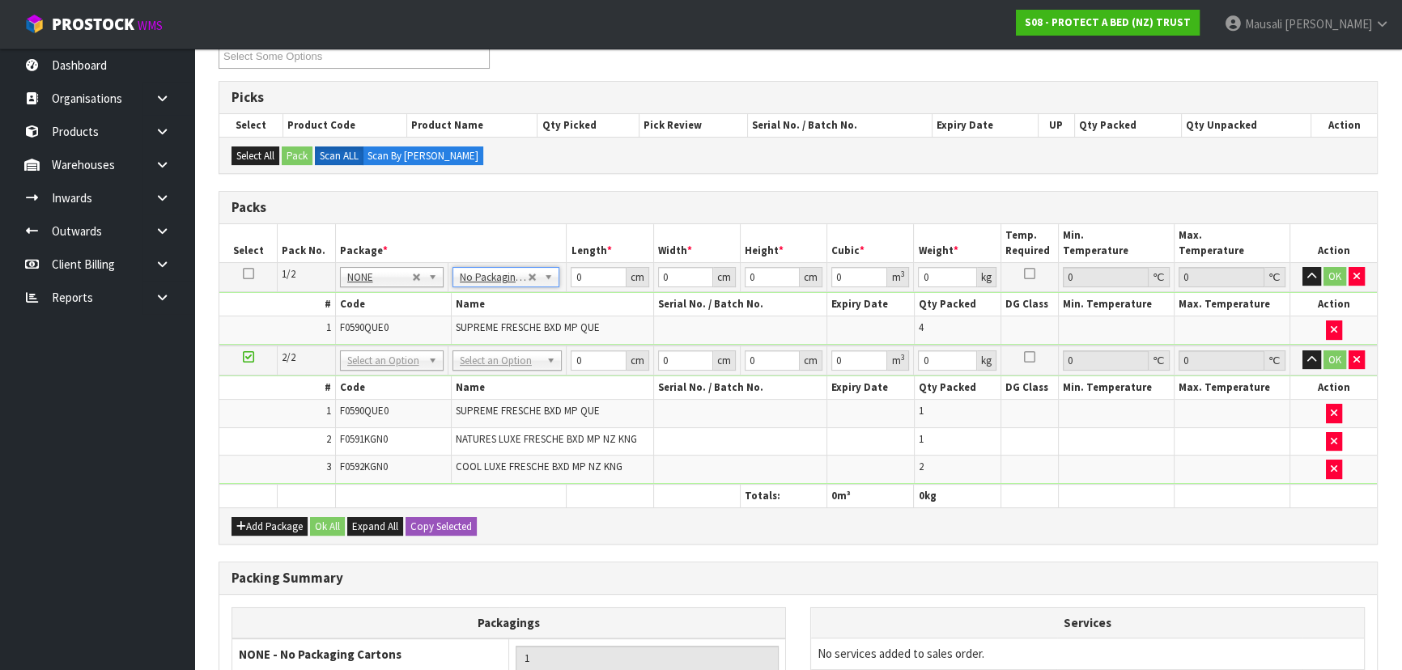
drag, startPoint x: 503, startPoint y: 363, endPoint x: 502, endPoint y: 384, distance: 21.1
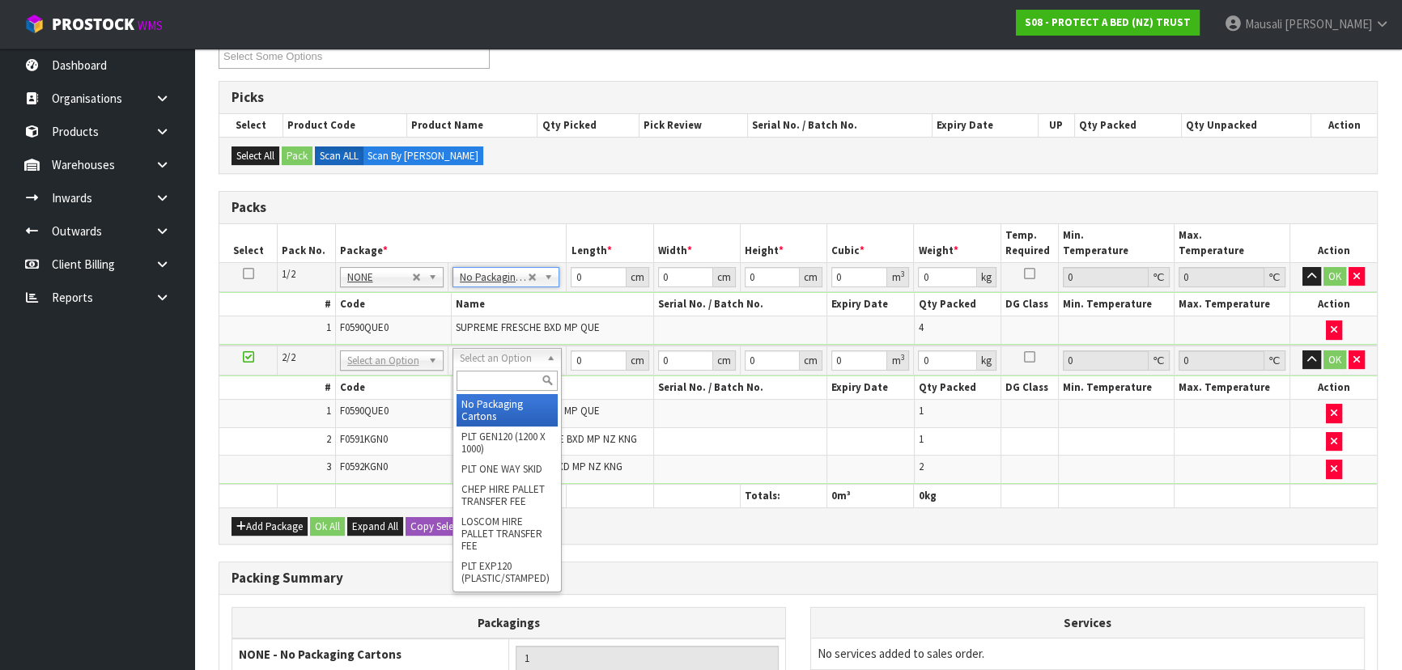
click at [501, 385] on input "text" at bounding box center [507, 381] width 101 height 20
type input "OC"
type input "7.2"
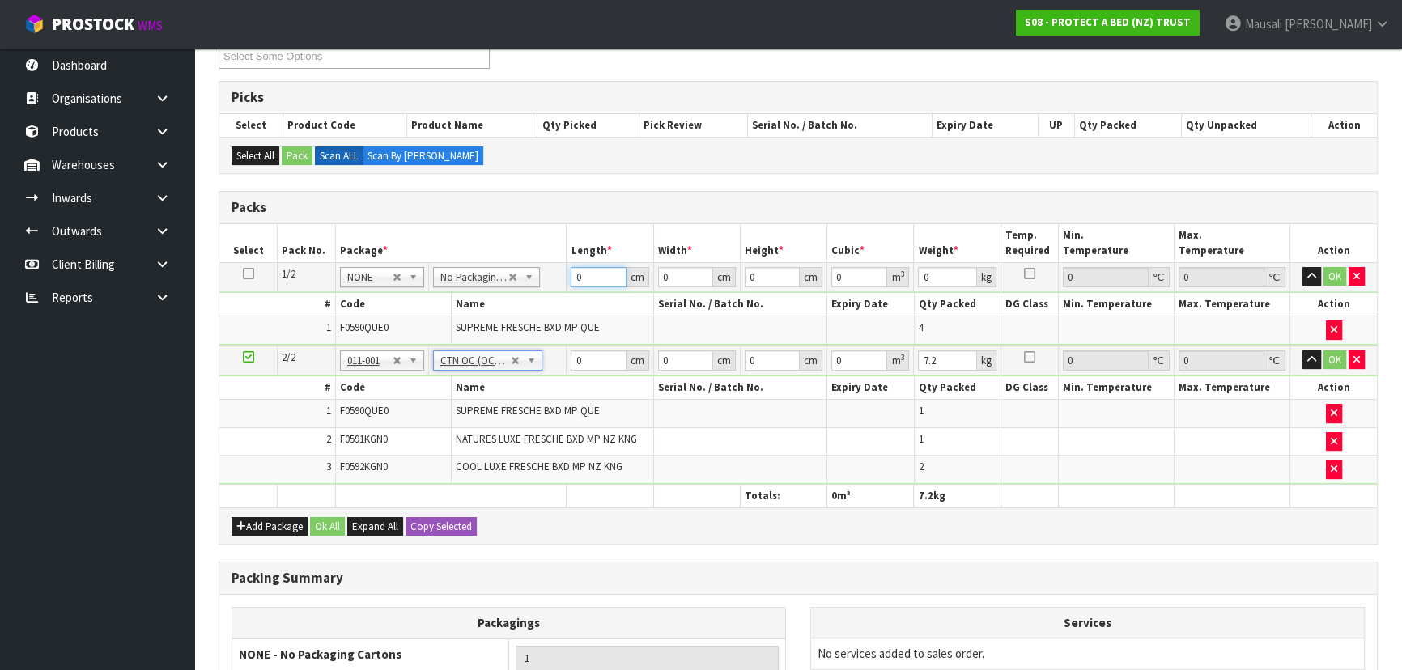
drag, startPoint x: 593, startPoint y: 274, endPoint x: 513, endPoint y: 303, distance: 85.0
click at [520, 300] on tbody "1/2 NONE 007-001 007-002 007-004 007-009 007-013 007-014 007-015 007-017 007-01…" at bounding box center [798, 303] width 1158 height 83
type input "59"
type input "40"
type input "3"
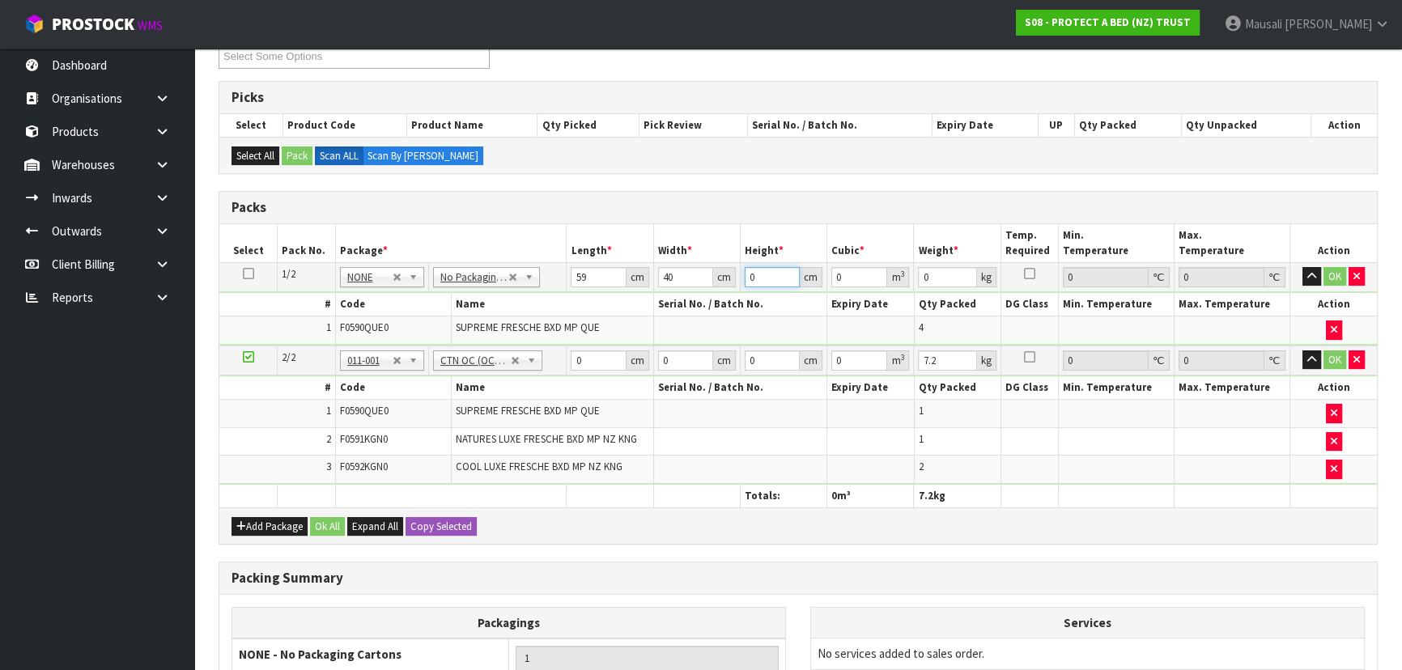
type input "0.00708"
type input "32"
type input "0.07552"
type input "32"
type input "7"
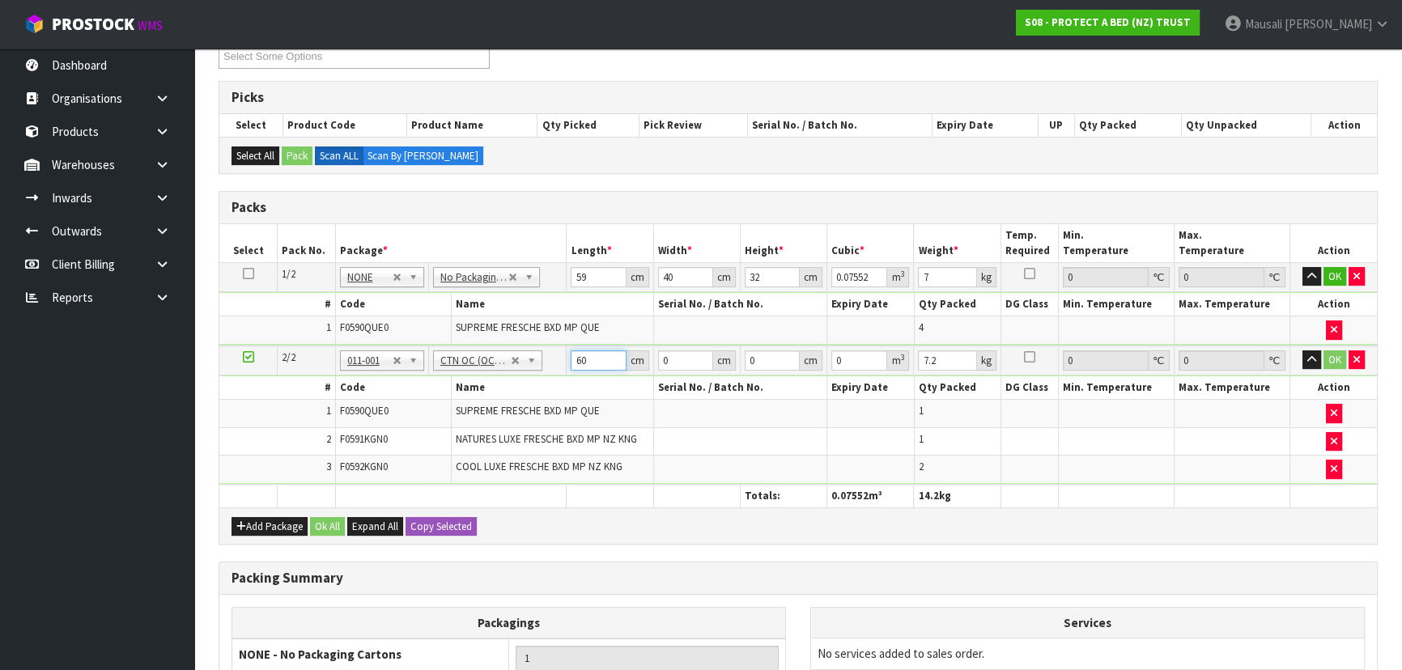
type input "60"
type input "39"
type input "3"
type input "0.00702"
type input "32"
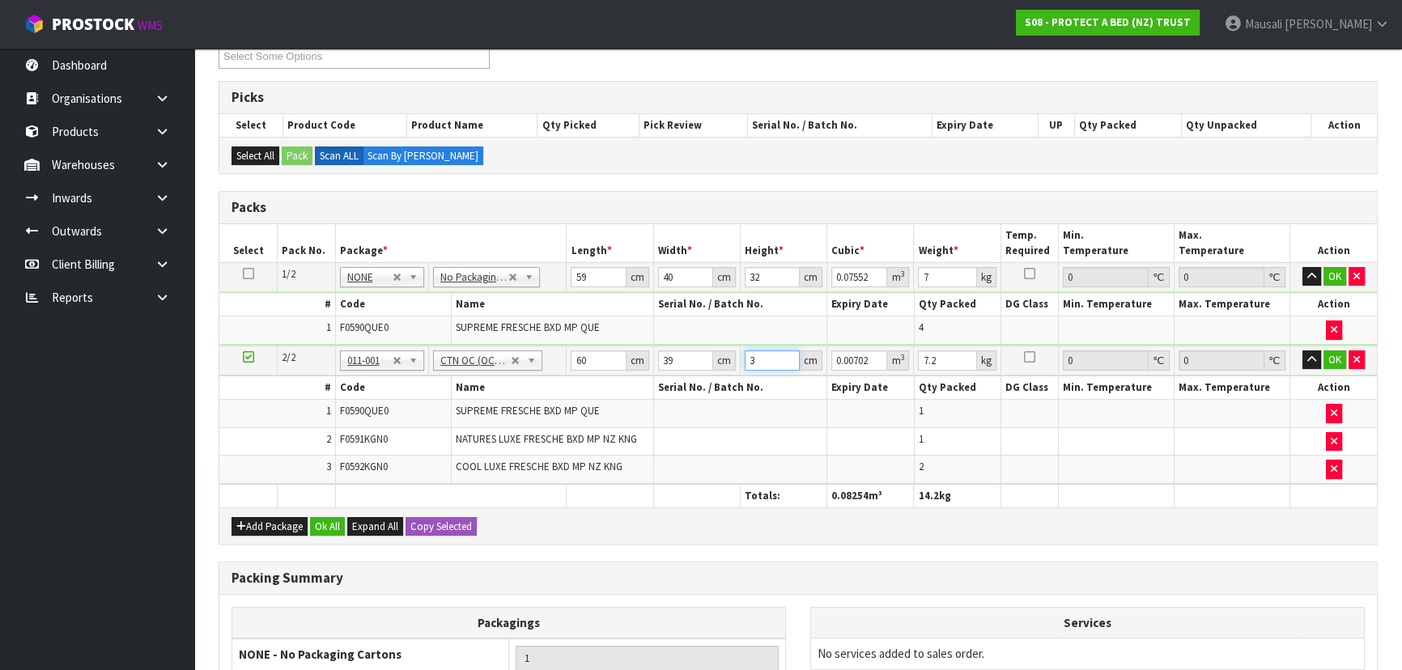
type input "0.07488"
type input "32"
type input "8"
click at [329, 522] on button "Ok All" at bounding box center [327, 526] width 35 height 19
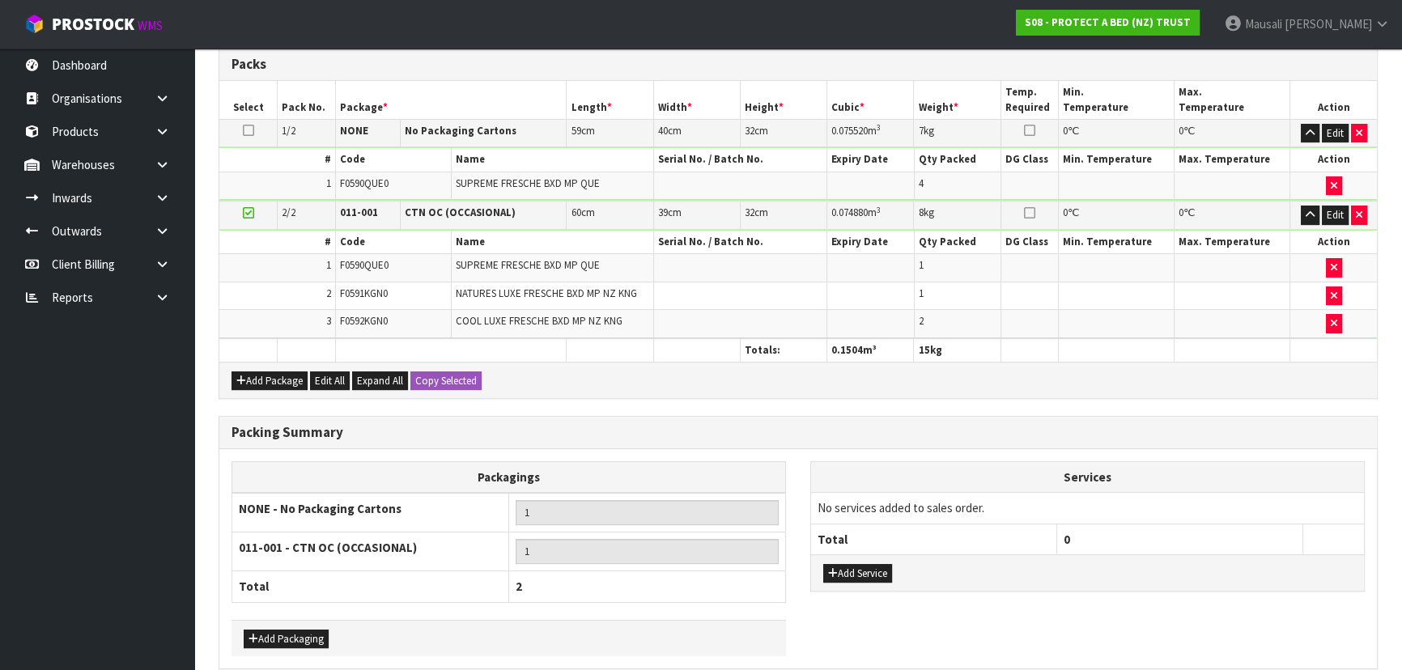
scroll to position [507, 0]
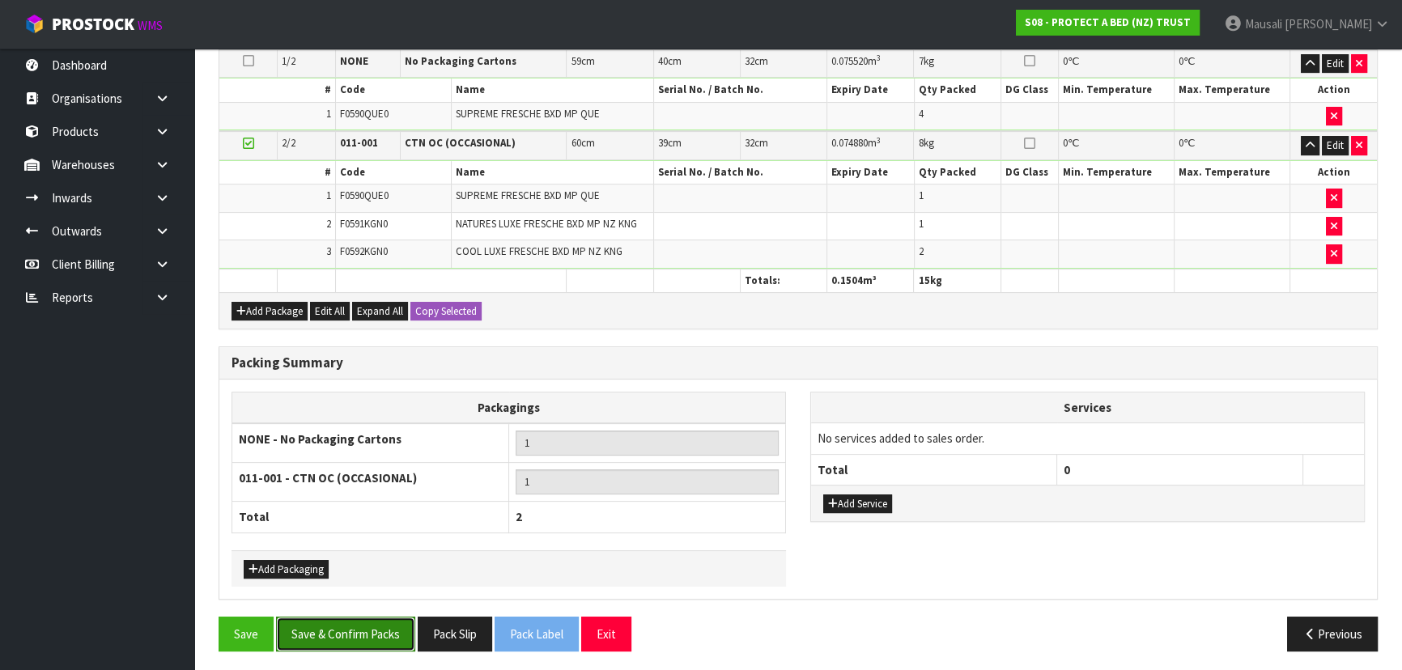
click at [351, 626] on button "Save & Confirm Packs" at bounding box center [345, 634] width 139 height 35
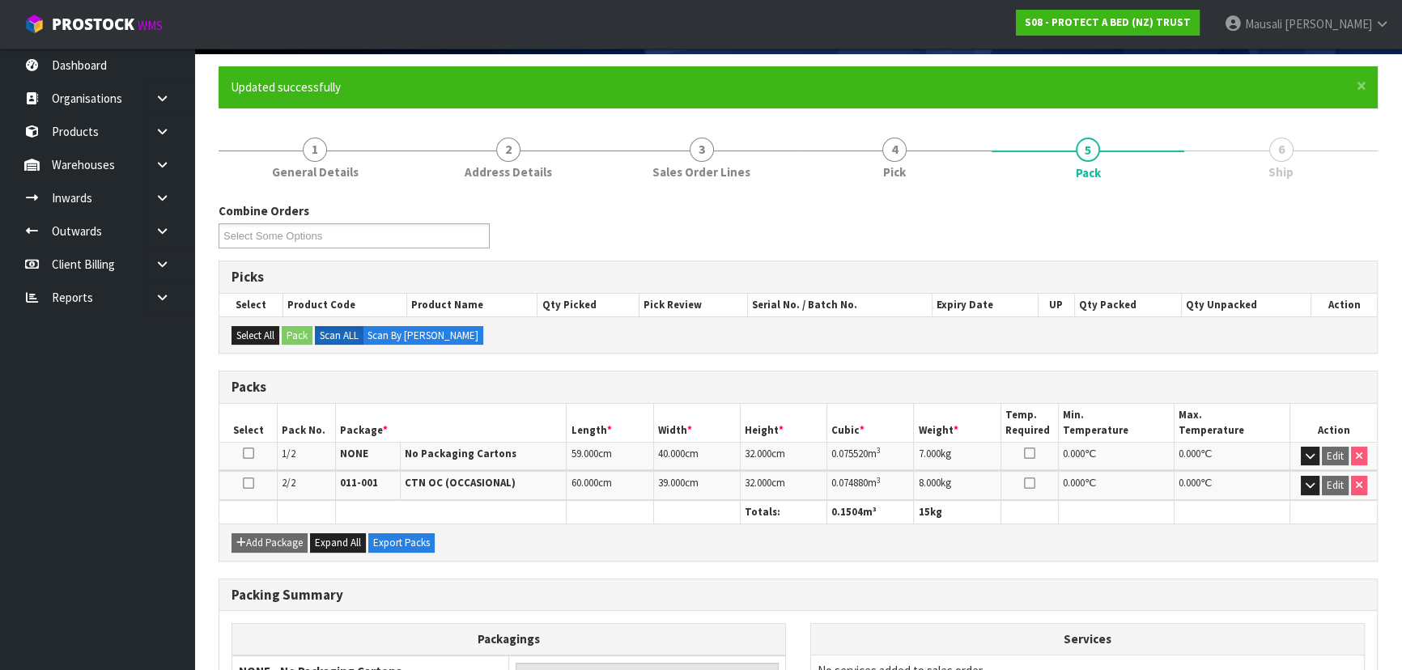
scroll to position [294, 0]
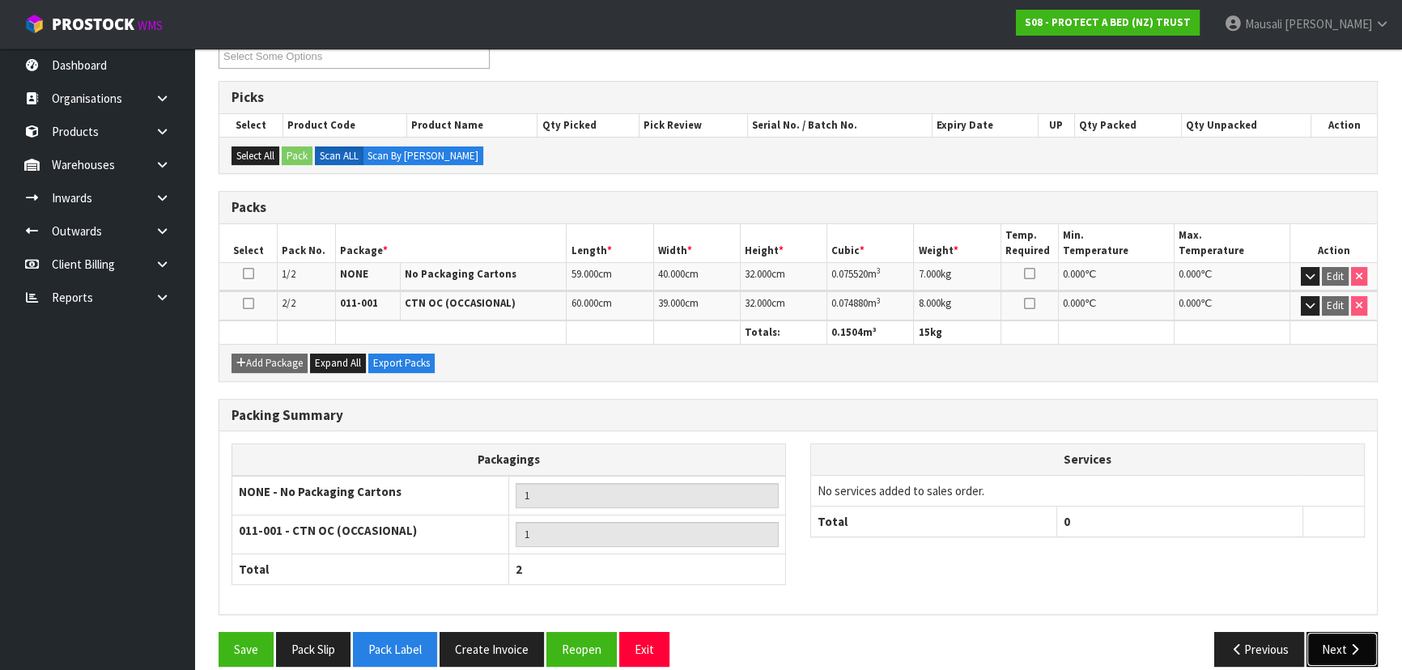
click at [1336, 642] on button "Next" at bounding box center [1342, 649] width 71 height 35
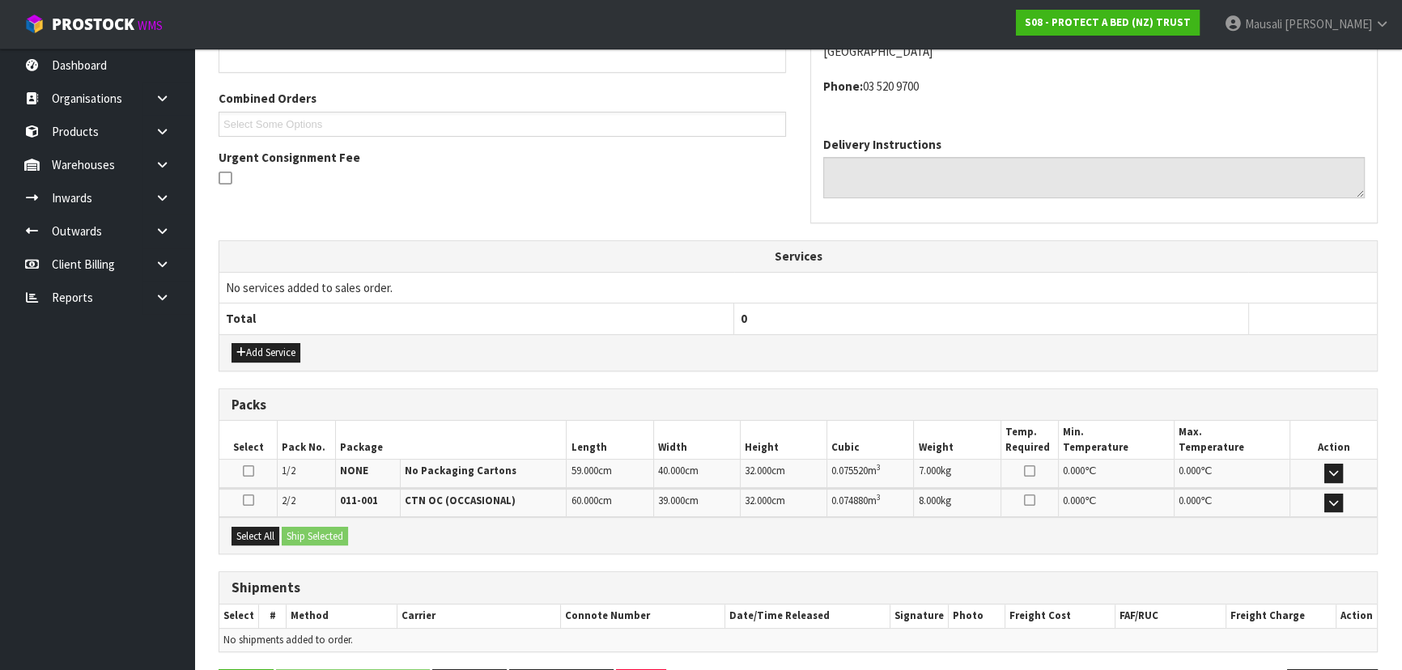
scroll to position [443, 0]
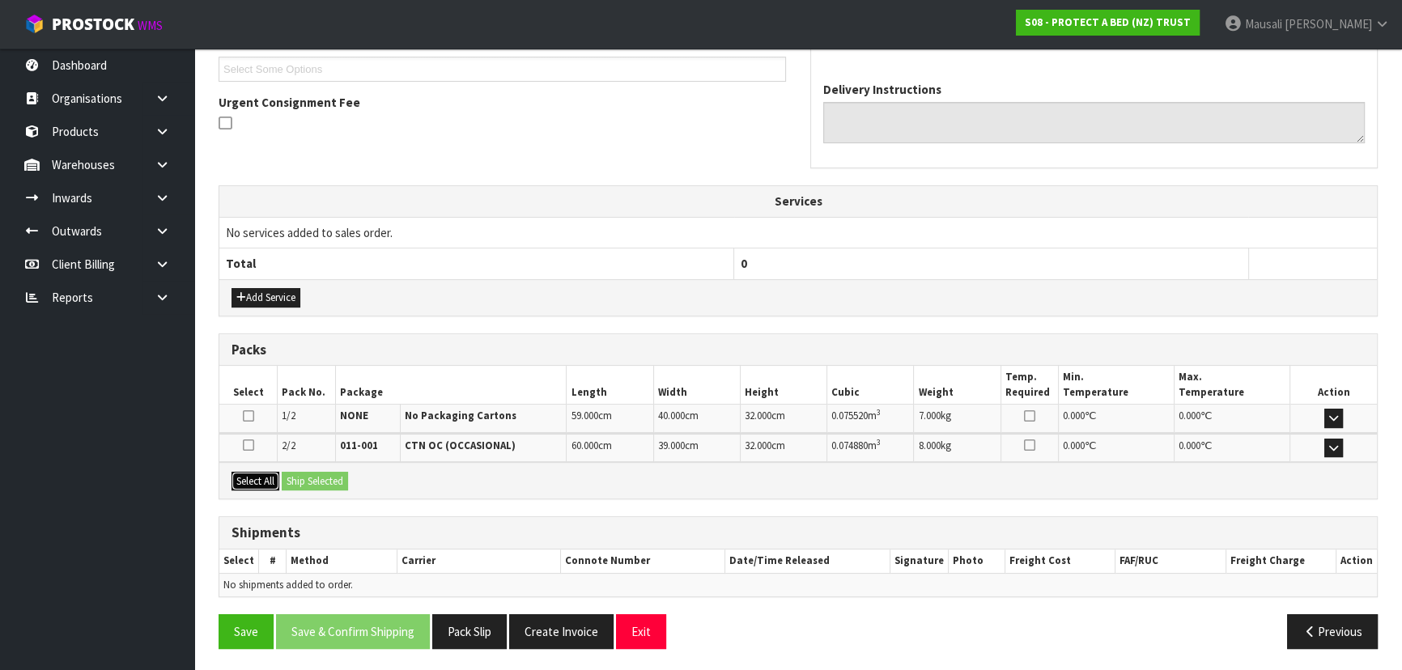
drag, startPoint x: 252, startPoint y: 478, endPoint x: 299, endPoint y: 479, distance: 47.0
click at [254, 478] on button "Select All" at bounding box center [256, 481] width 48 height 19
click at [299, 479] on button "Ship Selected" at bounding box center [315, 481] width 66 height 19
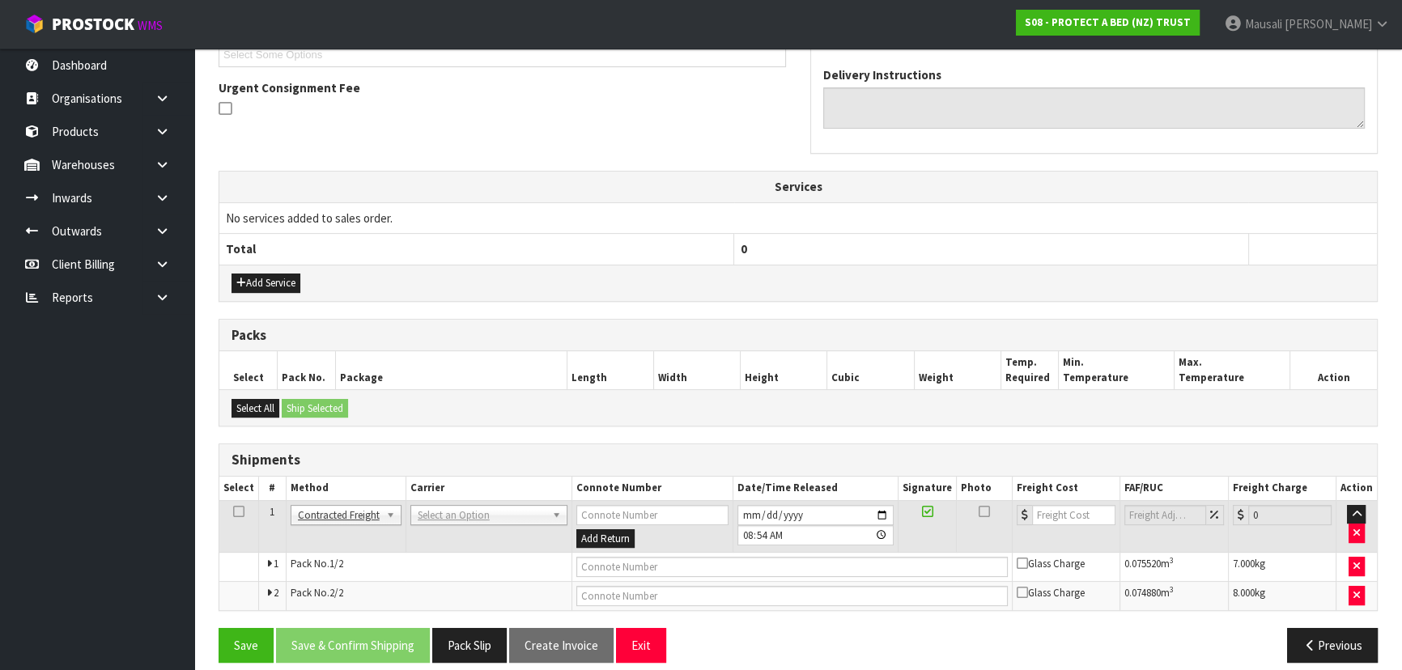
scroll to position [471, 0]
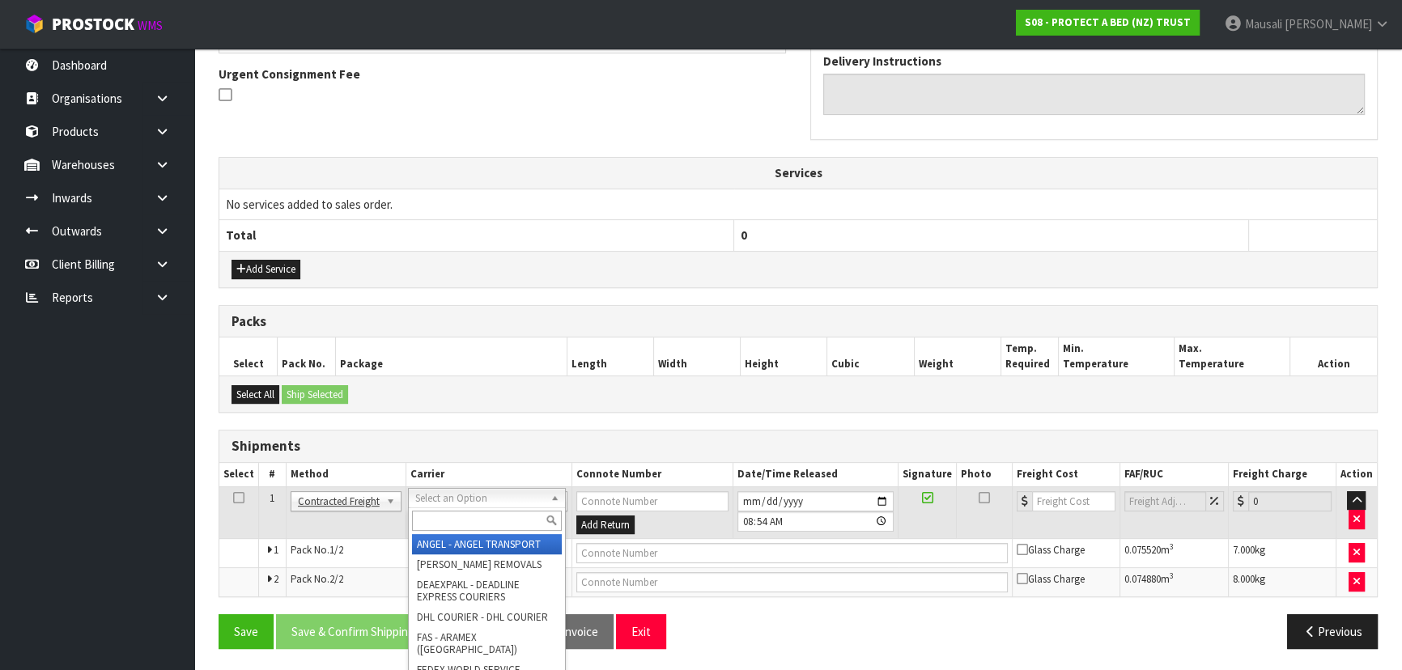
click at [445, 516] on input "text" at bounding box center [487, 521] width 150 height 20
type input "NZP"
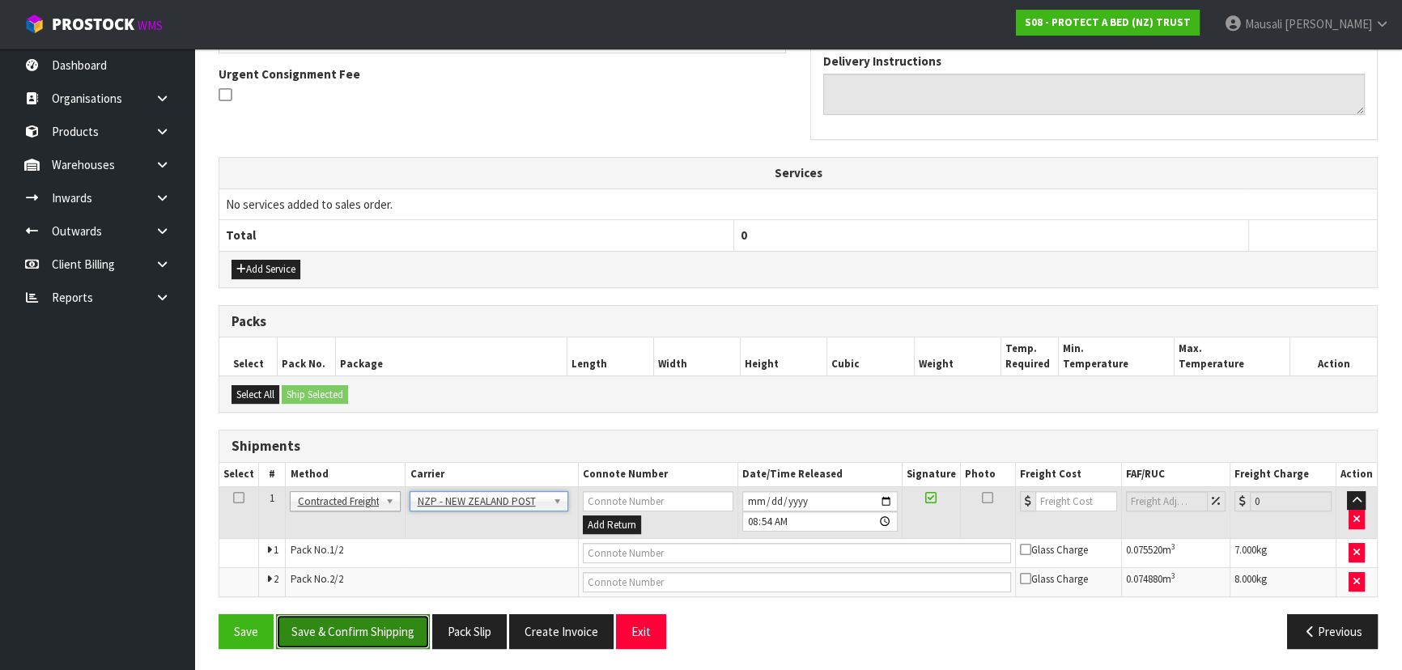
click at [393, 622] on button "Save & Confirm Shipping" at bounding box center [353, 631] width 154 height 35
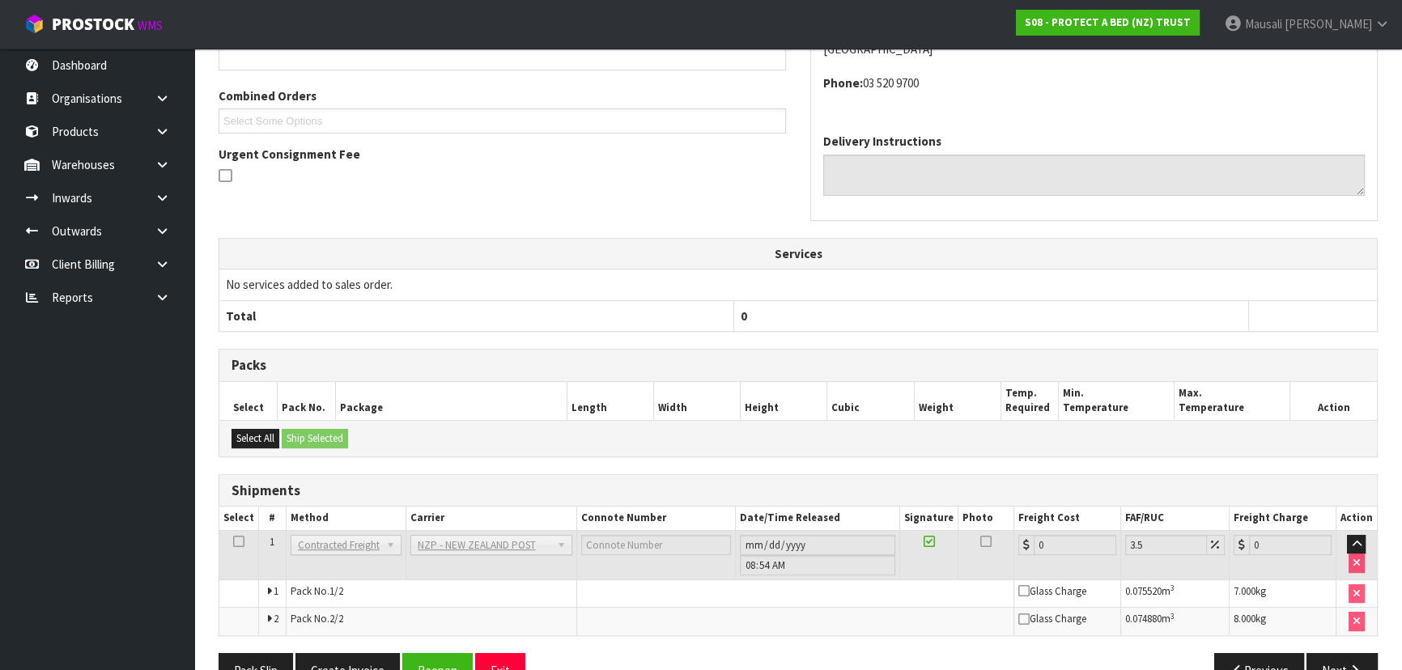
scroll to position [447, 0]
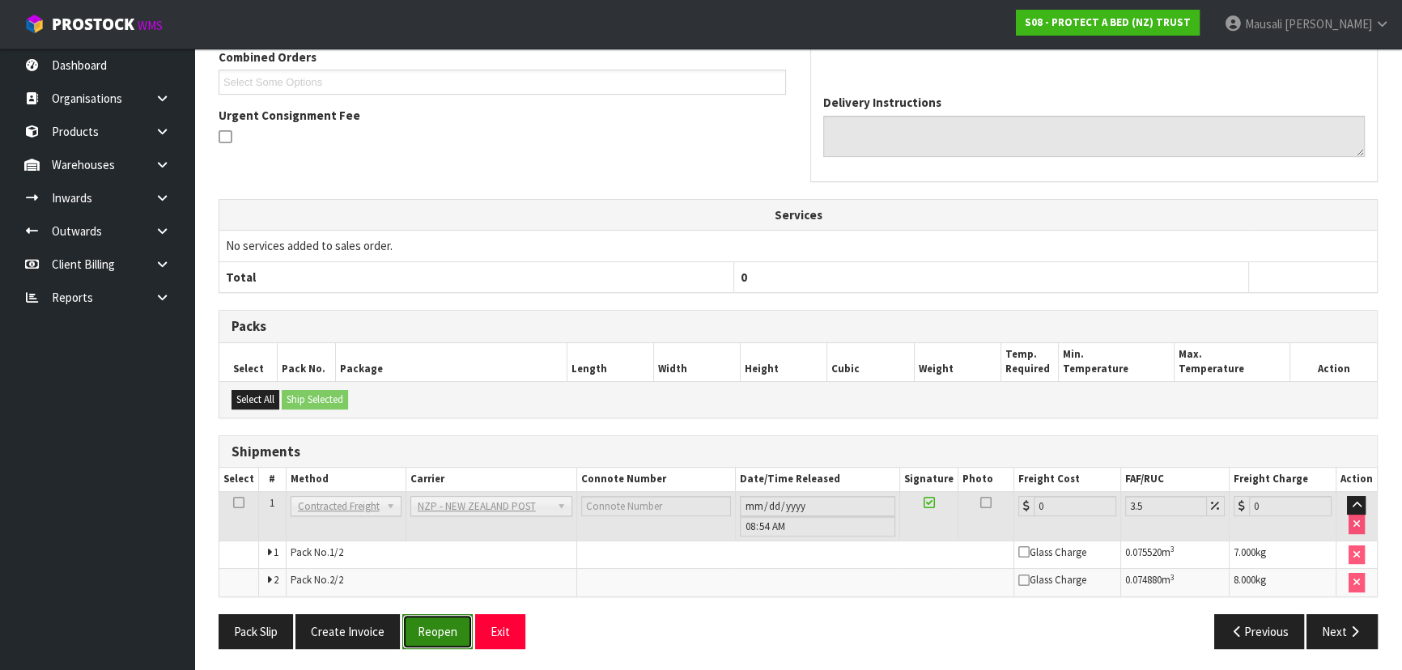
click at [462, 620] on button "Reopen" at bounding box center [437, 631] width 70 height 35
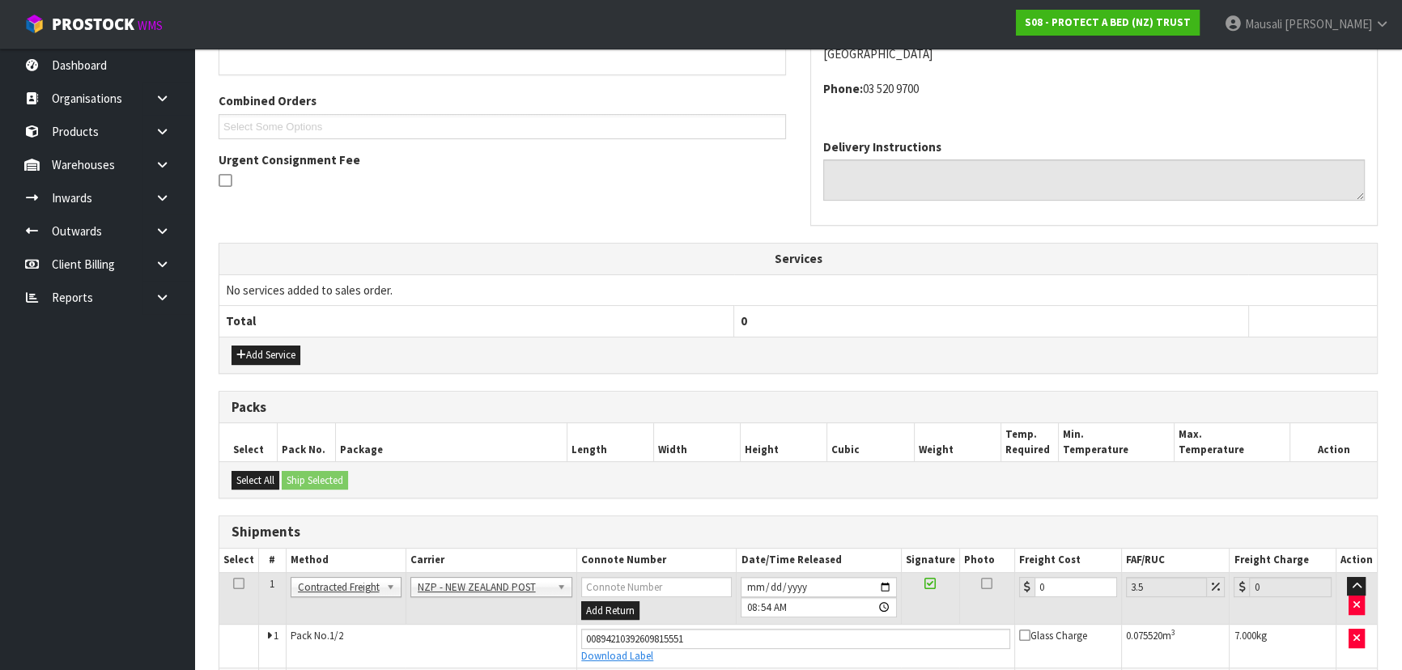
scroll to position [486, 0]
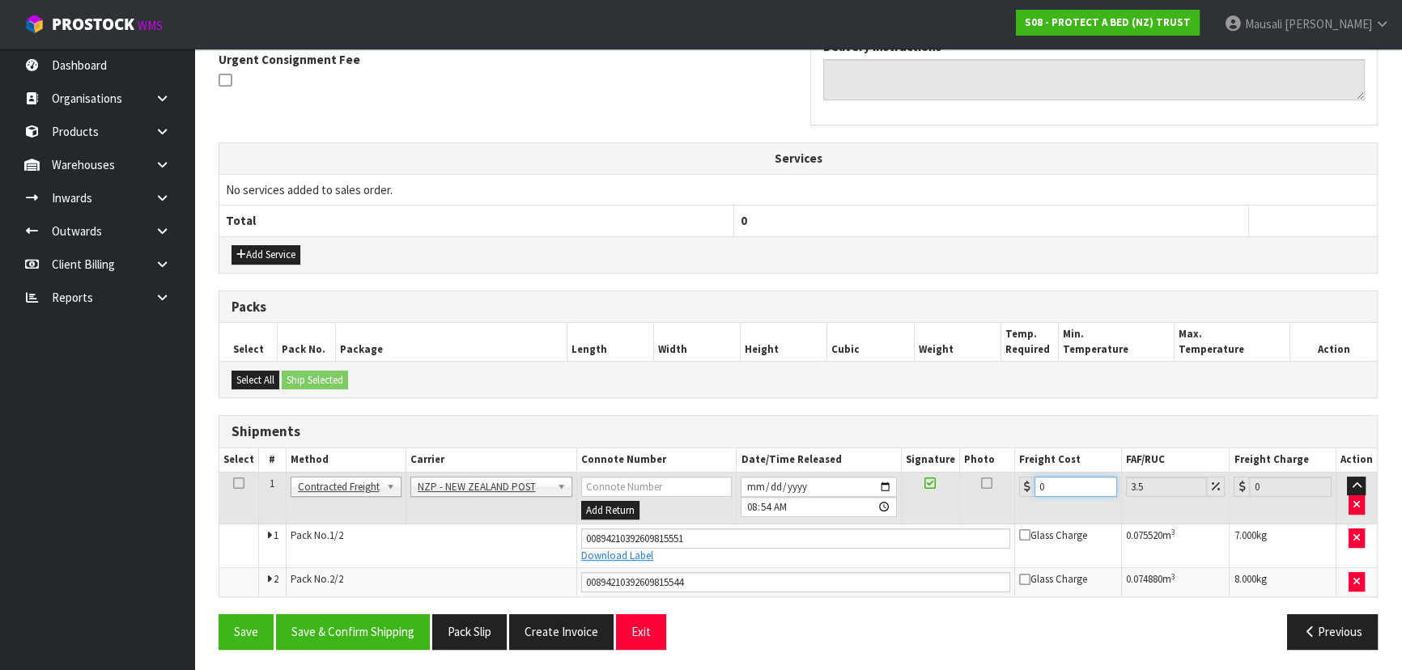
drag, startPoint x: 1066, startPoint y: 478, endPoint x: 1023, endPoint y: 492, distance: 45.3
click at [1026, 491] on div "0" at bounding box center [1068, 487] width 98 height 20
type input "5"
type input "5.17"
type input "50"
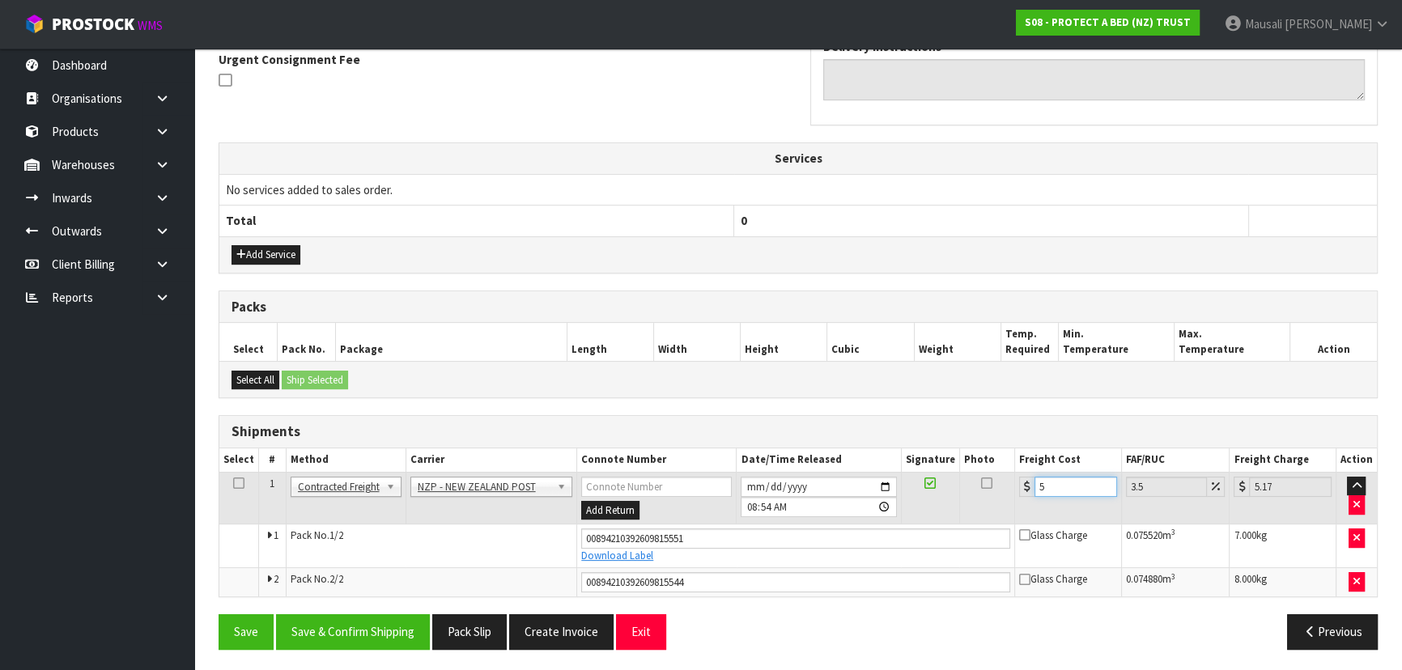
type input "51.75"
type input "50.7"
type input "52.47"
type input "50.73"
type input "52.51"
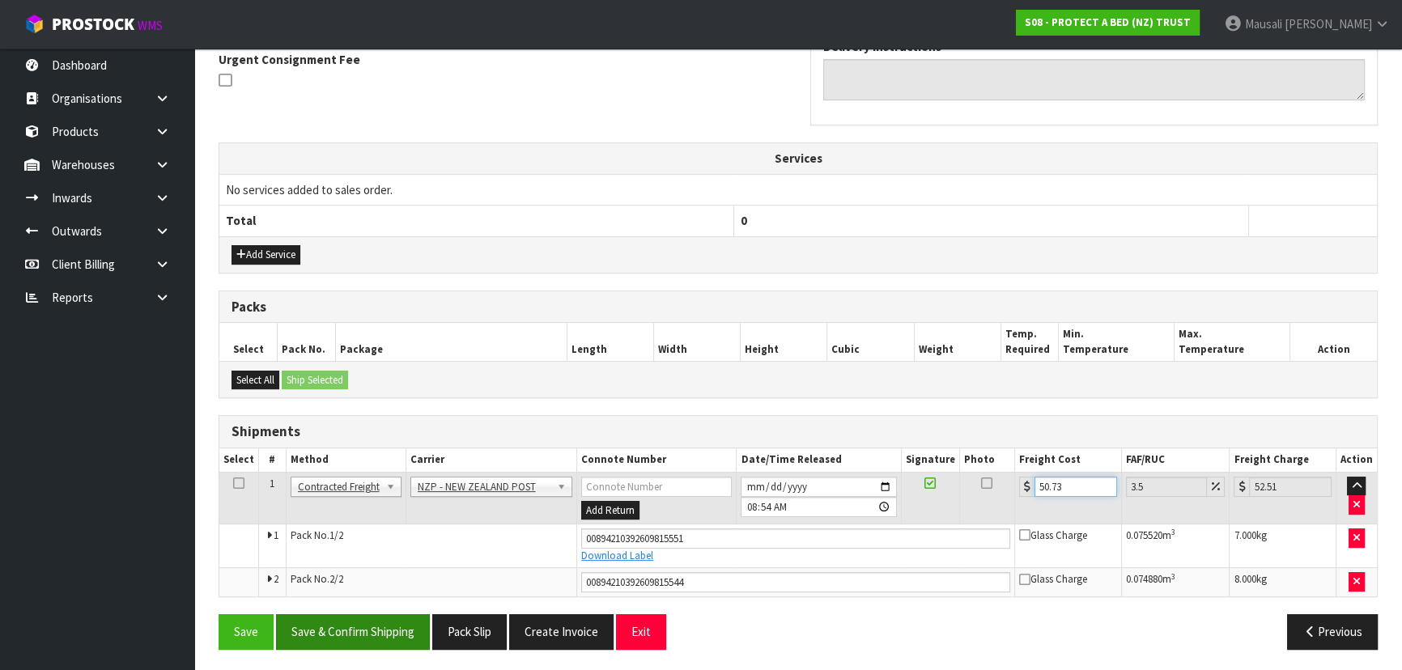
type input "50.73"
click at [397, 631] on button "Save & Confirm Shipping" at bounding box center [353, 631] width 154 height 35
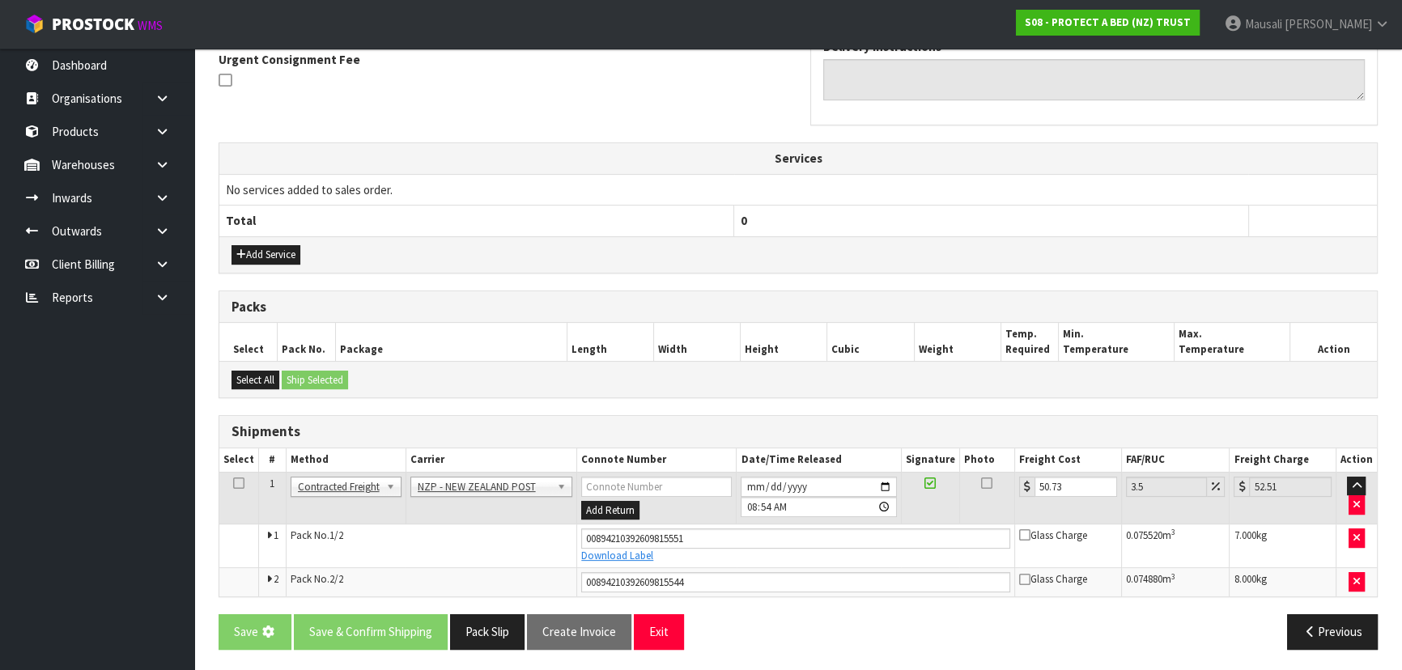
scroll to position [0, 0]
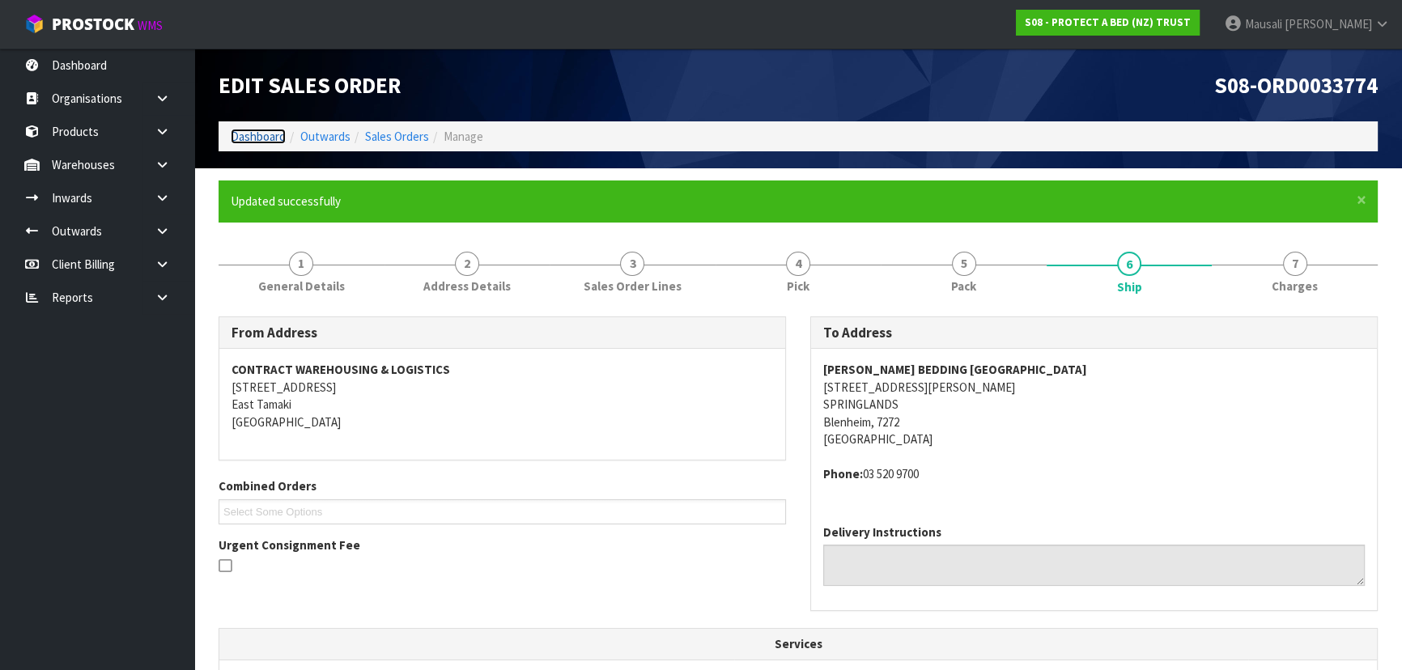
click at [240, 138] on link "Dashboard" at bounding box center [258, 136] width 55 height 15
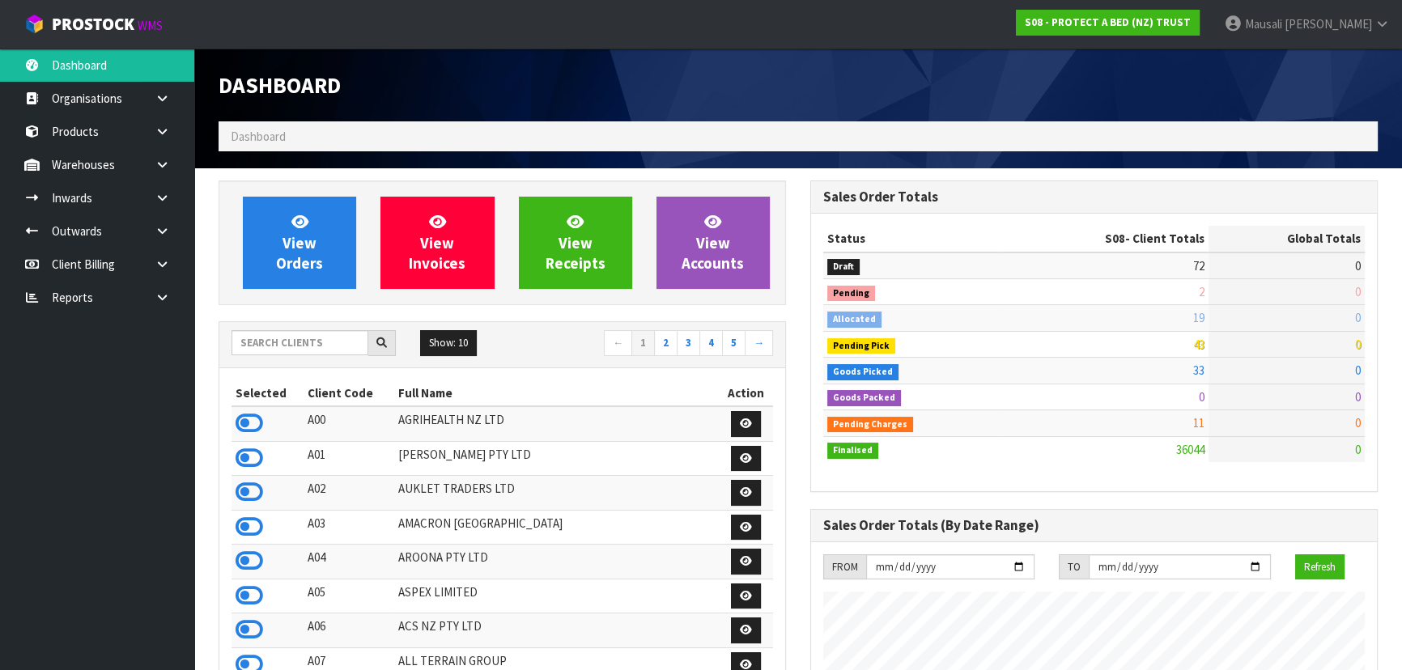
scroll to position [1224, 591]
click at [261, 348] on input "text" at bounding box center [300, 342] width 137 height 25
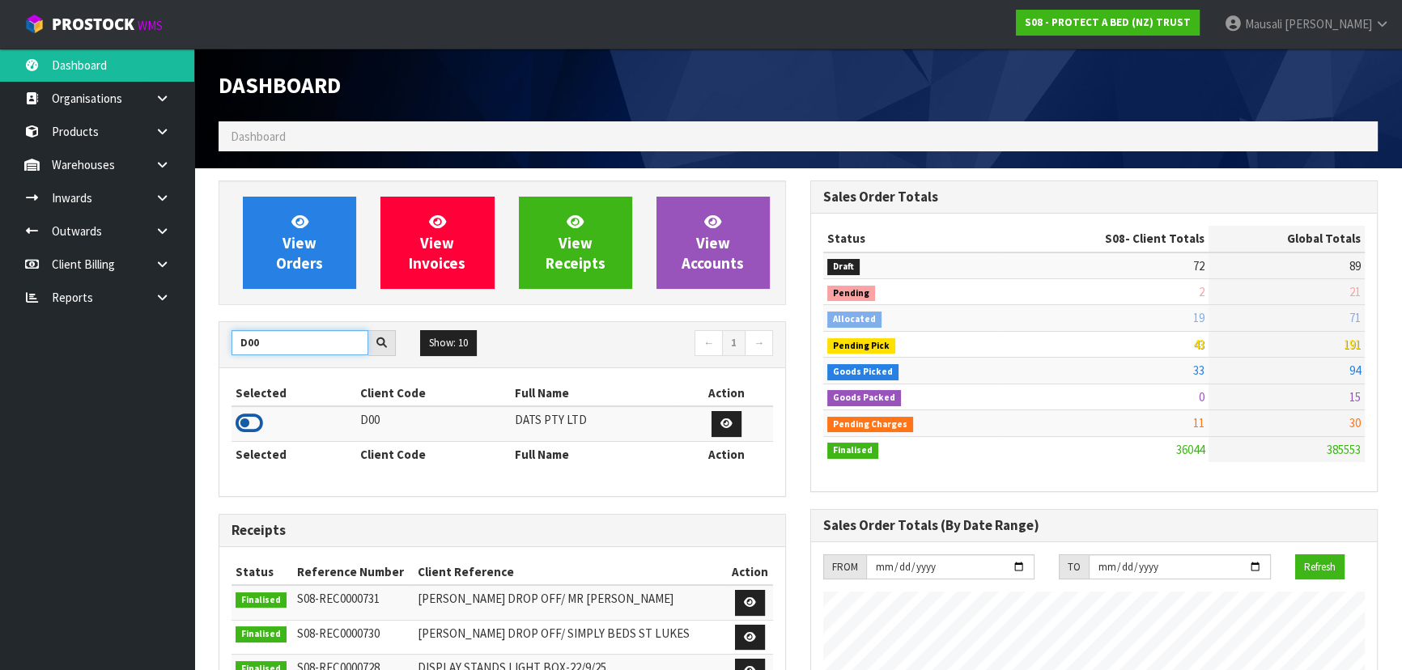
type input "D00"
click at [254, 428] on icon at bounding box center [250, 423] width 28 height 24
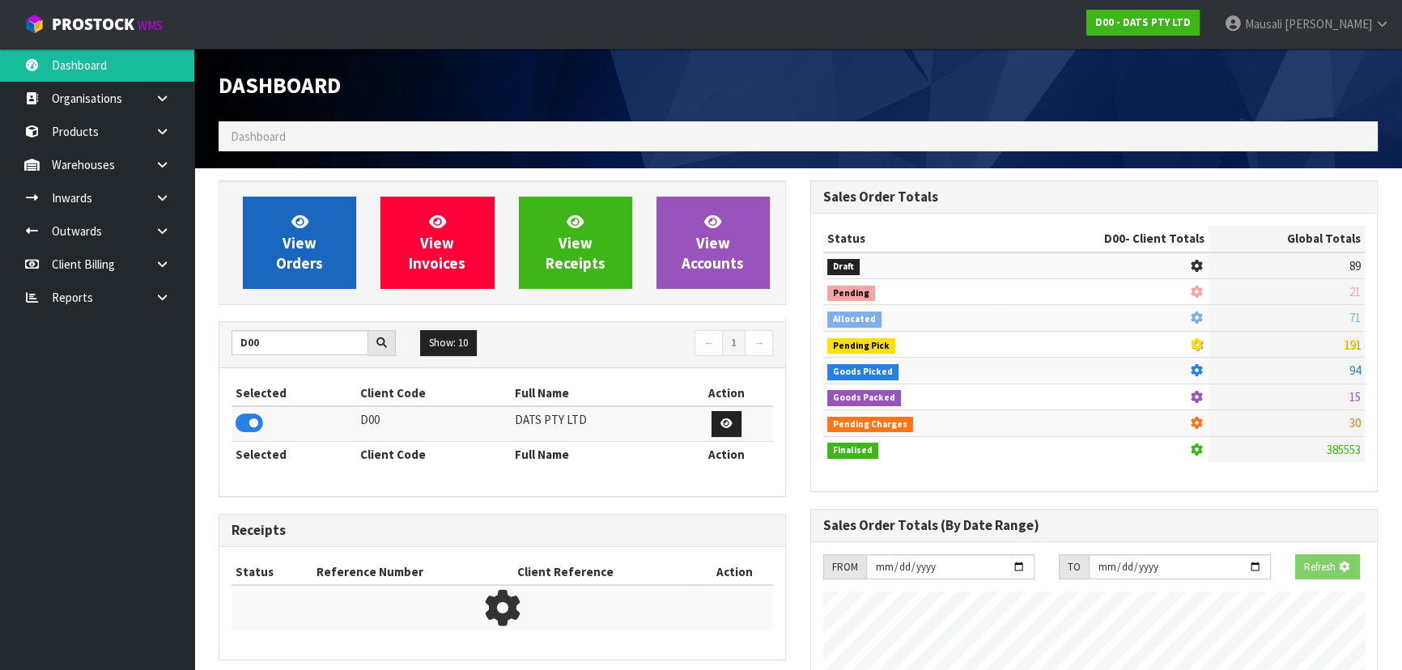
scroll to position [808489, 808905]
click at [306, 237] on span "View Orders" at bounding box center [299, 242] width 47 height 61
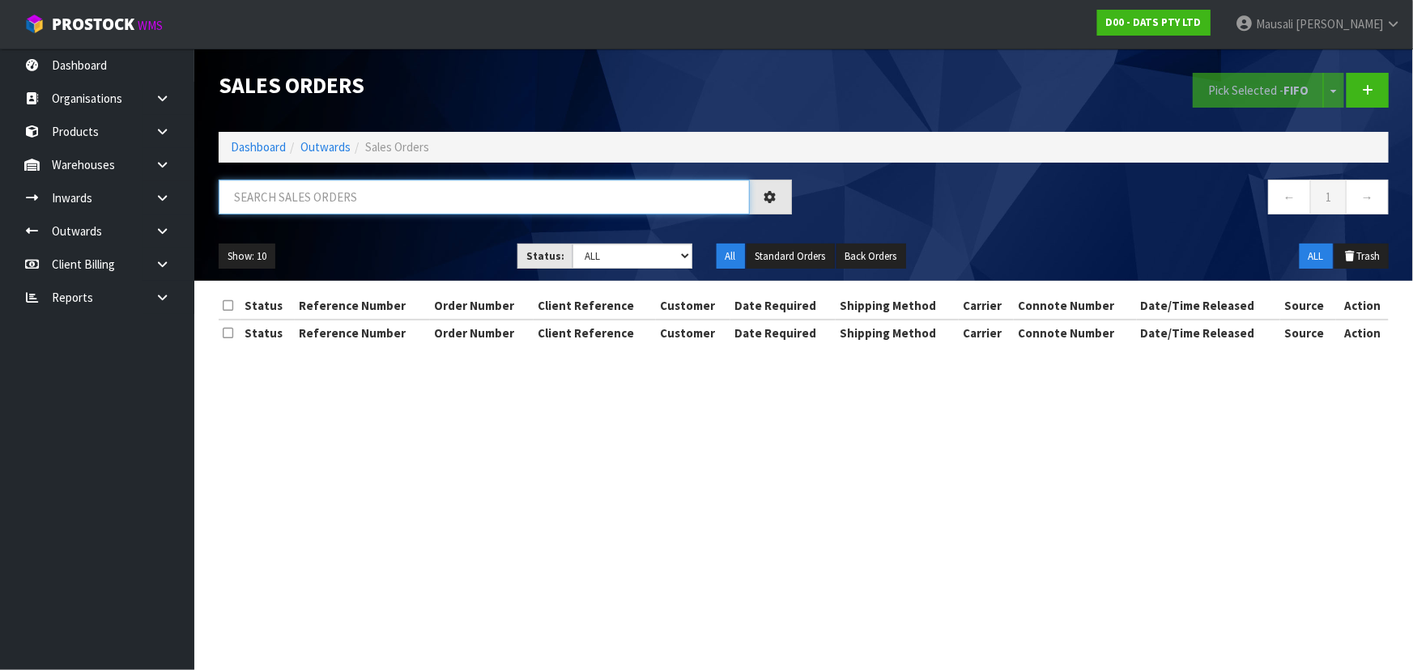
click at [268, 200] on input "text" at bounding box center [484, 197] width 531 height 35
type input "JOB-0416419"
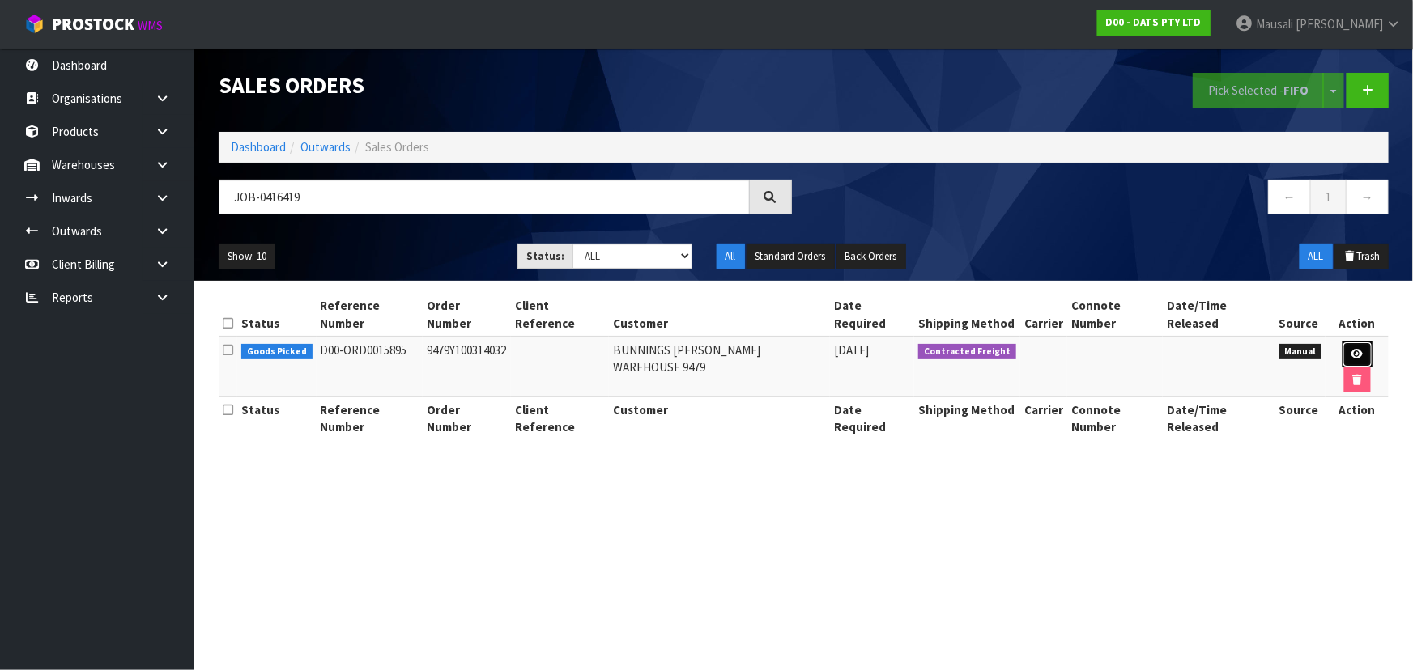
click at [1342, 342] on link at bounding box center [1357, 355] width 30 height 26
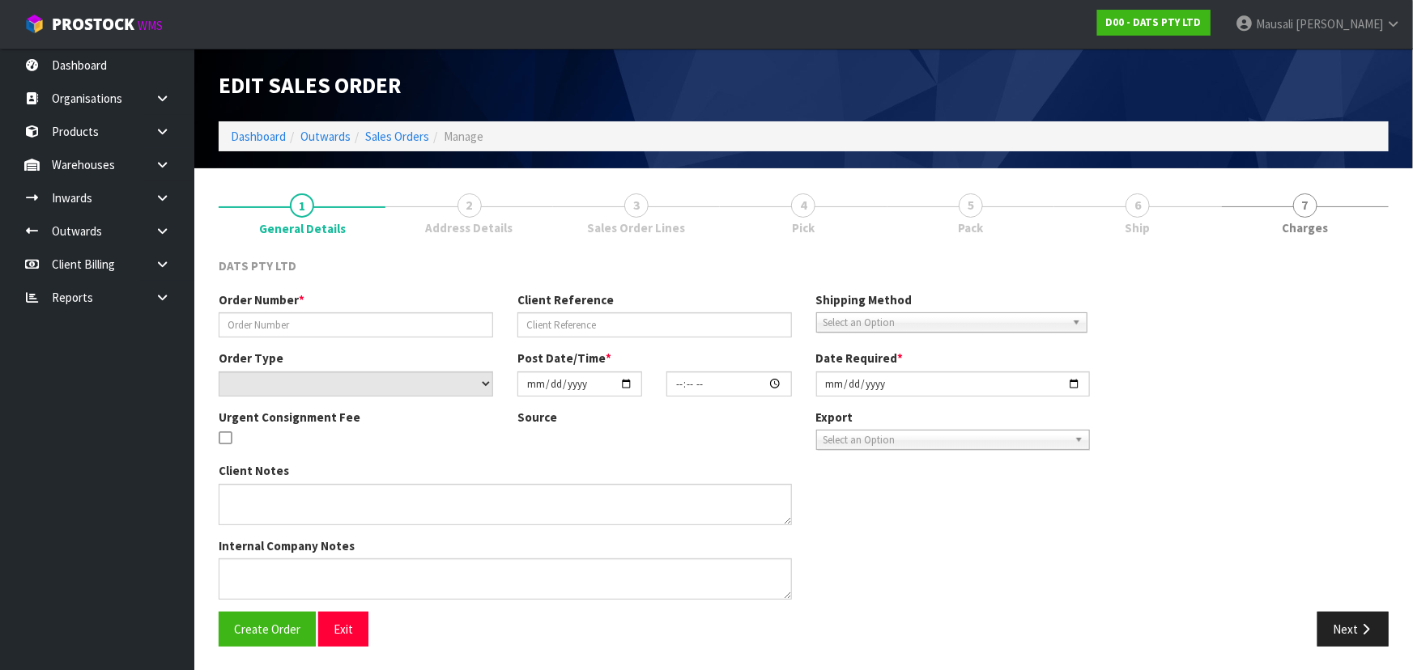
type input "9479Y100314032"
select select "number:0"
type input "[DATE]"
type input "08:57:00.000"
type input "[DATE]"
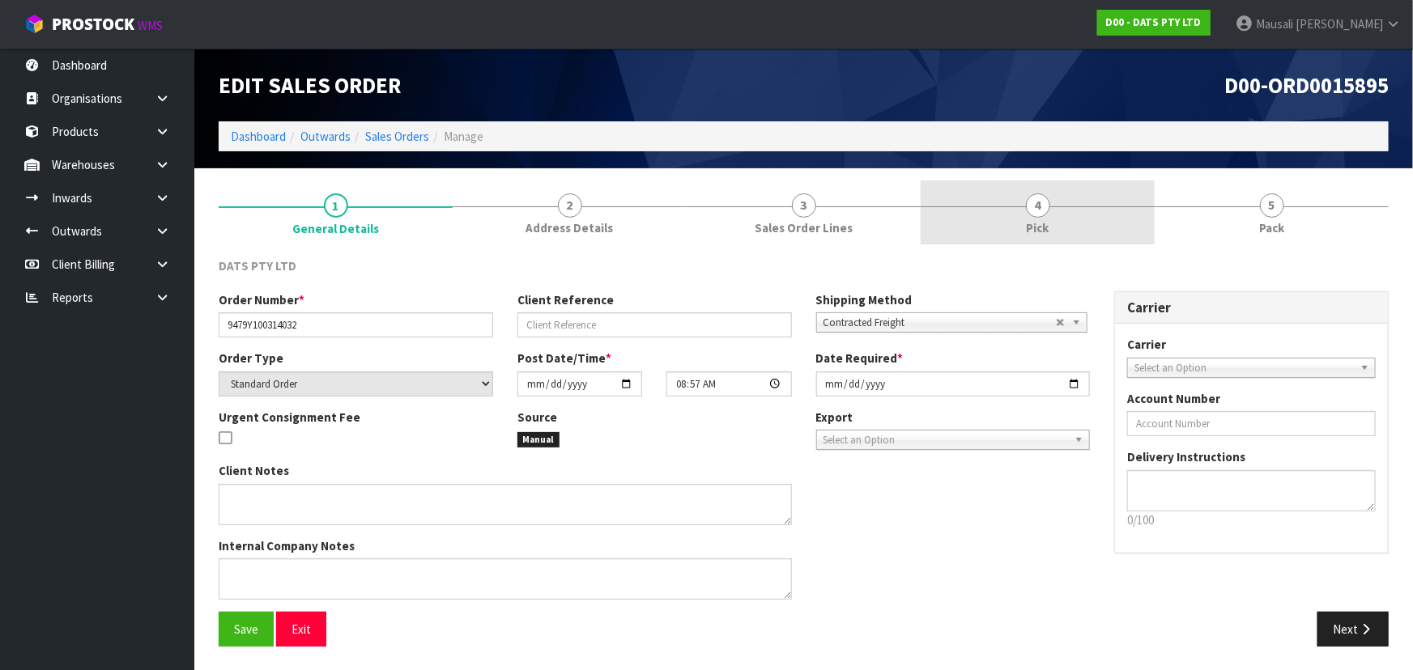
click at [1065, 217] on link "4 Pick" at bounding box center [1037, 213] width 234 height 64
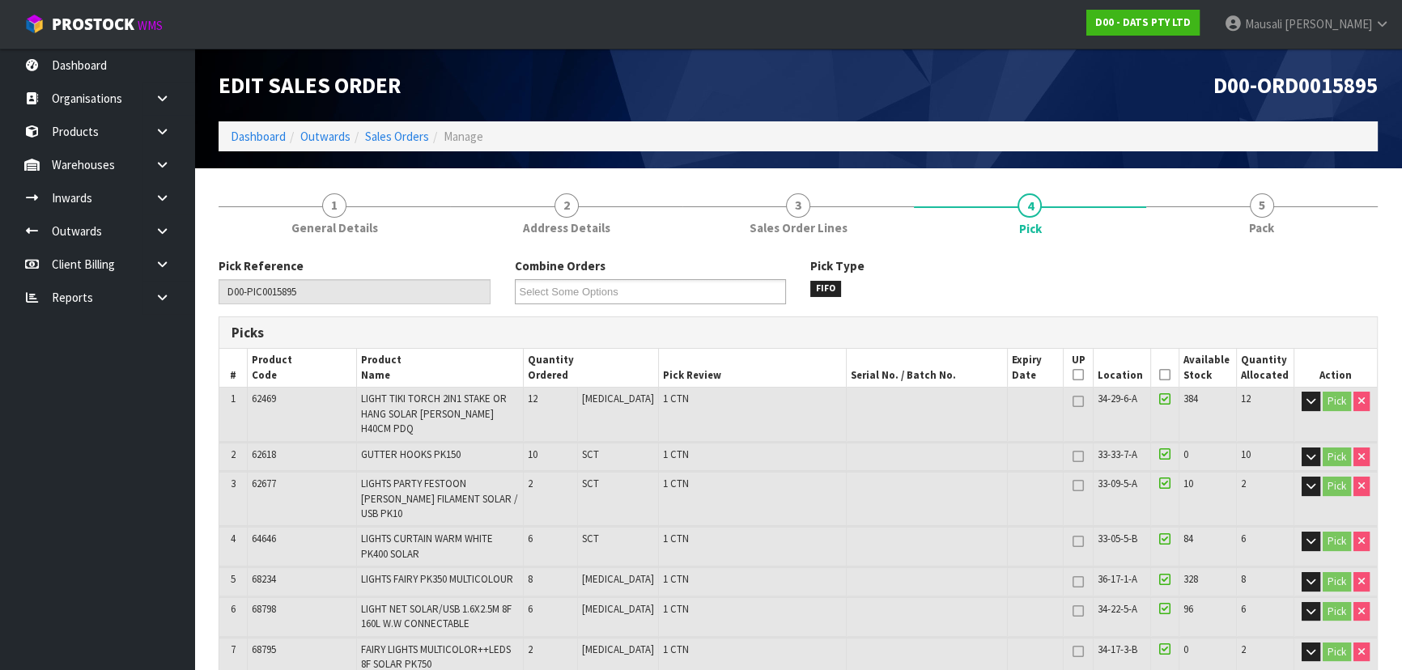
click at [1159, 376] on icon at bounding box center [1164, 375] width 11 height 1
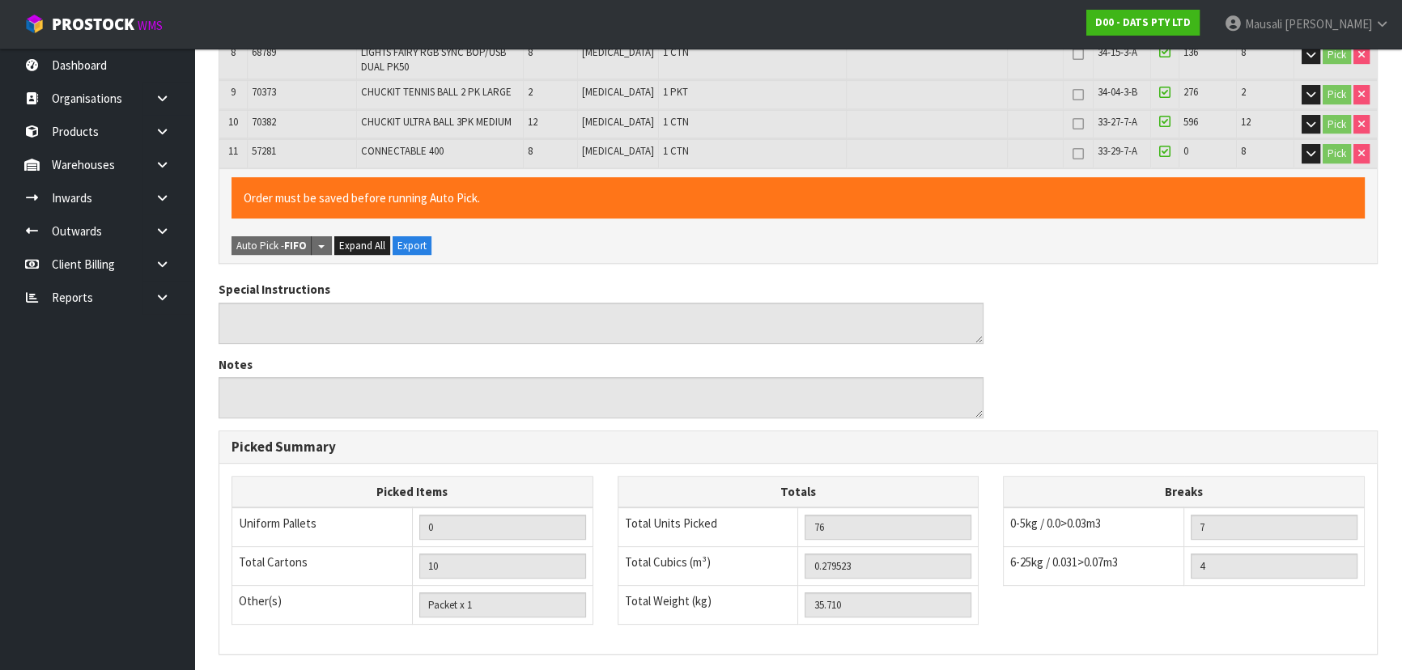
scroll to position [809, 0]
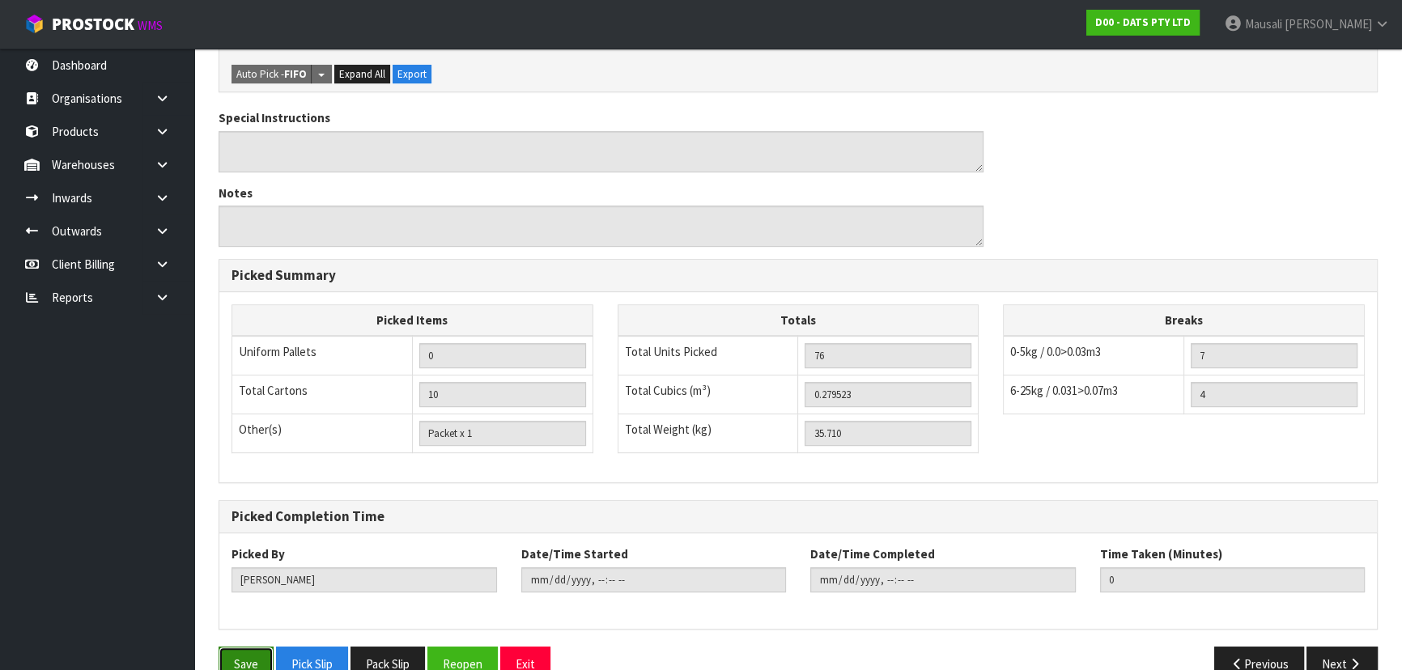
click at [232, 647] on button "Save" at bounding box center [246, 664] width 55 height 35
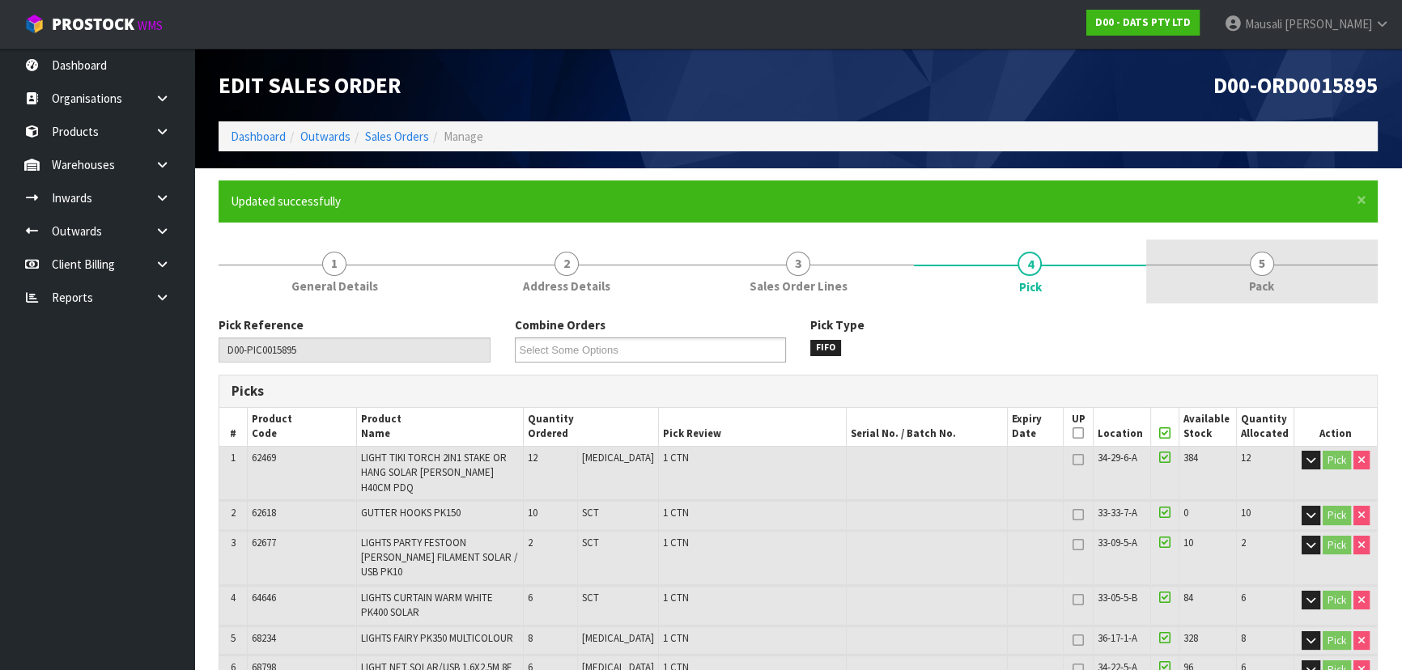
type input "[PERSON_NAME]"
type input "[DATE]T08:58:37"
click at [1240, 266] on link "5 Pack" at bounding box center [1262, 272] width 232 height 64
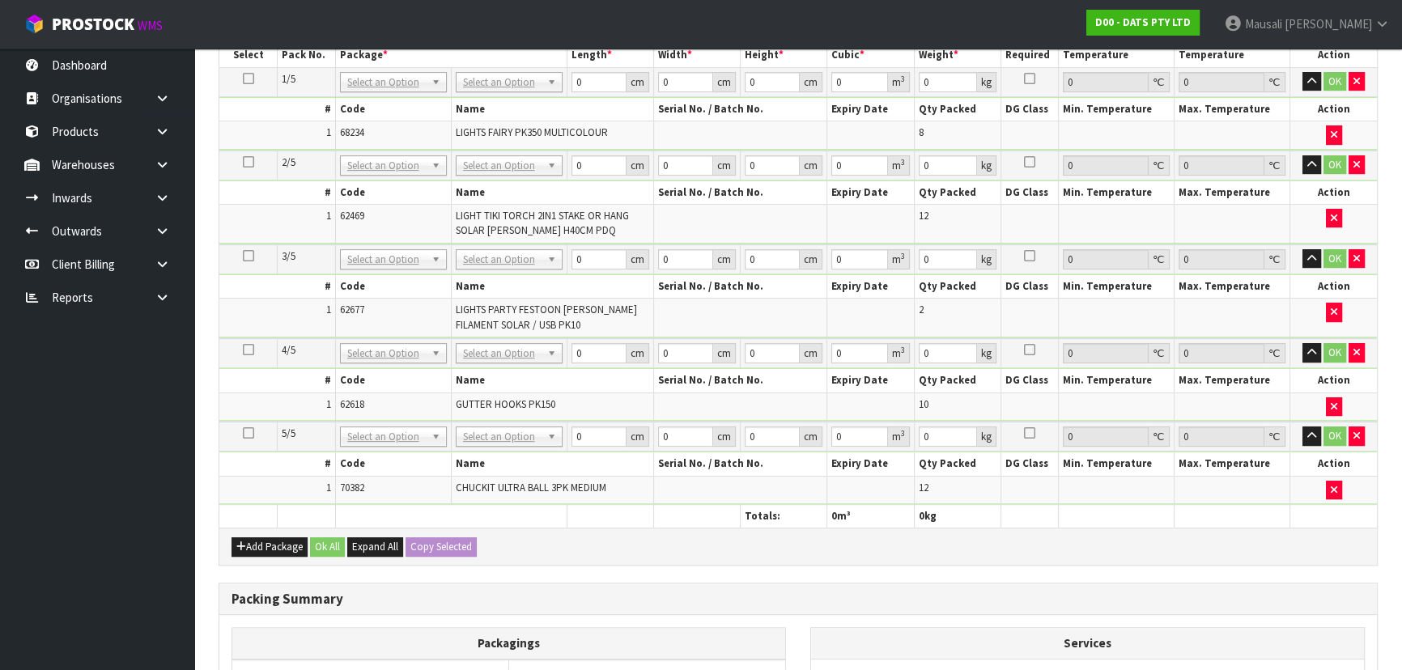
scroll to position [780, 0]
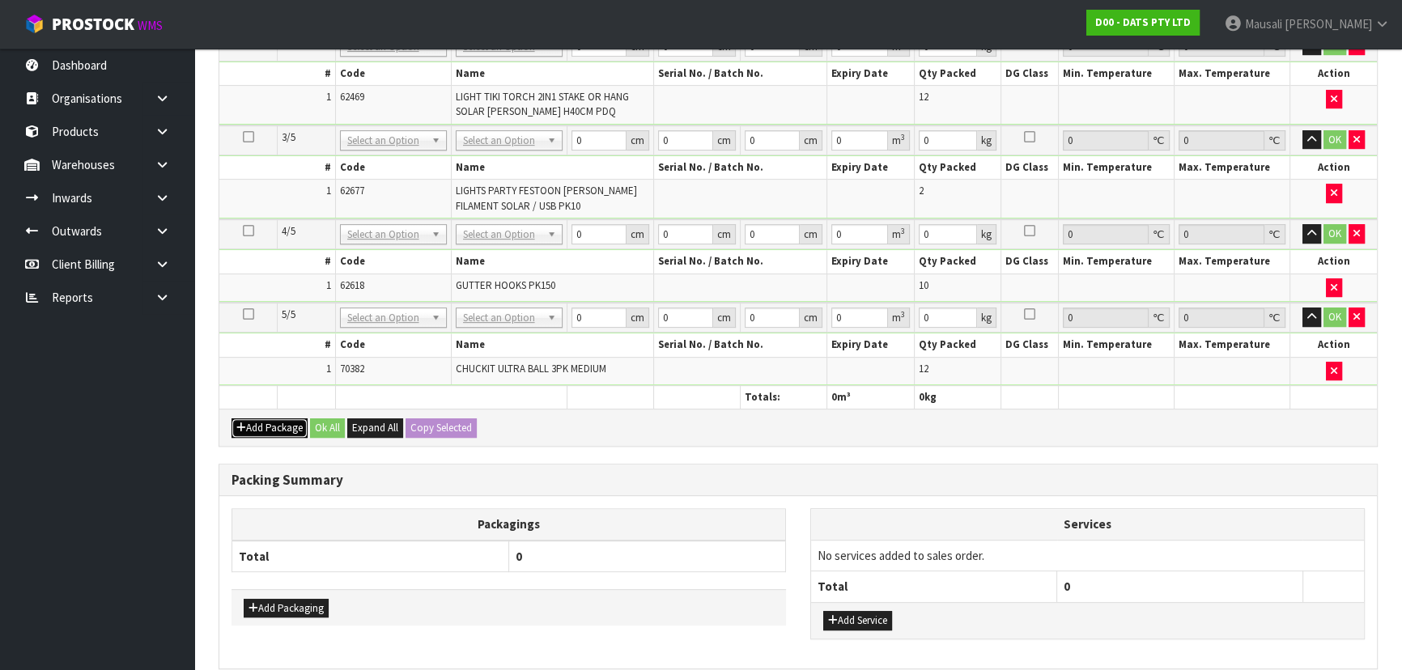
click at [268, 419] on button "Add Package" at bounding box center [270, 428] width 76 height 19
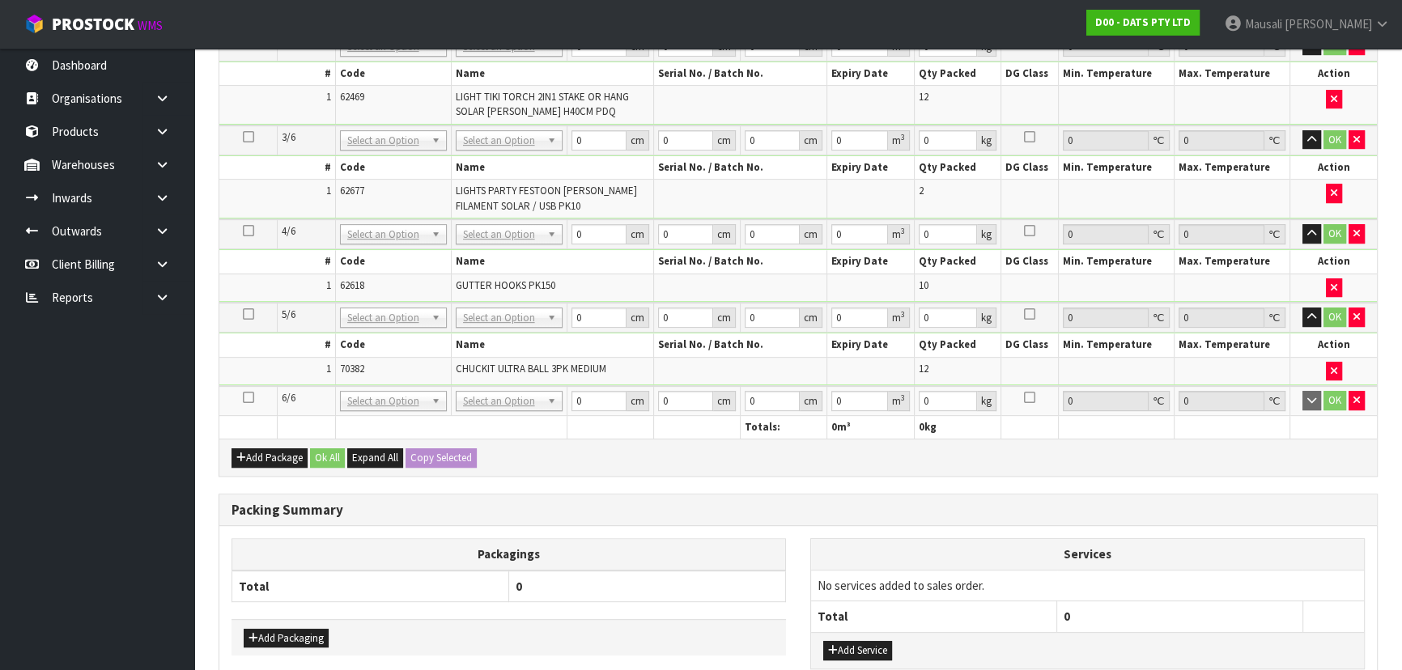
click at [244, 397] on icon at bounding box center [248, 397] width 11 height 1
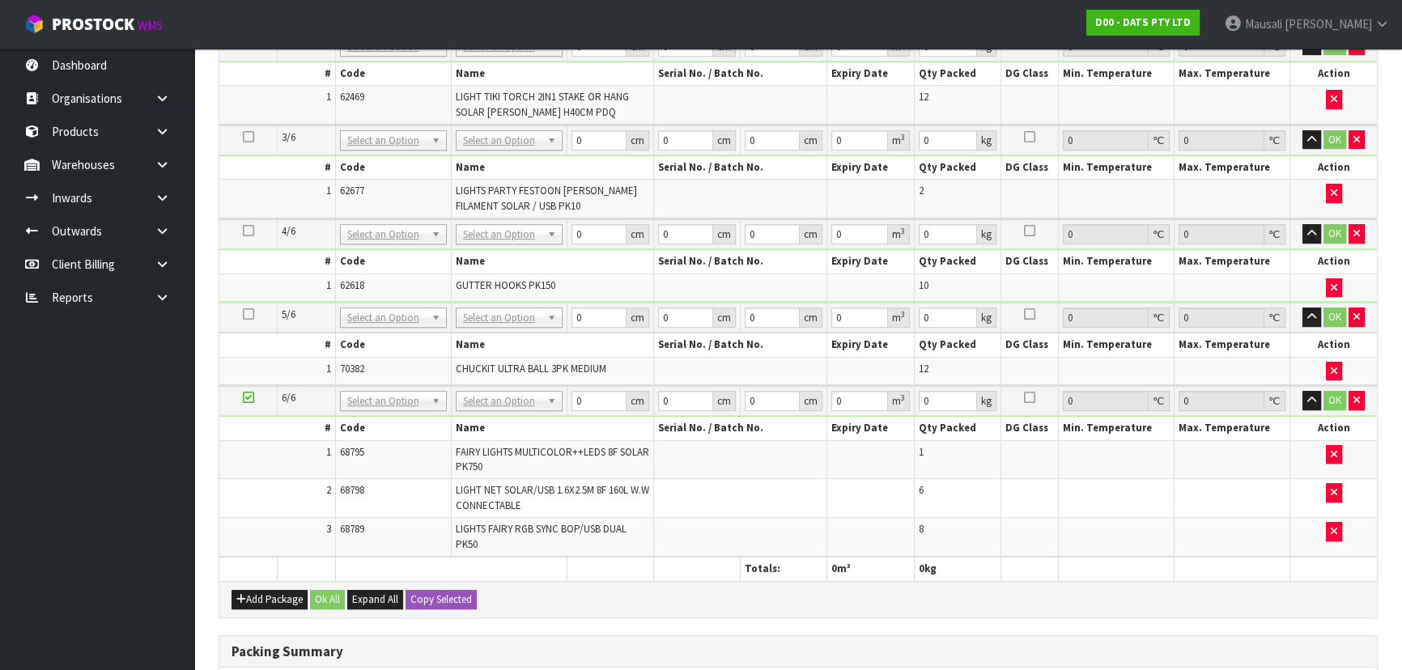
scroll to position [695, 0]
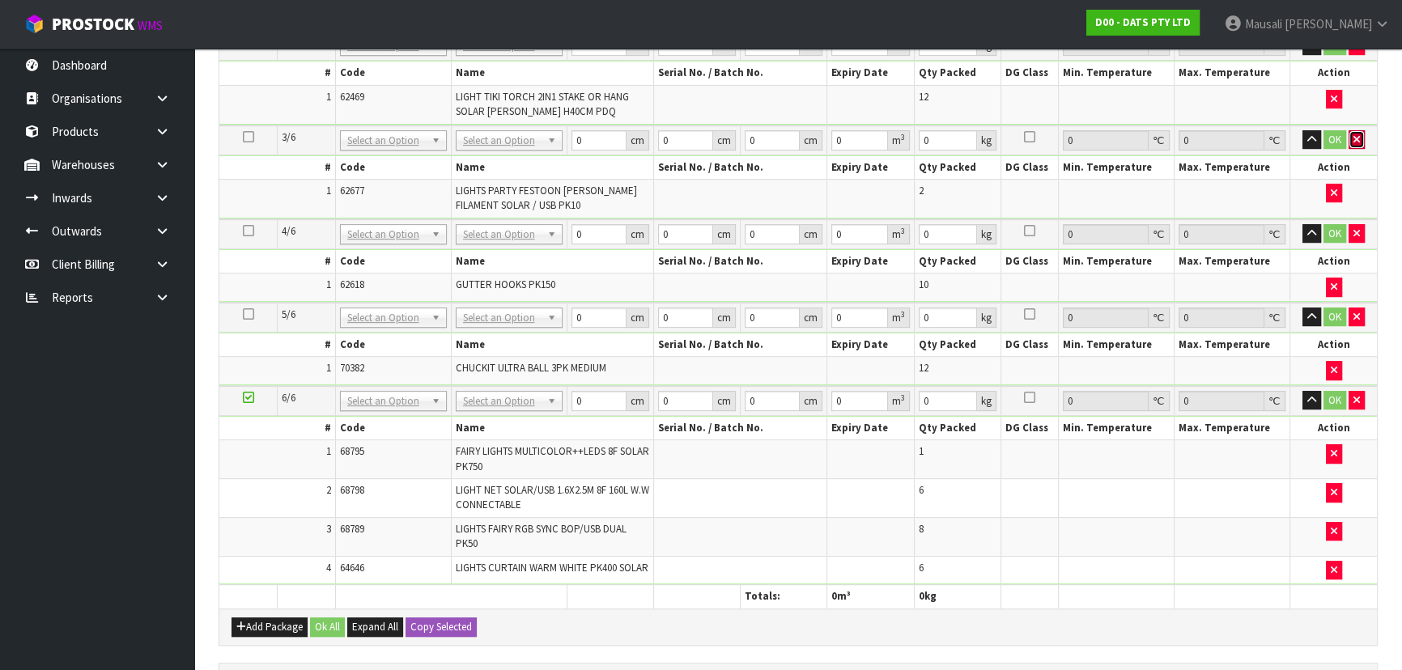
click at [1360, 134] on button "button" at bounding box center [1357, 139] width 16 height 19
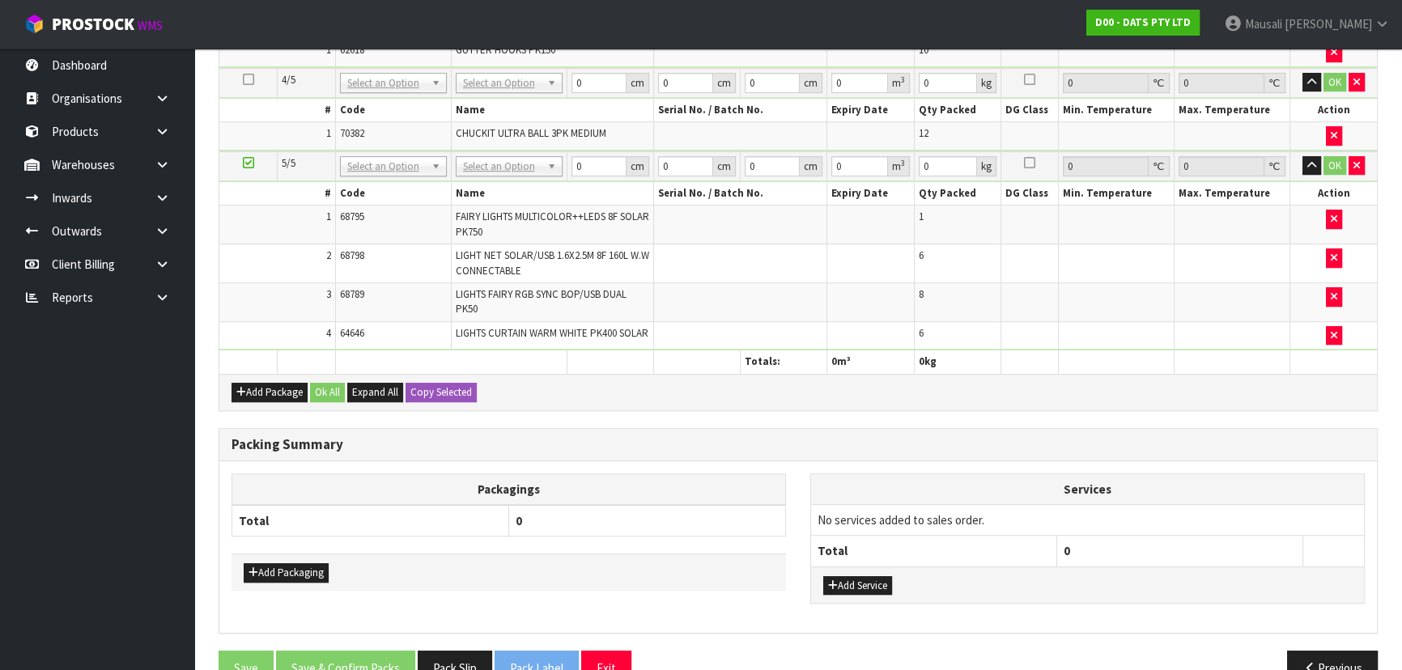
scroll to position [870, 0]
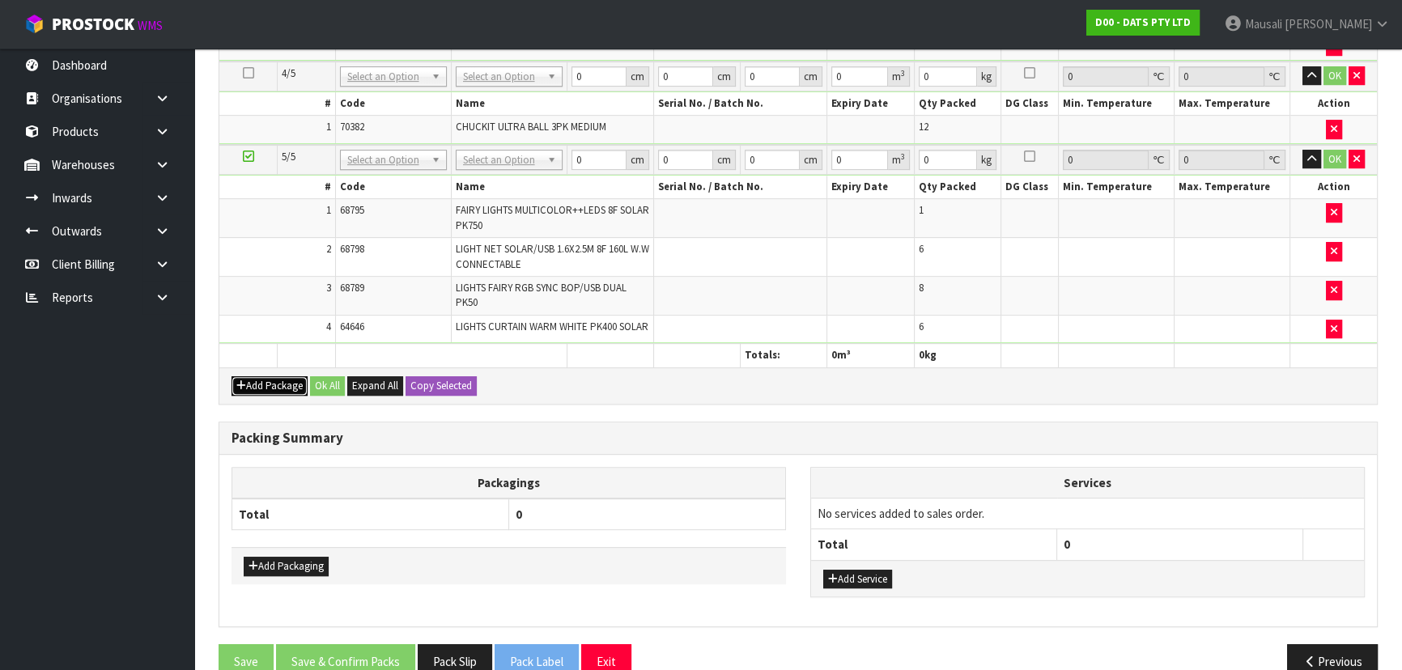
click at [255, 395] on button "Add Package" at bounding box center [270, 385] width 76 height 19
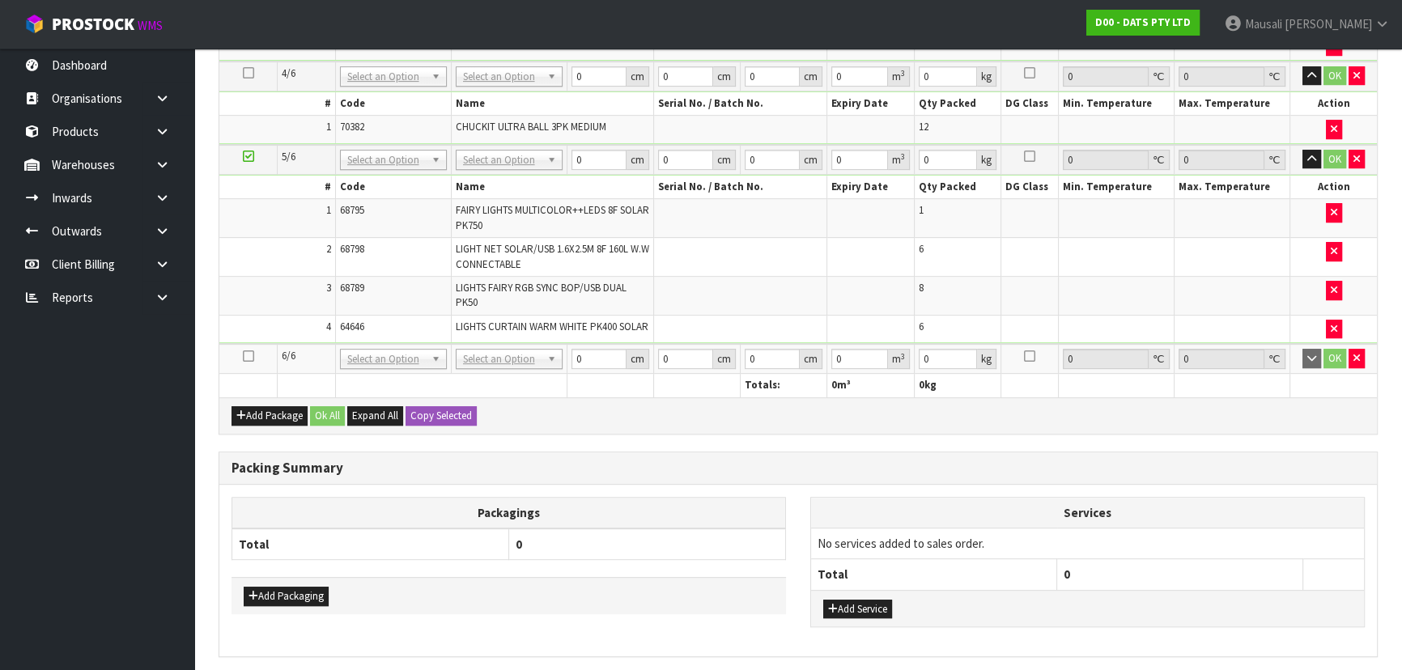
drag, startPoint x: 249, startPoint y: 363, endPoint x: 432, endPoint y: 336, distance: 185.8
click at [259, 361] on td at bounding box center [248, 359] width 58 height 30
click at [249, 357] on icon at bounding box center [248, 356] width 11 height 1
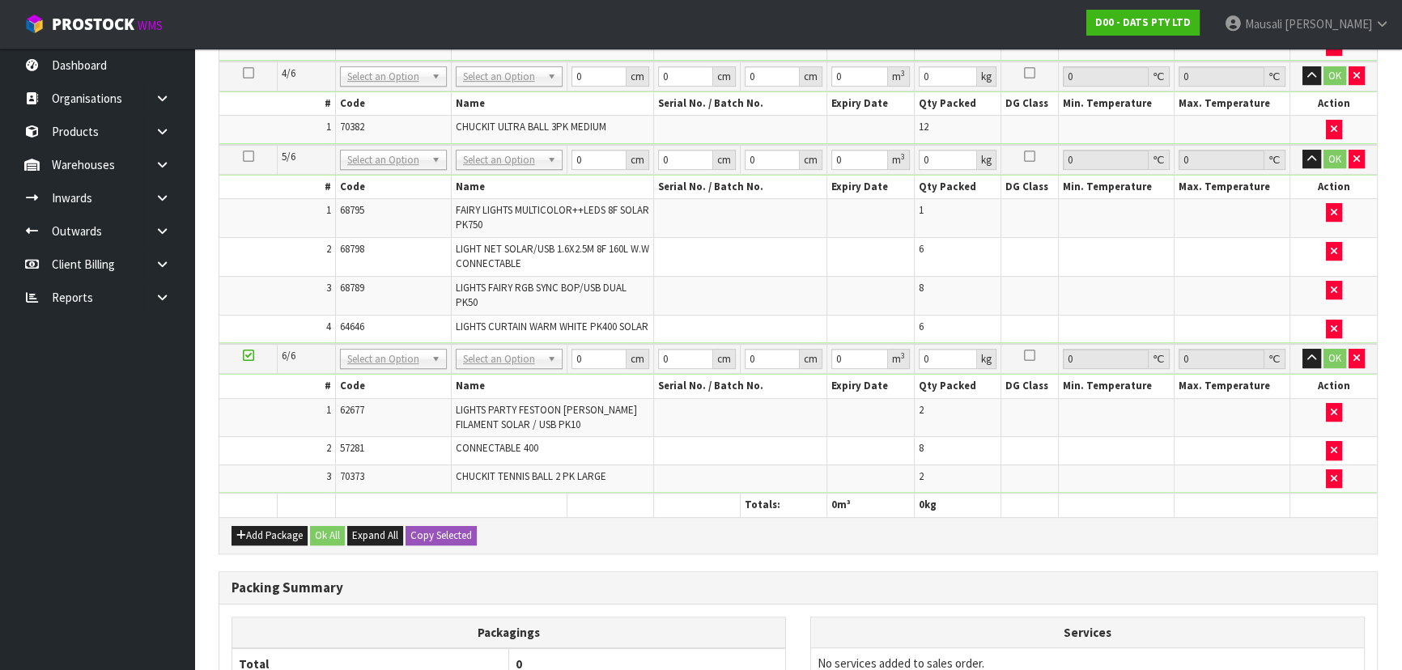
scroll to position [490, 0]
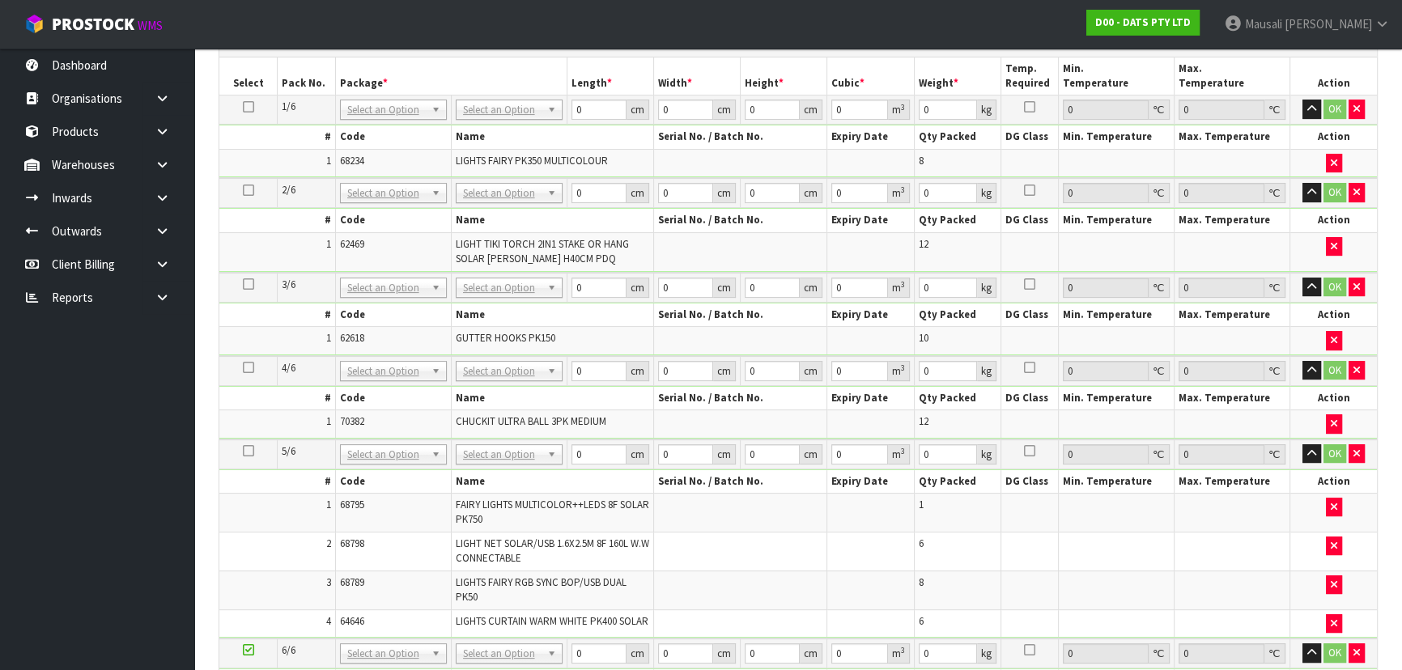
click at [245, 107] on icon at bounding box center [248, 107] width 11 height 1
drag, startPoint x: 597, startPoint y: 111, endPoint x: 559, endPoint y: 117, distance: 39.3
click at [561, 117] on tr "1/6 NONE 007-001 007-002 007-004 007-009 007-013 007-014 007-015 007-017 007-01…" at bounding box center [798, 110] width 1158 height 29
type input "1"
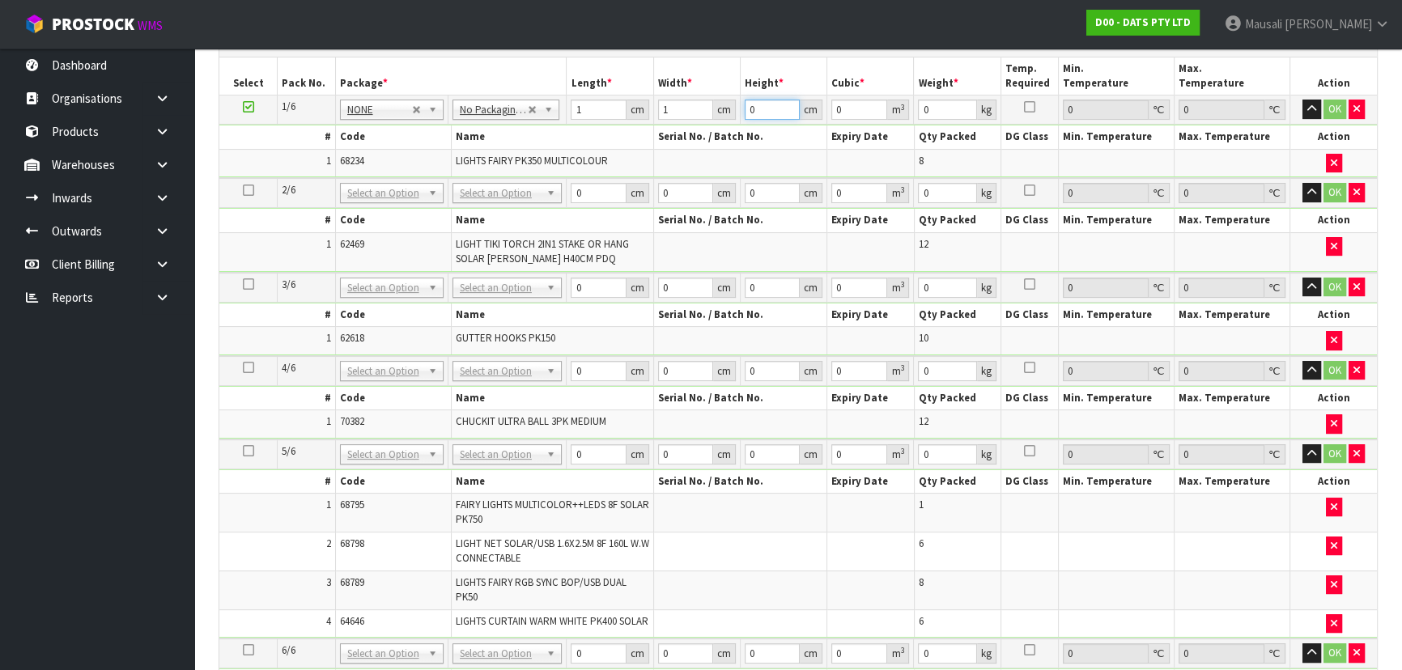
type input "1"
type input "0.000001"
type input "1"
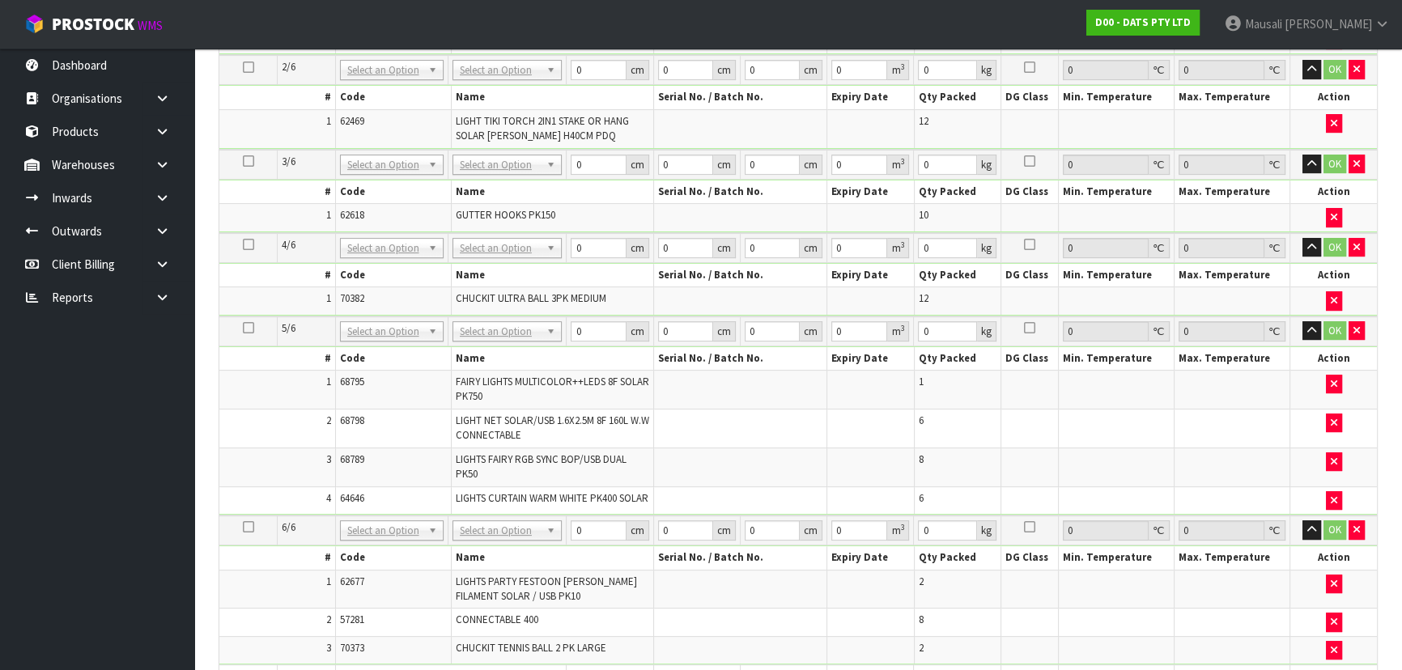
scroll to position [711, 0]
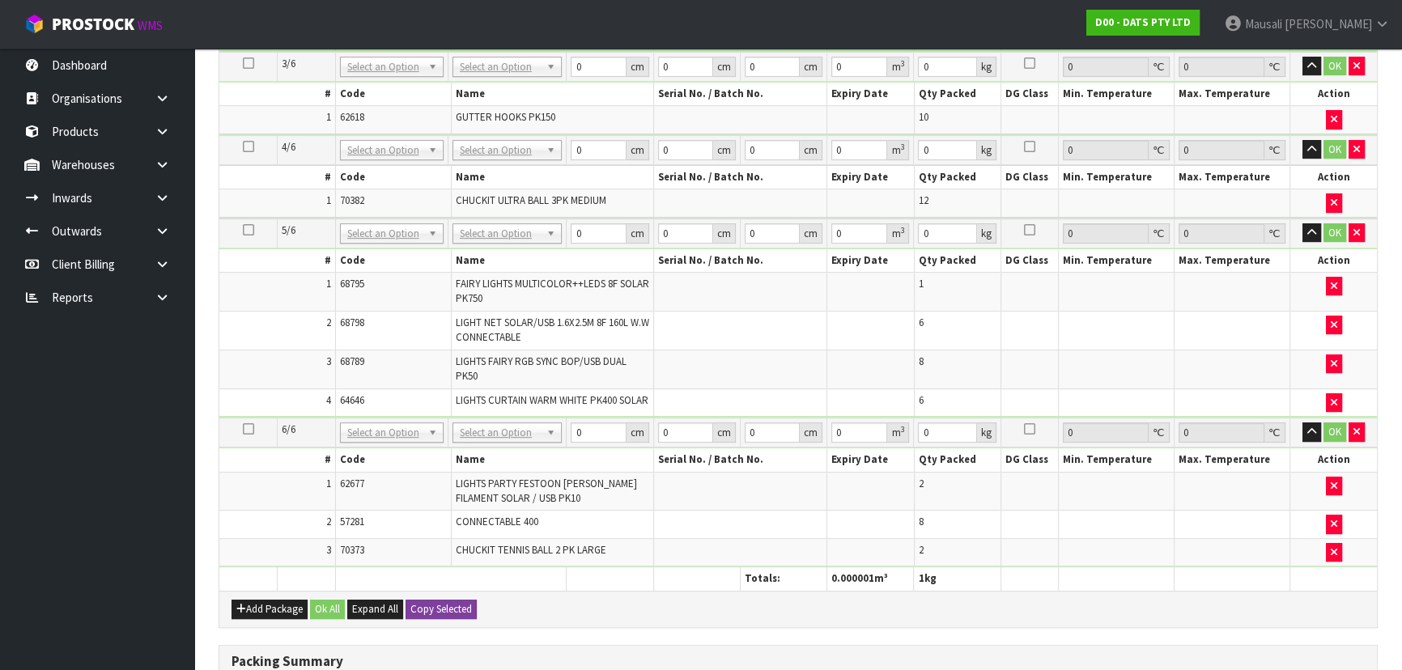
type input "1"
click at [434, 607] on button "Copy Selected" at bounding box center [441, 609] width 71 height 19
click at [434, 607] on span "Confirm" at bounding box center [428, 609] width 36 height 14
type input "1"
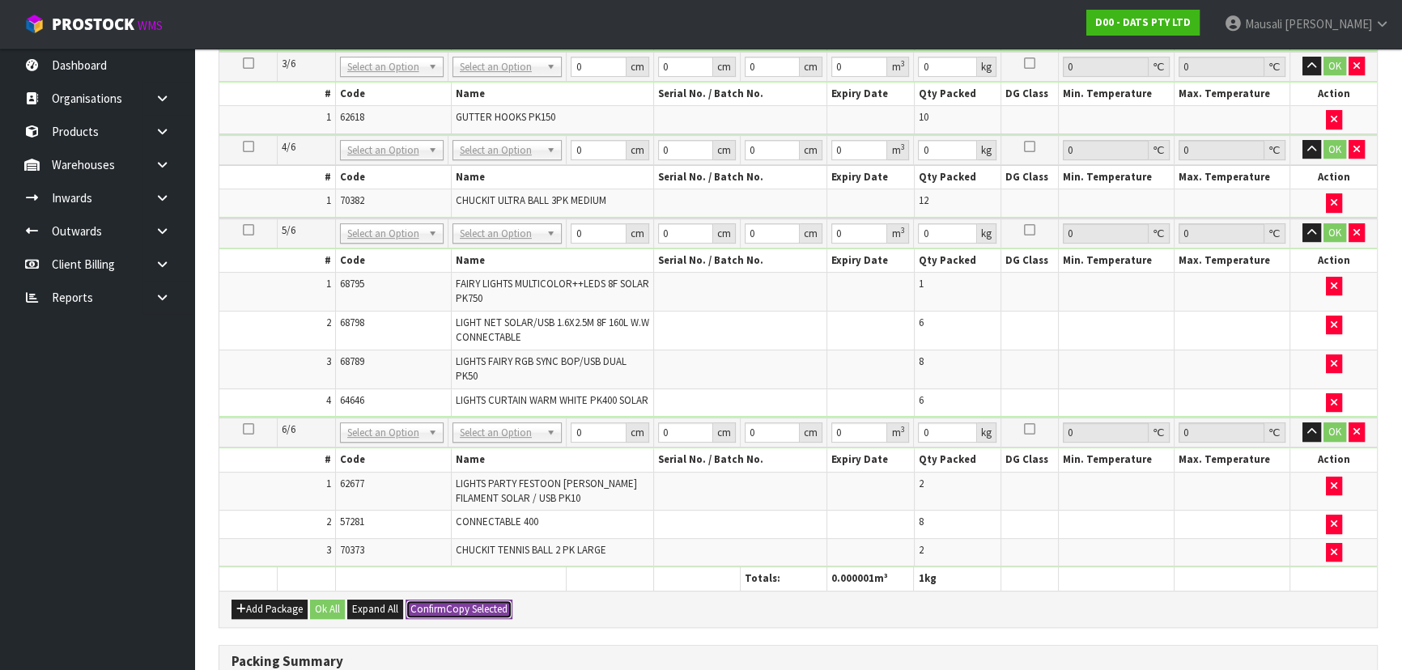
type input "1"
type input "0.000001"
type input "1"
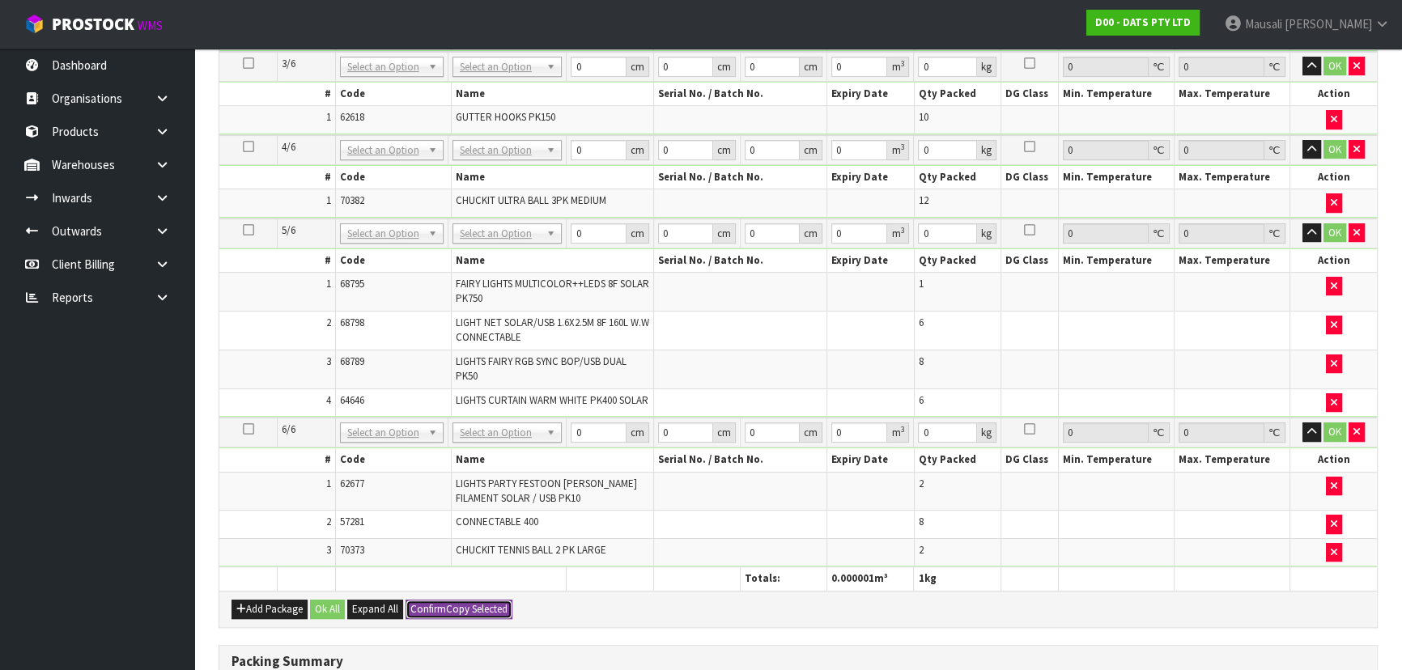
type input "1"
type input "0.000001"
type input "1"
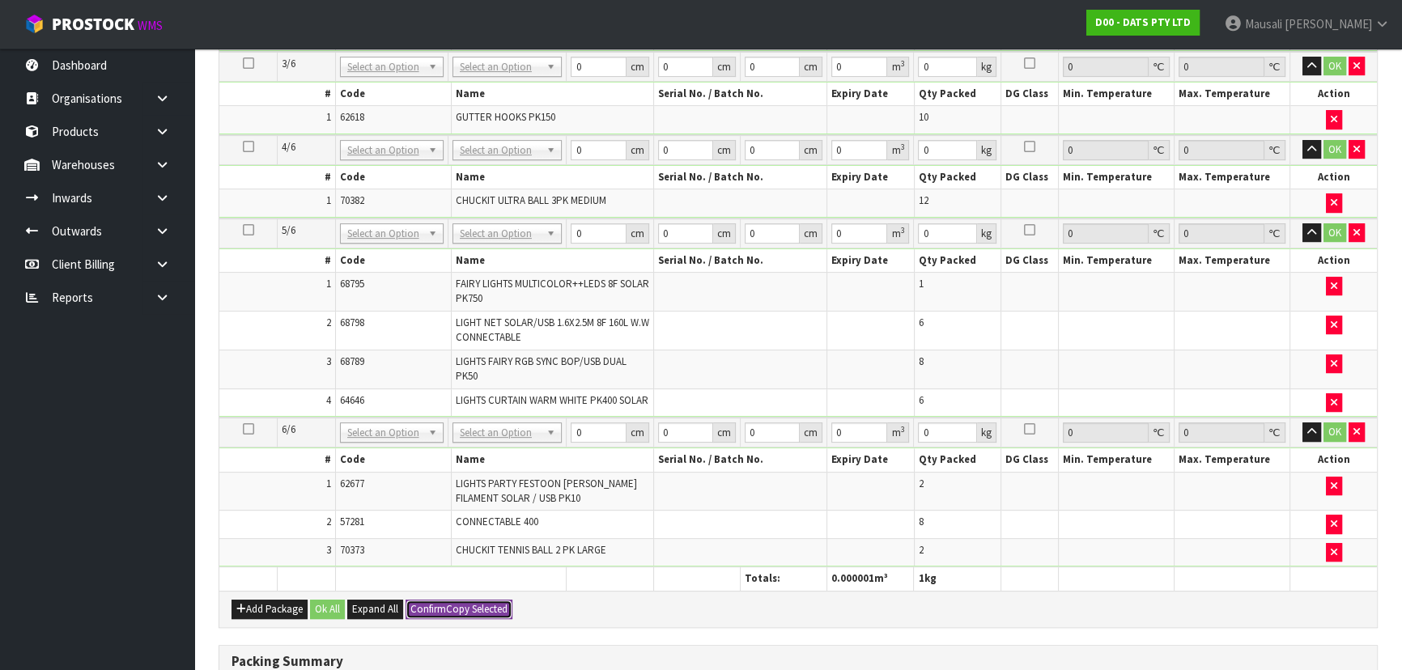
type input "1"
type input "0.000001"
type input "1"
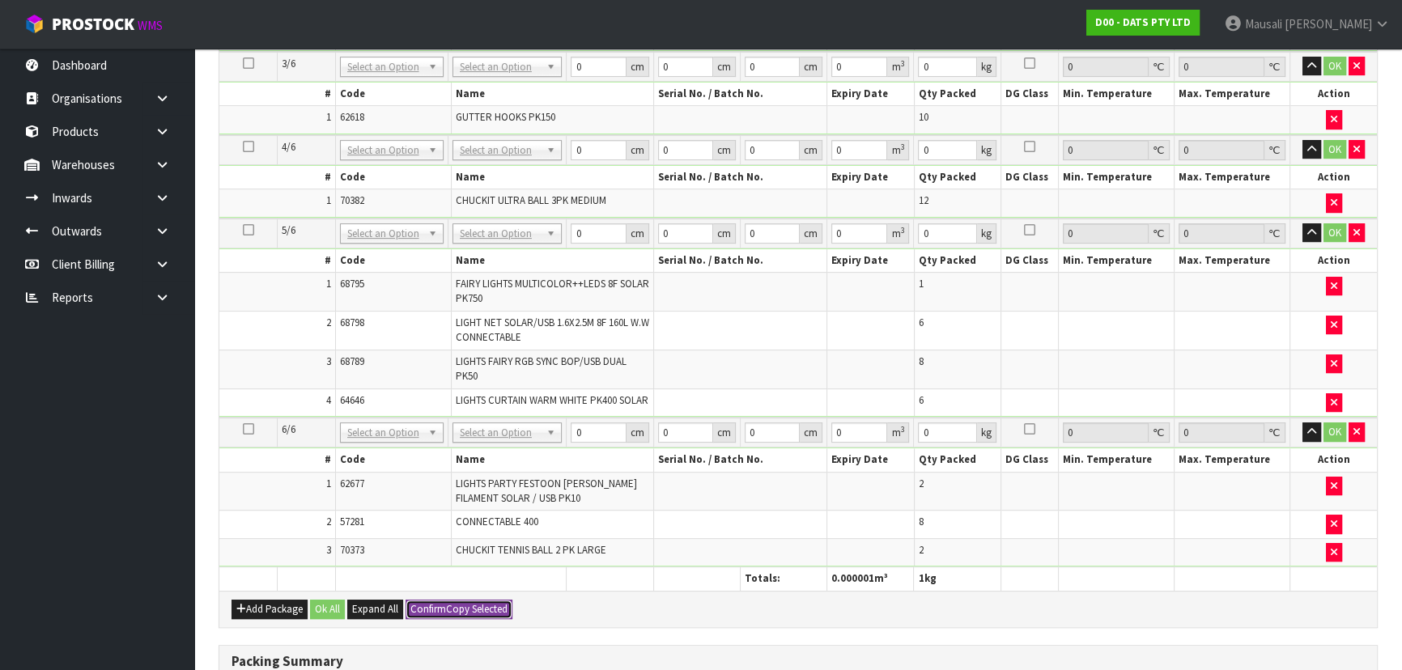
type input "1"
type input "0.000001"
type input "1"
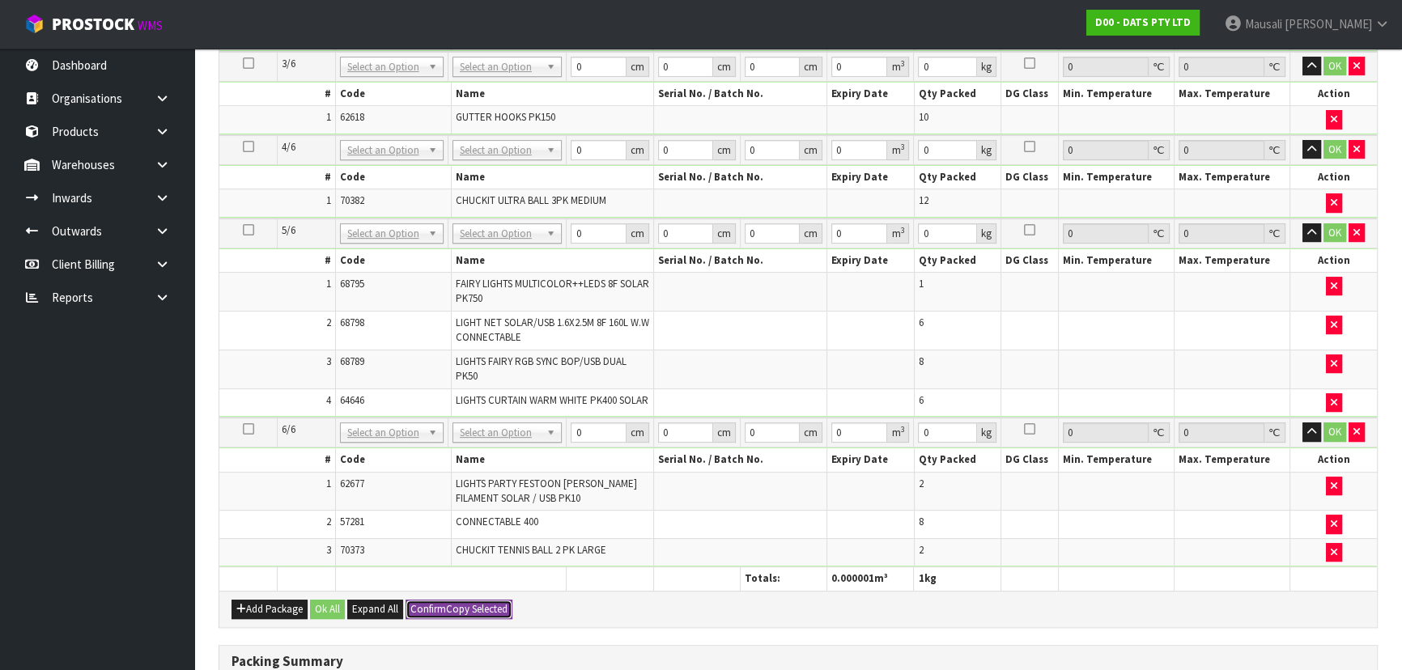
type input "1"
type input "0.000001"
type input "1"
type input "6"
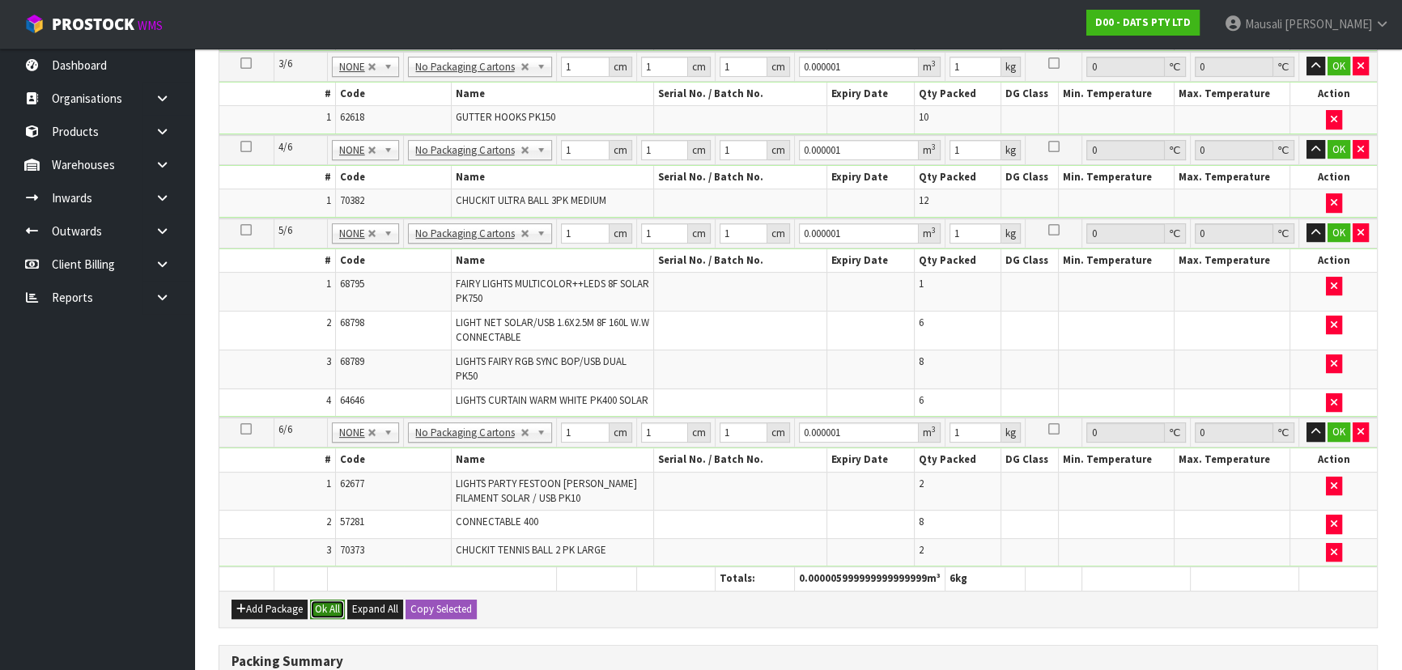
click at [321, 606] on button "Ok All" at bounding box center [327, 609] width 35 height 19
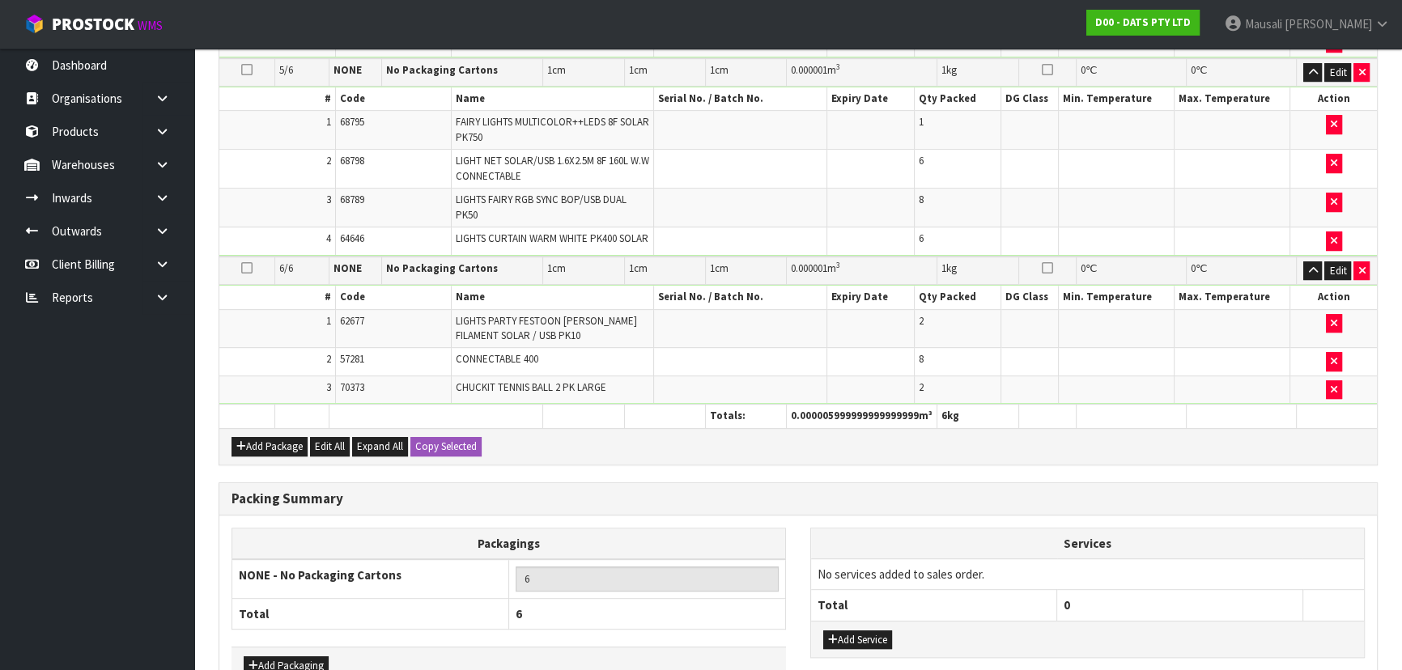
scroll to position [971, 0]
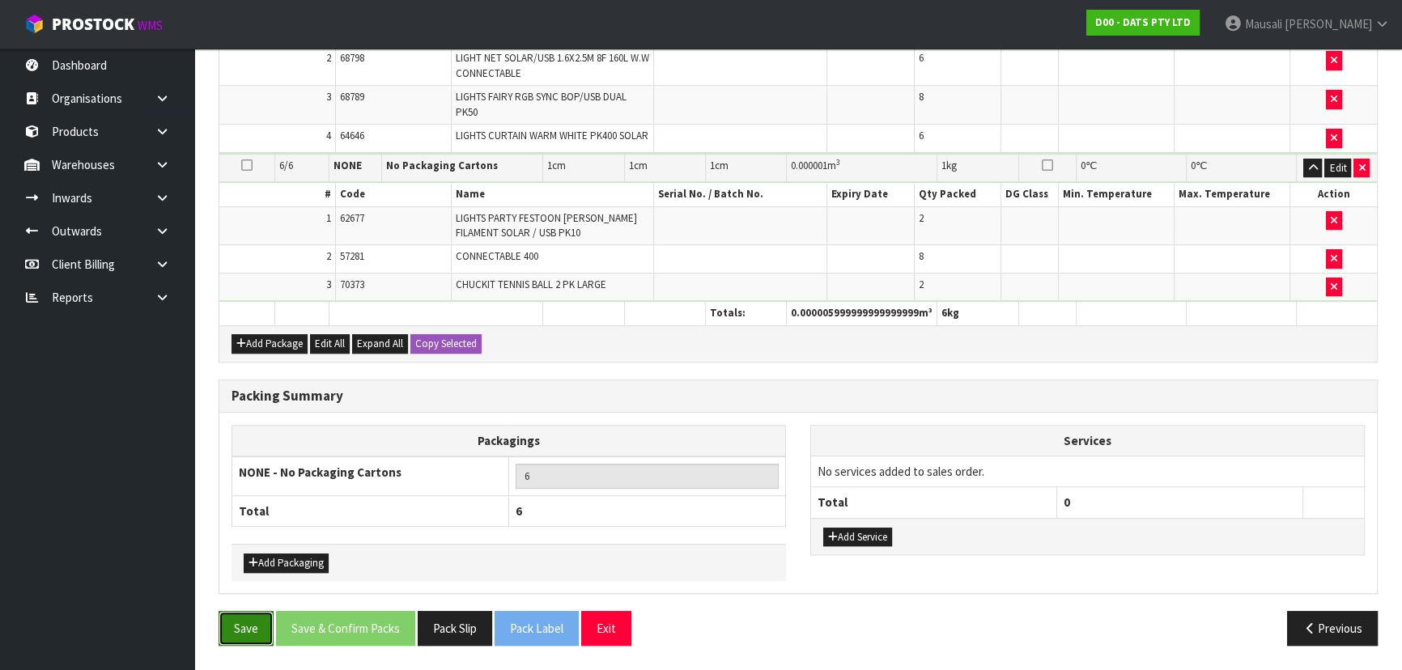
click at [232, 631] on button "Save" at bounding box center [246, 628] width 55 height 35
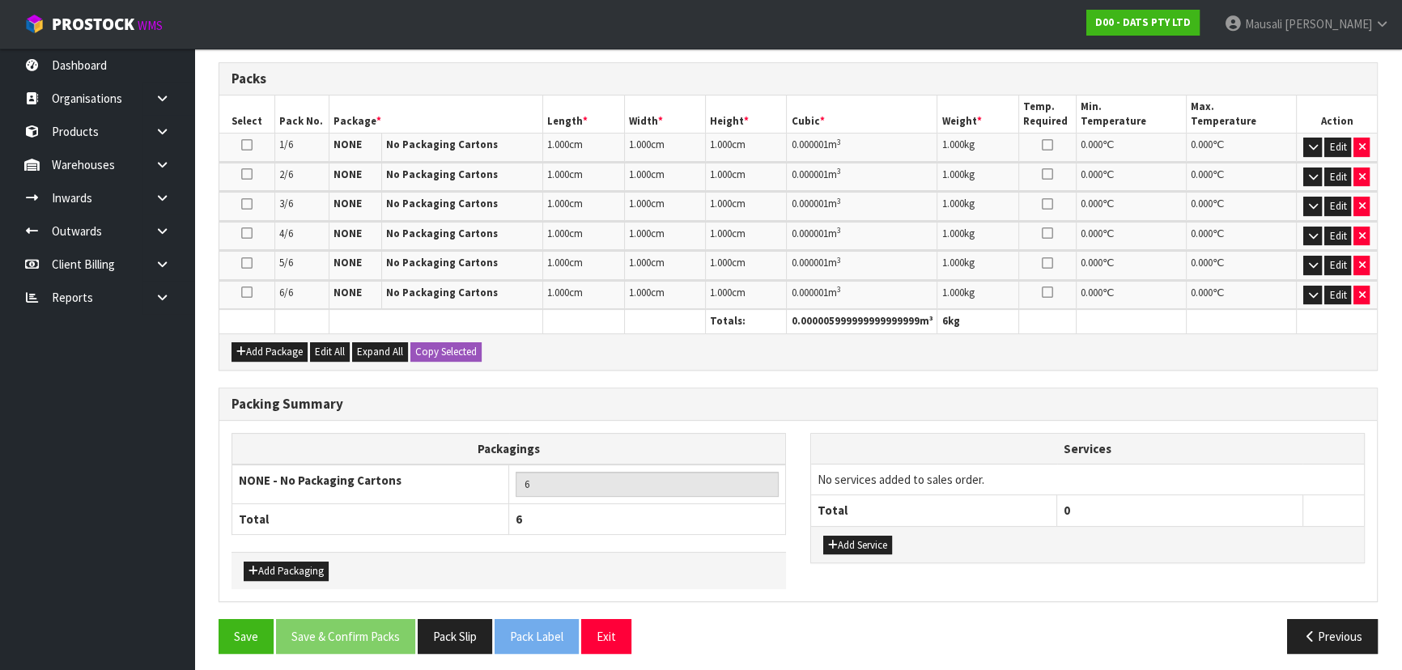
scroll to position [453, 0]
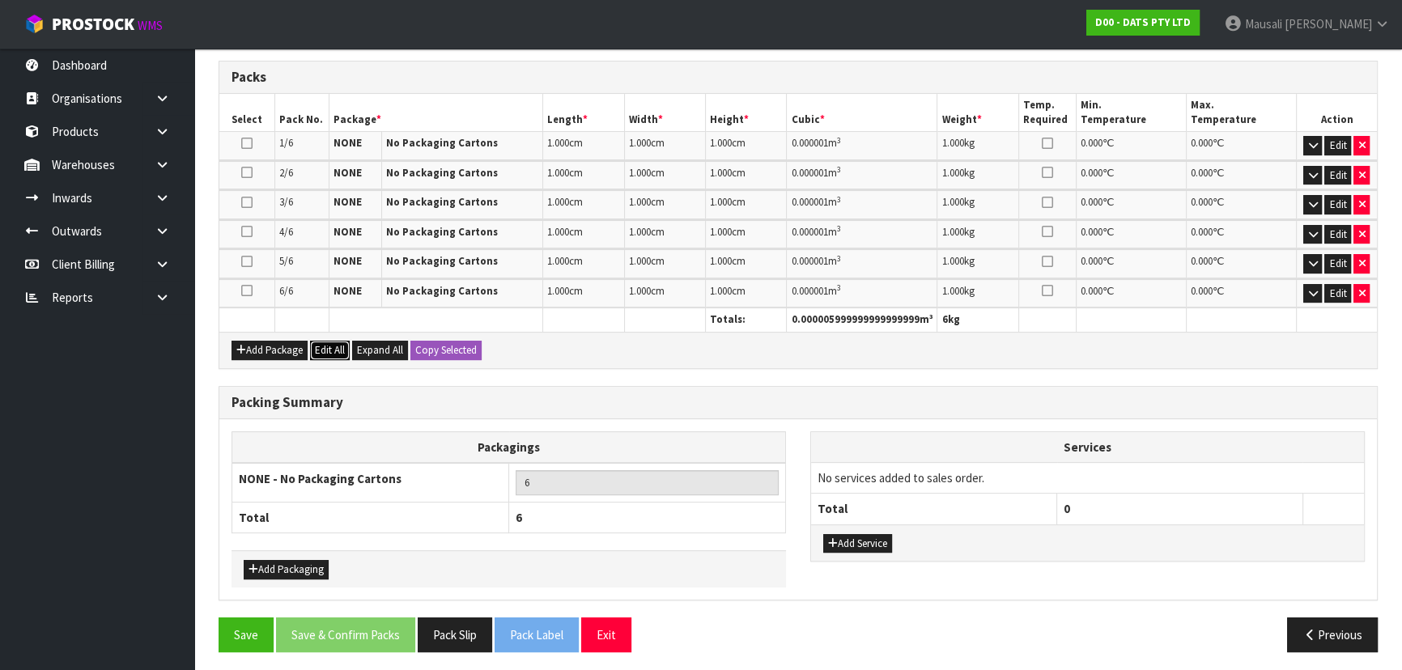
click at [324, 351] on button "Edit All" at bounding box center [330, 350] width 40 height 19
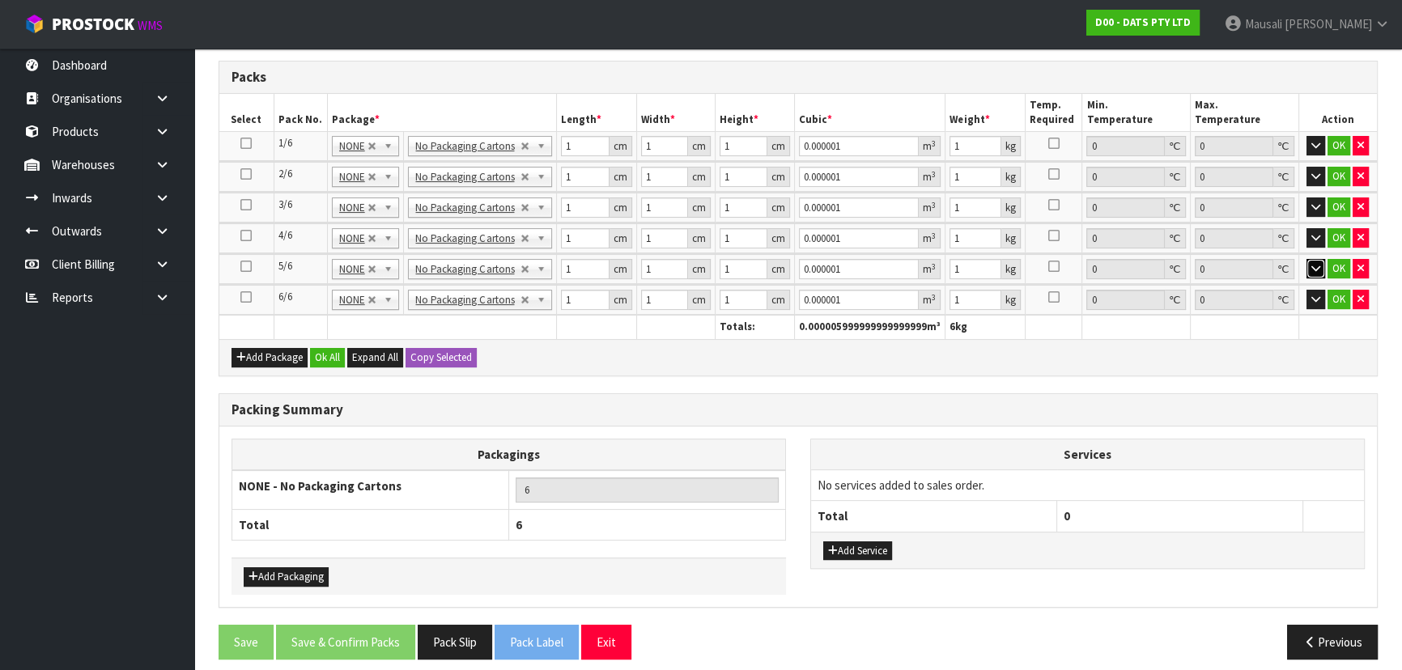
click at [1309, 265] on button "button" at bounding box center [1316, 268] width 19 height 19
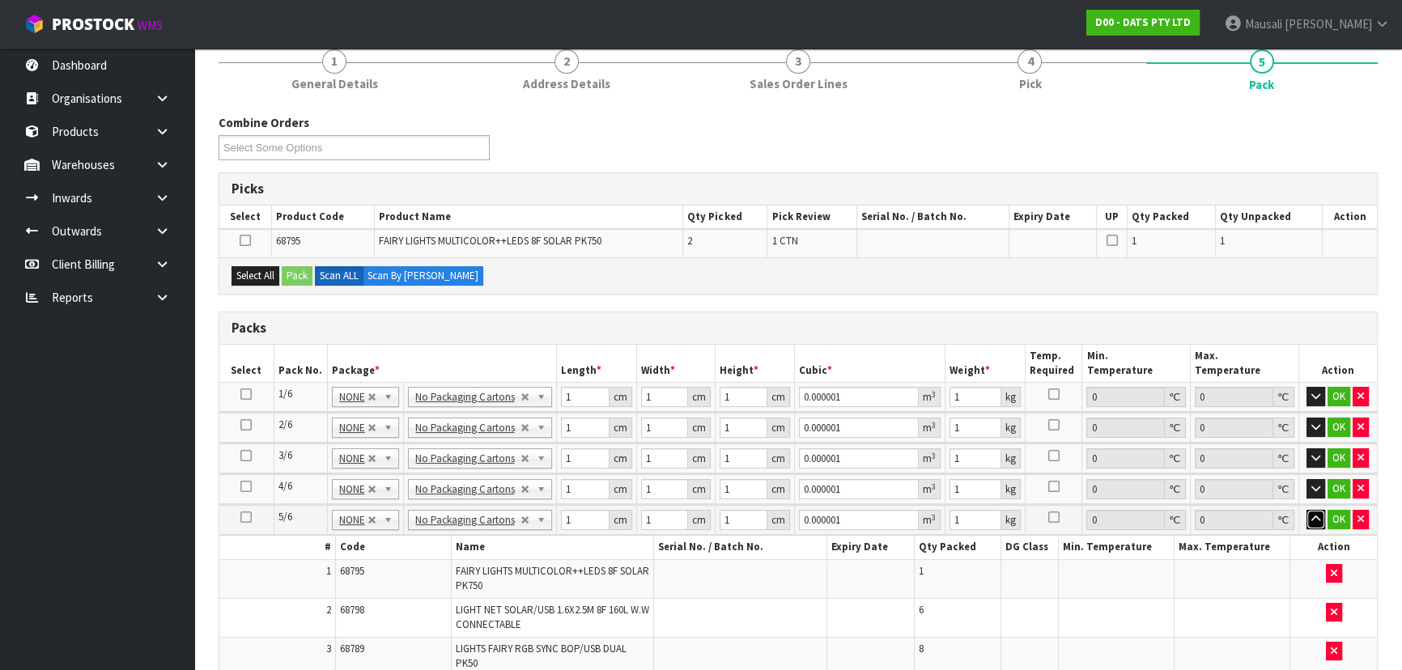
scroll to position [159, 0]
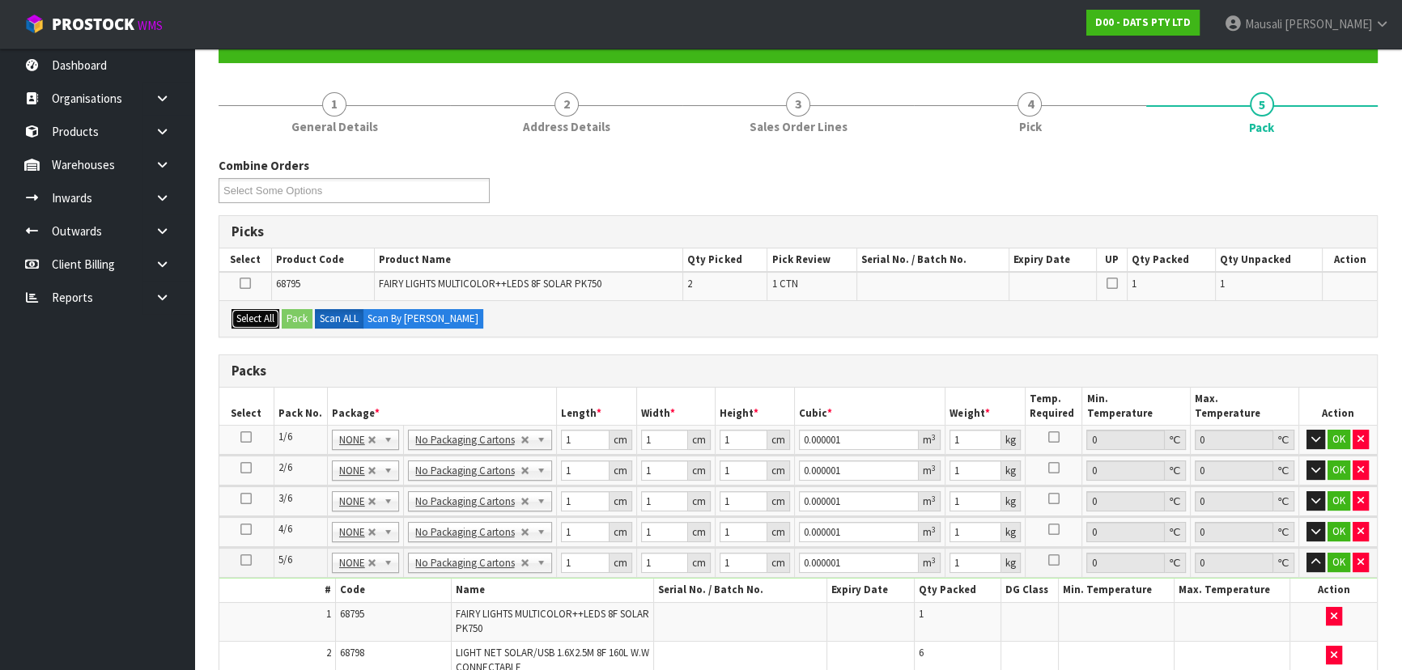
drag, startPoint x: 251, startPoint y: 323, endPoint x: 291, endPoint y: 322, distance: 40.5
click at [251, 322] on button "Select All" at bounding box center [256, 318] width 48 height 19
click at [296, 322] on button "Pack" at bounding box center [297, 318] width 31 height 19
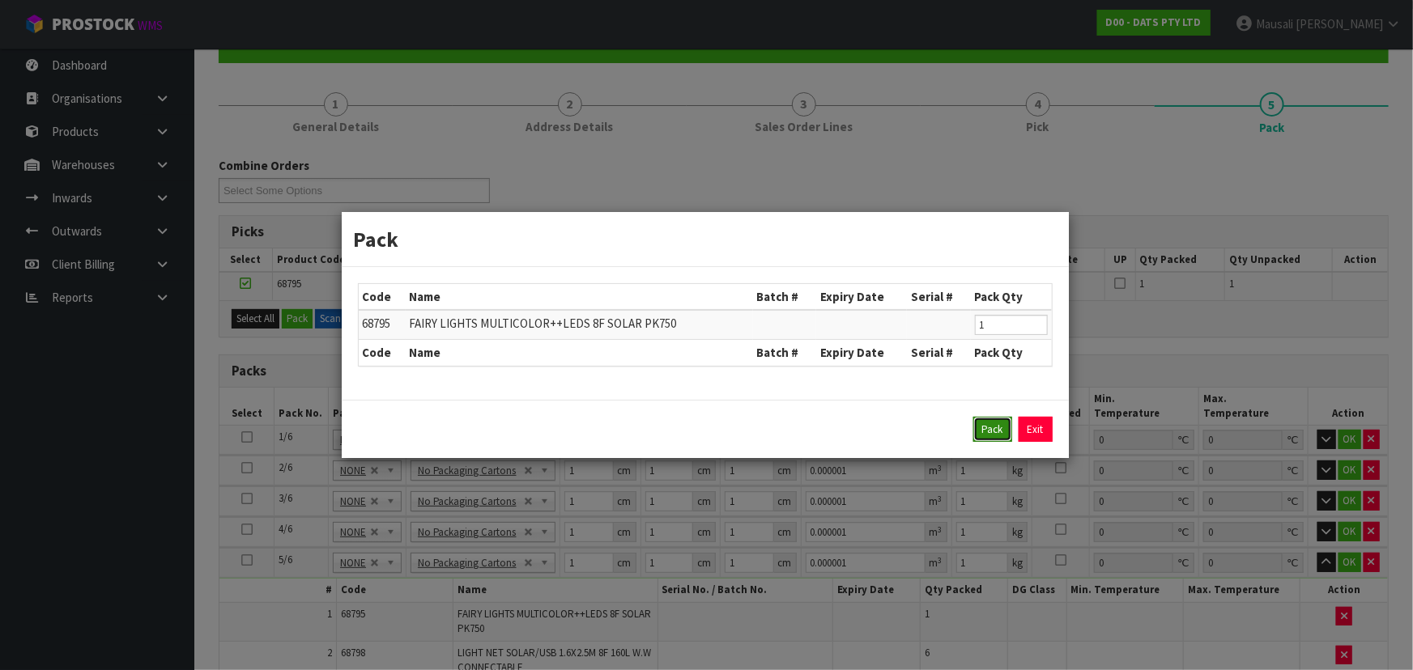
click at [979, 422] on button "Pack" at bounding box center [992, 430] width 39 height 26
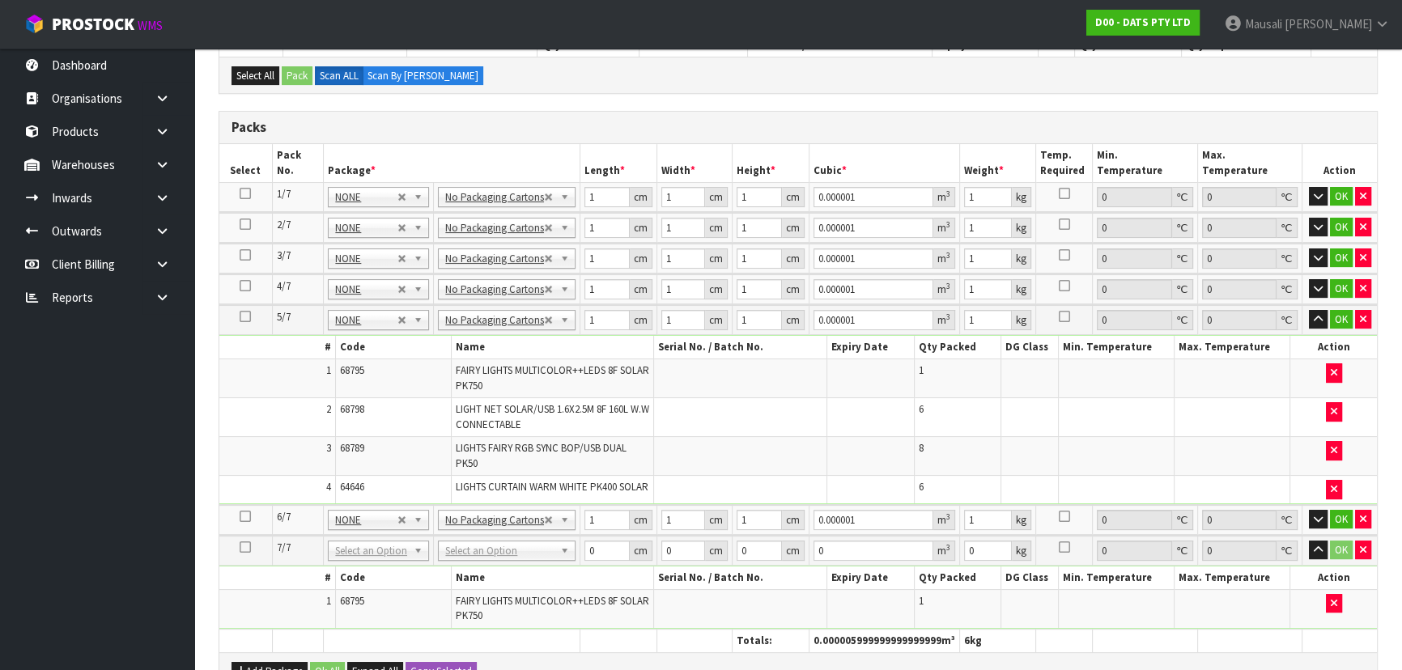
scroll to position [453, 0]
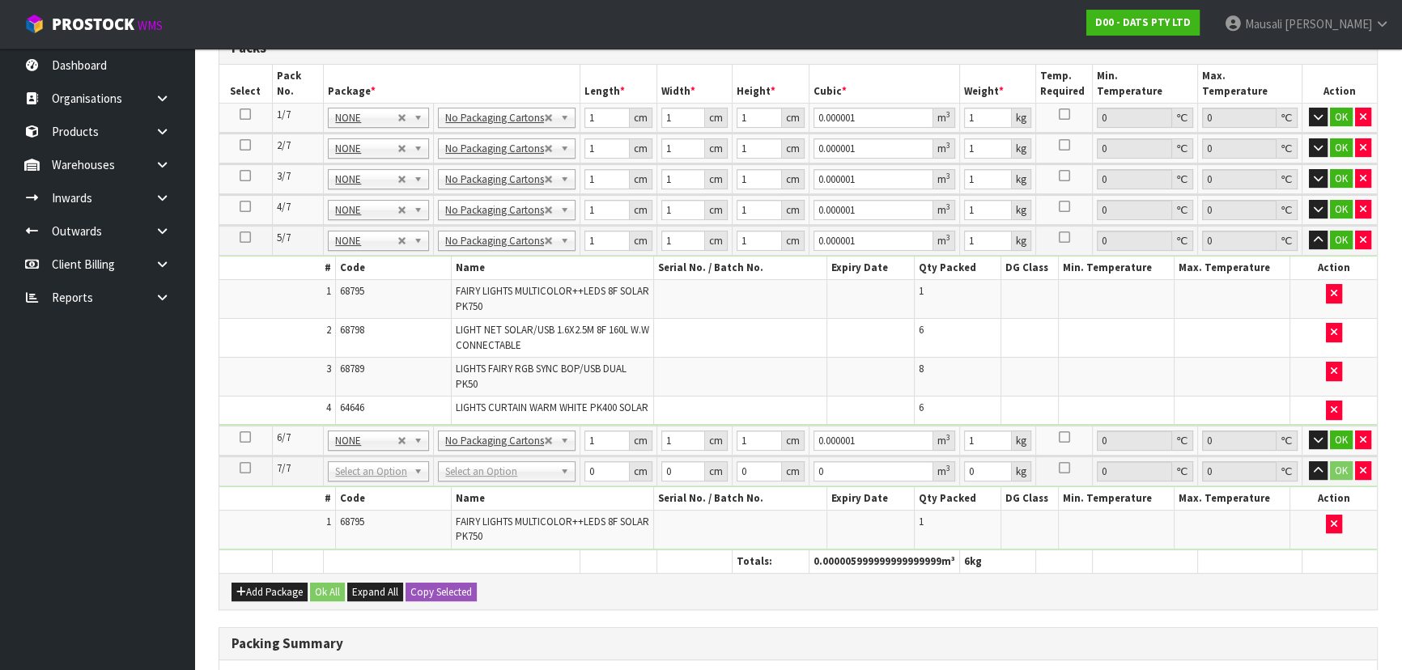
click at [248, 238] on icon at bounding box center [245, 237] width 11 height 1
click at [1360, 476] on icon "button" at bounding box center [1363, 470] width 6 height 11
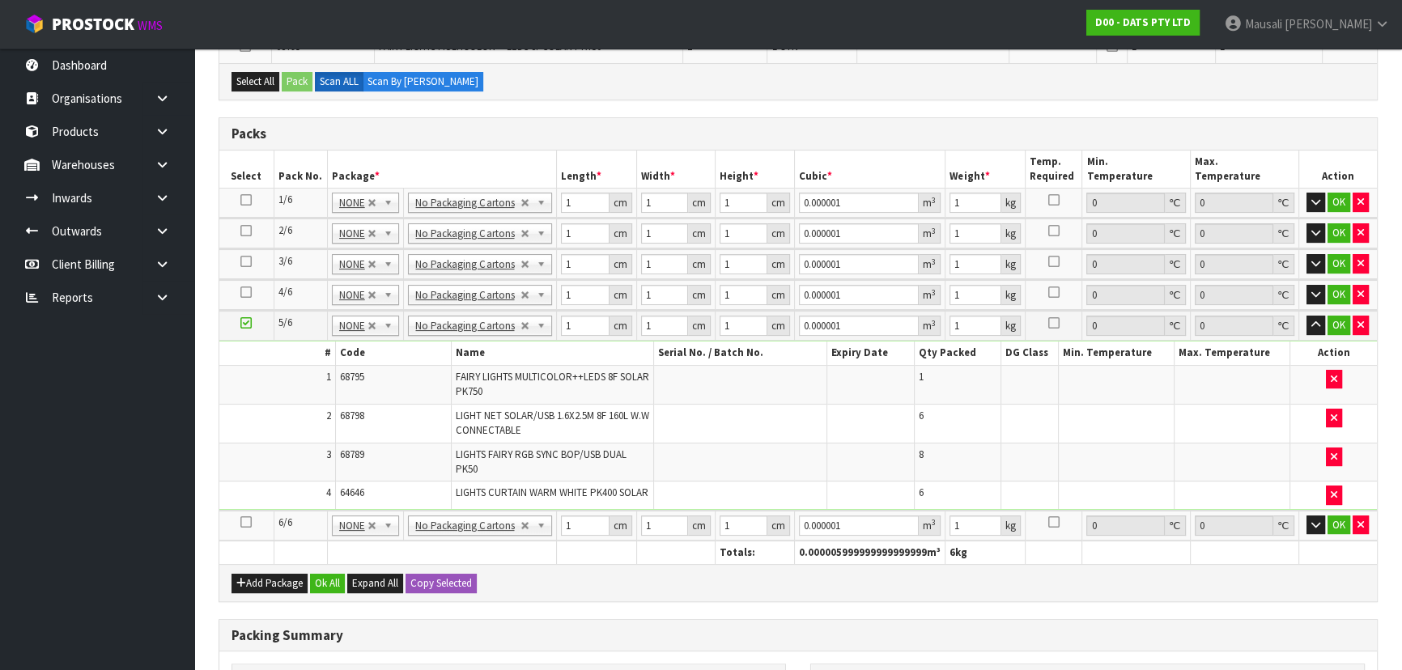
scroll to position [261, 0]
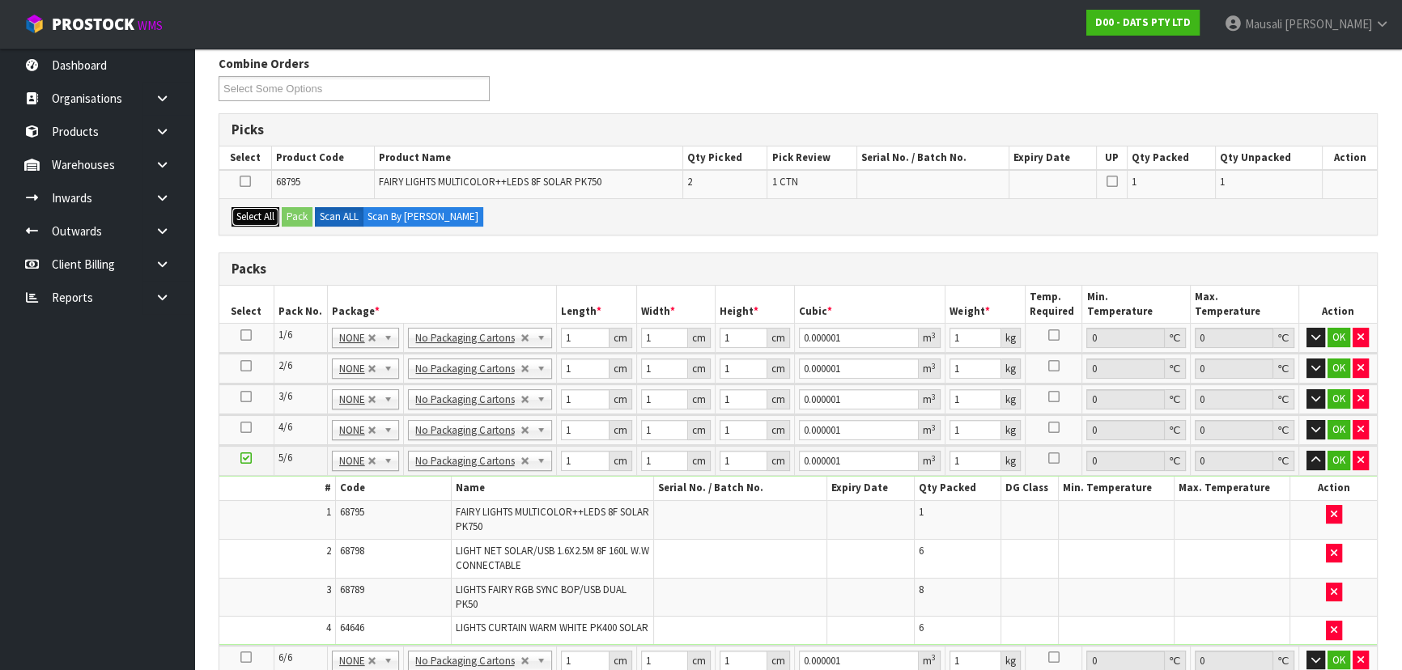
click at [263, 210] on button "Select All" at bounding box center [256, 216] width 48 height 19
click at [296, 218] on button "Pack" at bounding box center [297, 216] width 31 height 19
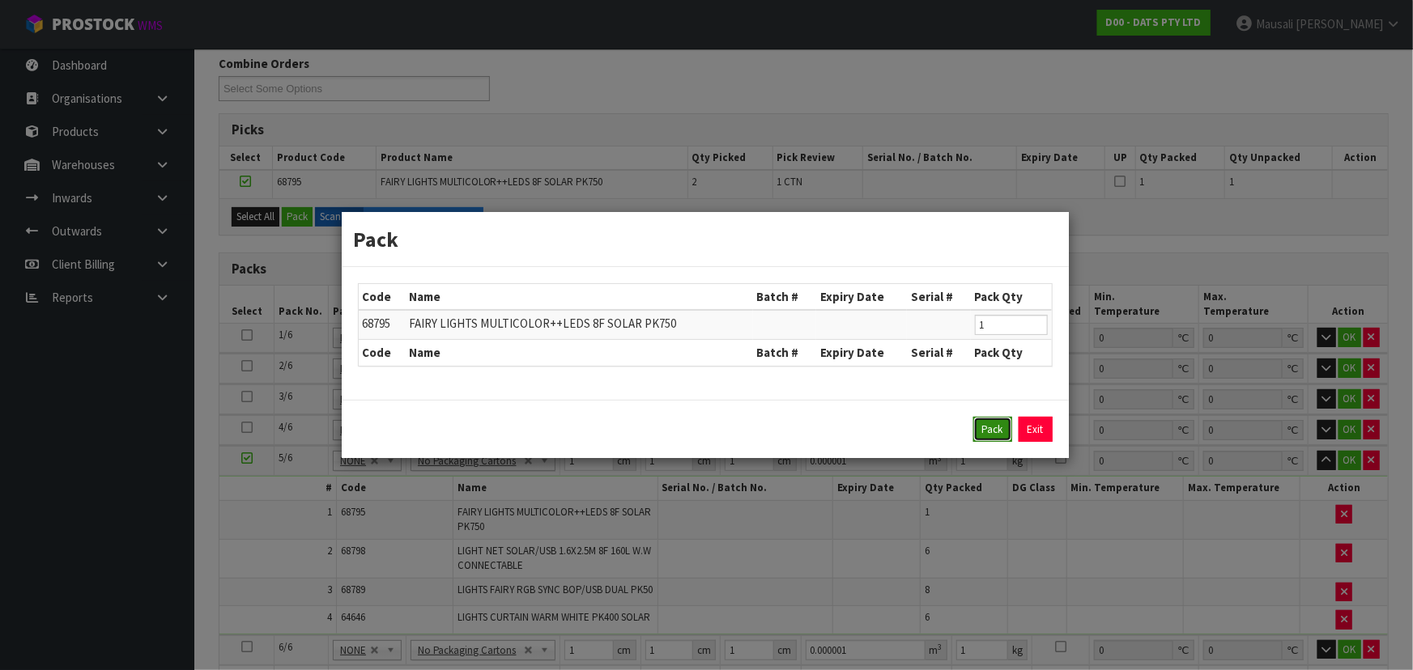
click at [992, 435] on button "Pack" at bounding box center [992, 430] width 39 height 26
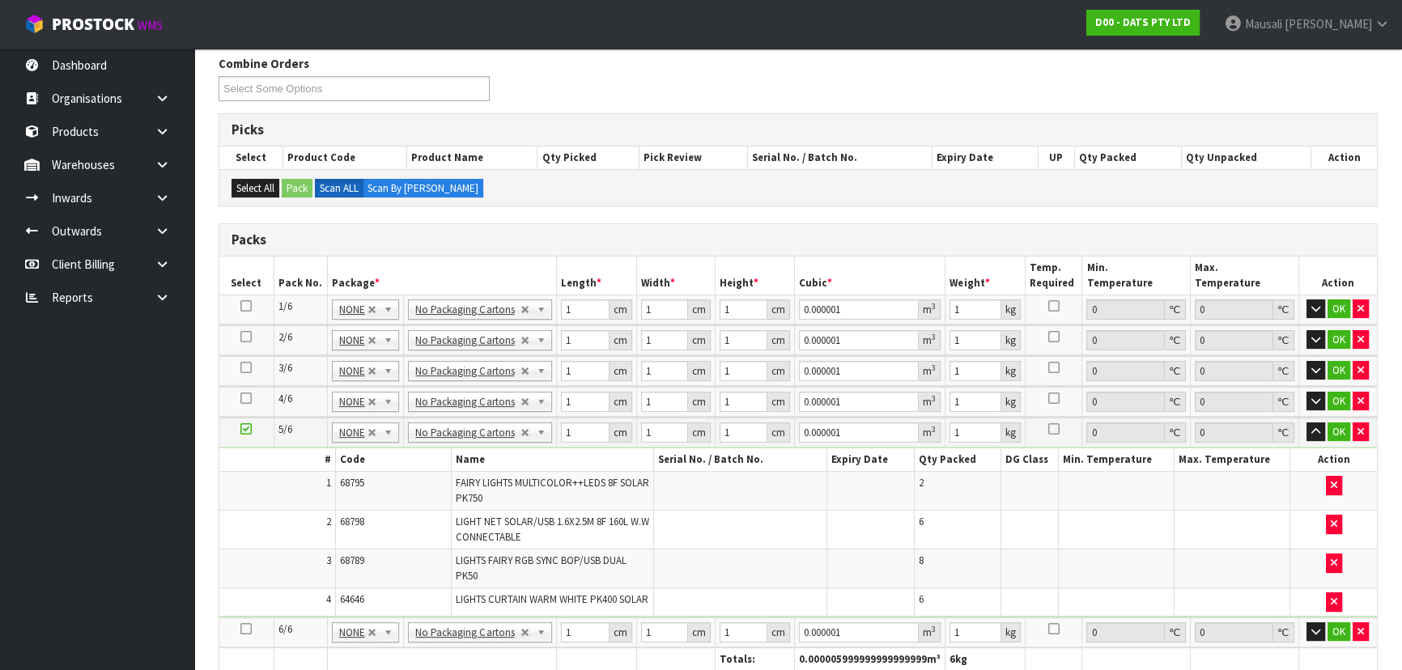
type input "0"
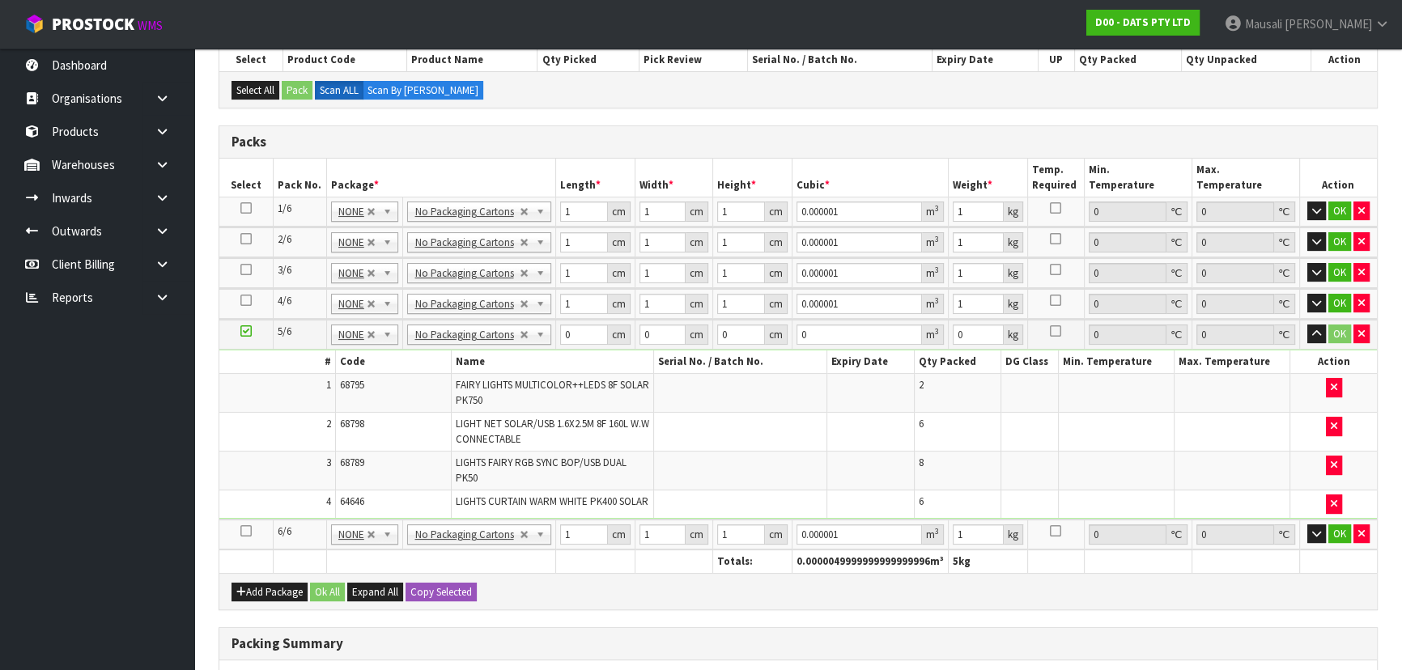
scroll to position [482, 0]
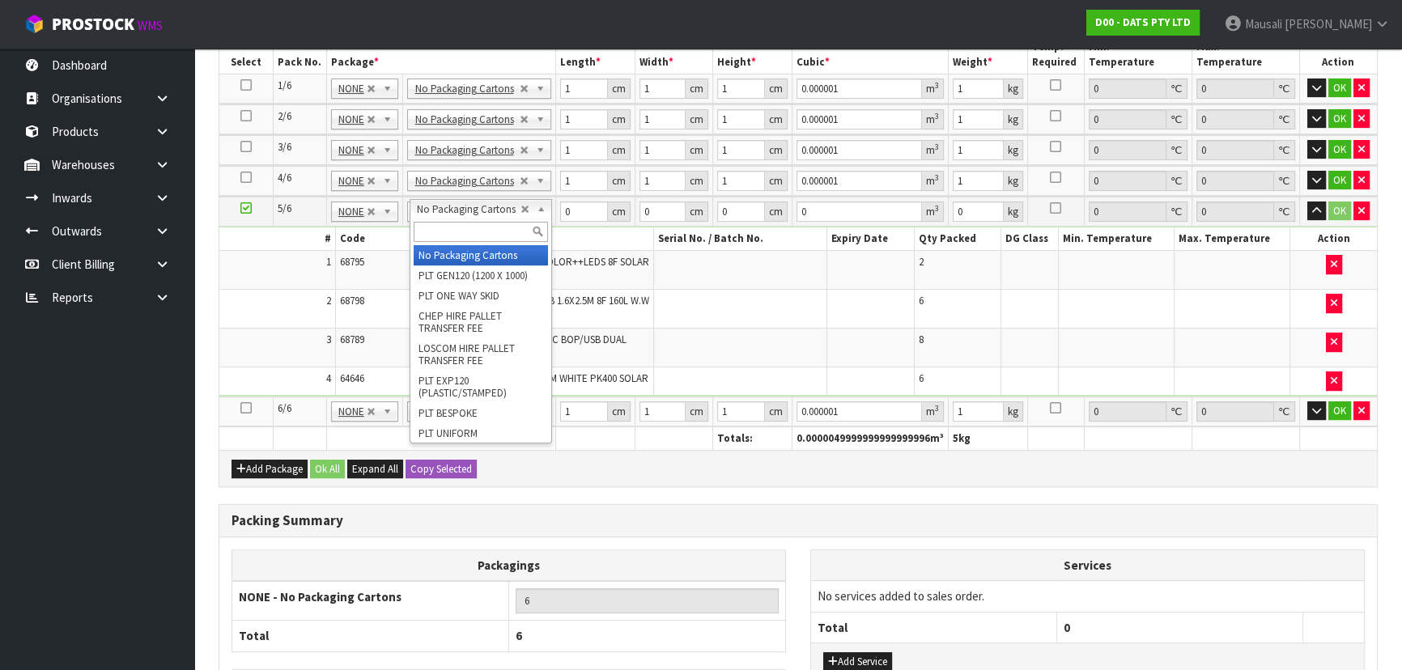
click at [448, 232] on input "text" at bounding box center [481, 232] width 134 height 20
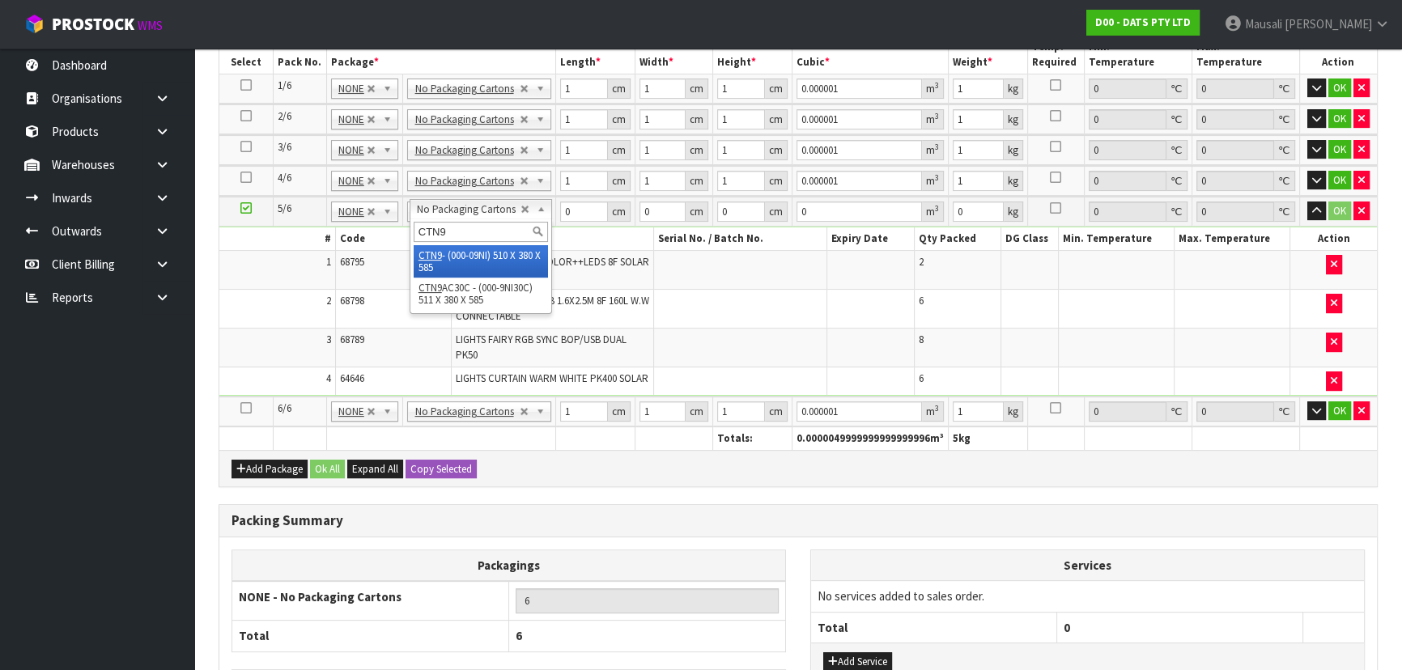
type input "CTN9"
type input "5"
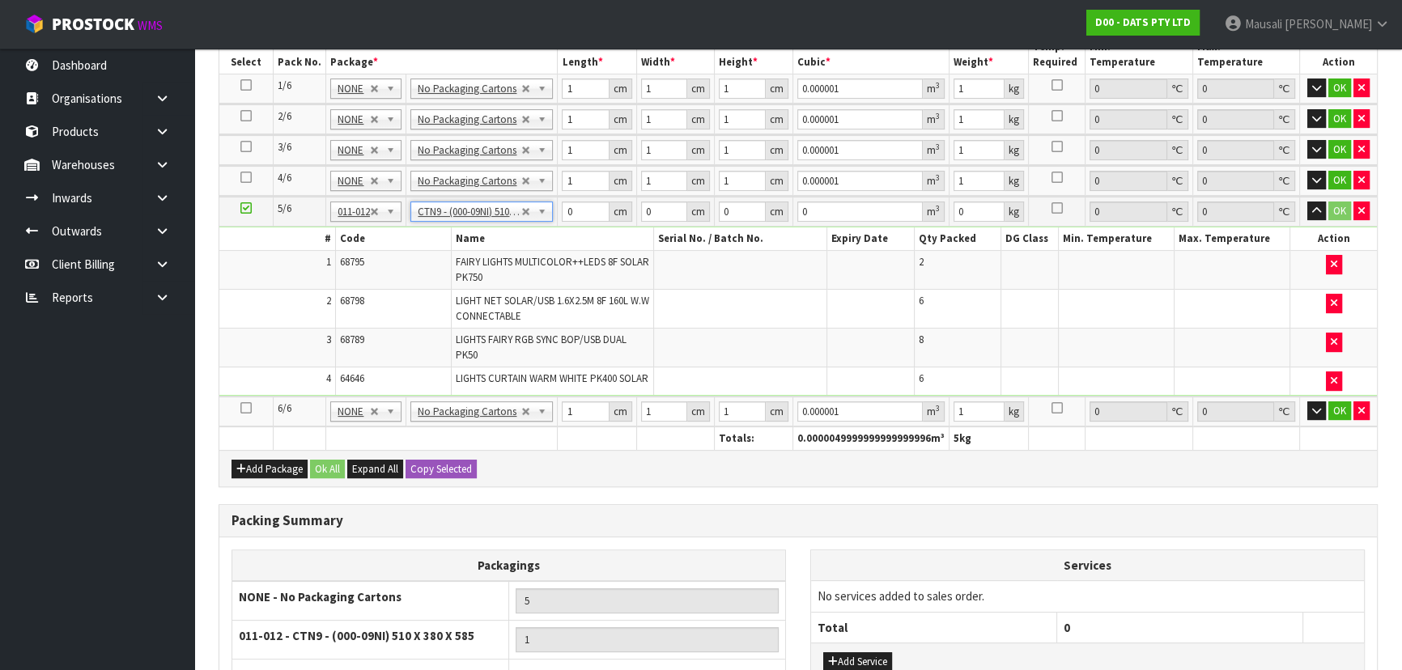
type input "51"
type input "38"
type input "58.5"
type input "0.113373"
type input "13.49"
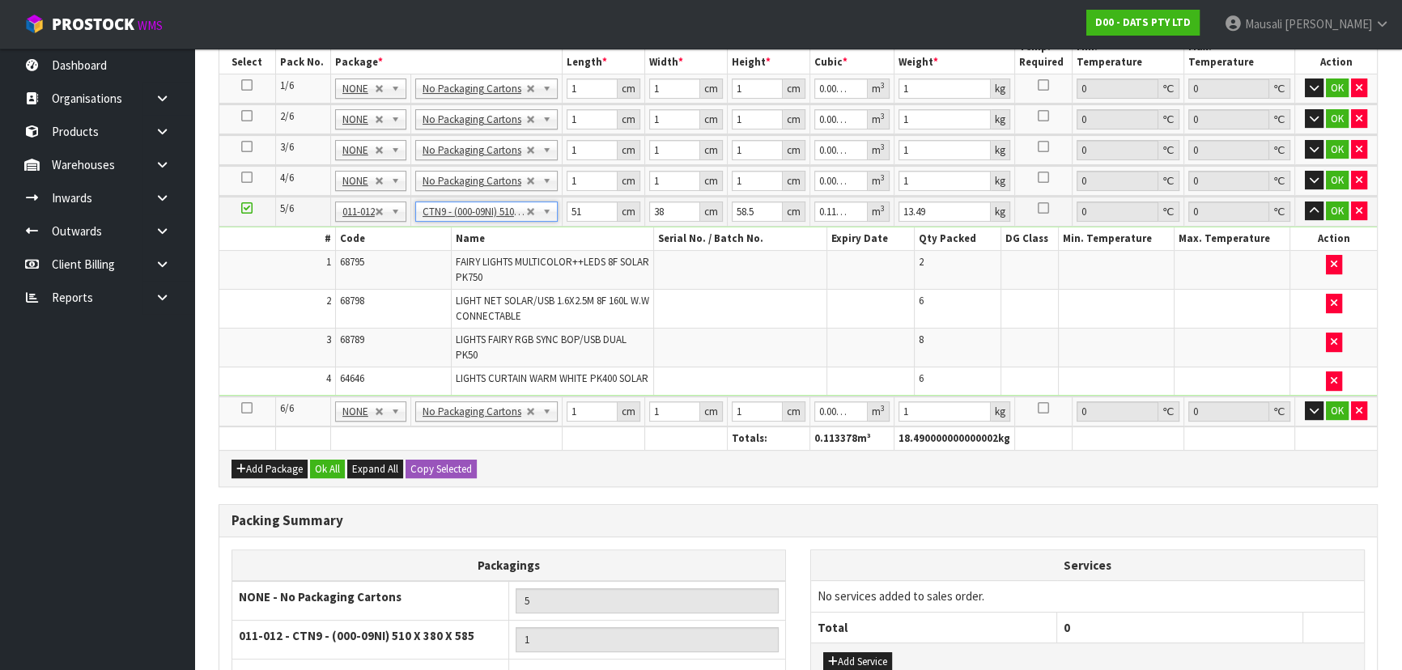
click at [452, 427] on td "No Packaging Cartons PLT GEN120 (1200 X 1000) PLT ONE WAY SKID CHEP HIRE PALLET…" at bounding box center [485, 412] width 151 height 30
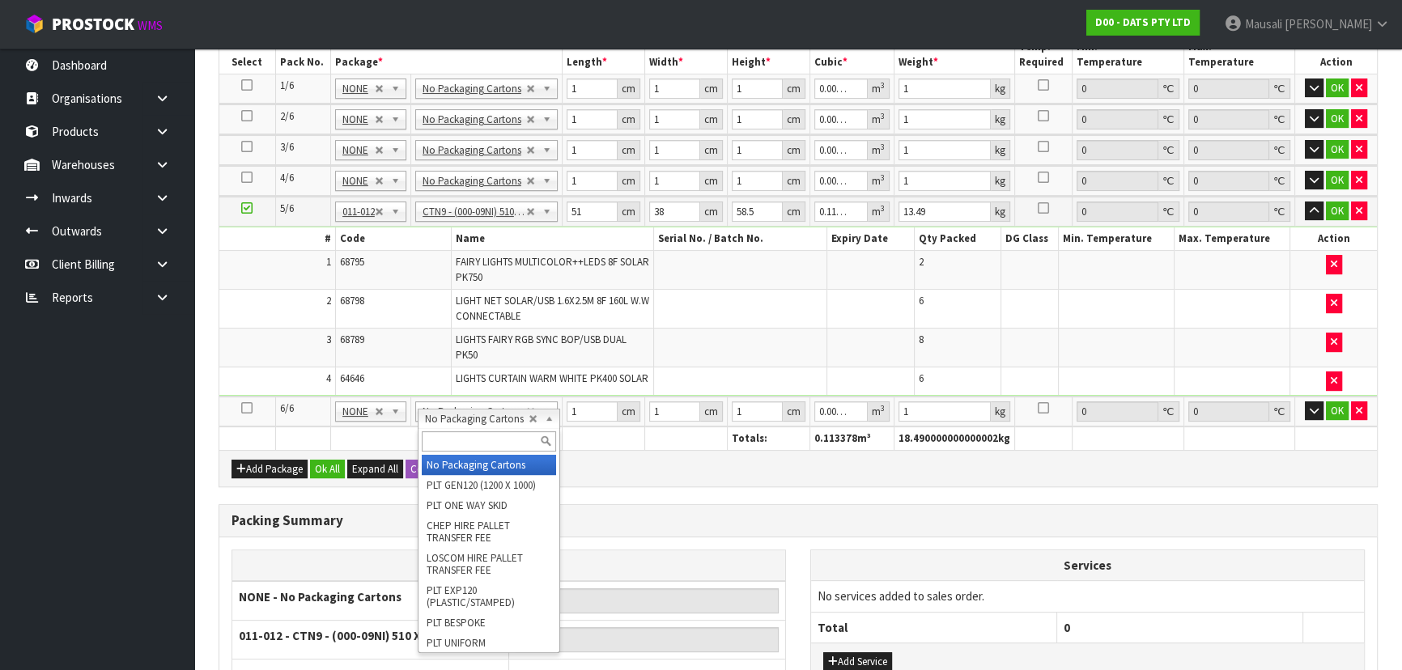
click at [452, 432] on input "text" at bounding box center [489, 441] width 134 height 20
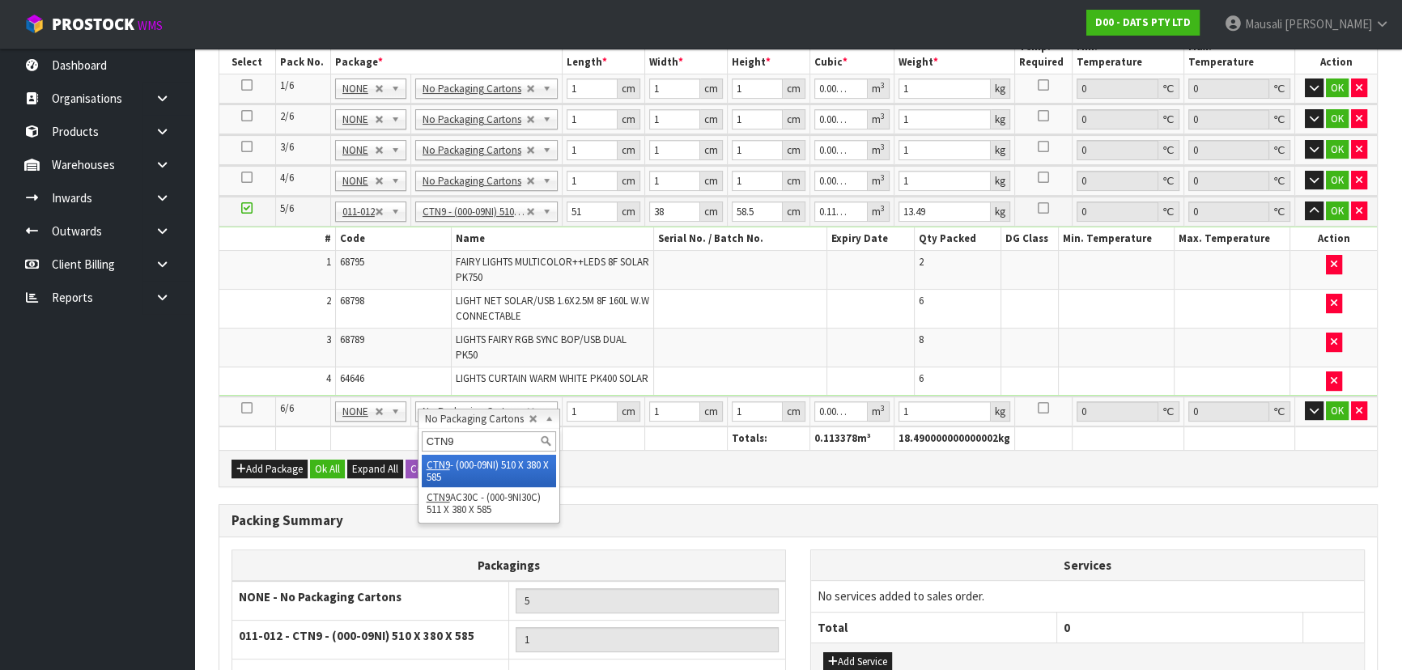
type input "CTN9"
type input "4"
type input "2"
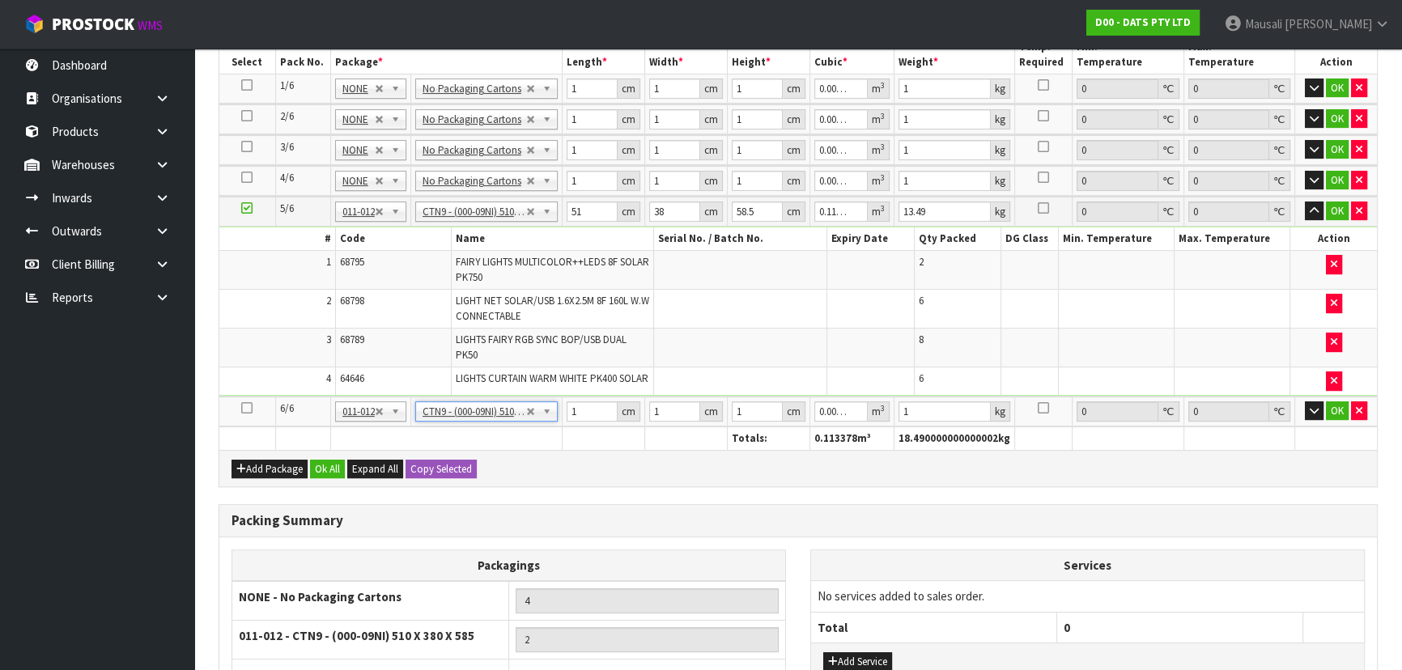
type input "51"
type input "38"
type input "58.5"
type input "0.113373"
type input "9.81"
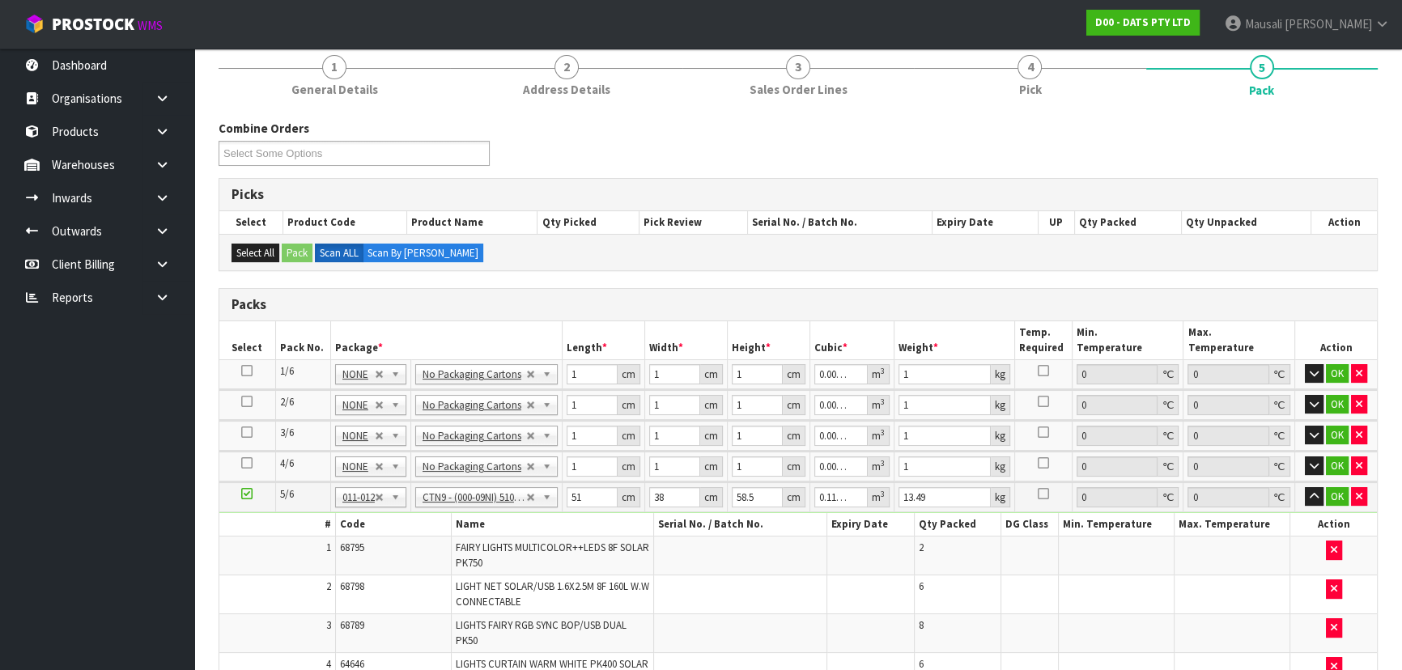
scroll to position [188, 0]
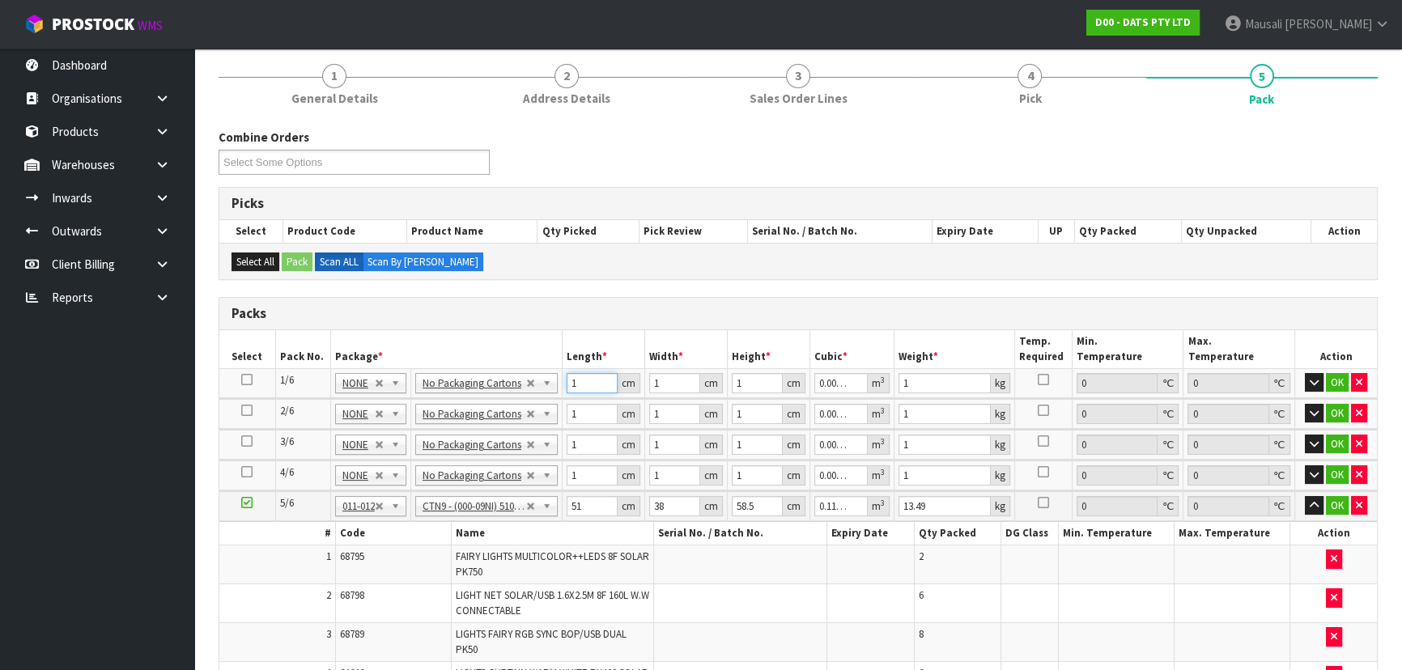
drag, startPoint x: 585, startPoint y: 382, endPoint x: 548, endPoint y: 393, distance: 38.7
click at [548, 393] on tr "1/6 NONE 007-001 007-002 007-004 007-009 007-013 007-014 007-015 007-017 007-01…" at bounding box center [798, 382] width 1158 height 29
click at [1319, 373] on button "button" at bounding box center [1314, 382] width 19 height 19
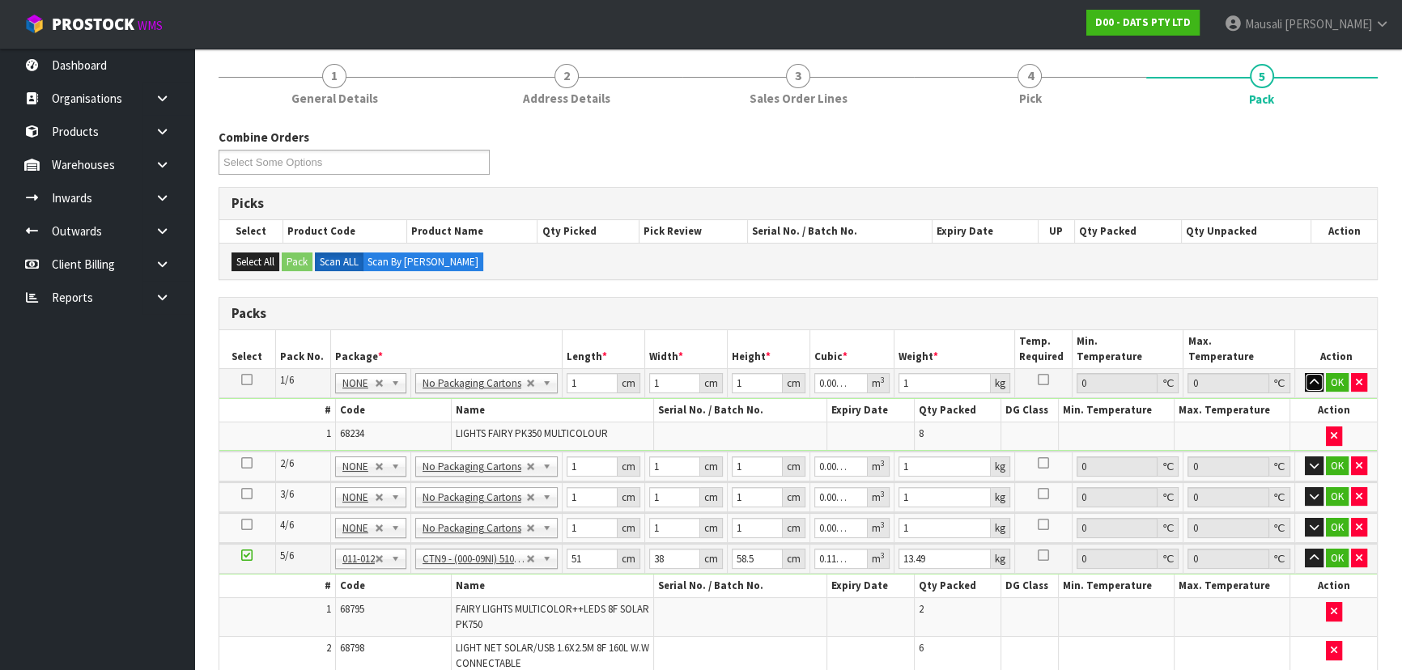
click at [1319, 373] on button "button" at bounding box center [1314, 382] width 19 height 19
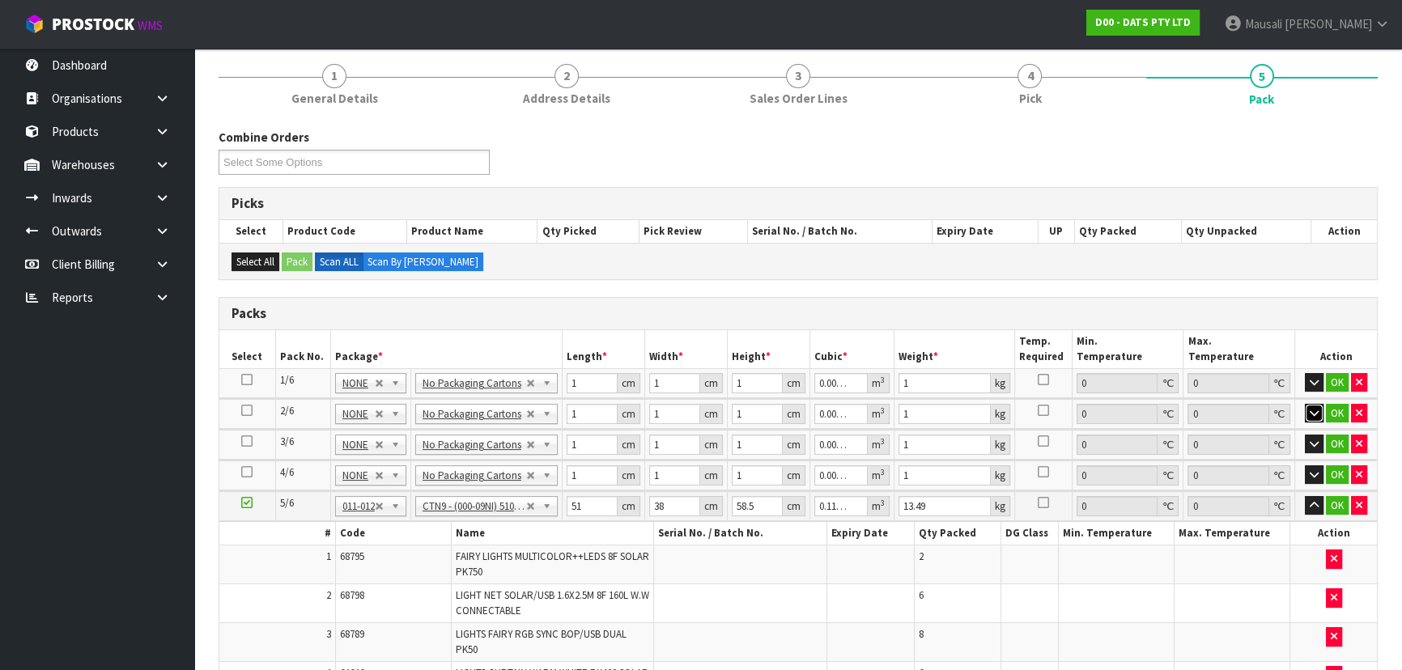
click at [1312, 408] on icon "button" at bounding box center [1314, 413] width 9 height 11
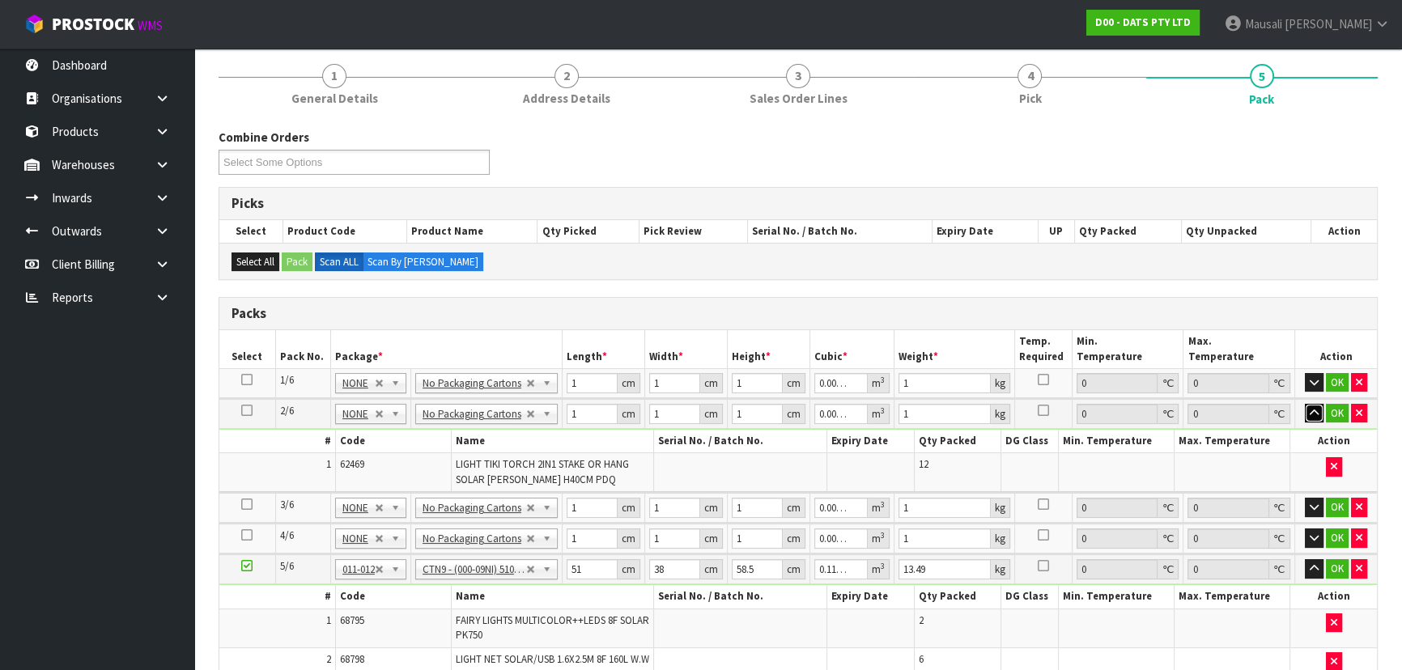
click at [1312, 404] on button "button" at bounding box center [1314, 413] width 19 height 19
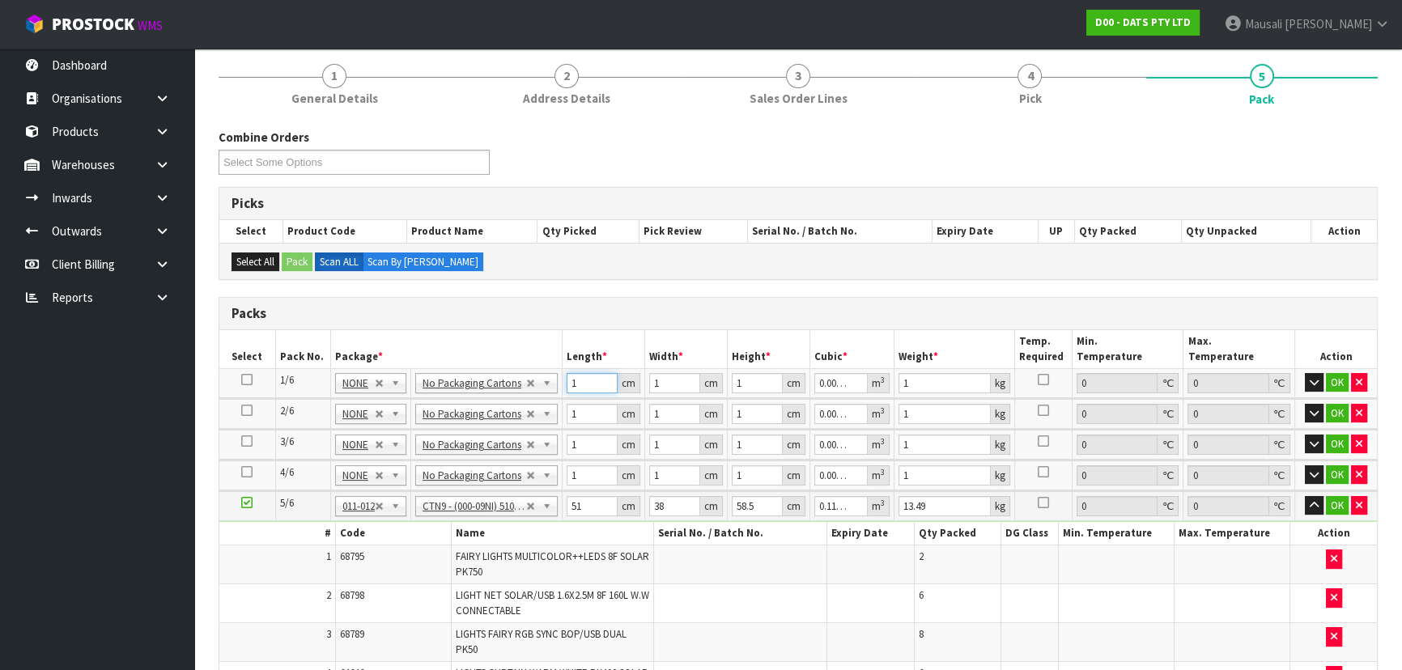
type input "3"
type input "0.000003"
type input "35"
type input "0.000035"
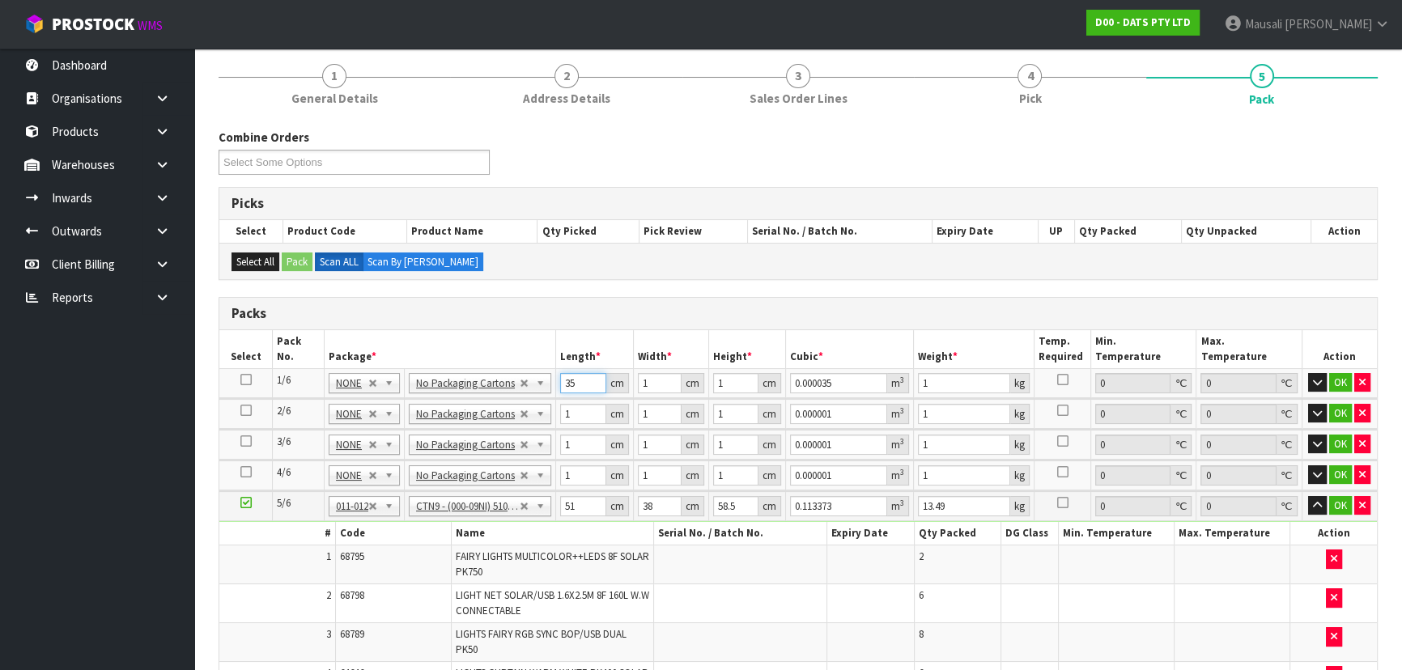
type input "35"
drag, startPoint x: 576, startPoint y: 442, endPoint x: 565, endPoint y: 446, distance: 12.0
click at [566, 445] on input "1" at bounding box center [583, 445] width 46 height 20
click at [1315, 504] on icon "button" at bounding box center [1317, 505] width 9 height 11
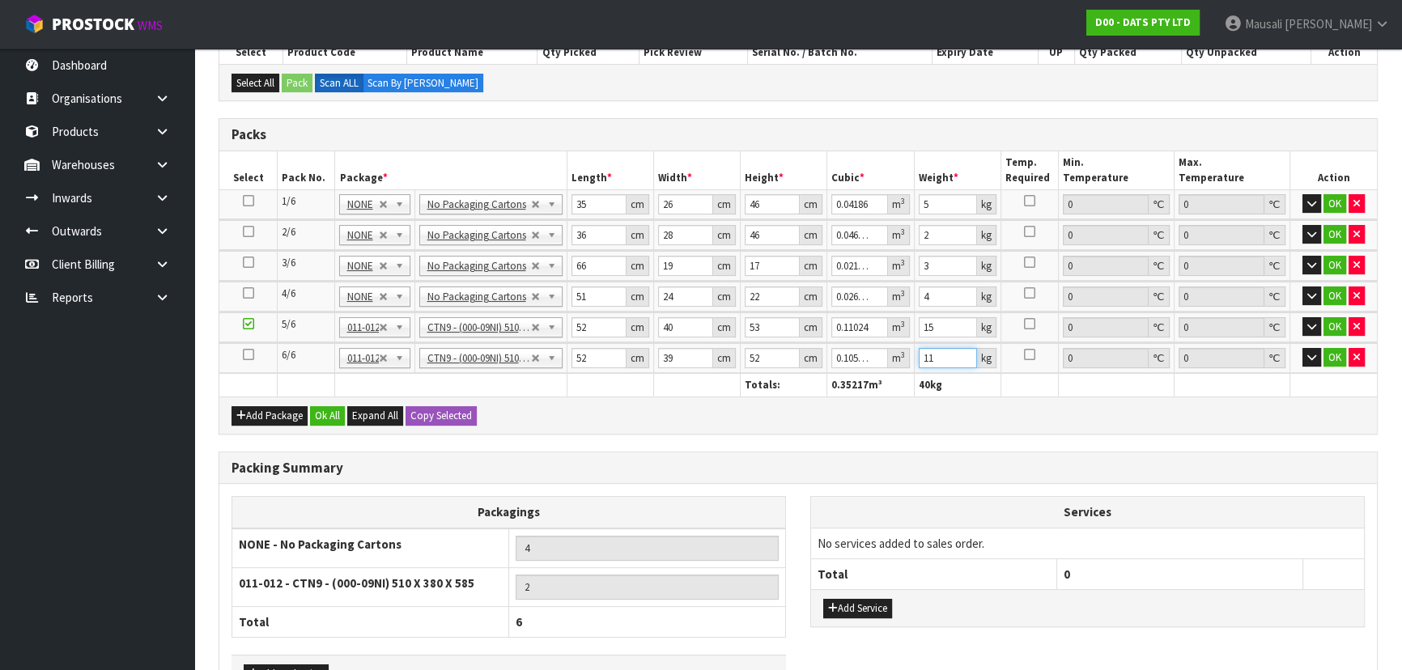
scroll to position [472, 0]
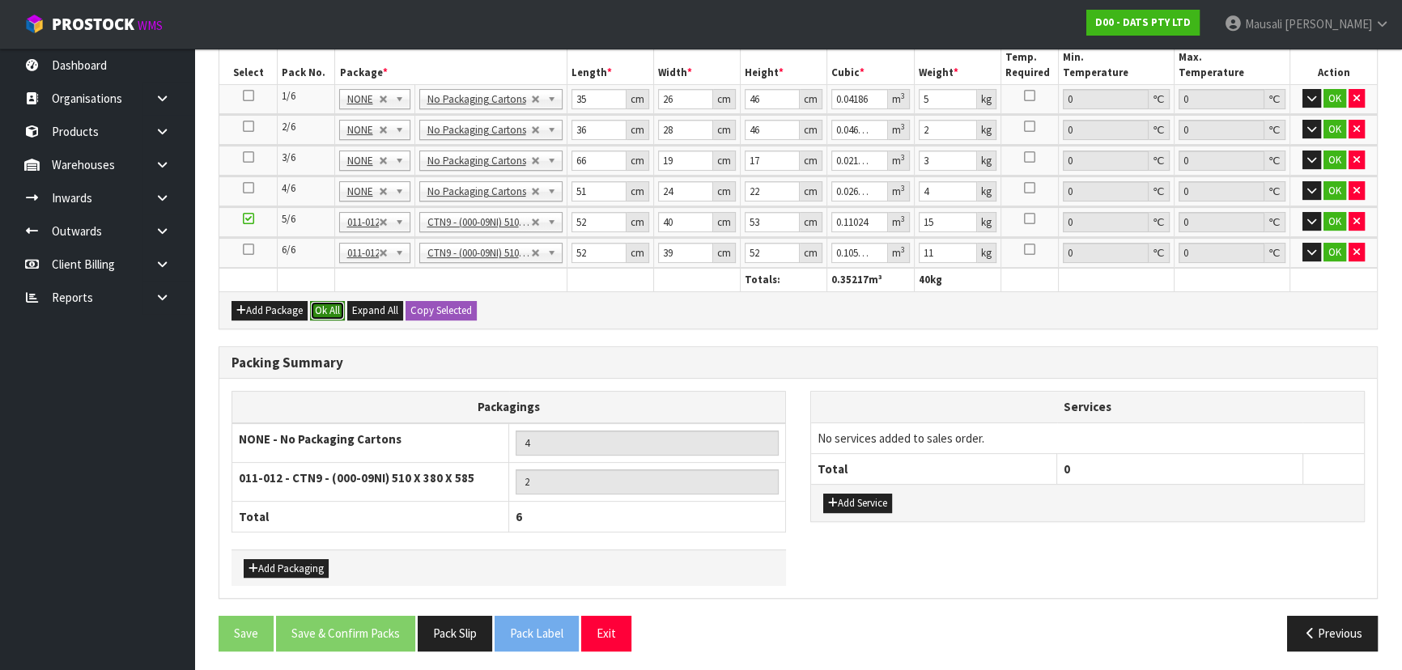
click at [326, 304] on button "Ok All" at bounding box center [327, 310] width 35 height 19
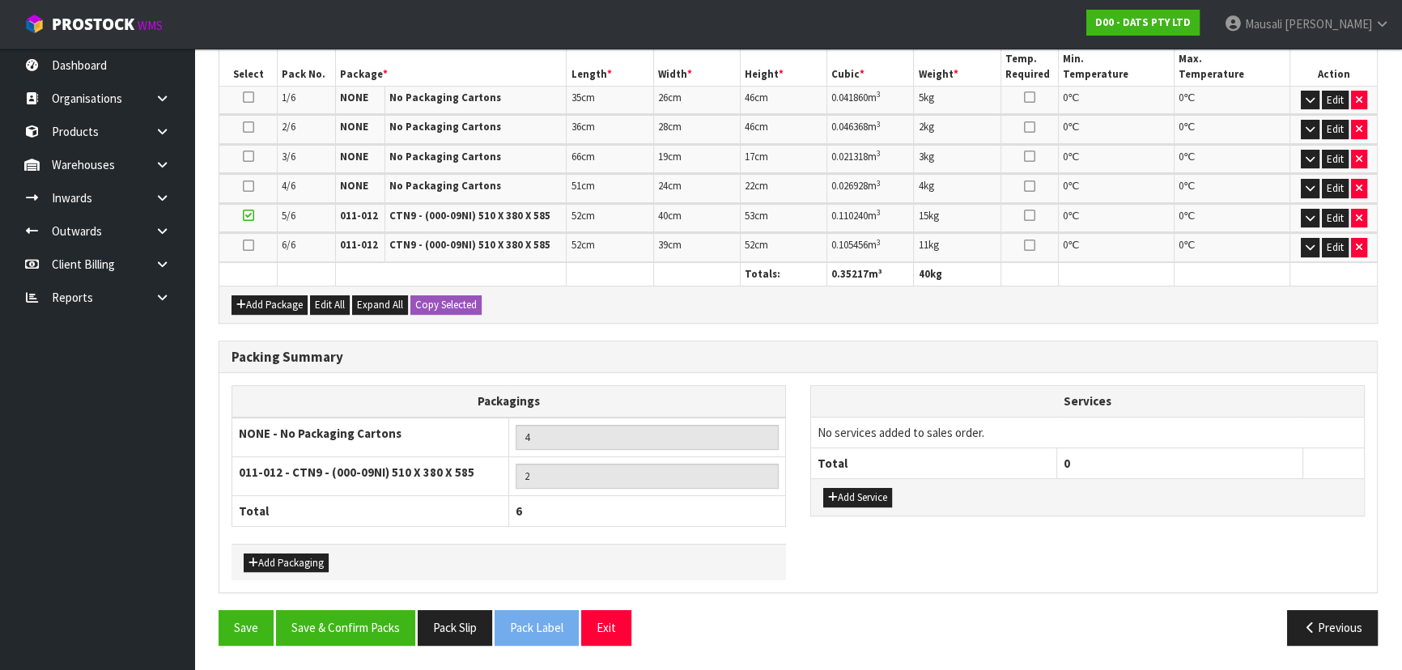
scroll to position [464, 0]
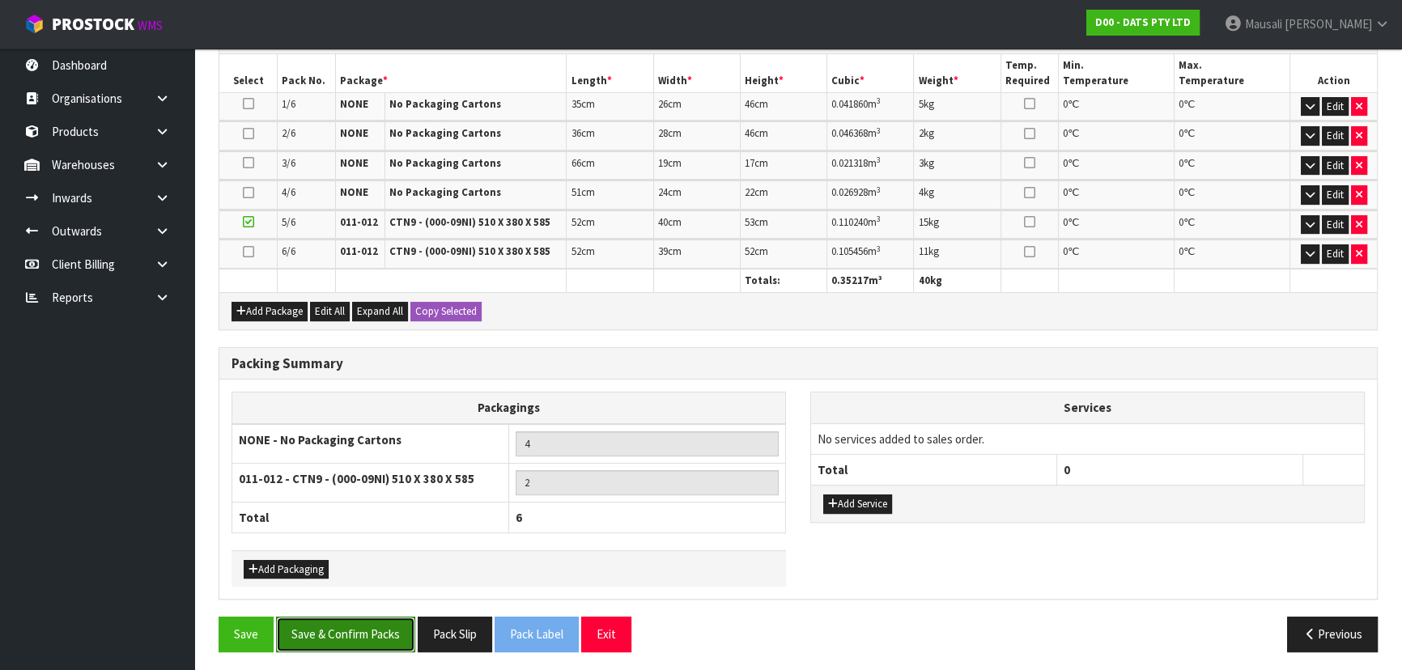
click at [345, 618] on button "Save & Confirm Packs" at bounding box center [345, 634] width 139 height 35
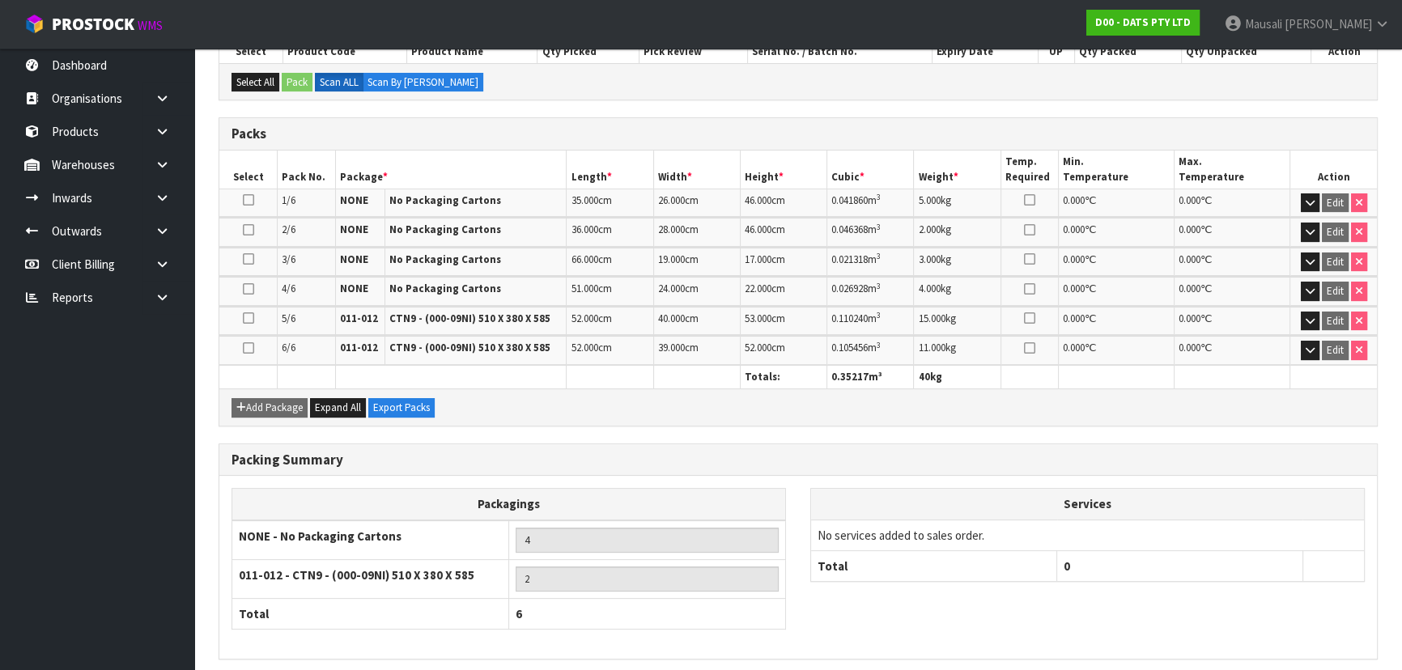
scroll to position [429, 0]
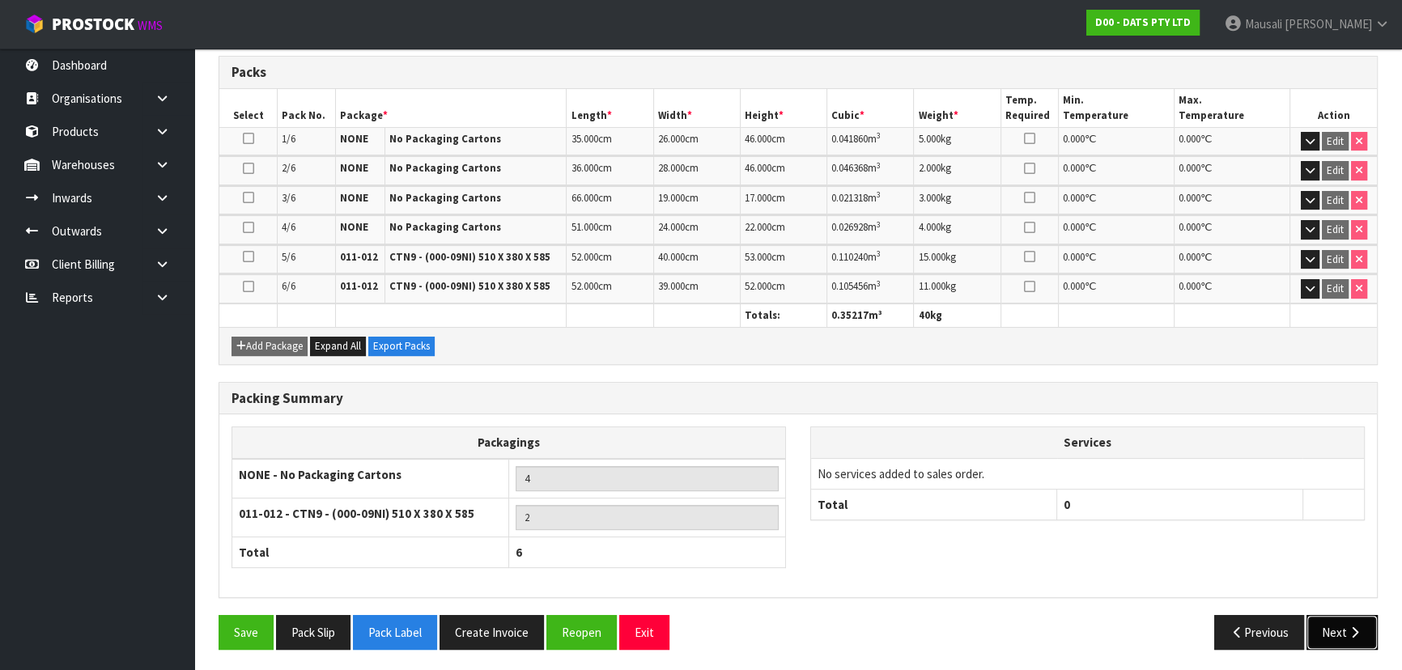
click at [1338, 623] on button "Next" at bounding box center [1342, 632] width 71 height 35
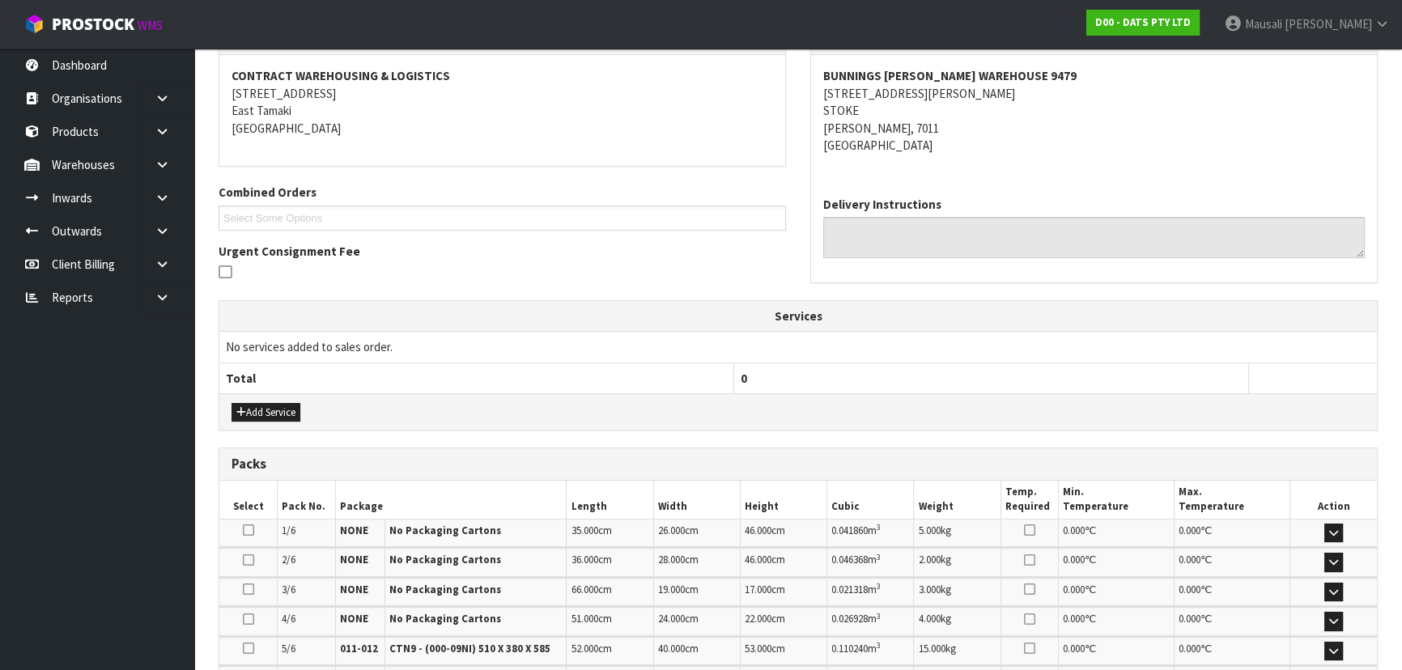
scroll to position [525, 0]
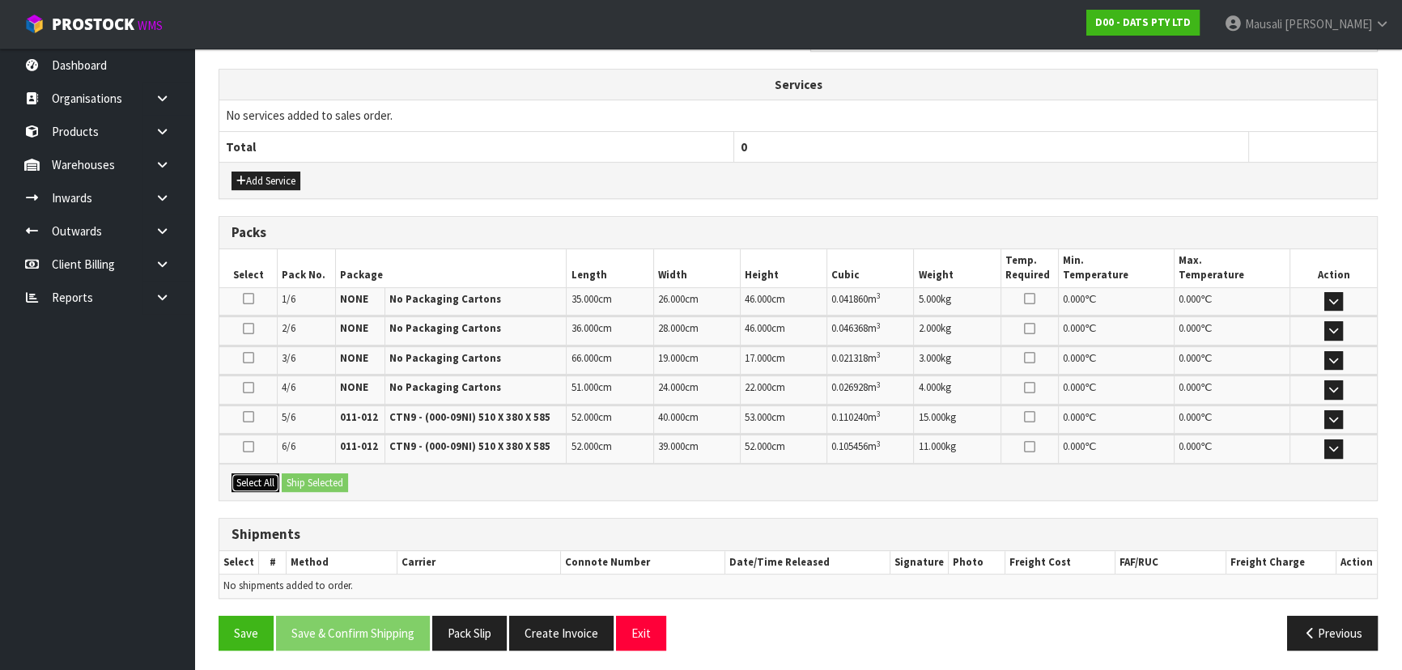
click at [249, 479] on button "Select All" at bounding box center [256, 483] width 48 height 19
click at [309, 475] on button "Ship Selected" at bounding box center [315, 483] width 66 height 19
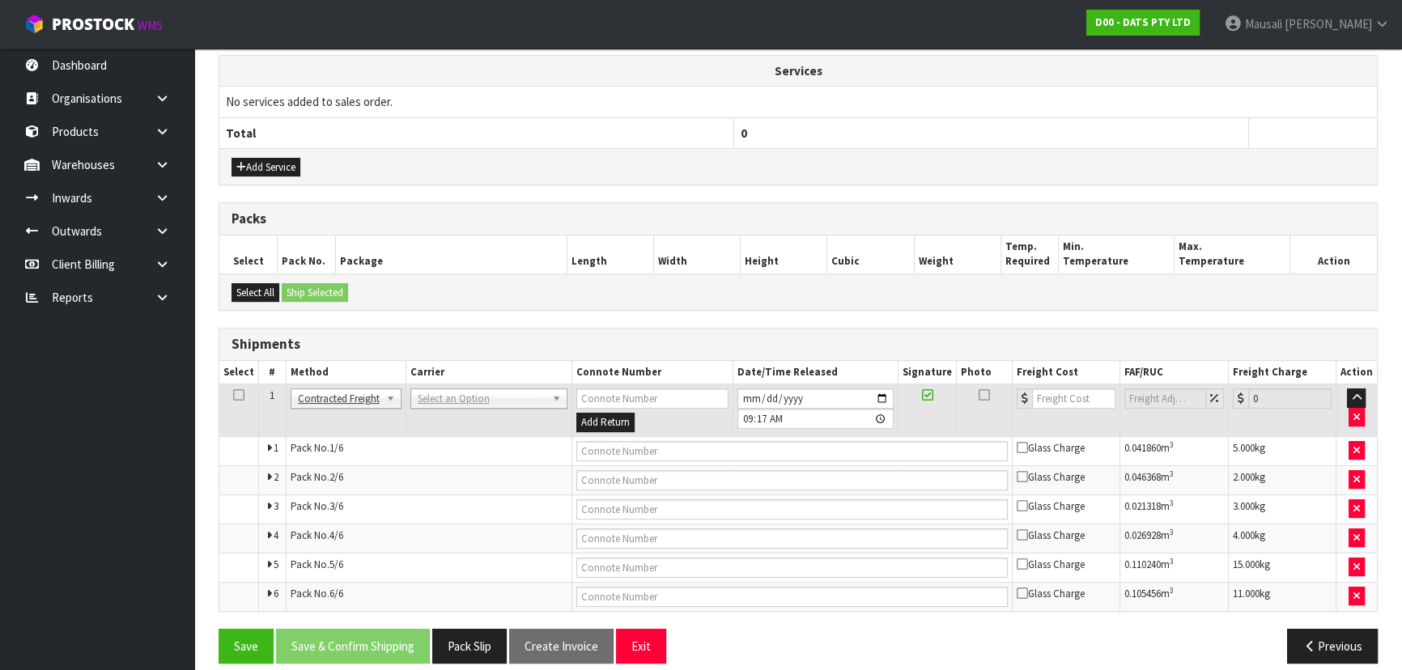
scroll to position [553, 0]
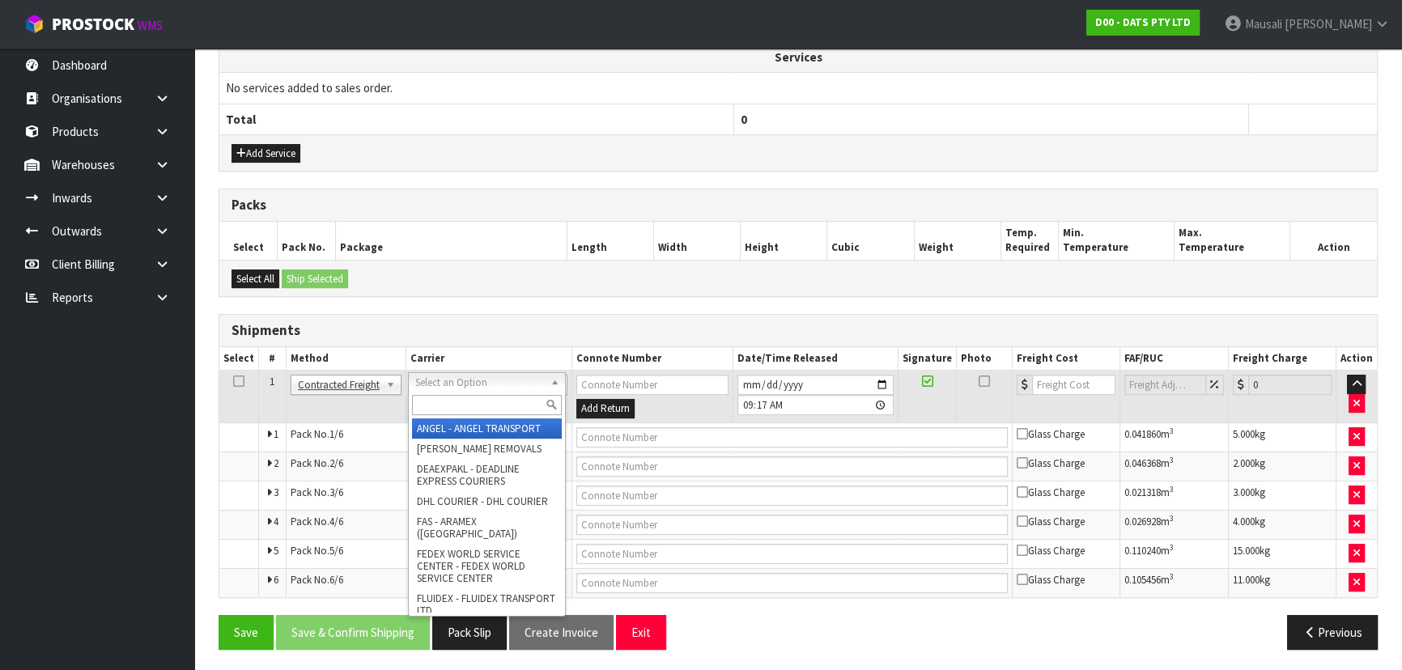
click at [453, 399] on input "text" at bounding box center [487, 405] width 150 height 20
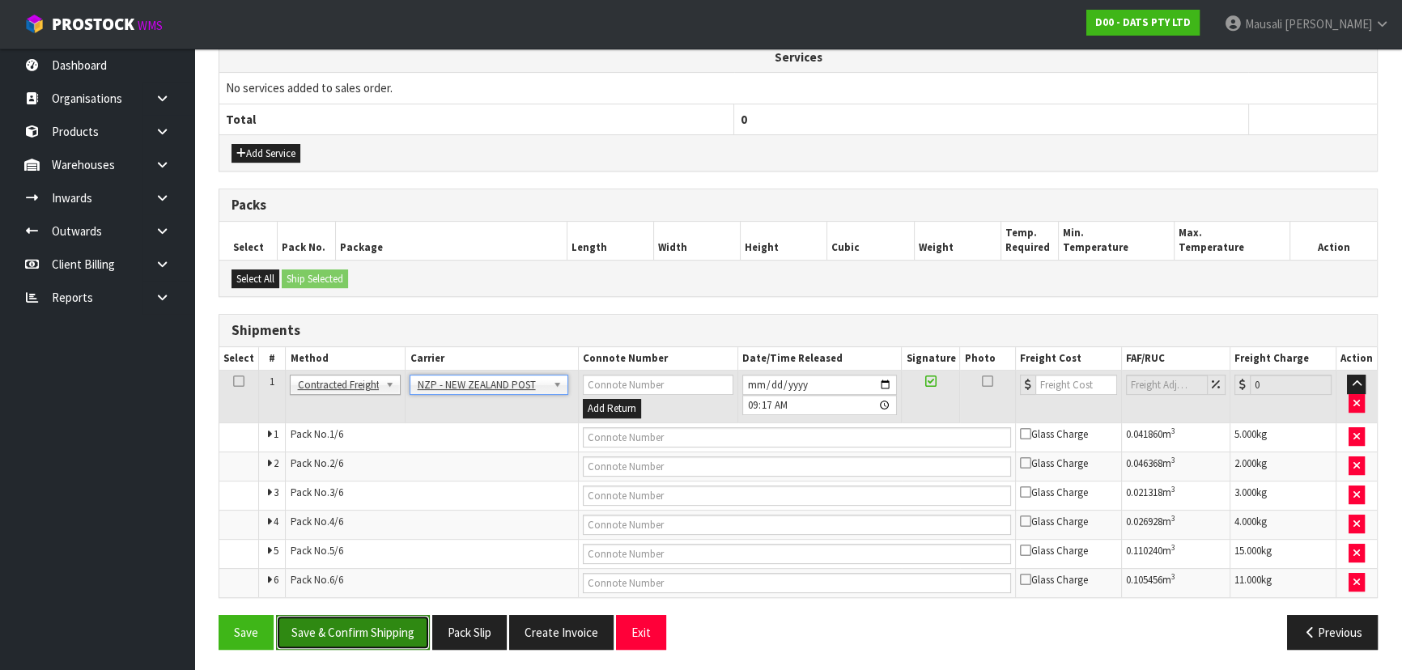
click at [331, 622] on button "Save & Confirm Shipping" at bounding box center [353, 632] width 154 height 35
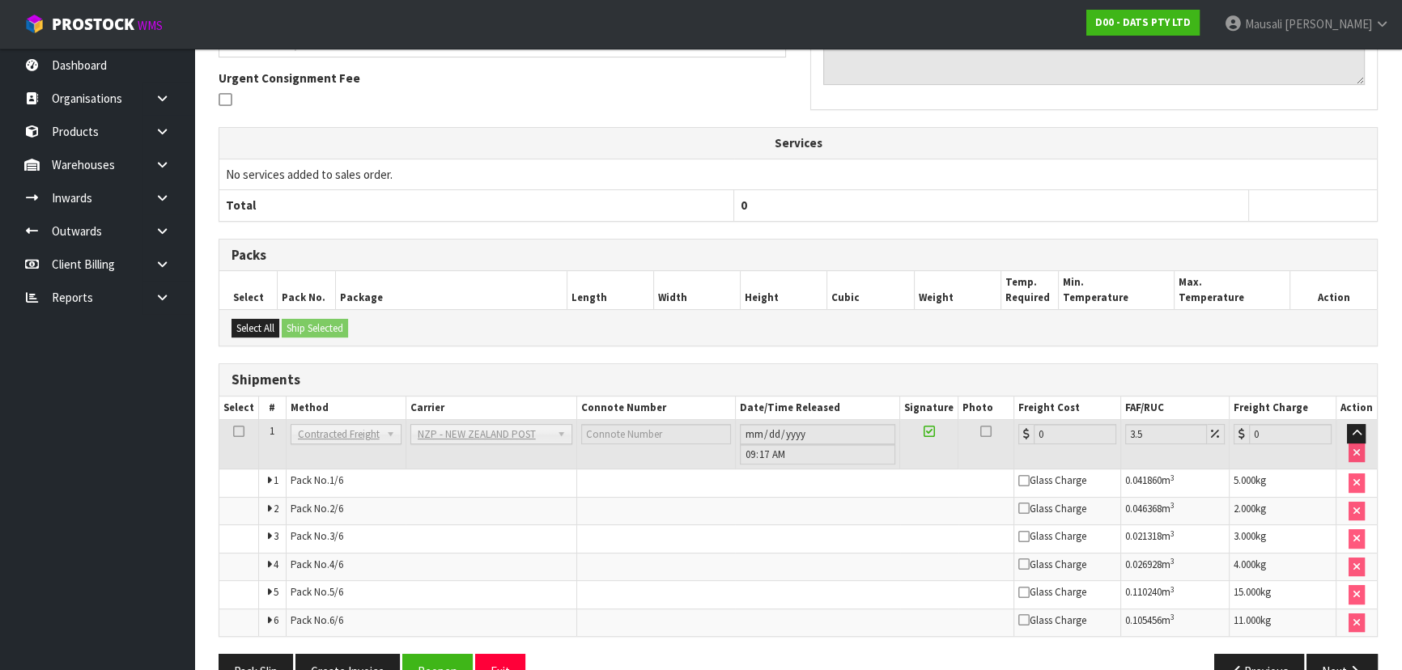
scroll to position [524, 0]
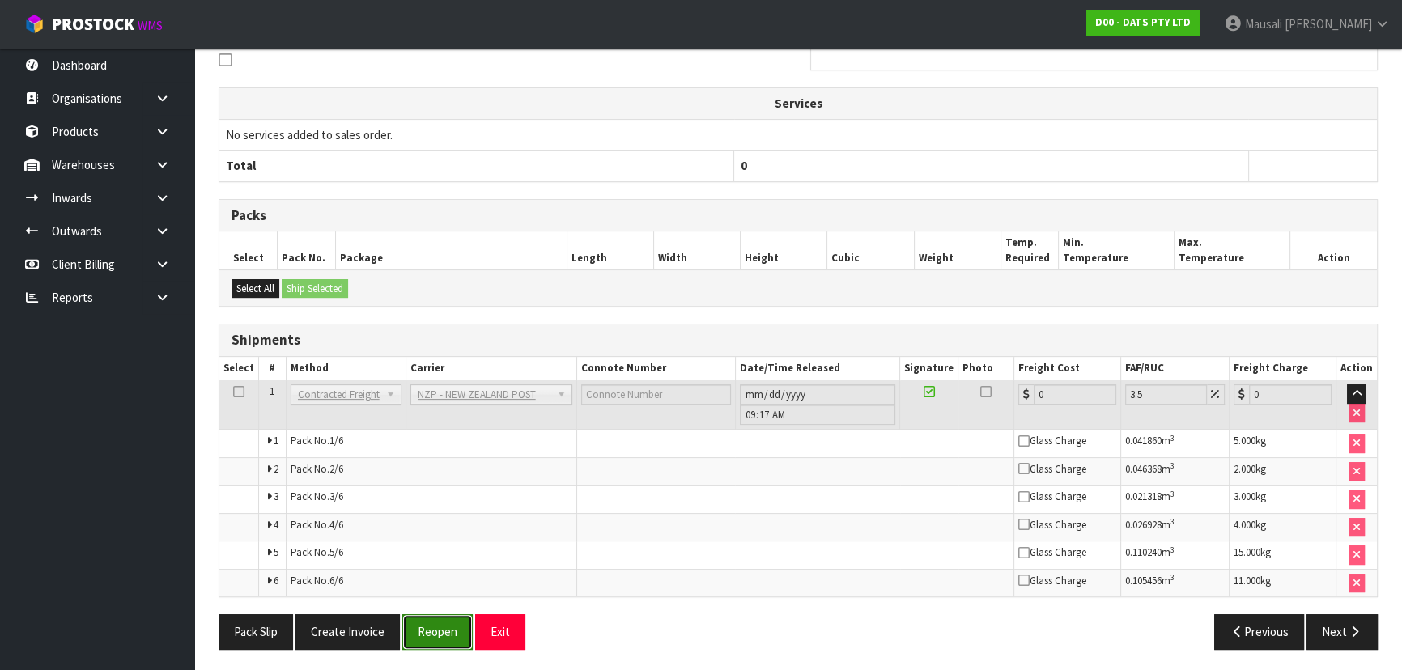
click at [425, 627] on button "Reopen" at bounding box center [437, 631] width 70 height 35
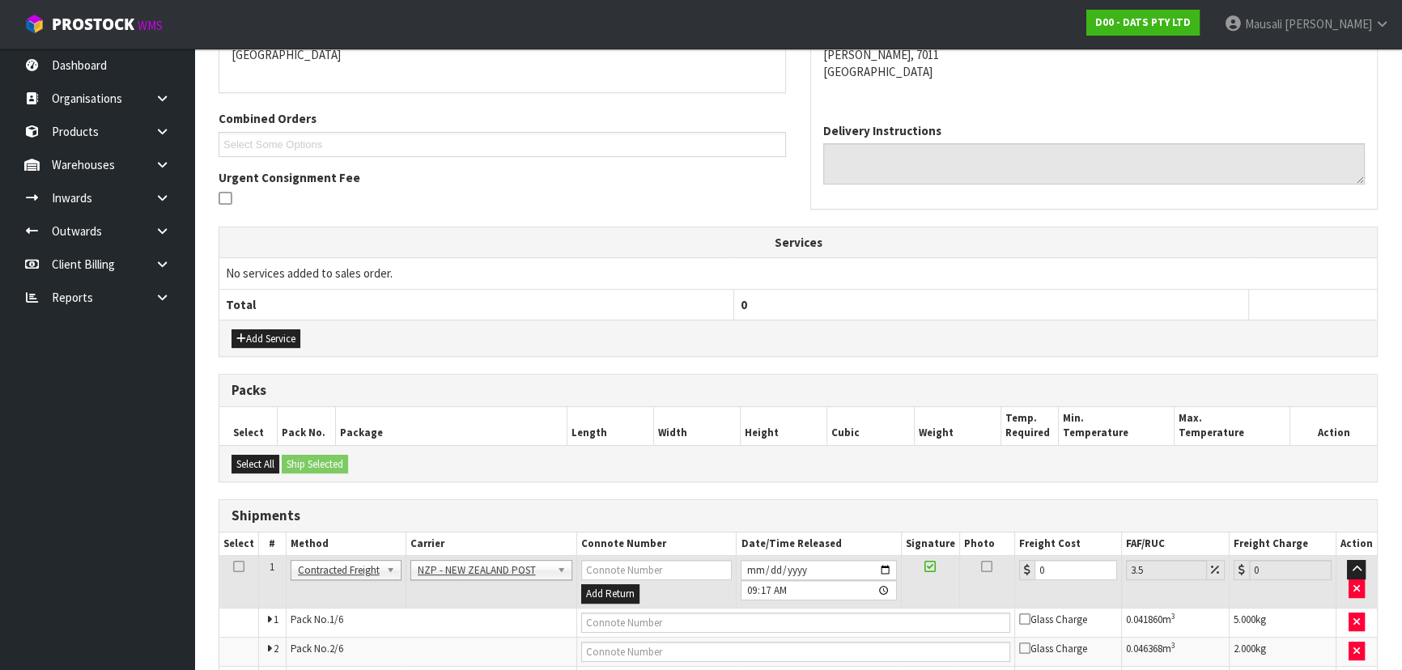
scroll to position [553, 0]
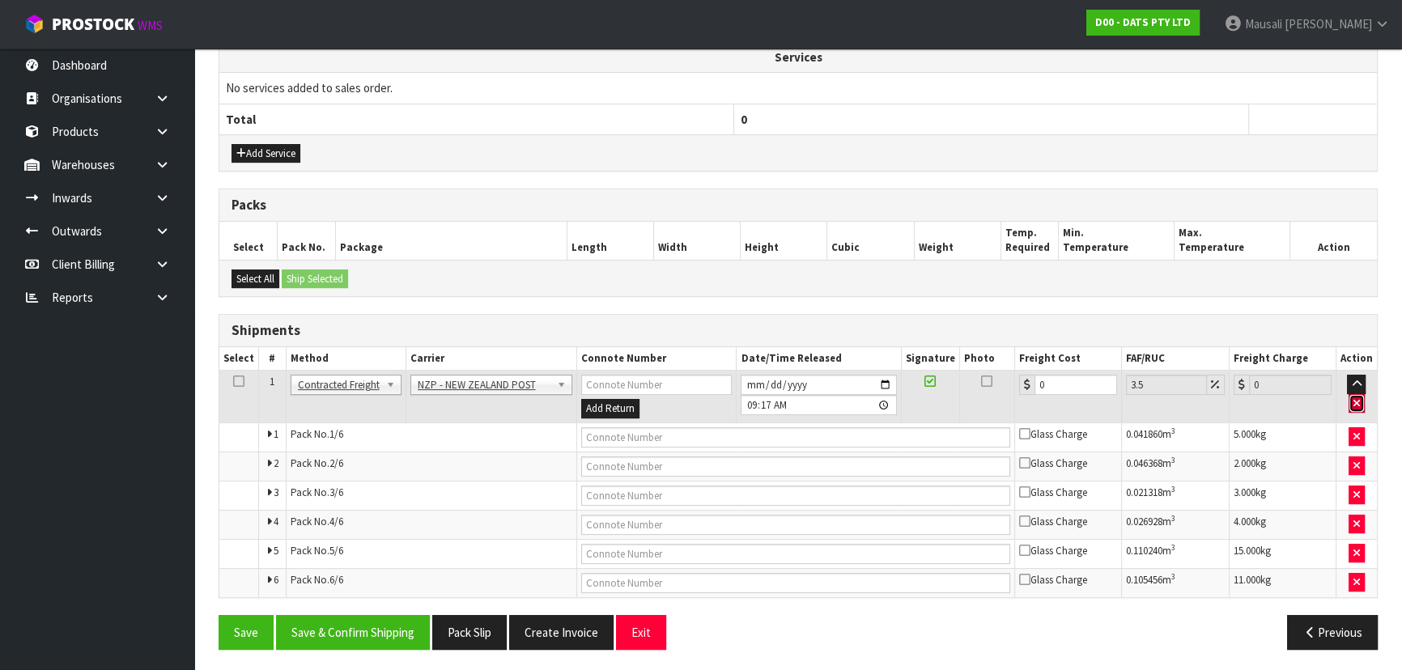
click at [1358, 398] on icon "button" at bounding box center [1356, 403] width 6 height 11
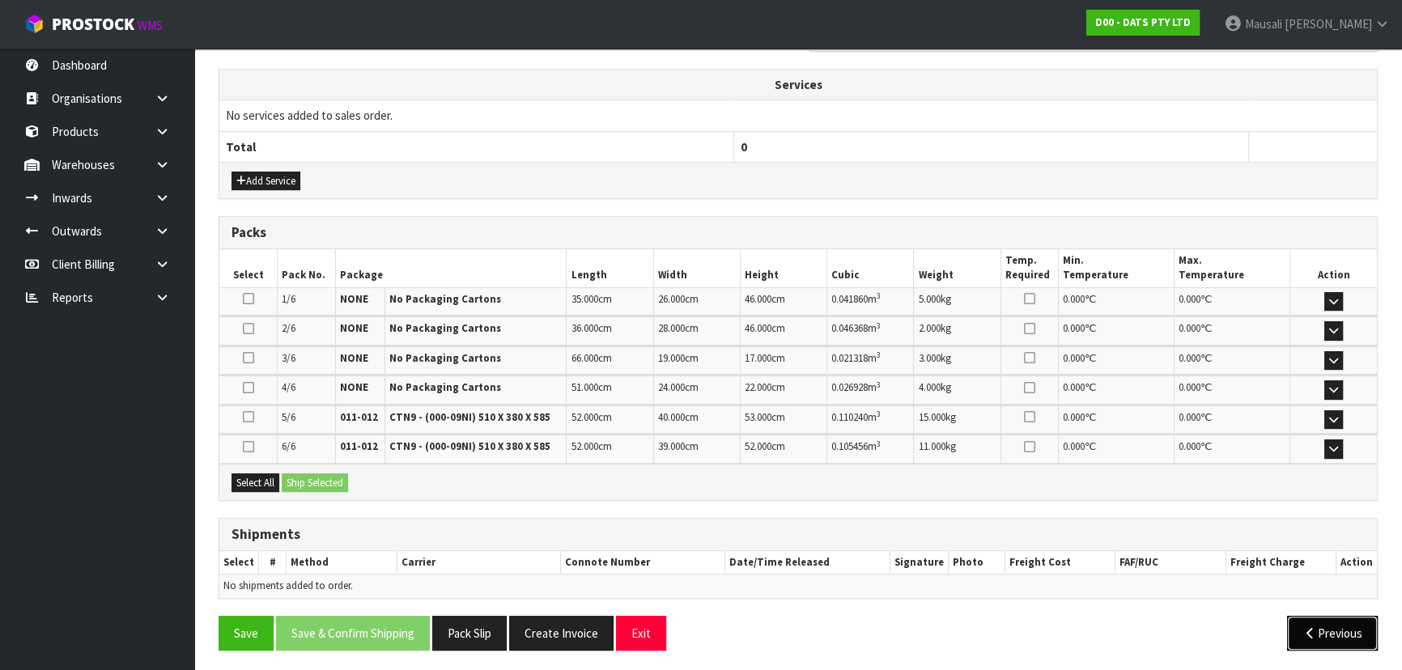
click at [1336, 630] on button "Previous" at bounding box center [1332, 633] width 91 height 35
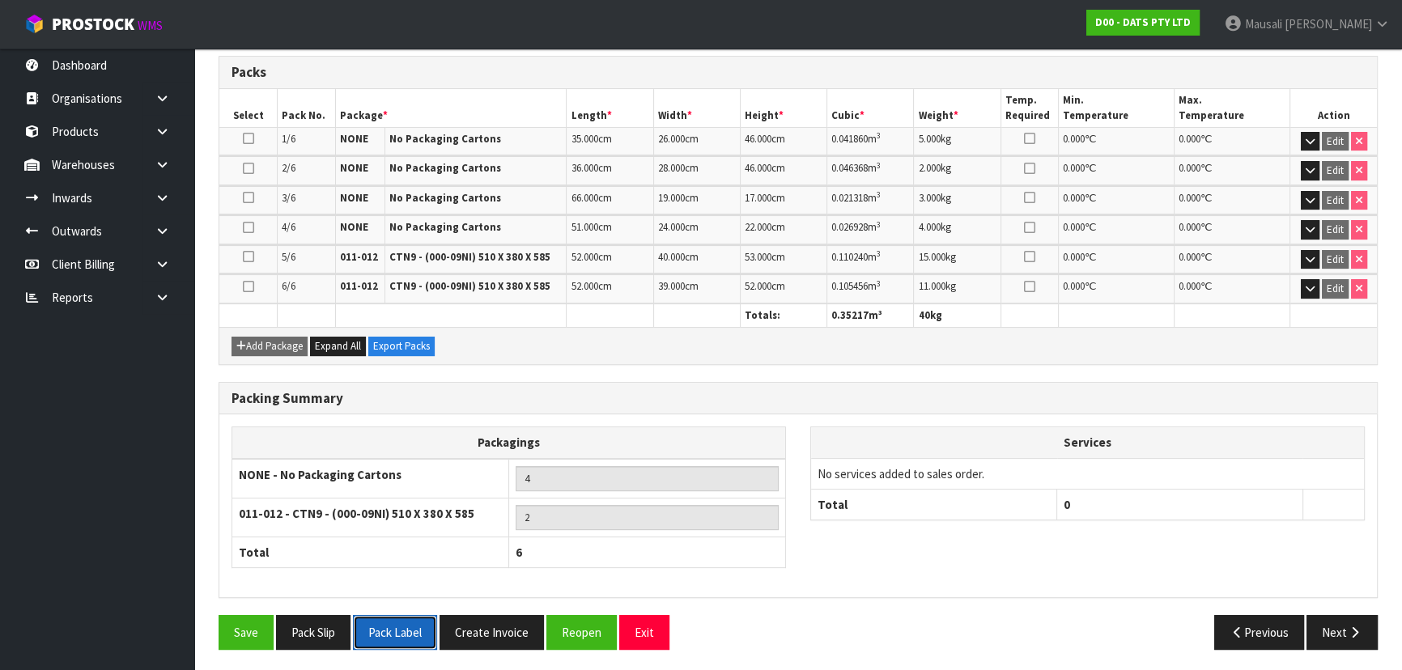
click at [386, 635] on button "Pack Label" at bounding box center [395, 632] width 84 height 35
